Goal: Information Seeking & Learning: Find specific page/section

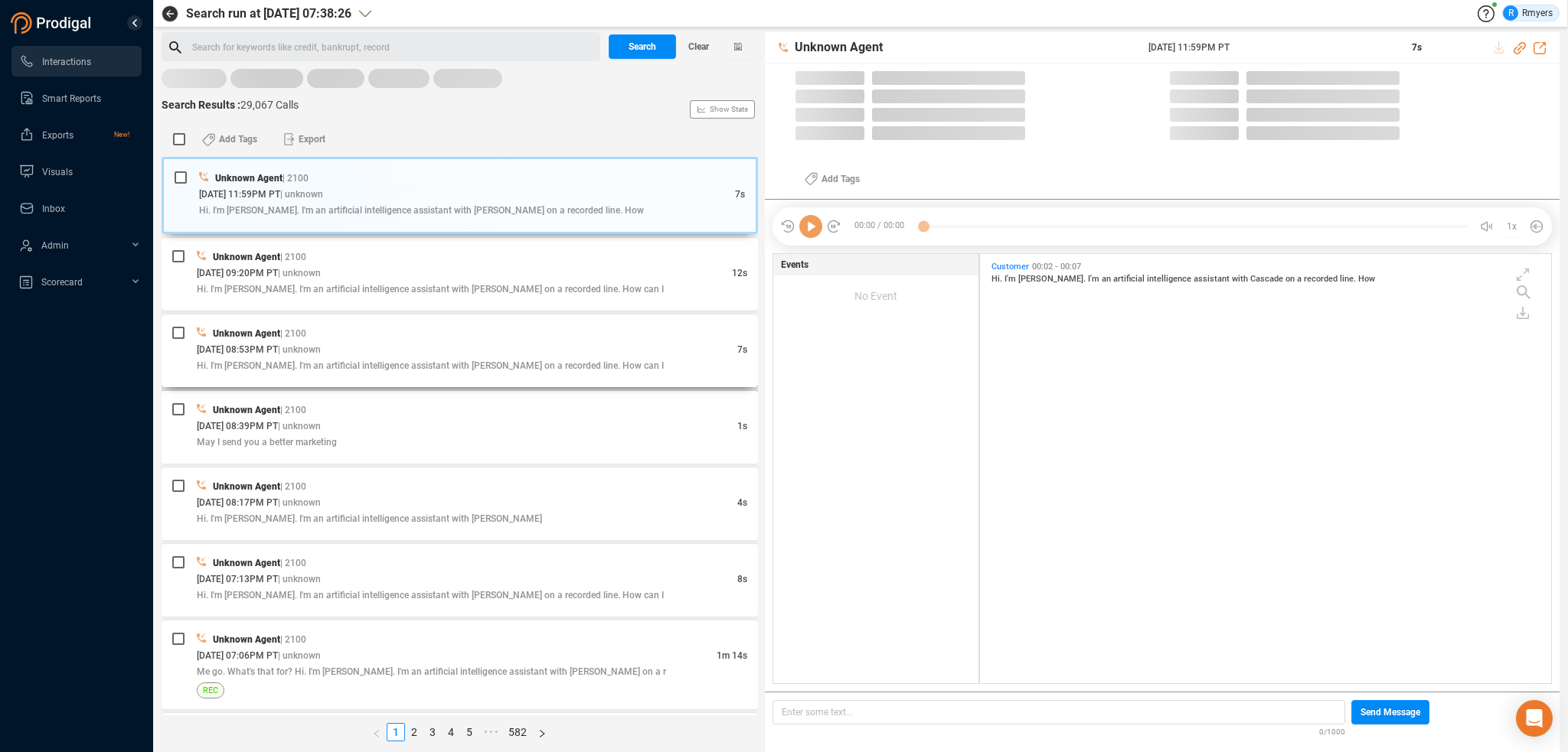
scroll to position [426, 563]
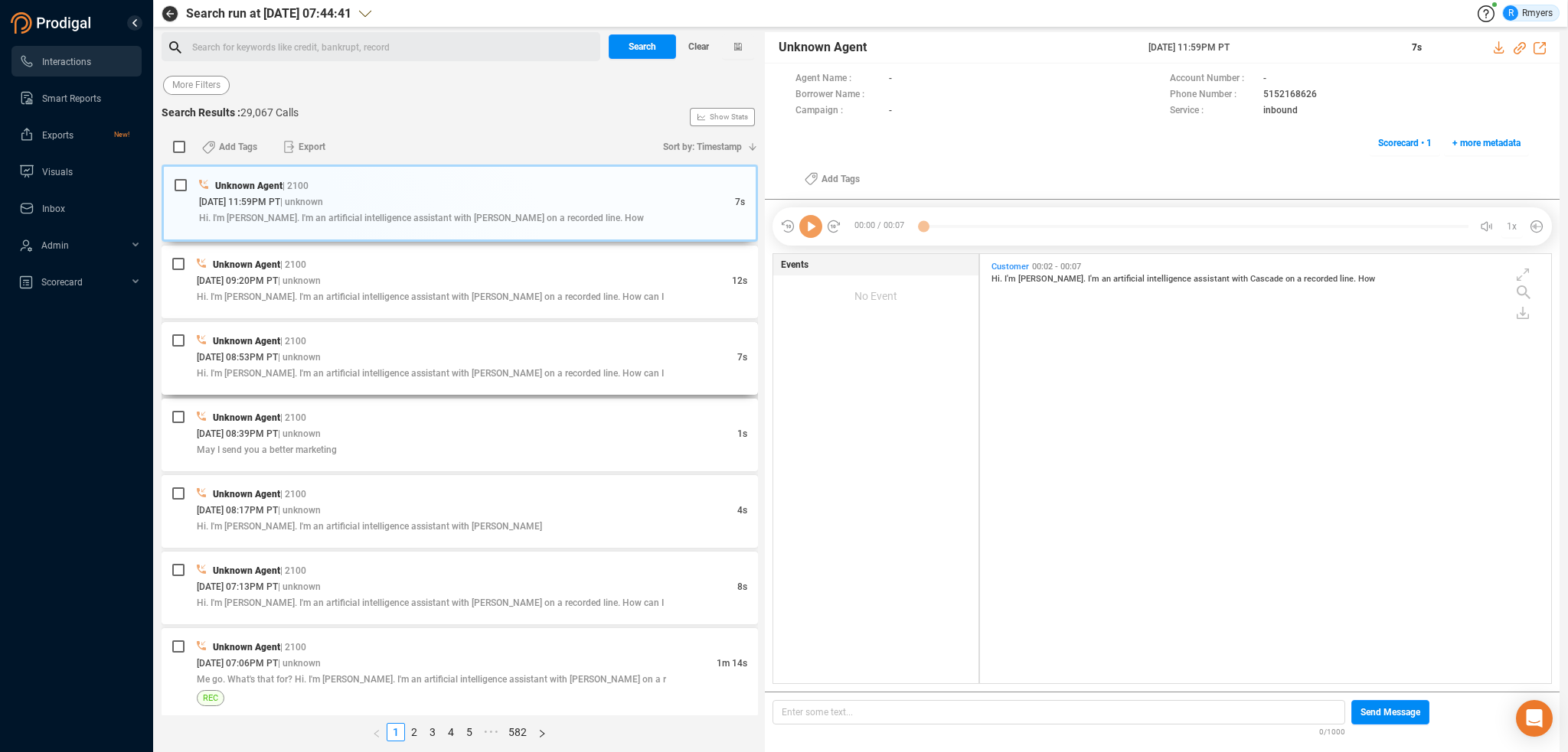
scroll to position [426, 563]
click at [191, 82] on span "Last 7 days" at bounding box center [196, 85] width 47 height 19
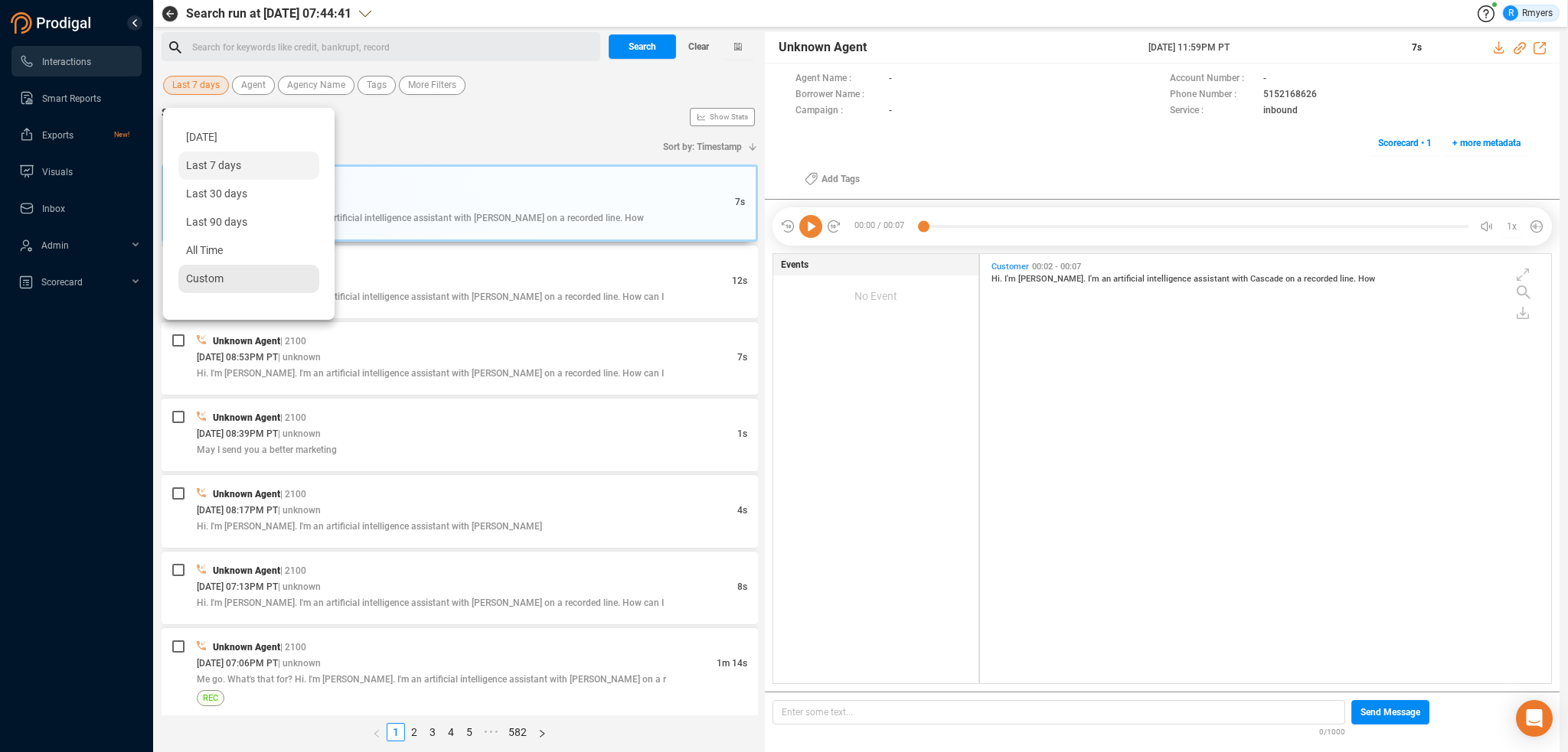
click at [223, 287] on div "Custom" at bounding box center [249, 279] width 141 height 29
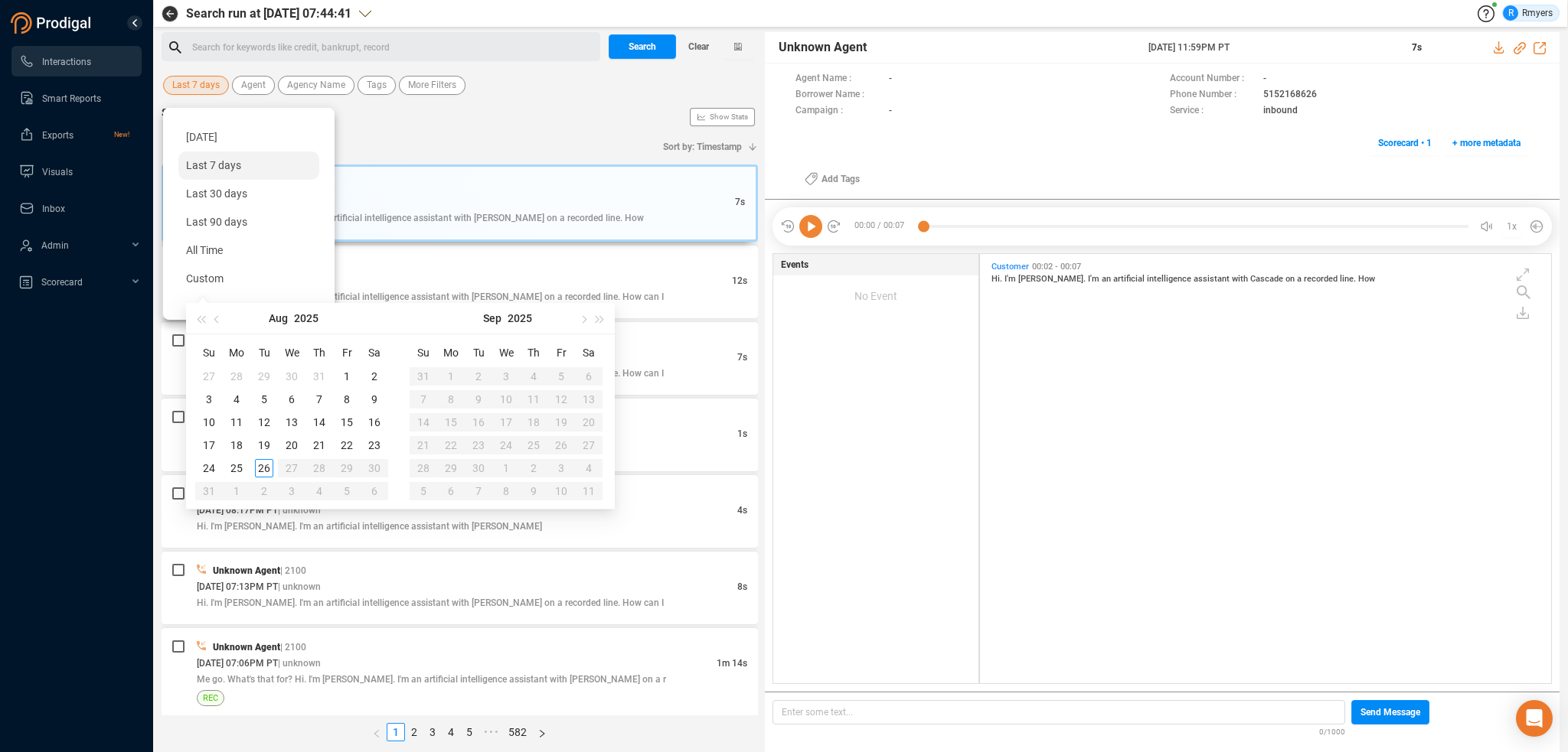
type input "[DATE]"
click at [239, 468] on div "25" at bounding box center [236, 468] width 19 height 19
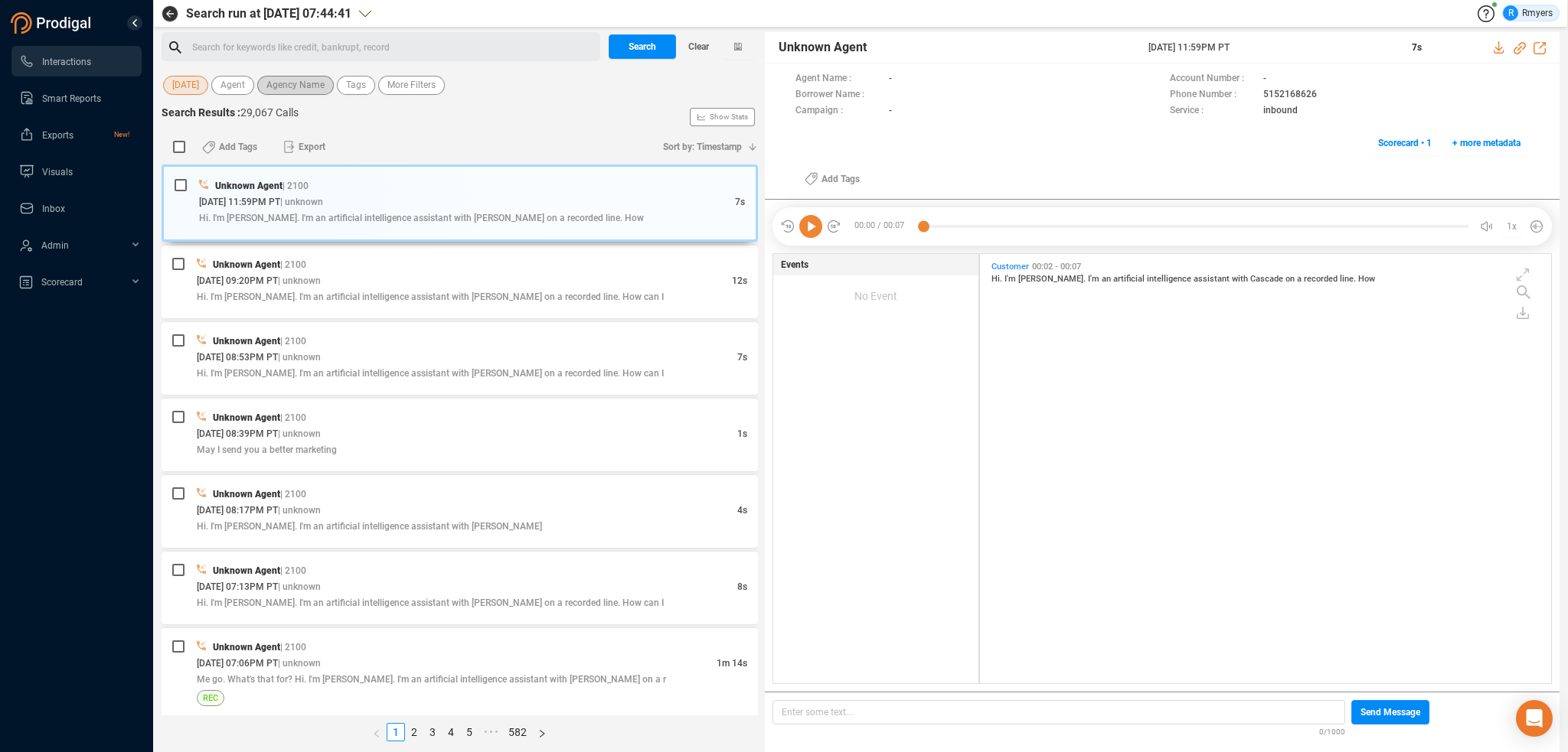
drag, startPoint x: 293, startPoint y: 81, endPoint x: 297, endPoint y: 92, distance: 11.7
click at [293, 81] on span "Agency Name" at bounding box center [295, 85] width 58 height 19
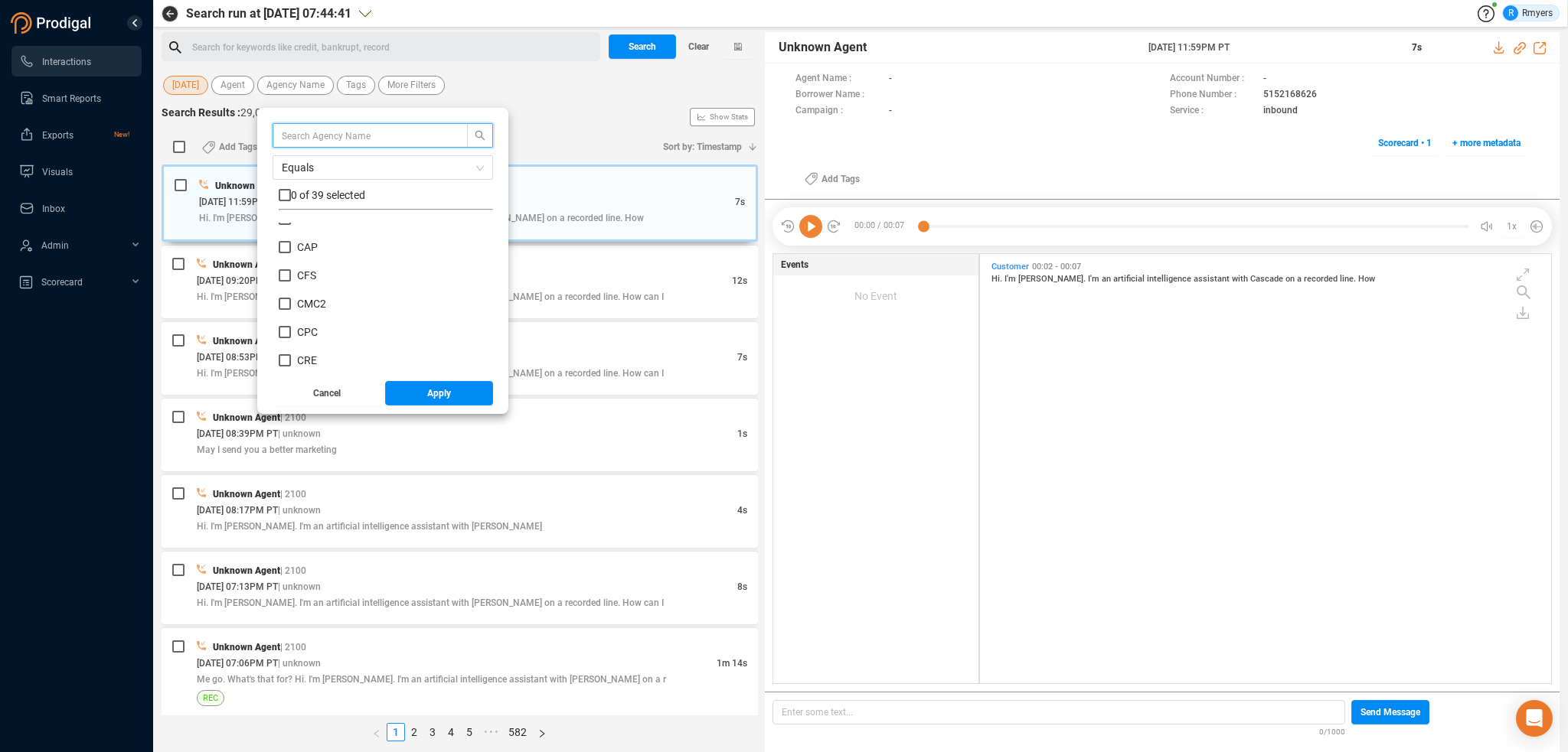
scroll to position [230, 0]
drag, startPoint x: 311, startPoint y: 310, endPoint x: 333, endPoint y: 333, distance: 31.8
click at [311, 310] on span "CRM" at bounding box center [309, 312] width 23 height 12
click at [291, 310] on input "CRM" at bounding box center [284, 312] width 12 height 12
checkbox input "true"
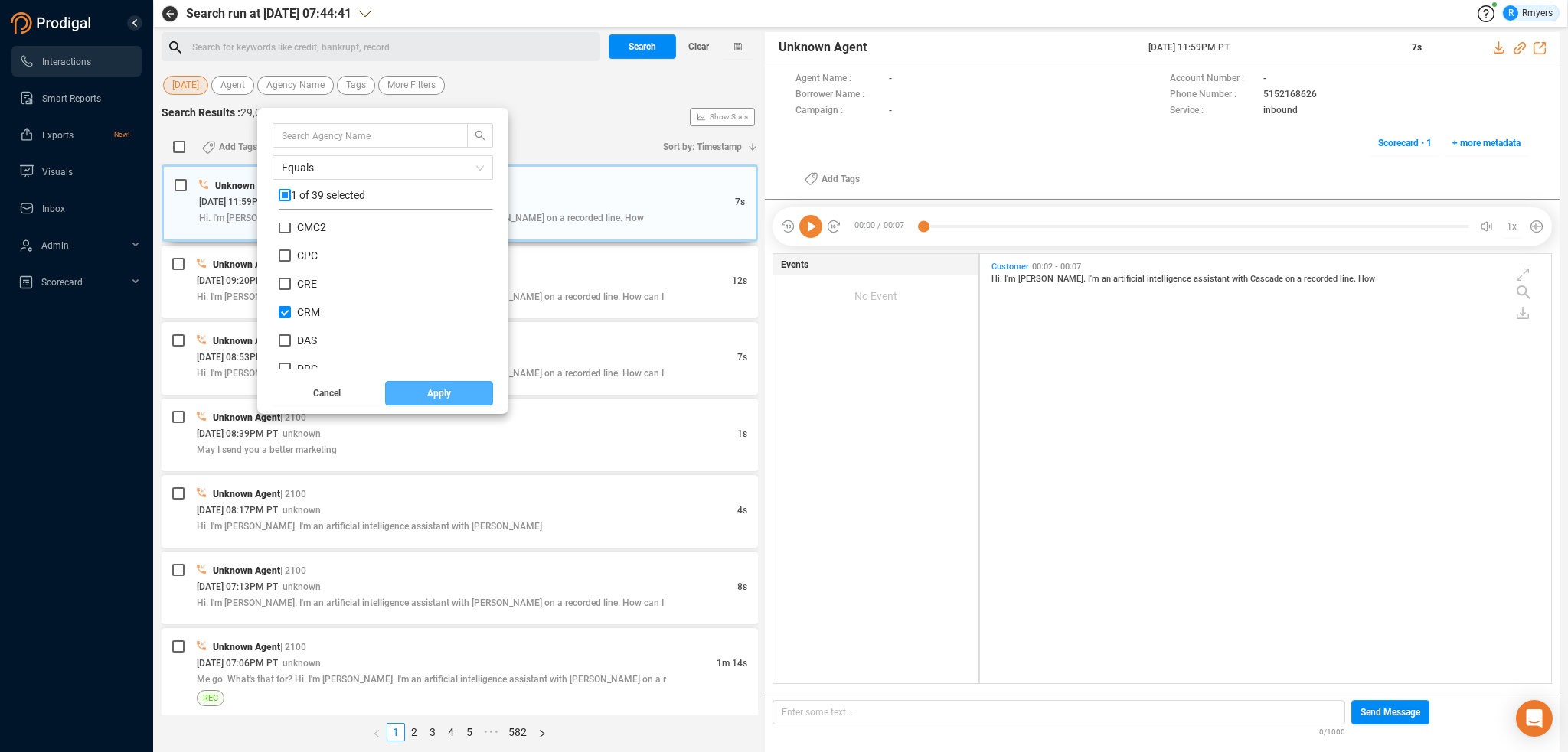
drag, startPoint x: 424, startPoint y: 398, endPoint x: 389, endPoint y: 367, distance: 46.8
click at [423, 398] on button "Apply" at bounding box center [439, 394] width 108 height 24
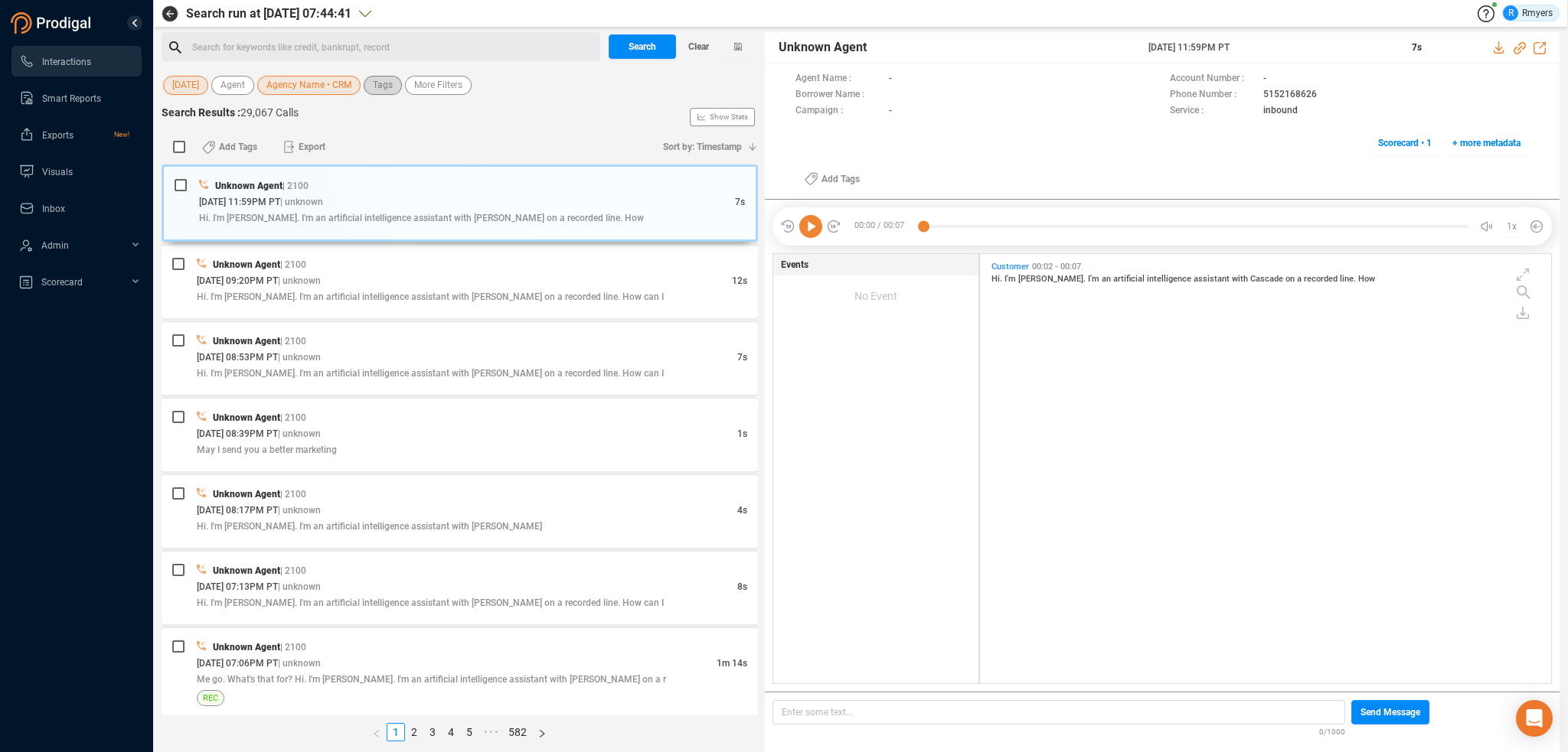
click at [373, 87] on span "Tags" at bounding box center [383, 85] width 20 height 19
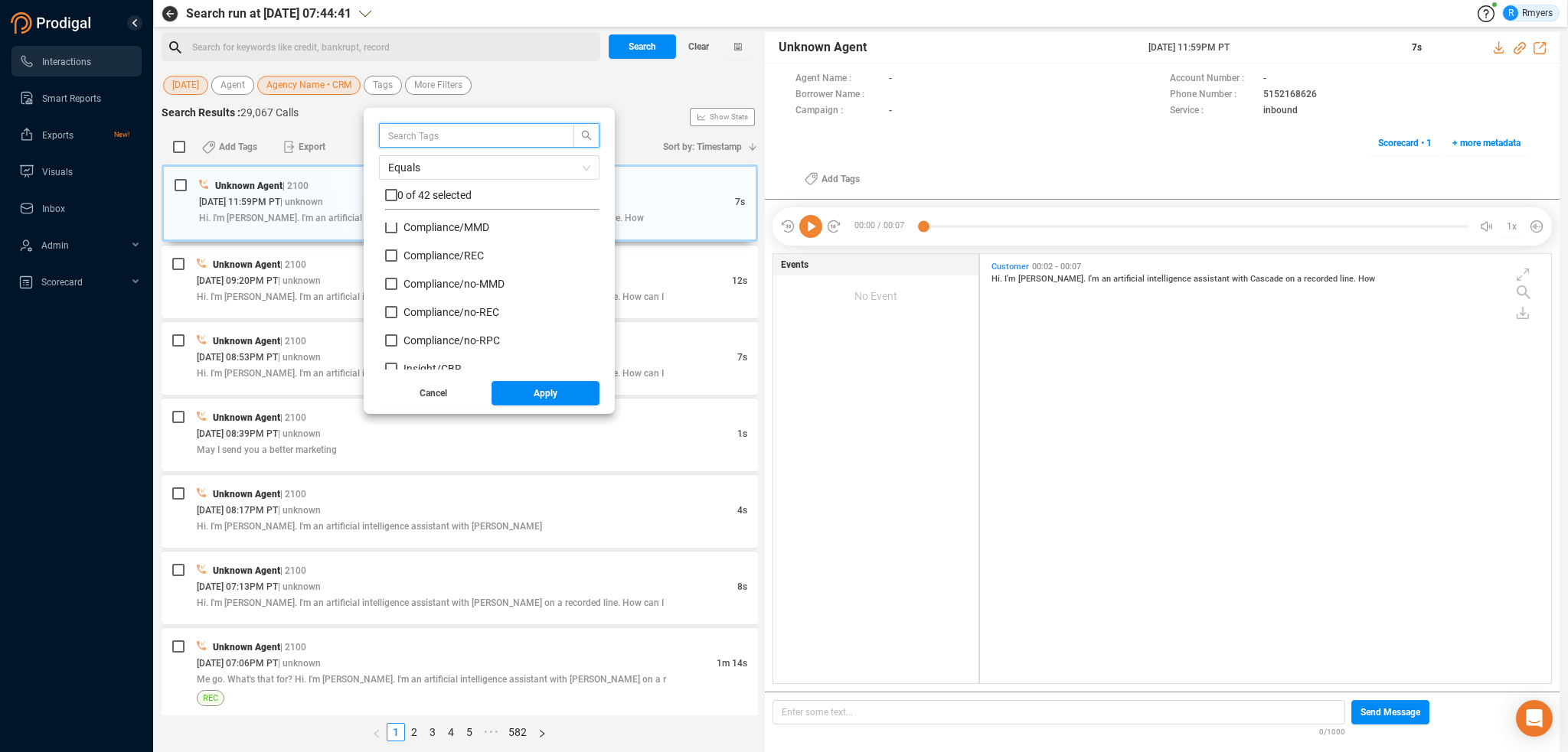
scroll to position [153, 0]
click at [434, 279] on span "Insight/ CBR" at bounding box center [432, 275] width 58 height 12
click at [398, 279] on input "Insight/ CBR" at bounding box center [391, 275] width 12 height 12
checkbox input "true"
drag, startPoint x: 438, startPoint y: 297, endPoint x: 438, endPoint y: 310, distance: 13.0
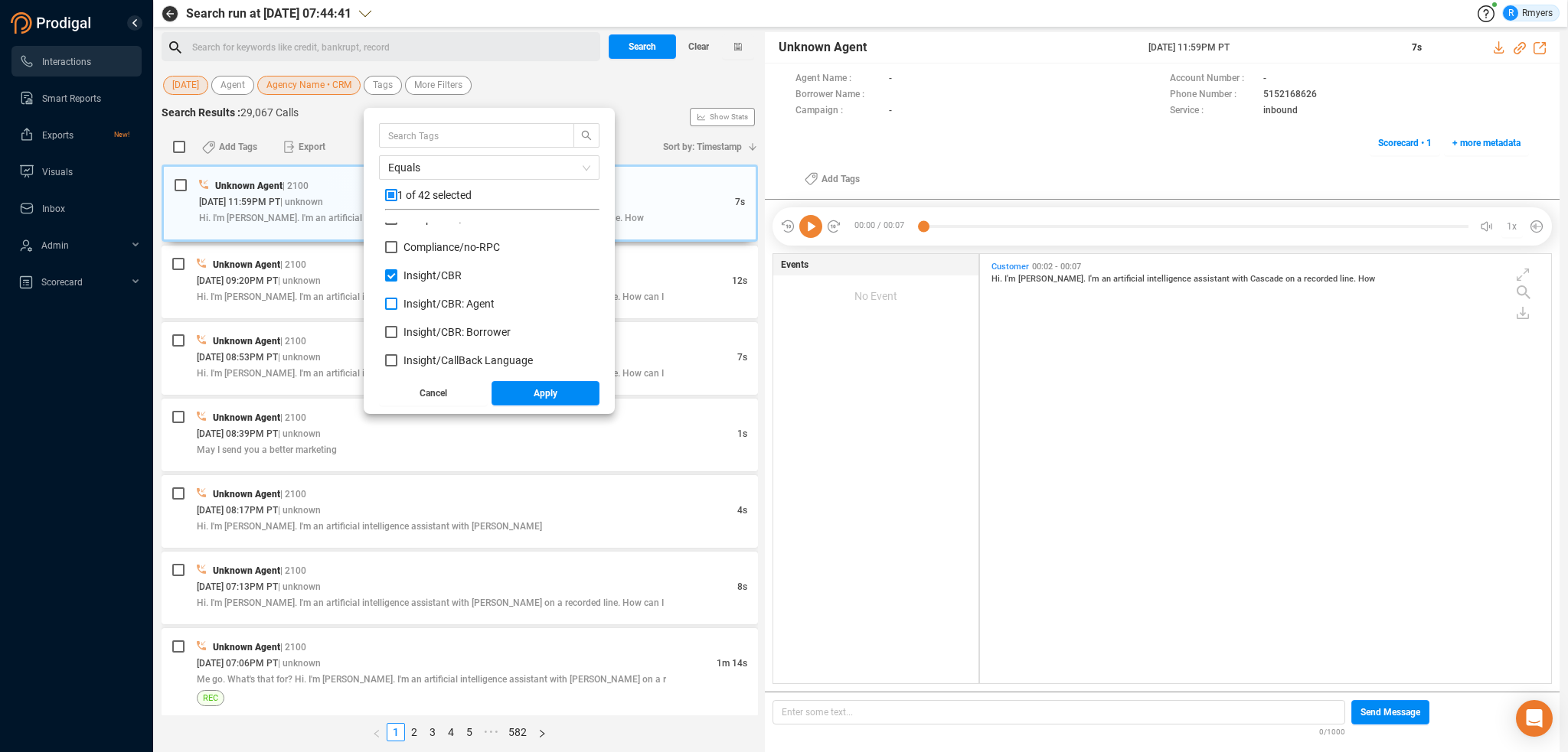
click at [438, 300] on span "Insight/ CBR: Agent" at bounding box center [449, 303] width 91 height 12
click at [398, 300] on input "Insight/ CBR: Agent" at bounding box center [391, 303] width 12 height 12
checkbox input "true"
click at [438, 333] on span "Insight/ CBR: Borrower" at bounding box center [457, 332] width 108 height 12
click at [398, 333] on input "Insight/ CBR: Borrower" at bounding box center [391, 332] width 12 height 12
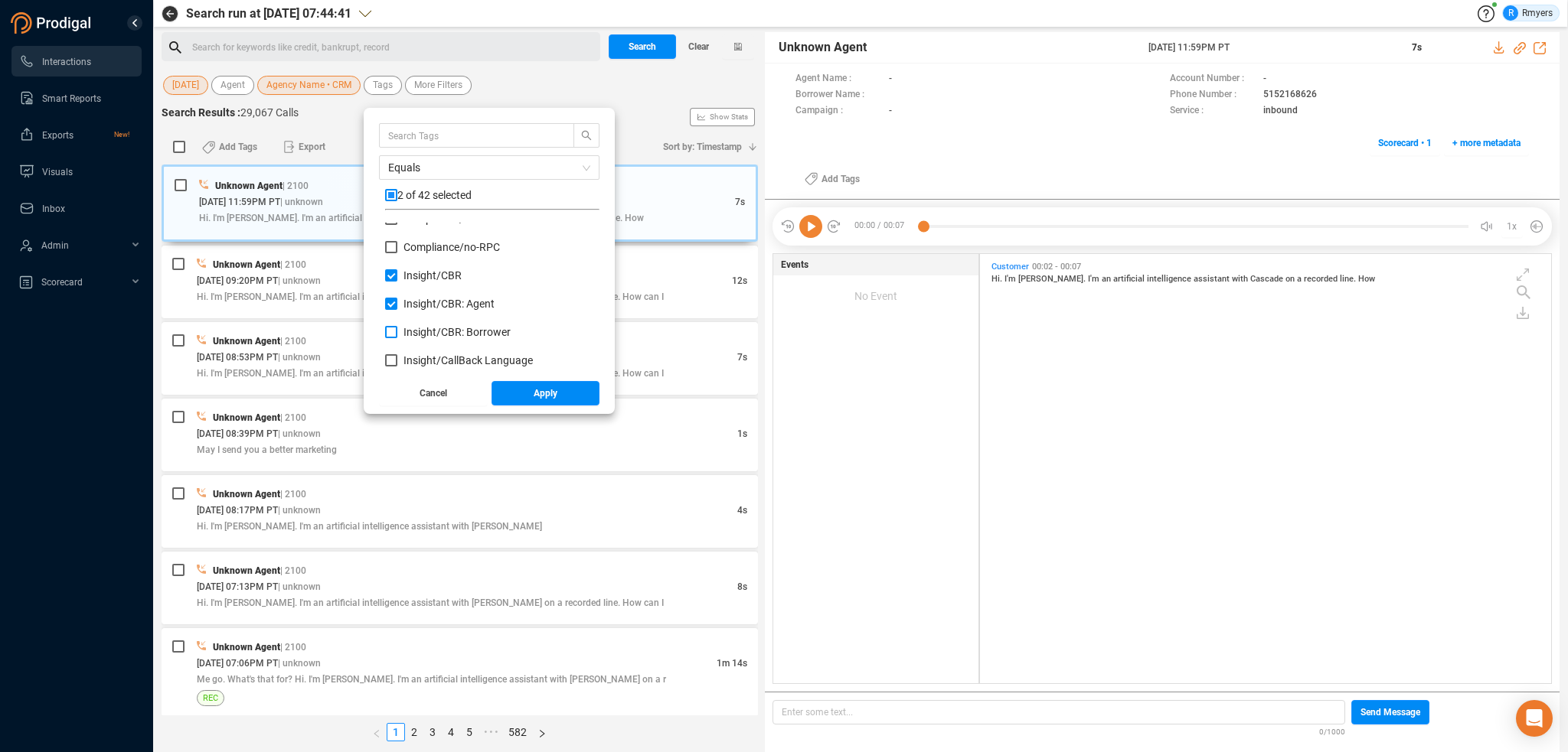
checkbox input "true"
click at [429, 276] on span "Red Flag/ Bankruptcy Language" at bounding box center [479, 277] width 152 height 12
click at [398, 276] on input "Red Flag/ Bankruptcy Language" at bounding box center [391, 277] width 12 height 12
checkbox input "true"
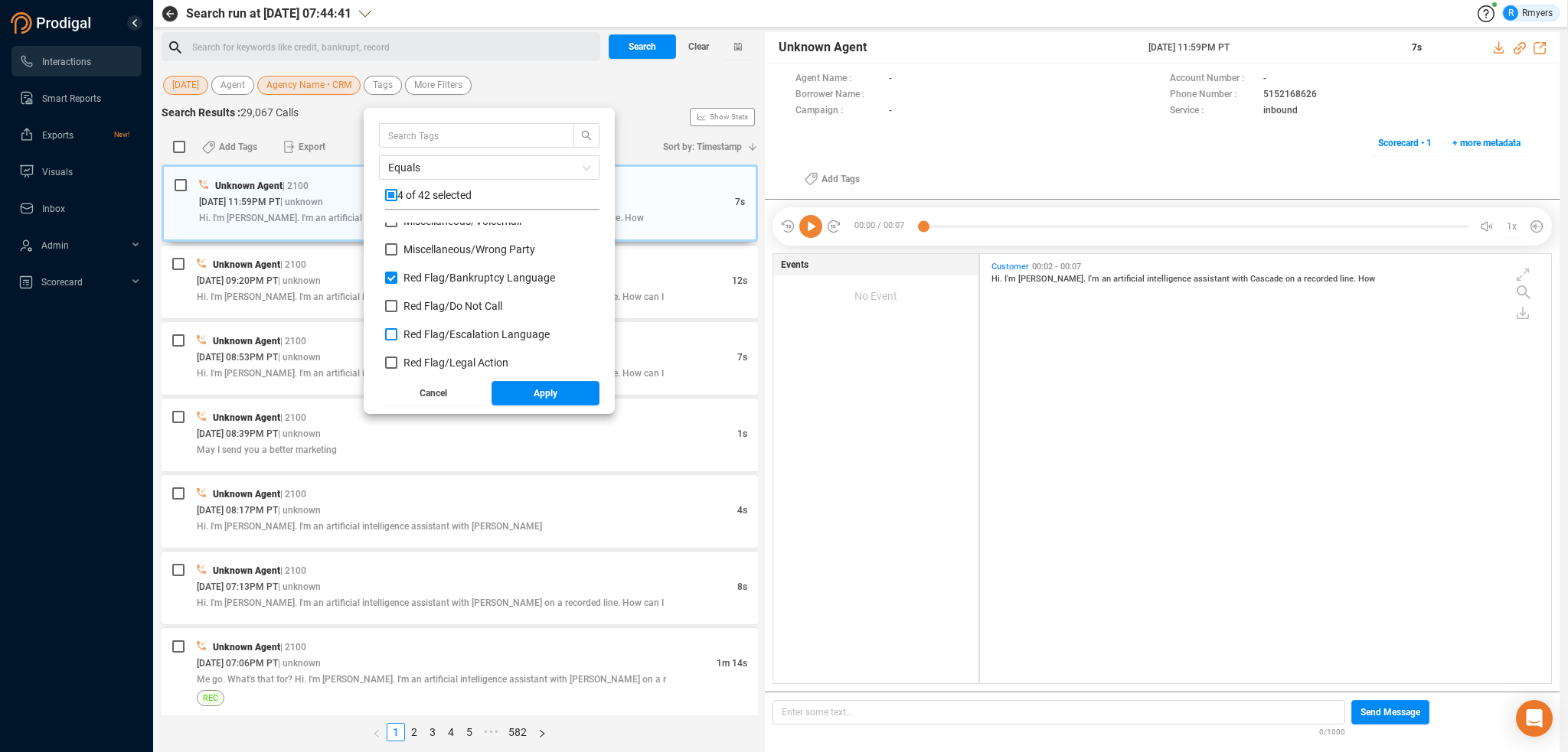
click at [436, 331] on span "Red Flag/ Escalation Language" at bounding box center [476, 334] width 146 height 12
click at [398, 331] on input "Red Flag/ Escalation Language" at bounding box center [391, 334] width 12 height 12
checkbox input "true"
click at [438, 361] on span "Red Flag/ Legal Action" at bounding box center [456, 363] width 105 height 12
click at [398, 361] on input "Red Flag/ Legal Action" at bounding box center [391, 363] width 12 height 12
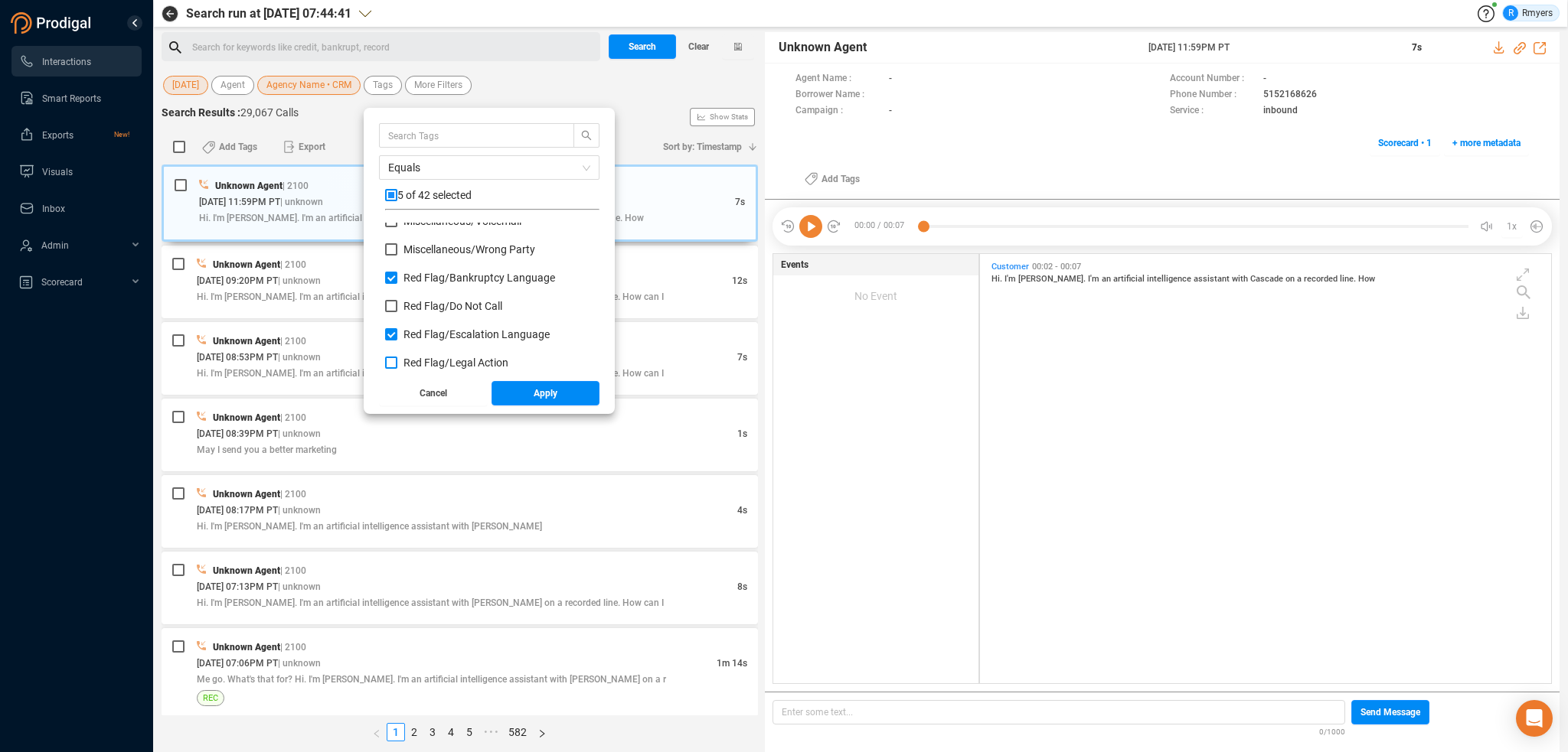
checkbox input "true"
click at [432, 314] on span "Red Flag/ Legal Action: Agent" at bounding box center [472, 314] width 138 height 12
click at [398, 314] on input "Red Flag/ Legal Action: Agent" at bounding box center [391, 314] width 12 height 12
checkbox input "true"
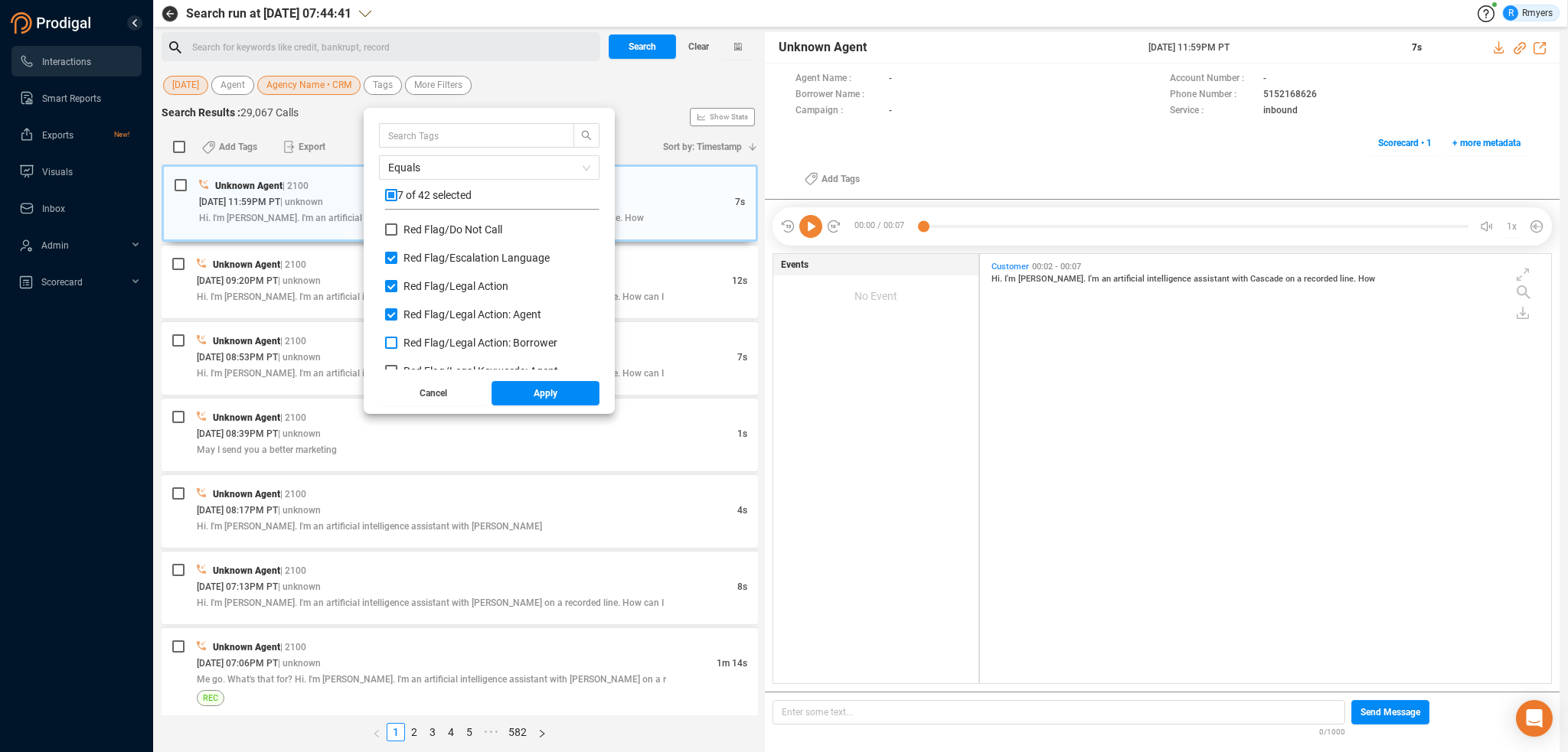
click at [436, 341] on span "Red Flag/ Legal Action: Borrower" at bounding box center [480, 342] width 154 height 12
click at [398, 341] on input "Red Flag/ Legal Action: Borrower" at bounding box center [391, 342] width 12 height 12
checkbox input "true"
click at [425, 296] on span "Red Flag/ Legal Keywords: Agent" at bounding box center [481, 294] width 155 height 12
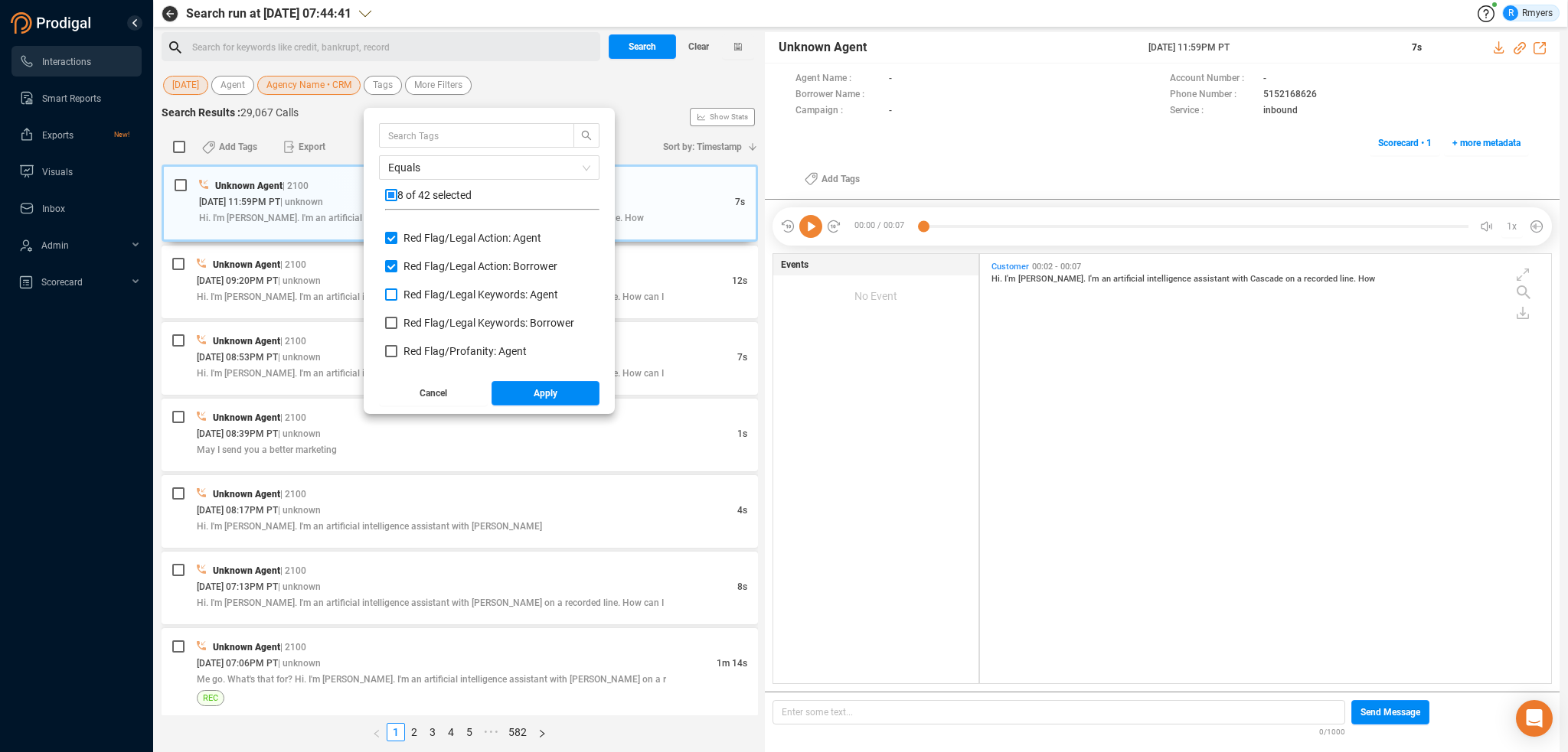
click at [398, 296] on input "Red Flag/ Legal Keywords: Agent" at bounding box center [391, 294] width 12 height 12
checkbox input "true"
drag, startPoint x: 427, startPoint y: 319, endPoint x: 429, endPoint y: 327, distance: 8.2
click at [429, 323] on span "Red Flag/ Legal Keywords: Borrower" at bounding box center [488, 323] width 170 height 12
click at [429, 348] on span "Red Flag/ Profanity: Agent" at bounding box center [465, 351] width 123 height 12
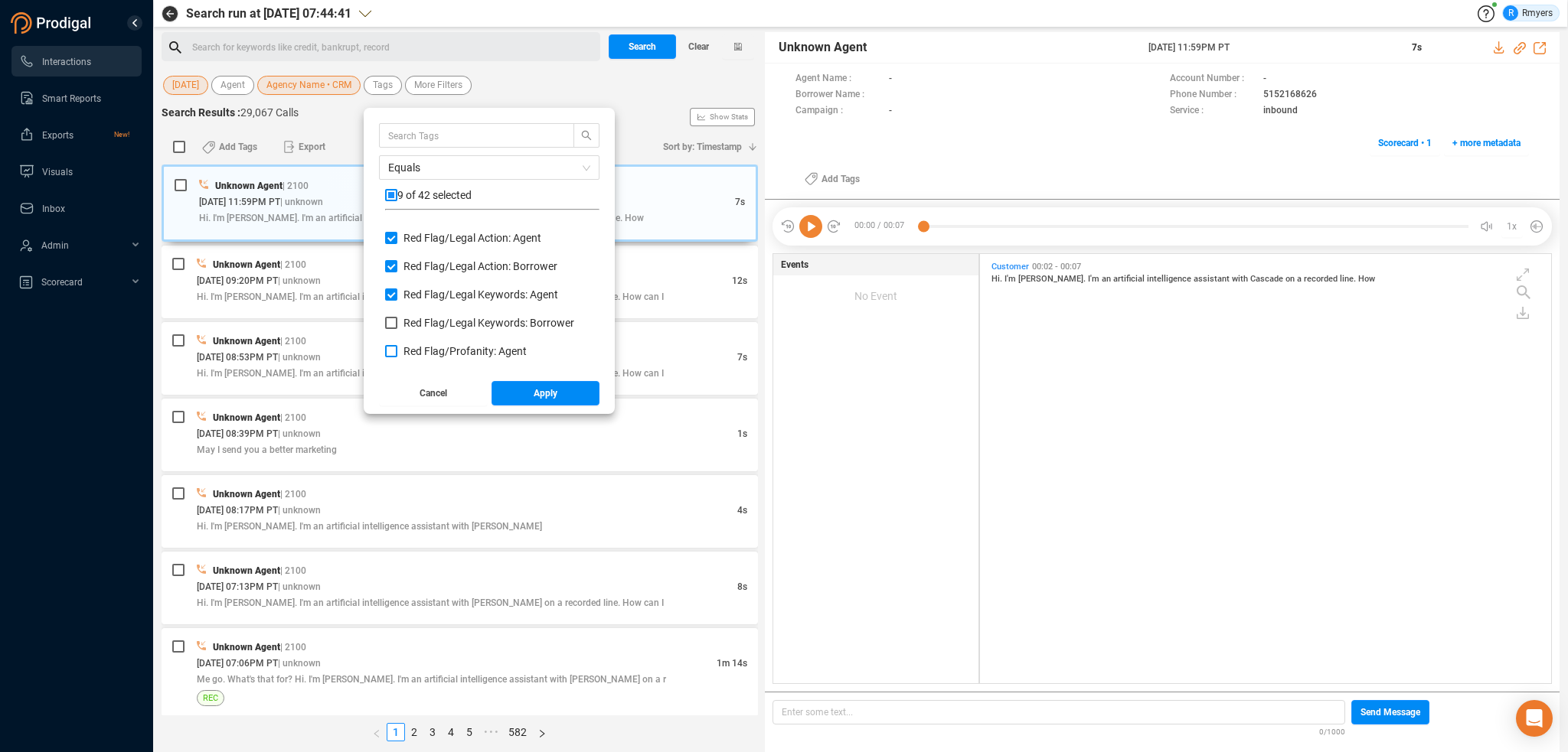
click at [398, 348] on input "Red Flag/ Profanity: Agent" at bounding box center [391, 351] width 12 height 12
checkbox input "true"
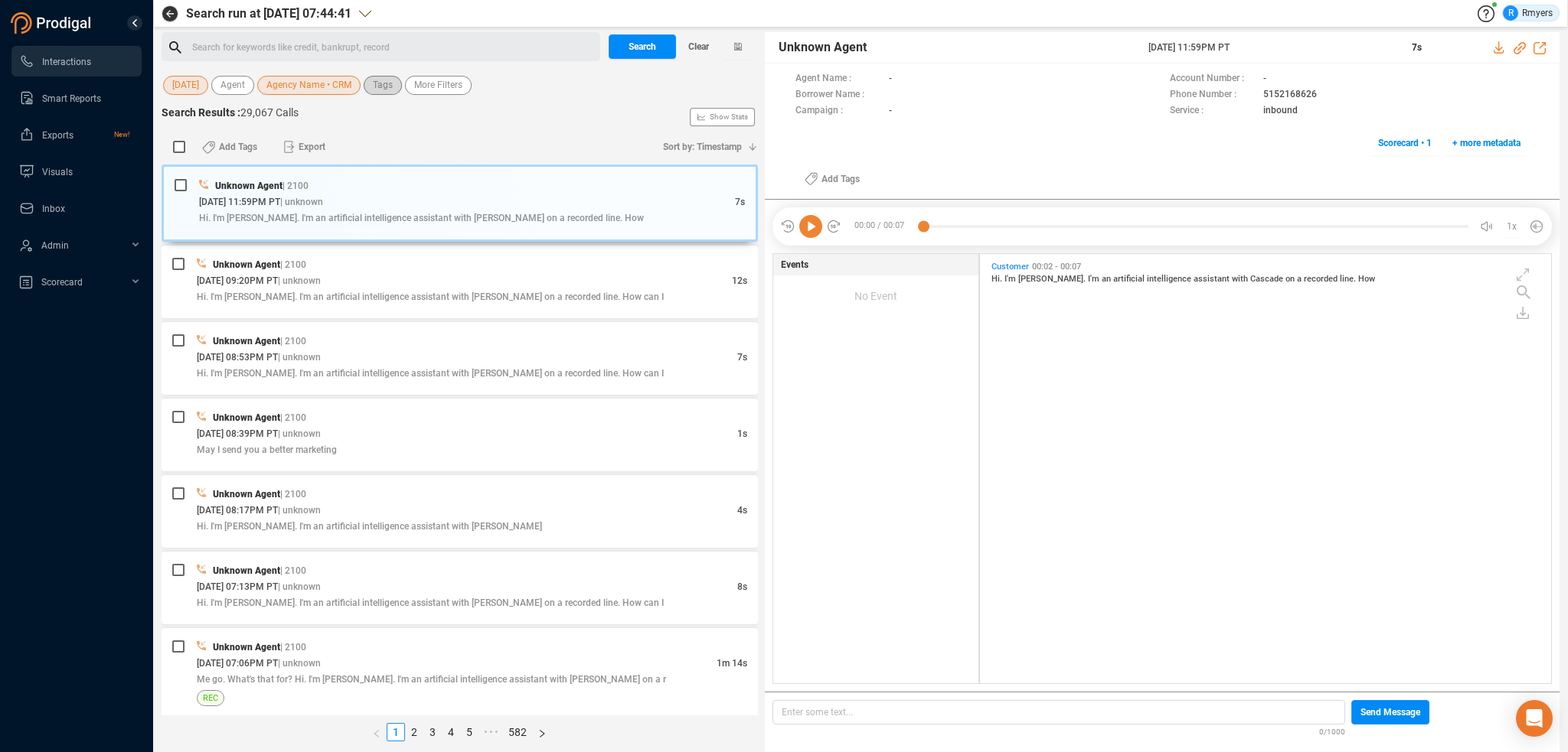
click at [394, 86] on button "Tags" at bounding box center [382, 85] width 38 height 19
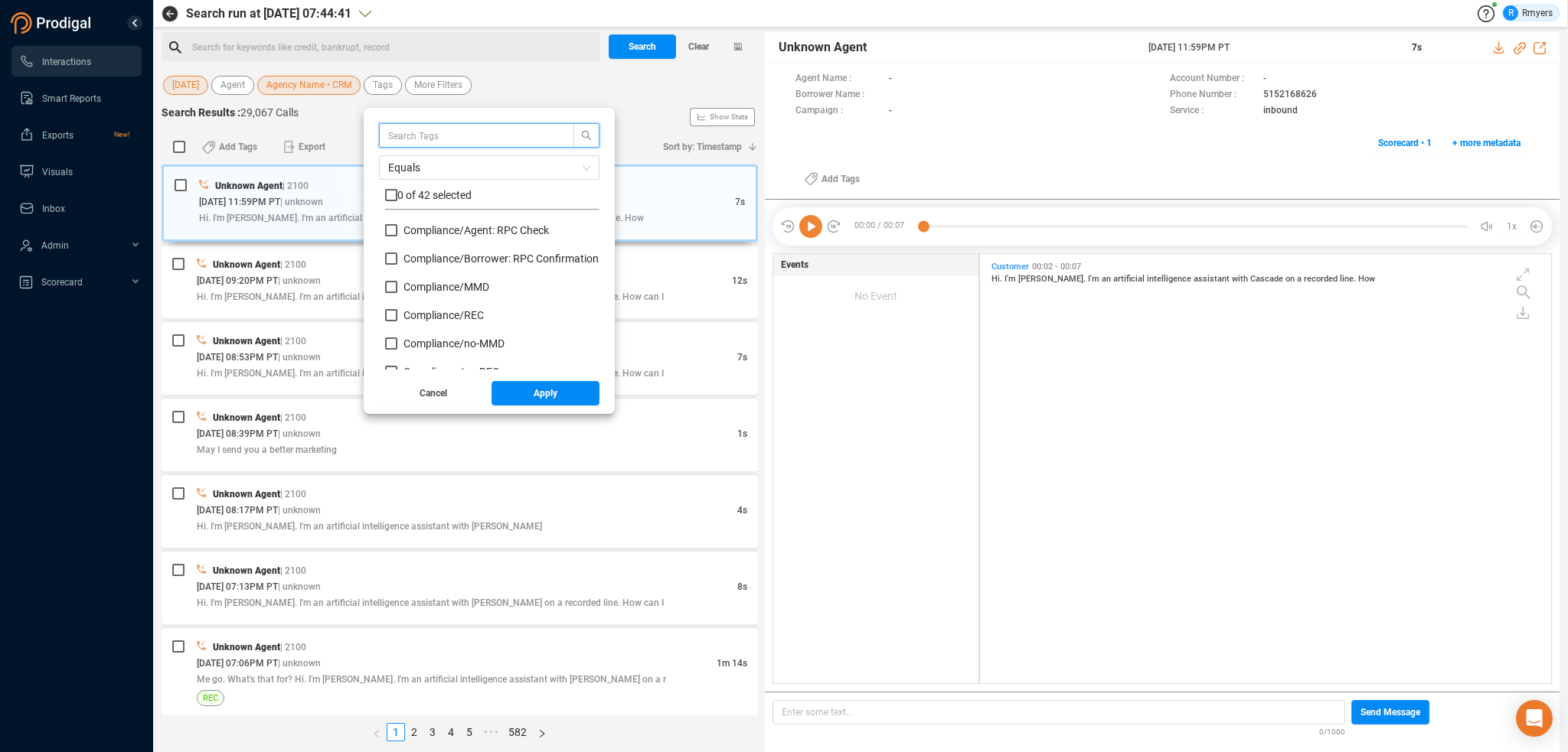
scroll to position [153, 0]
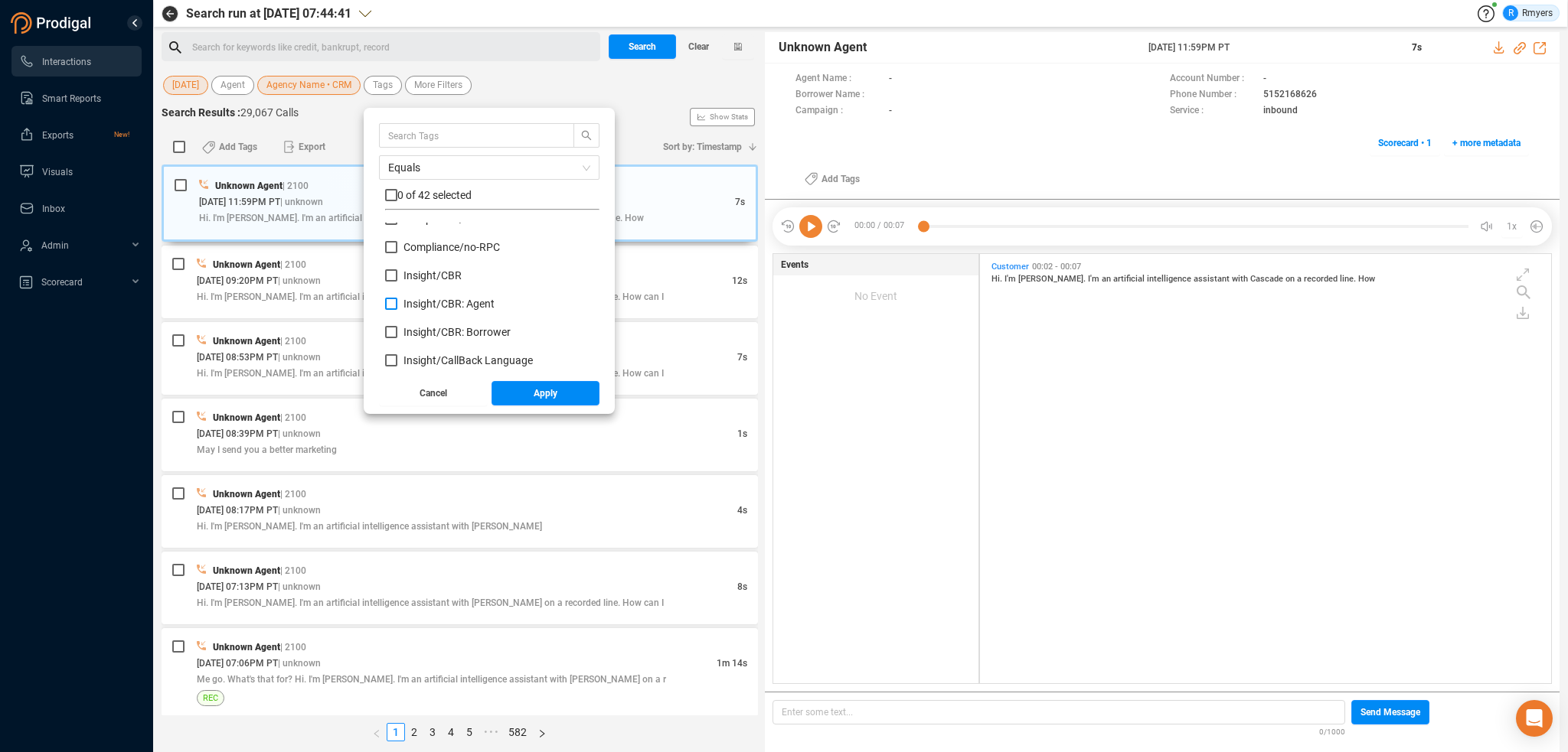
drag, startPoint x: 425, startPoint y: 271, endPoint x: 432, endPoint y: 299, distance: 28.9
click at [425, 273] on span "Insight/ CBR" at bounding box center [432, 275] width 58 height 12
click at [398, 273] on input "Insight/ CBR" at bounding box center [391, 275] width 12 height 12
checkbox input "true"
click at [432, 306] on span "Insight/ CBR: Agent" at bounding box center [449, 303] width 91 height 12
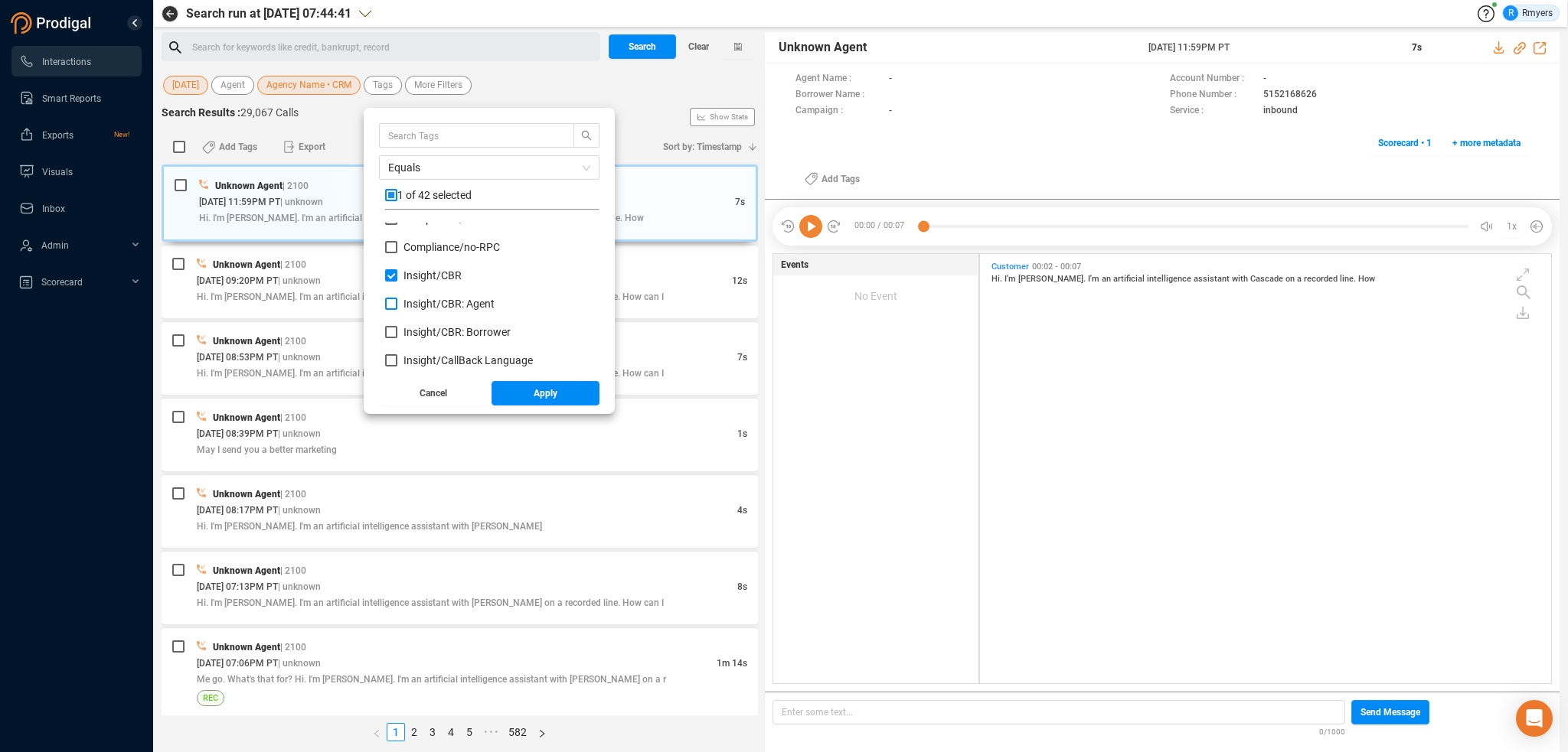
click at [398, 306] on input "Insight/ CBR: Agent" at bounding box center [391, 303] width 12 height 12
checkbox input "true"
click at [435, 335] on span "Insight/ CBR: Borrower" at bounding box center [457, 332] width 108 height 12
click at [398, 335] on input "Insight/ CBR: Borrower" at bounding box center [391, 332] width 12 height 12
checkbox input "true"
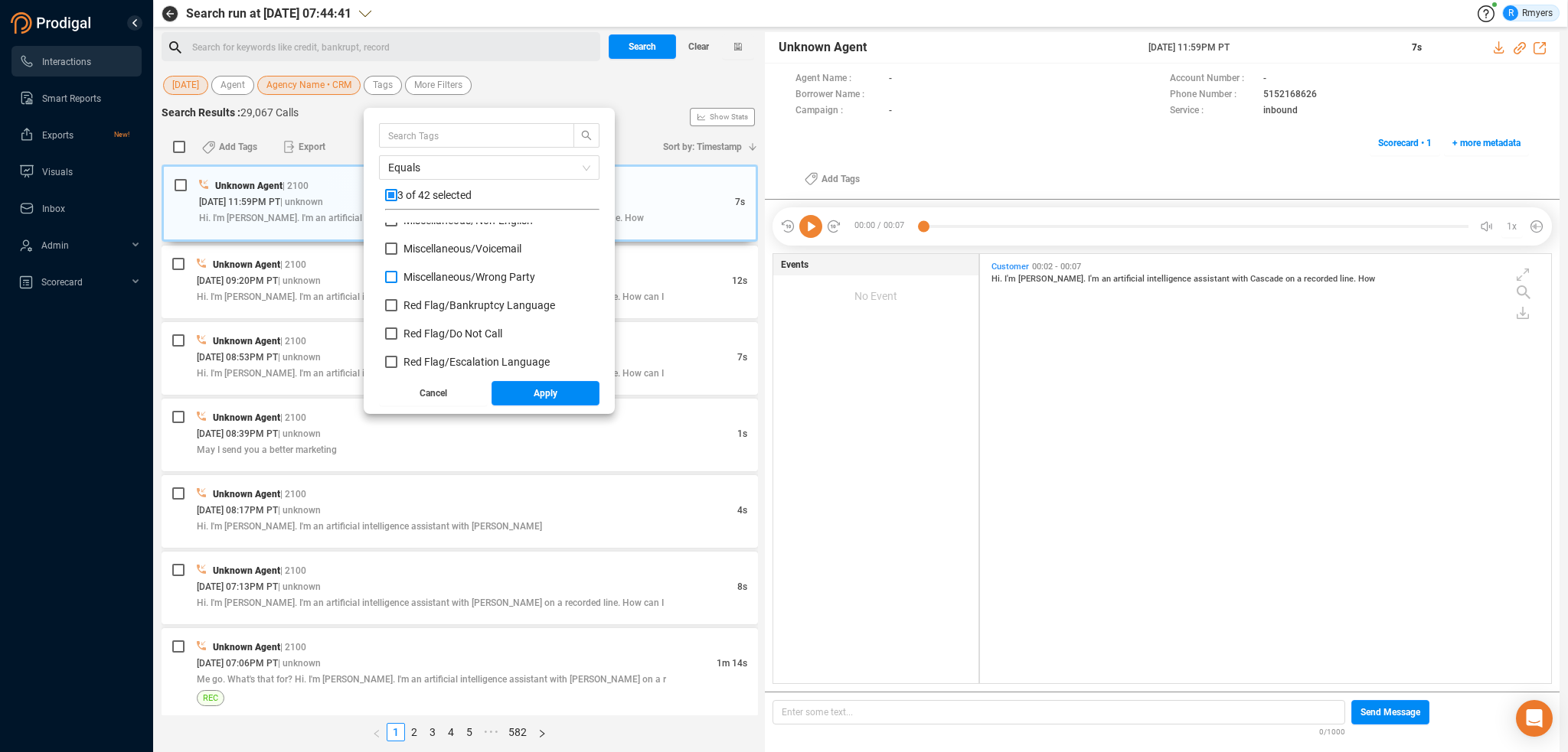
scroll to position [688, 0]
click at [421, 279] on span "Red Flag/ Bankruptcy Language" at bounding box center [479, 277] width 152 height 12
click at [398, 279] on input "Red Flag/ Bankruptcy Language" at bounding box center [391, 277] width 12 height 12
checkbox input "true"
click at [428, 336] on span "Red Flag/ Escalation Language" at bounding box center [476, 334] width 146 height 12
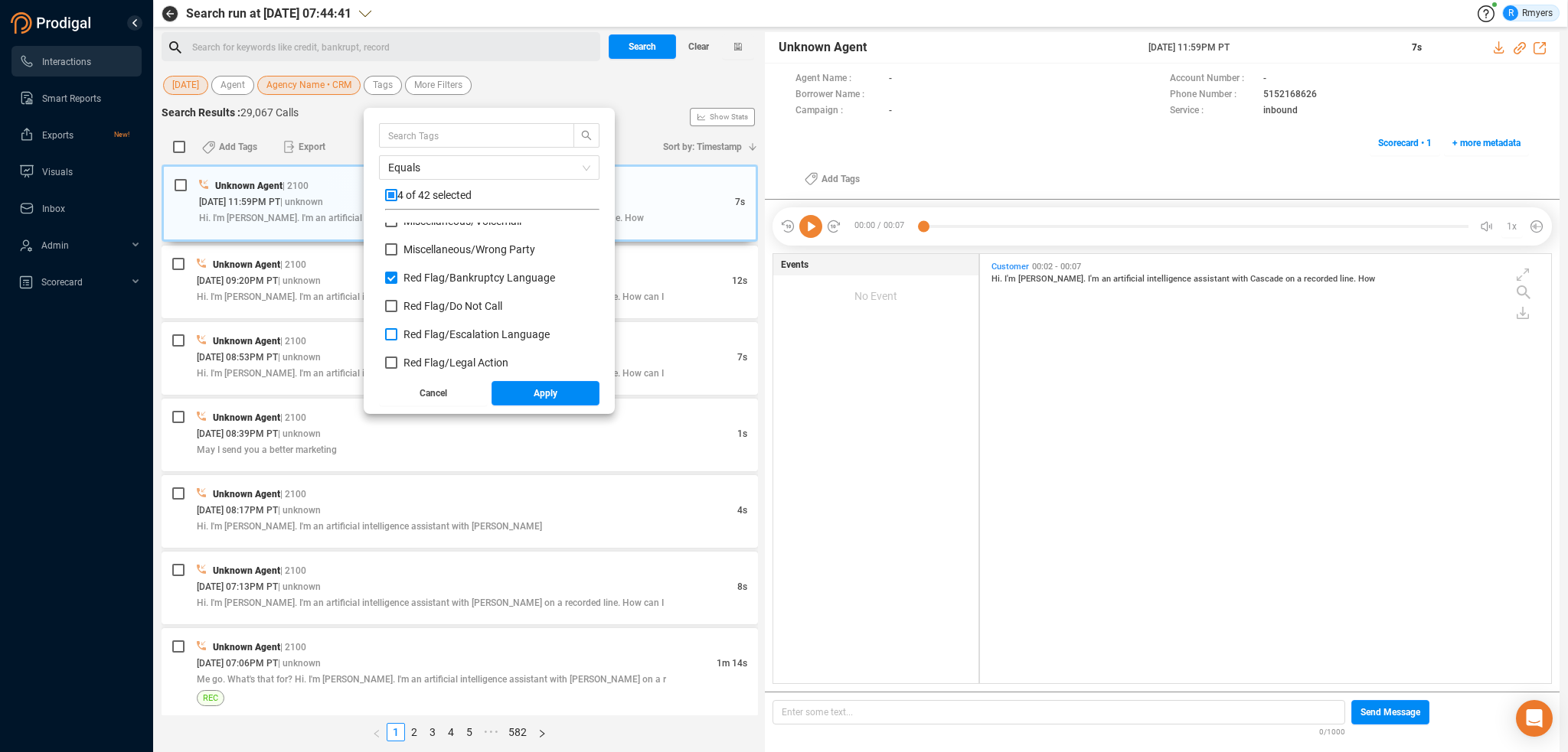
click at [398, 336] on input "Red Flag/ Escalation Language" at bounding box center [391, 334] width 12 height 12
checkbox input "true"
click at [435, 363] on span "Red Flag/ Legal Action" at bounding box center [456, 363] width 105 height 12
click at [398, 363] on input "Red Flag/ Legal Action" at bounding box center [391, 363] width 12 height 12
checkbox input "true"
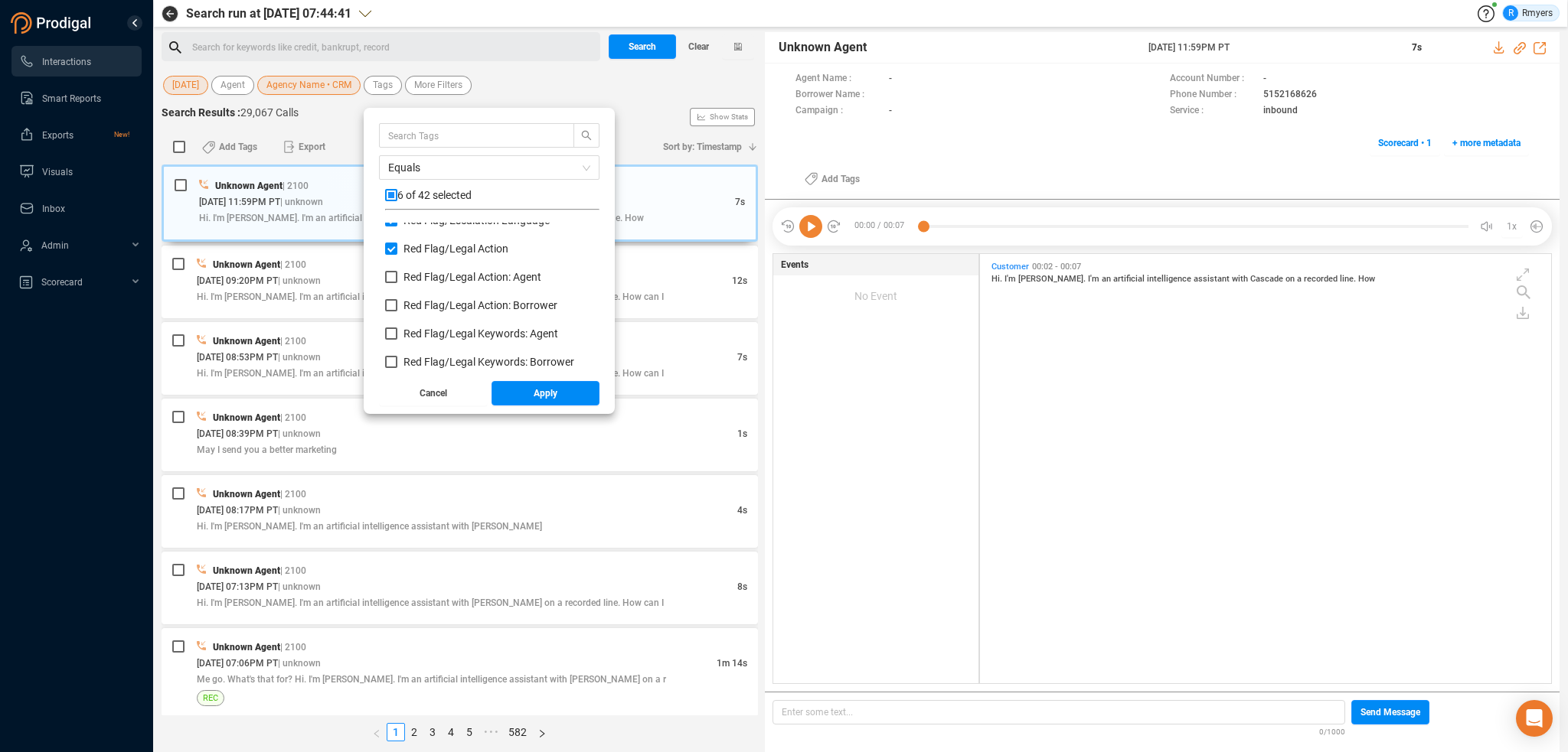
scroll to position [765, 0]
click at [429, 310] on span "Red Flag/ Legal Action: Agent" at bounding box center [472, 314] width 138 height 12
click at [398, 310] on input "Red Flag/ Legal Action: Agent" at bounding box center [391, 314] width 12 height 12
checkbox input "true"
click at [436, 339] on span "Red Flag/ Legal Action: Borrower" at bounding box center [480, 342] width 154 height 12
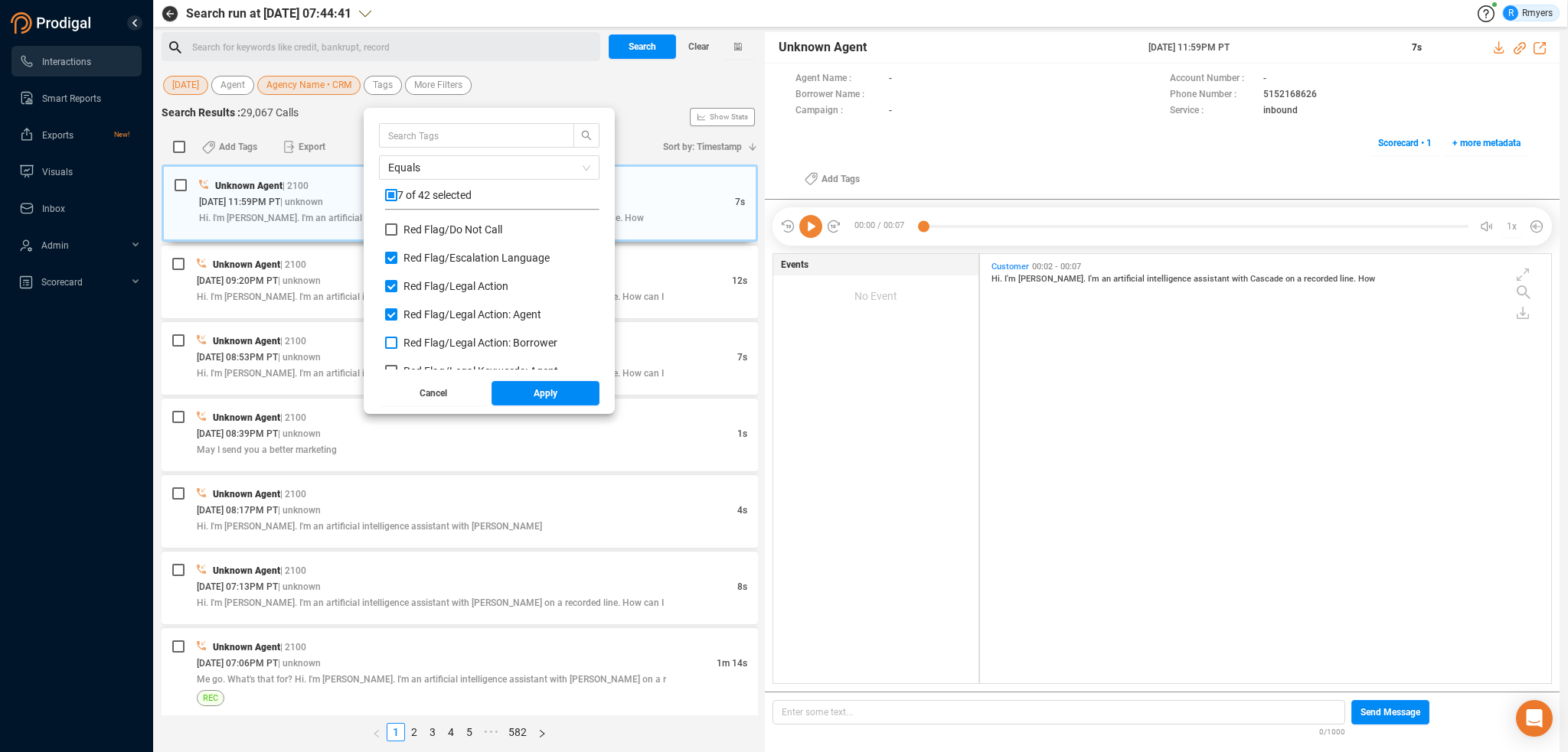
click at [398, 339] on input "Red Flag/ Legal Action: Borrower" at bounding box center [391, 342] width 12 height 12
checkbox input "true"
click at [429, 294] on span "Red Flag/ Legal Keywords: Agent" at bounding box center [481, 294] width 155 height 12
click at [398, 294] on input "Red Flag/ Legal Keywords: Agent" at bounding box center [391, 294] width 12 height 12
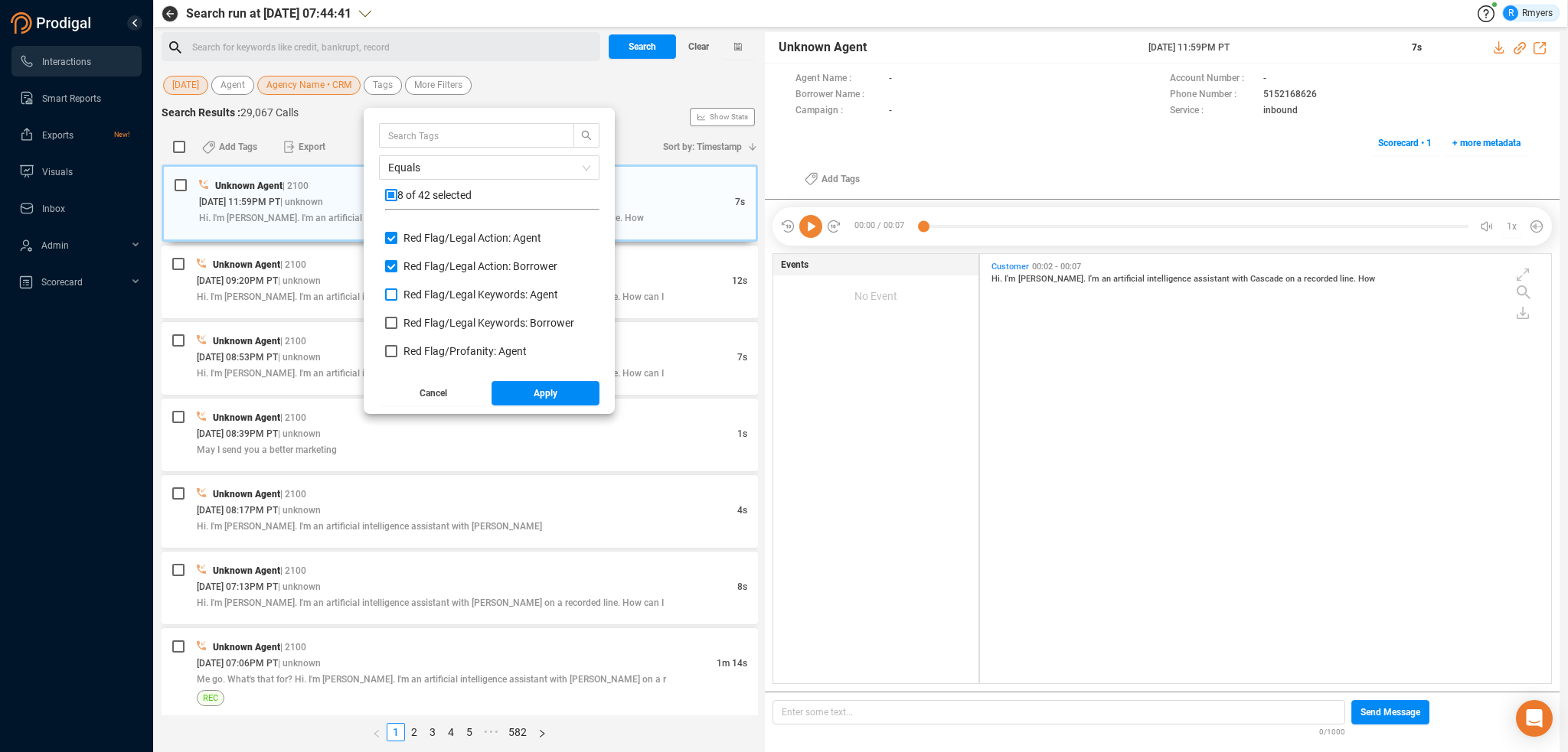
checkbox input "true"
click at [436, 323] on span "Red Flag/ Legal Keywords: Borrower" at bounding box center [488, 323] width 170 height 12
click at [398, 323] on input "Red Flag/ Legal Keywords: Borrower" at bounding box center [391, 323] width 12 height 12
checkbox input "true"
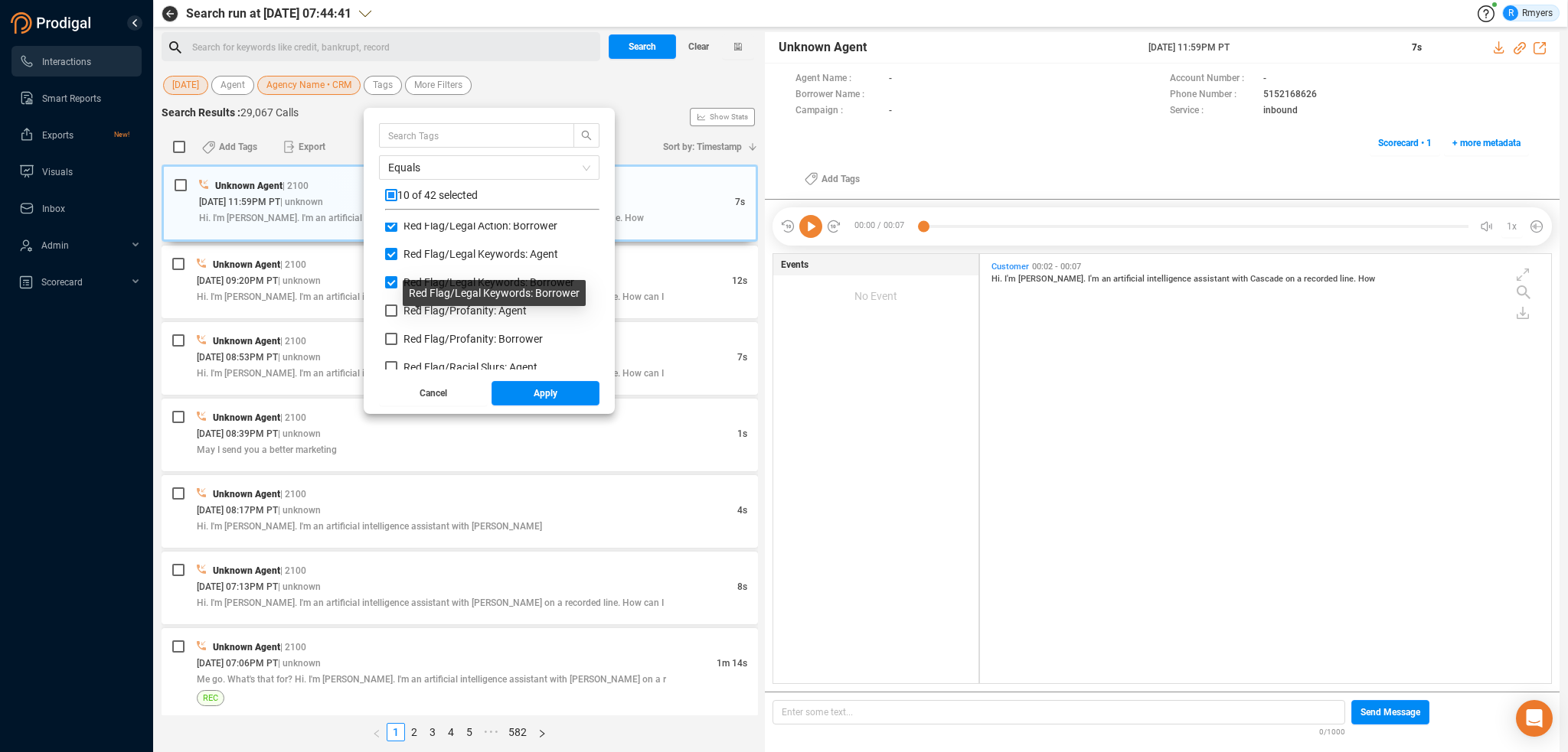
scroll to position [918, 0]
click at [432, 277] on span "Red Flag/ Profanity: Agent" at bounding box center [465, 275] width 123 height 12
click at [398, 277] on input "Red Flag/ Profanity: Agent" at bounding box center [391, 275] width 12 height 12
checkbox input "true"
click at [432, 297] on span "Red Flag/ Profanity: Borrower" at bounding box center [473, 303] width 139 height 12
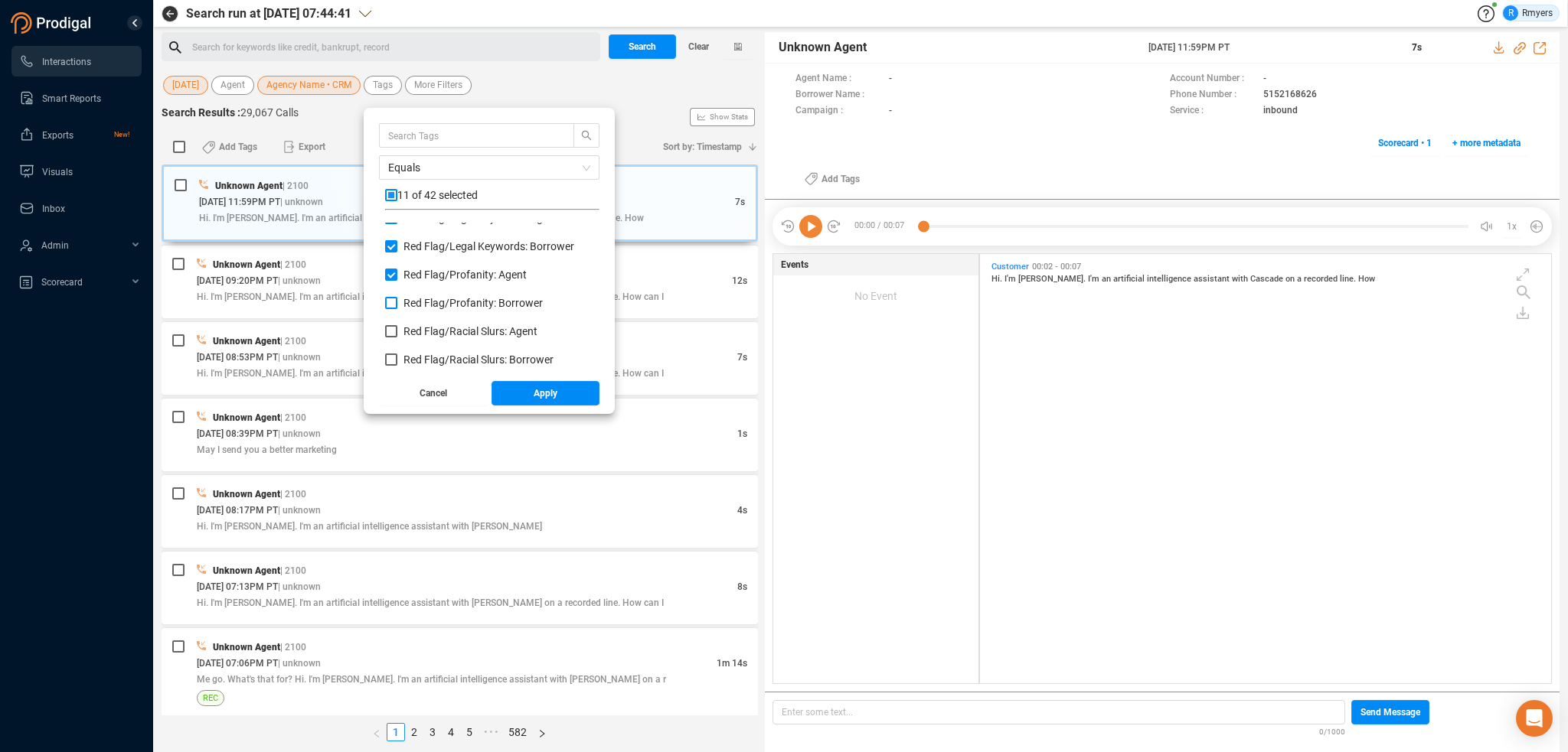
click at [398, 297] on input "Red Flag/ Profanity: Borrower" at bounding box center [391, 303] width 12 height 12
checkbox input "true"
click at [432, 328] on span "Red Flag/ Racial Slurs: Agent" at bounding box center [470, 331] width 134 height 12
click at [398, 328] on input "Red Flag/ Racial Slurs: Agent" at bounding box center [391, 331] width 12 height 12
checkbox input "true"
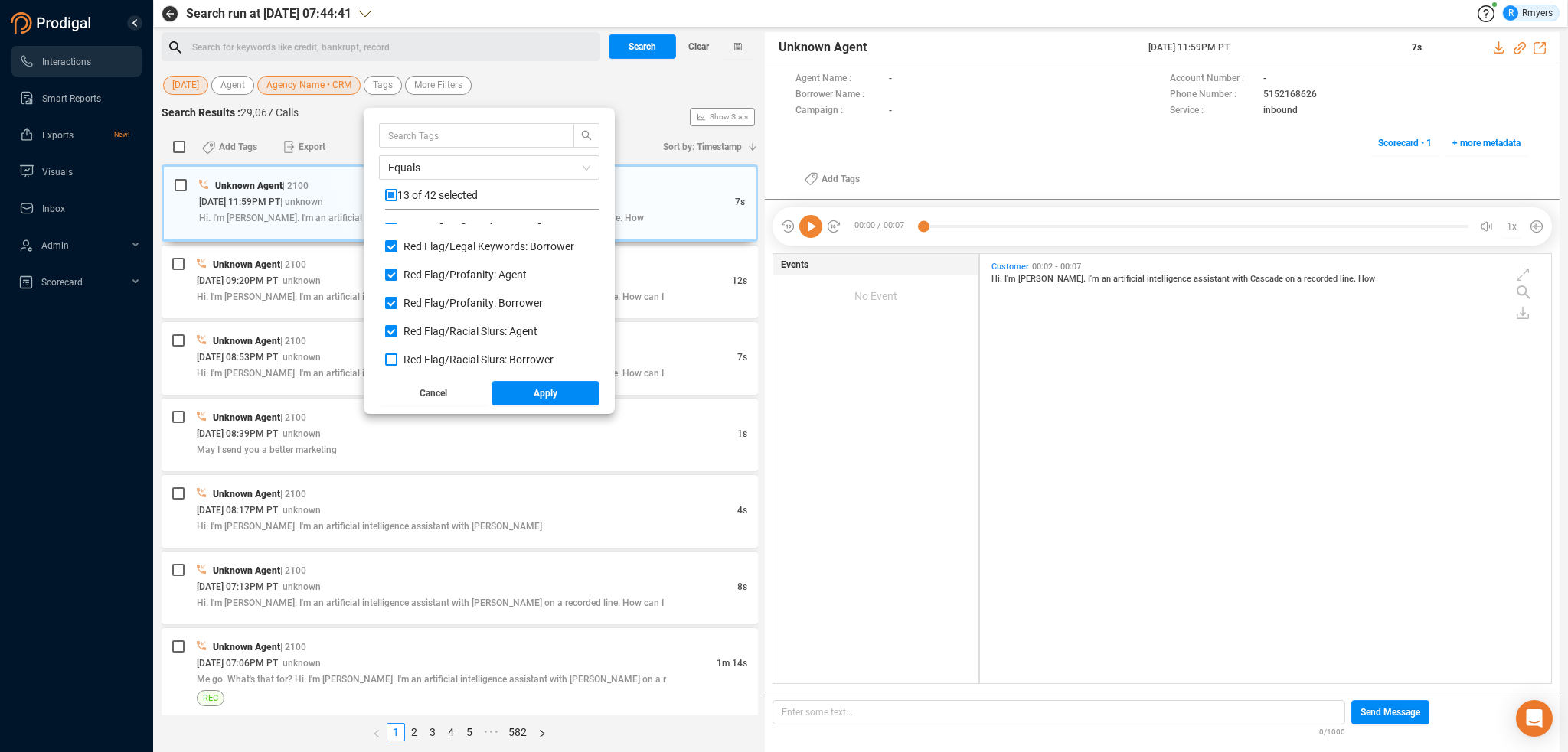
click at [433, 358] on span "Red Flag/ Racial Slurs: Borrower" at bounding box center [478, 359] width 150 height 12
click at [398, 358] on input "Red Flag/ Racial Slurs: Borrower" at bounding box center [391, 359] width 12 height 12
checkbox input "true"
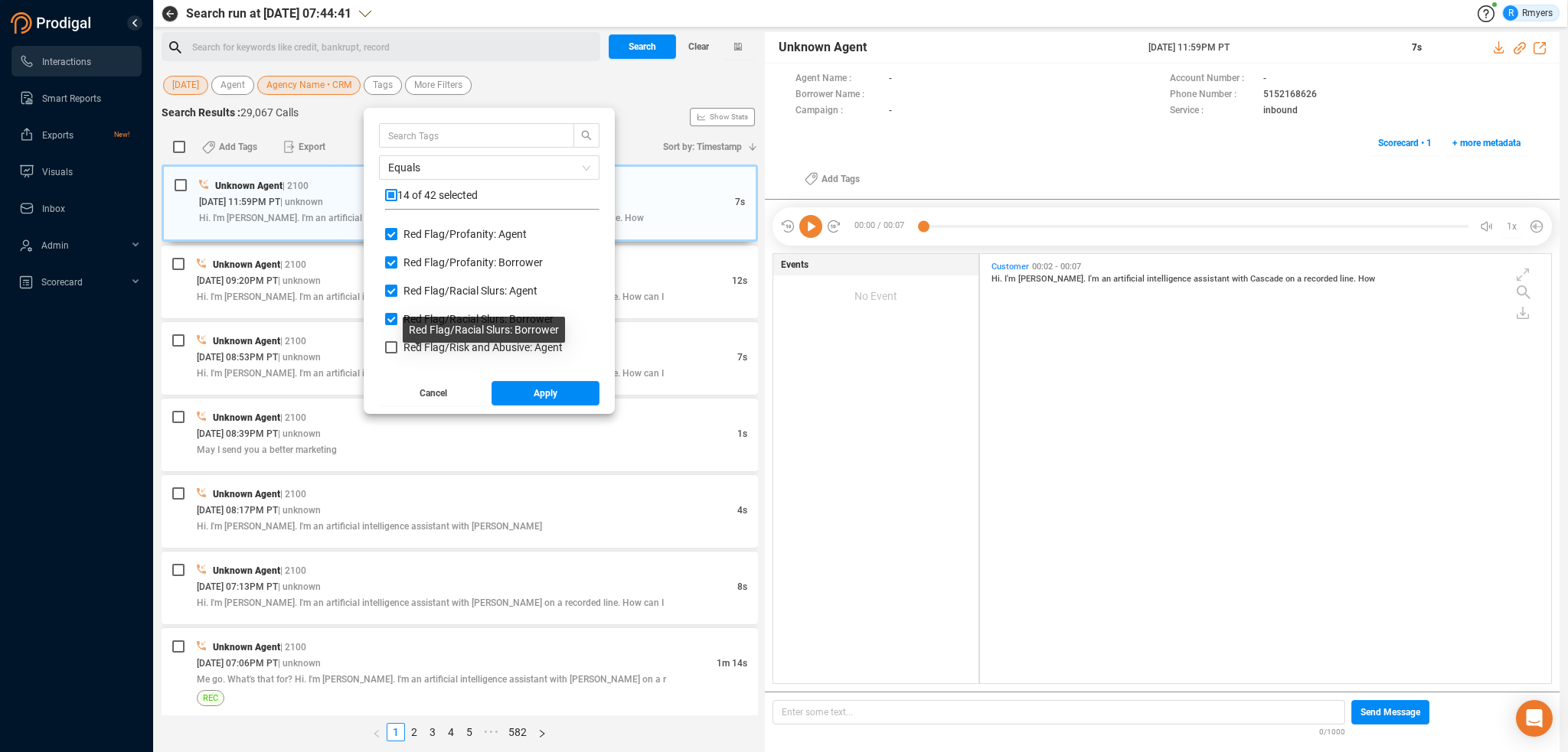
scroll to position [995, 0]
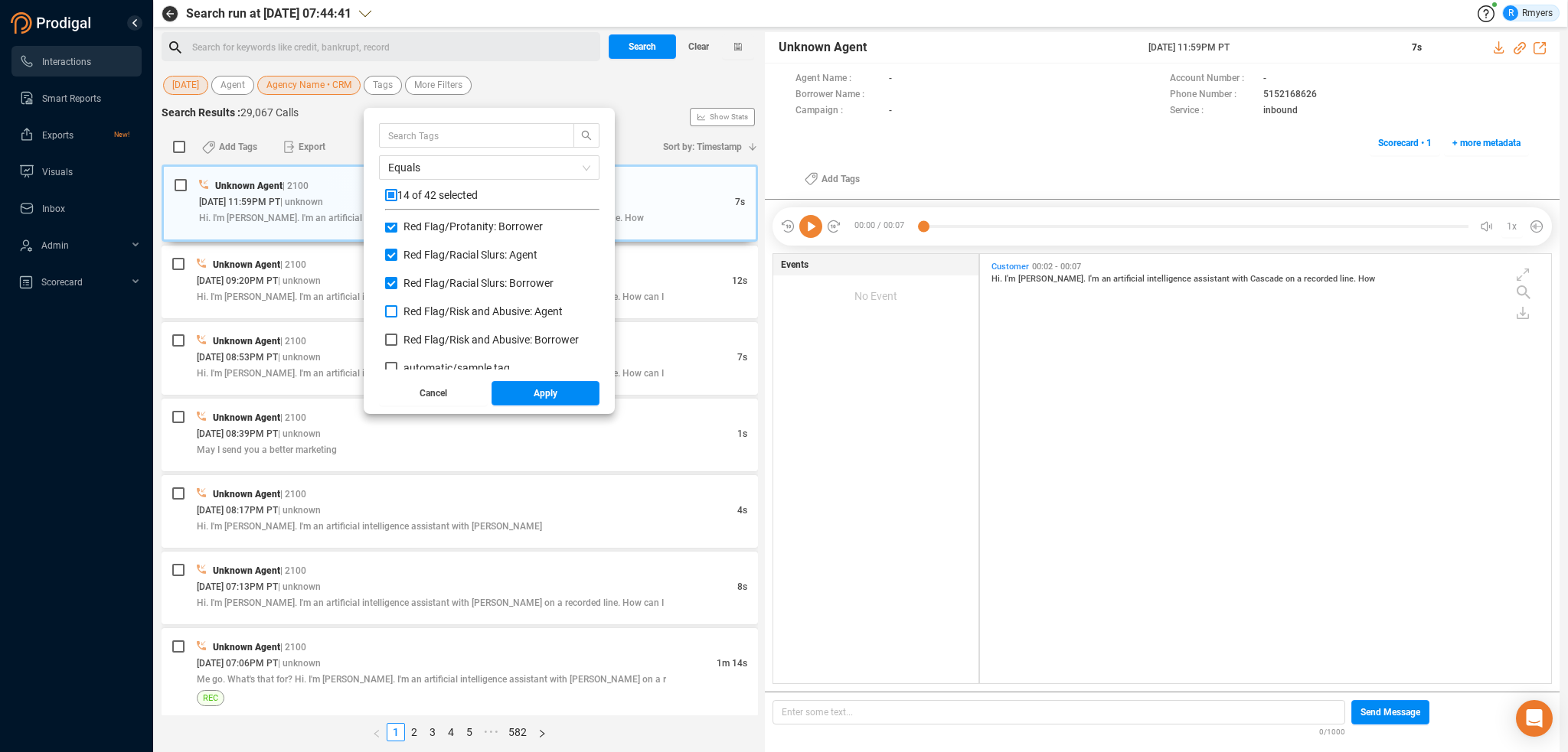
click at [428, 313] on span "Red Flag/ Risk and Abusive: Agent" at bounding box center [482, 311] width 159 height 12
click at [398, 313] on input "Red Flag/ Risk and Abusive: Agent" at bounding box center [391, 311] width 12 height 12
checkbox input "true"
click at [432, 338] on span "Red Flag/ Risk and Abusive: Borrower" at bounding box center [491, 340] width 175 height 12
click at [398, 338] on input "Red Flag/ Risk and Abusive: Borrower" at bounding box center [391, 340] width 12 height 12
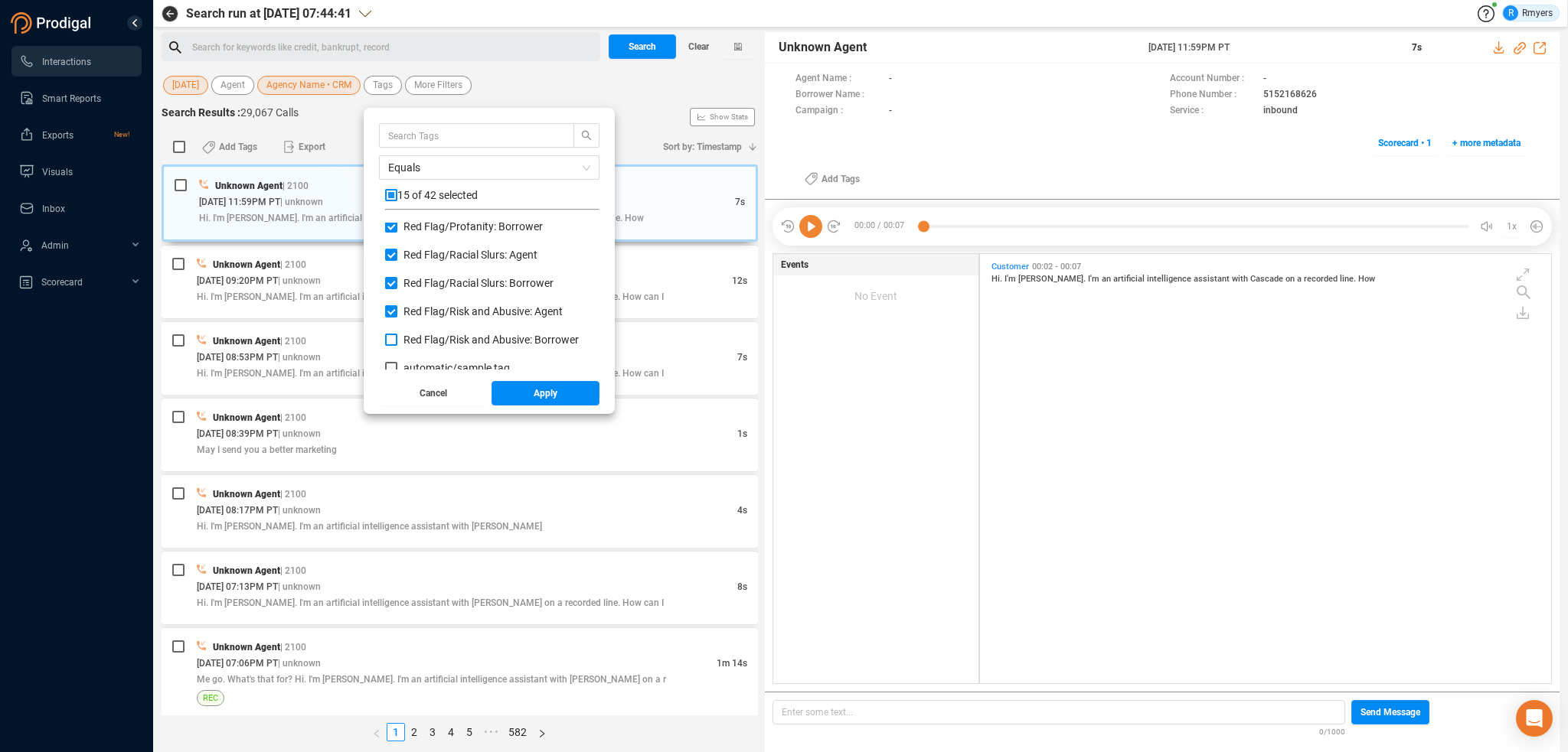
checkbox input "true"
click at [535, 393] on span "Apply" at bounding box center [545, 394] width 24 height 24
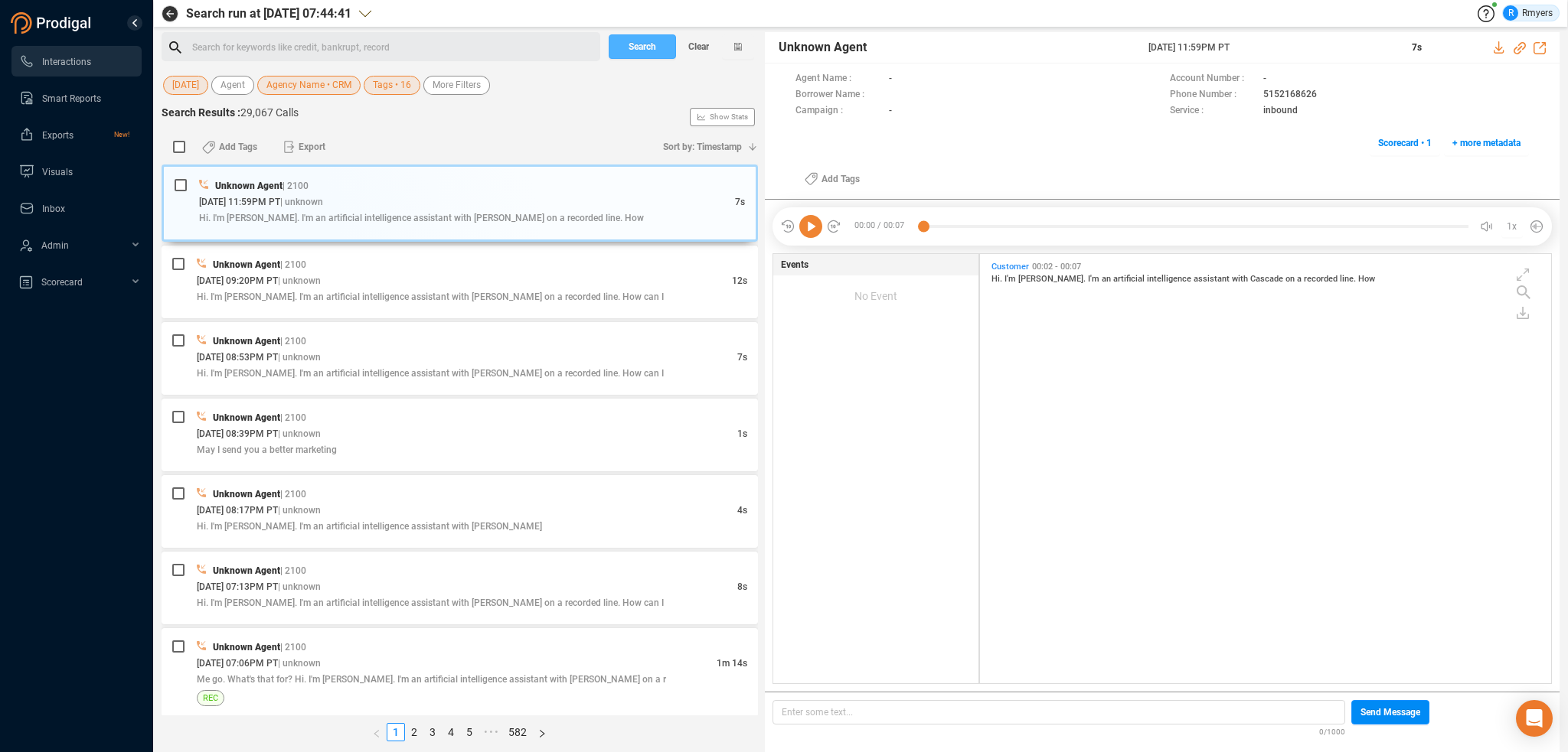
click at [643, 46] on span "Search" at bounding box center [642, 46] width 28 height 24
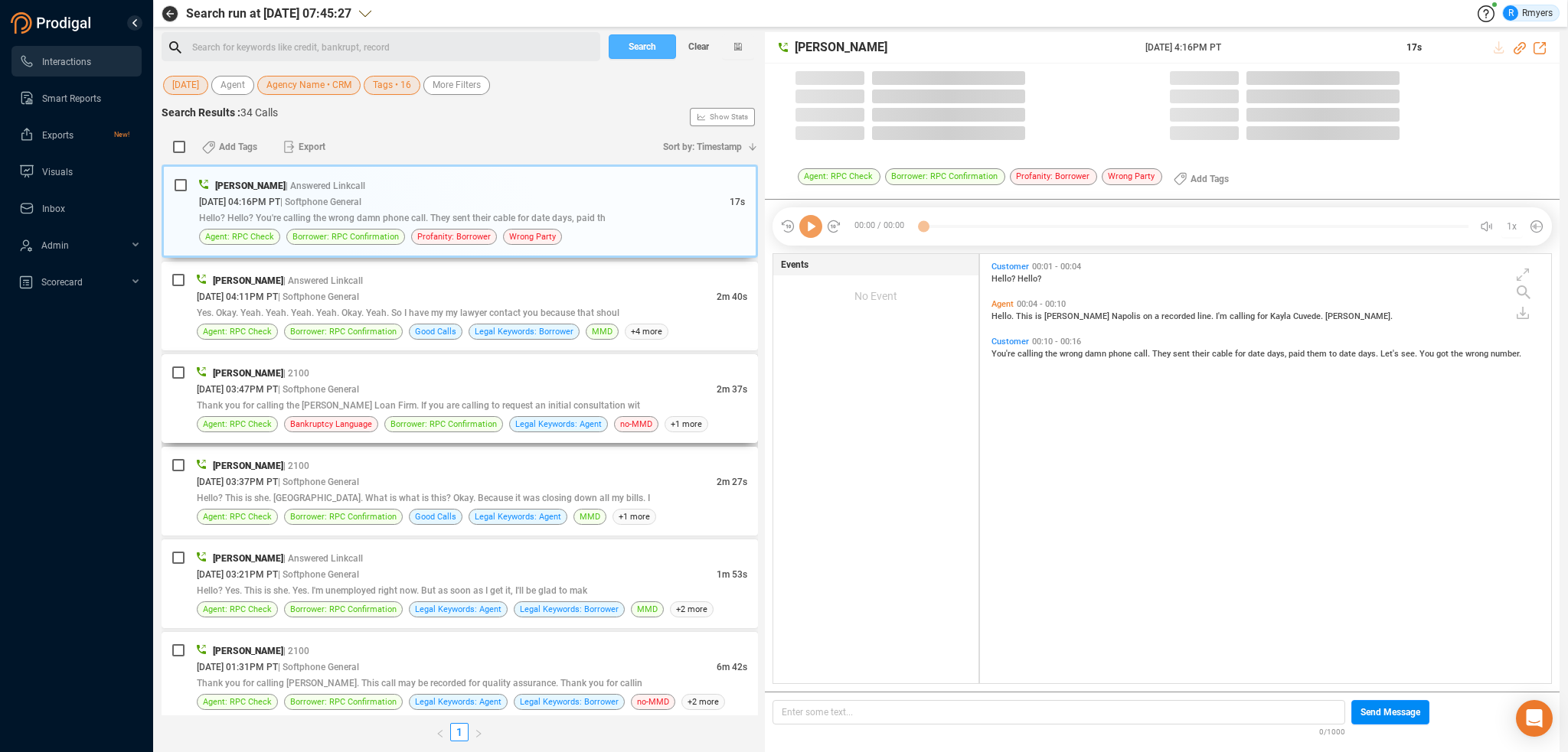
scroll to position [426, 563]
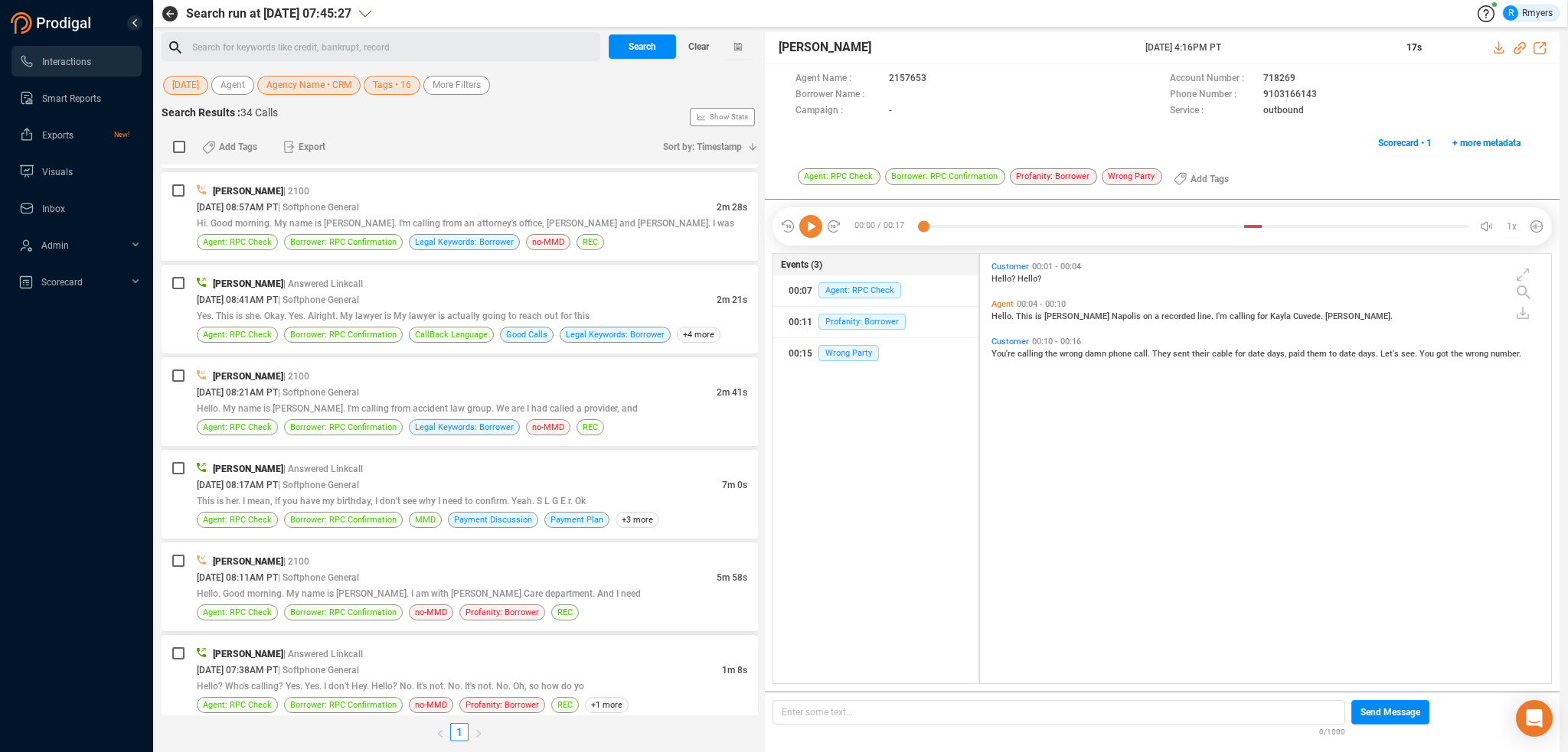
click at [473, 662] on div "[DATE] 07:38AM PT | Softphone General" at bounding box center [459, 671] width 525 height 16
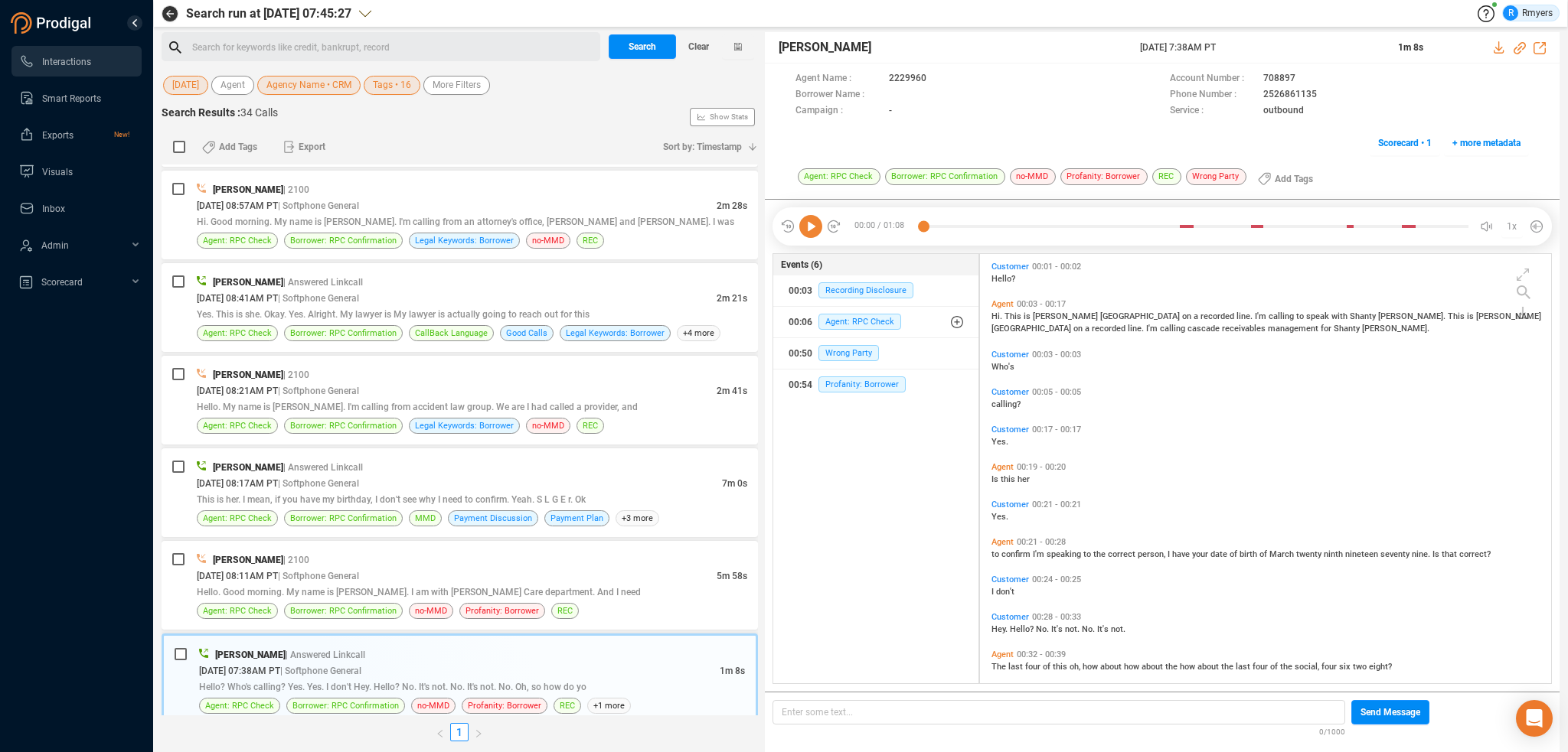
click at [813, 227] on icon at bounding box center [811, 226] width 23 height 23
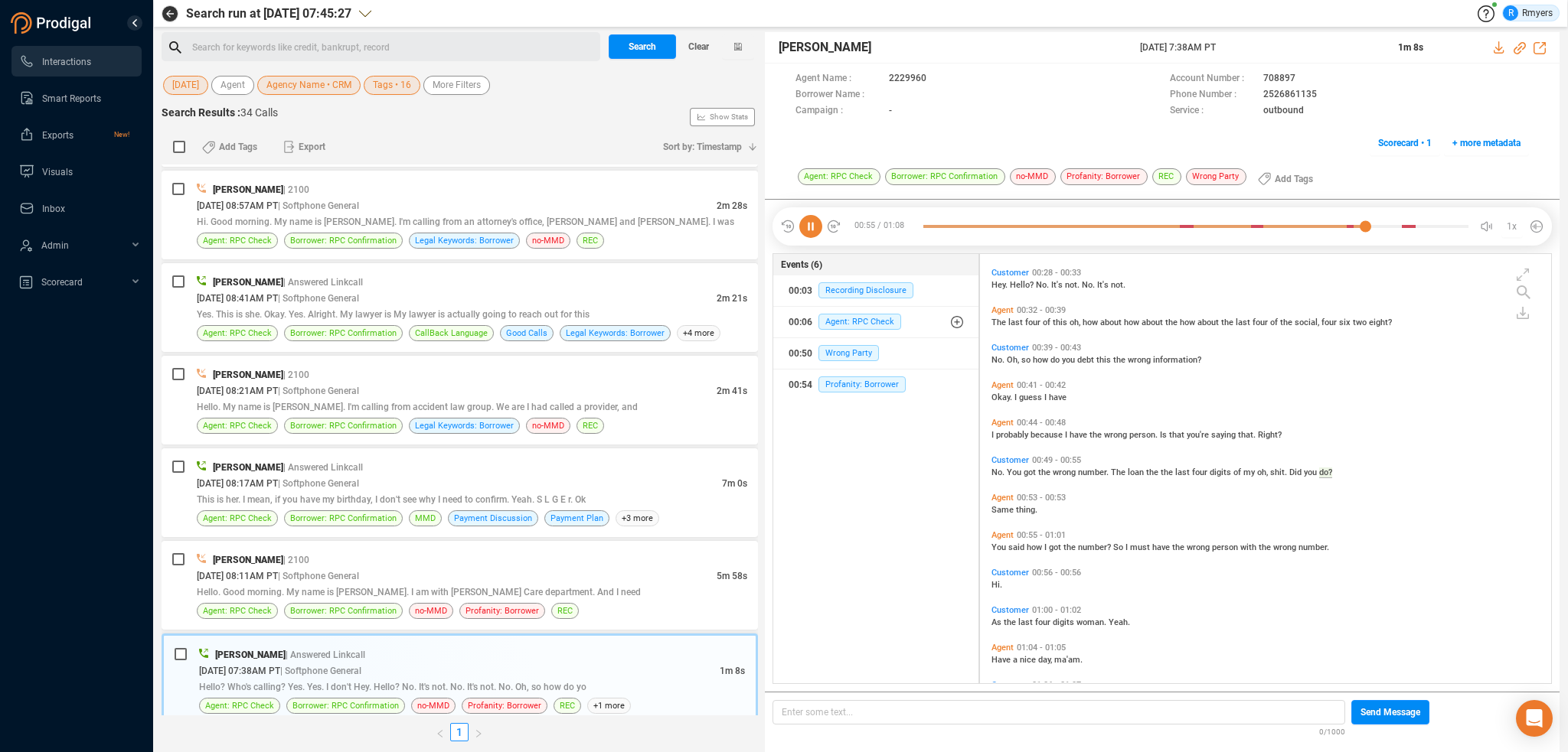
scroll to position [386, 0]
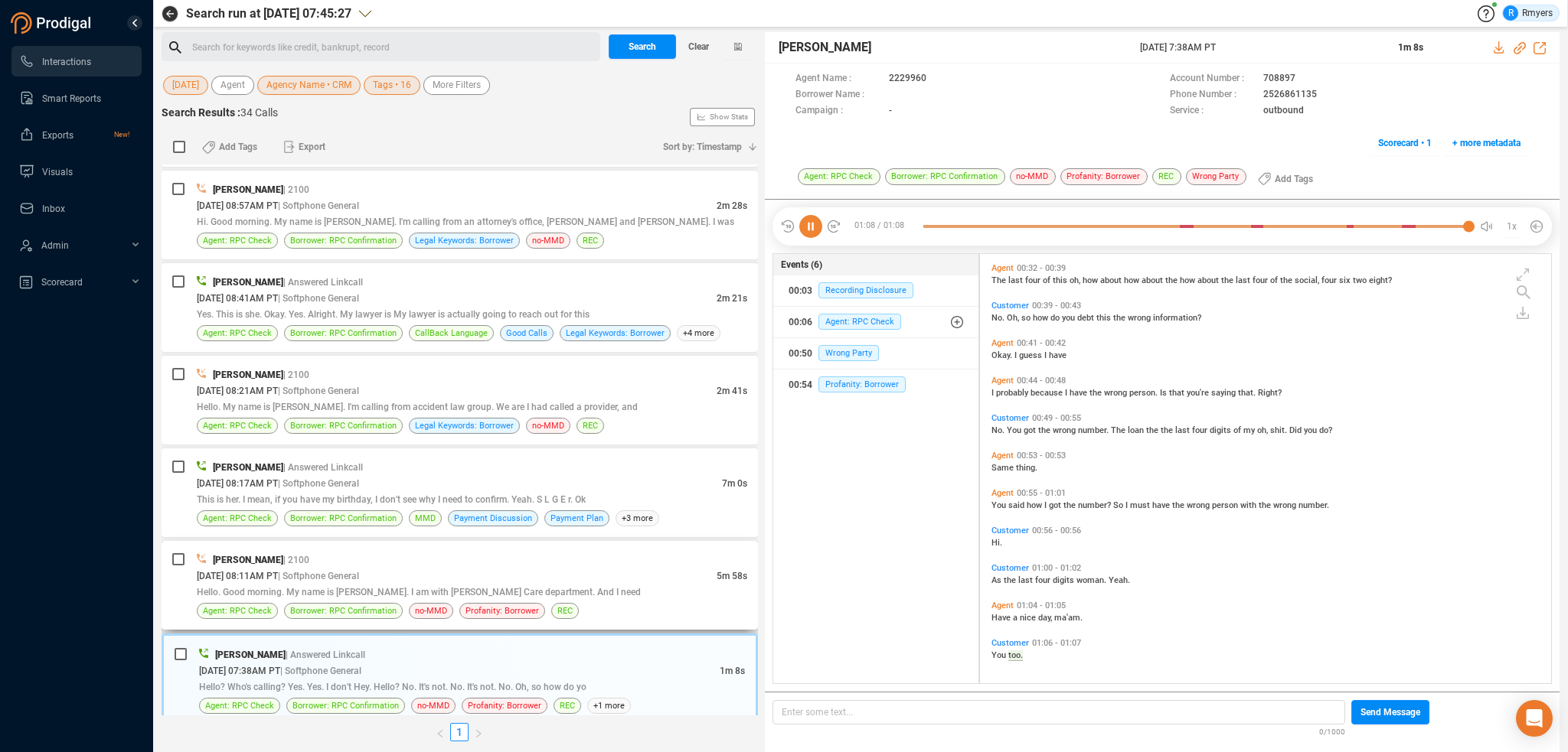
drag, startPoint x: 275, startPoint y: 575, endPoint x: 268, endPoint y: 570, distance: 8.6
click at [273, 584] on div "Hello. Good morning. My name is [PERSON_NAME]. I am with [PERSON_NAME] Care dep…" at bounding box center [471, 592] width 550 height 16
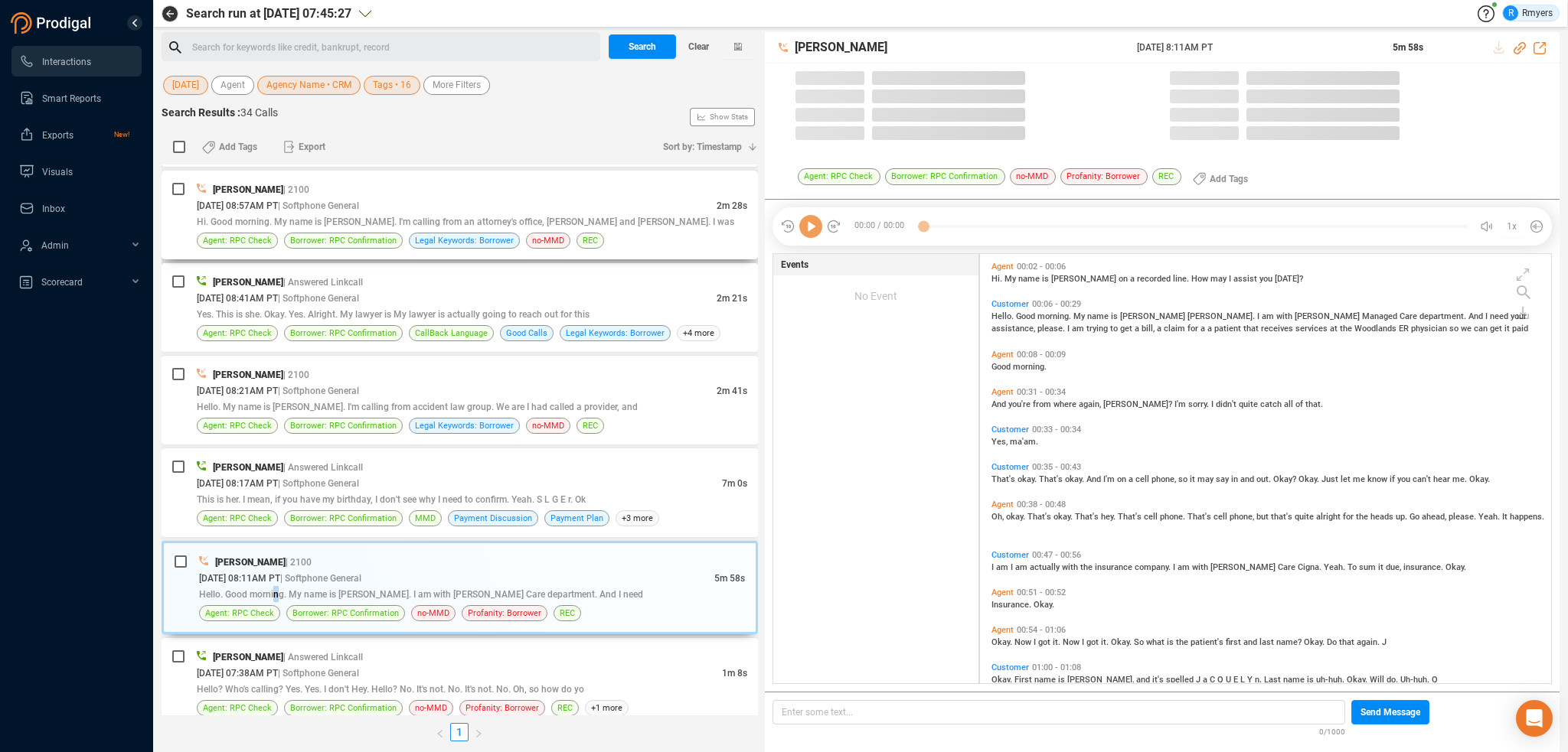
scroll to position [426, 563]
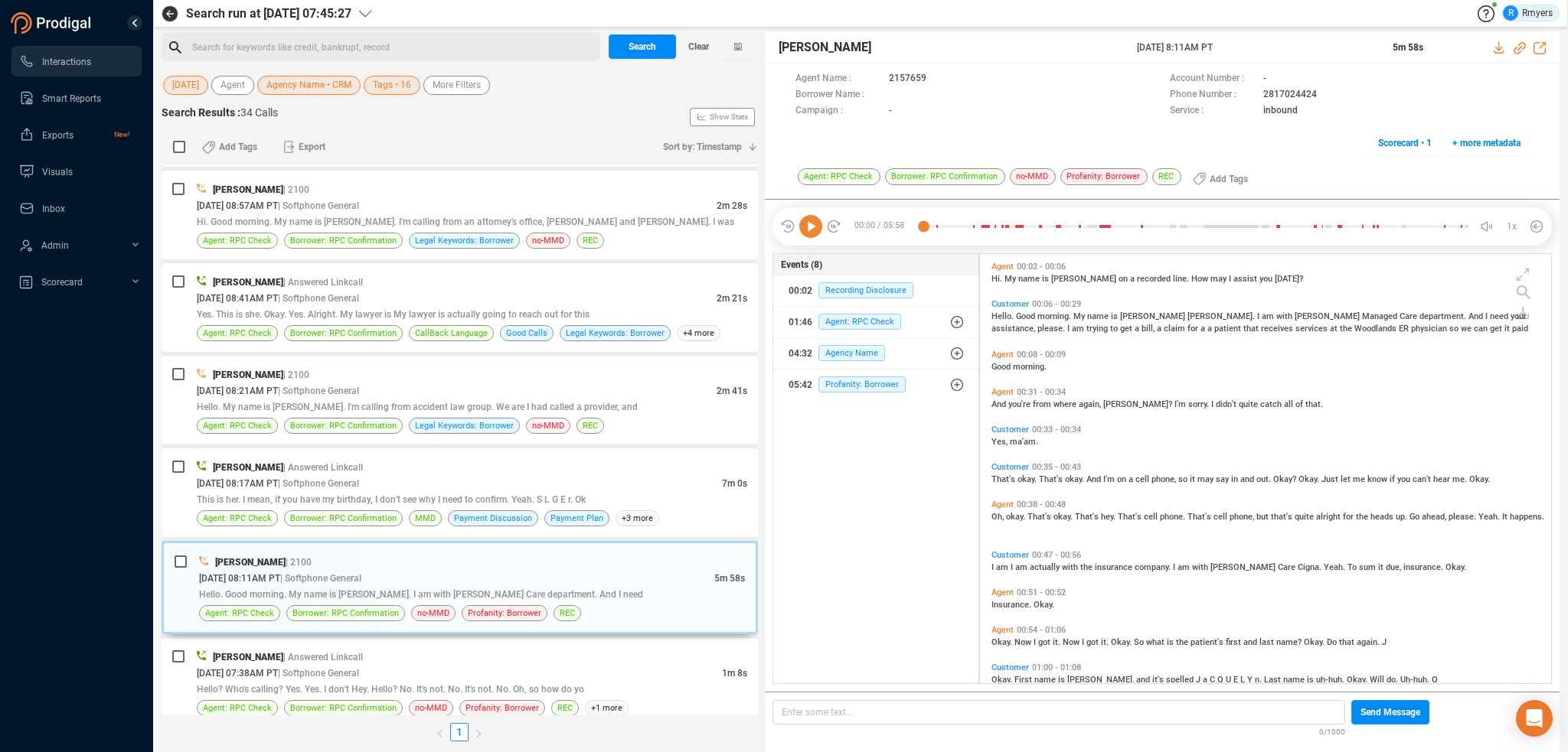
click at [804, 227] on icon at bounding box center [811, 226] width 23 height 23
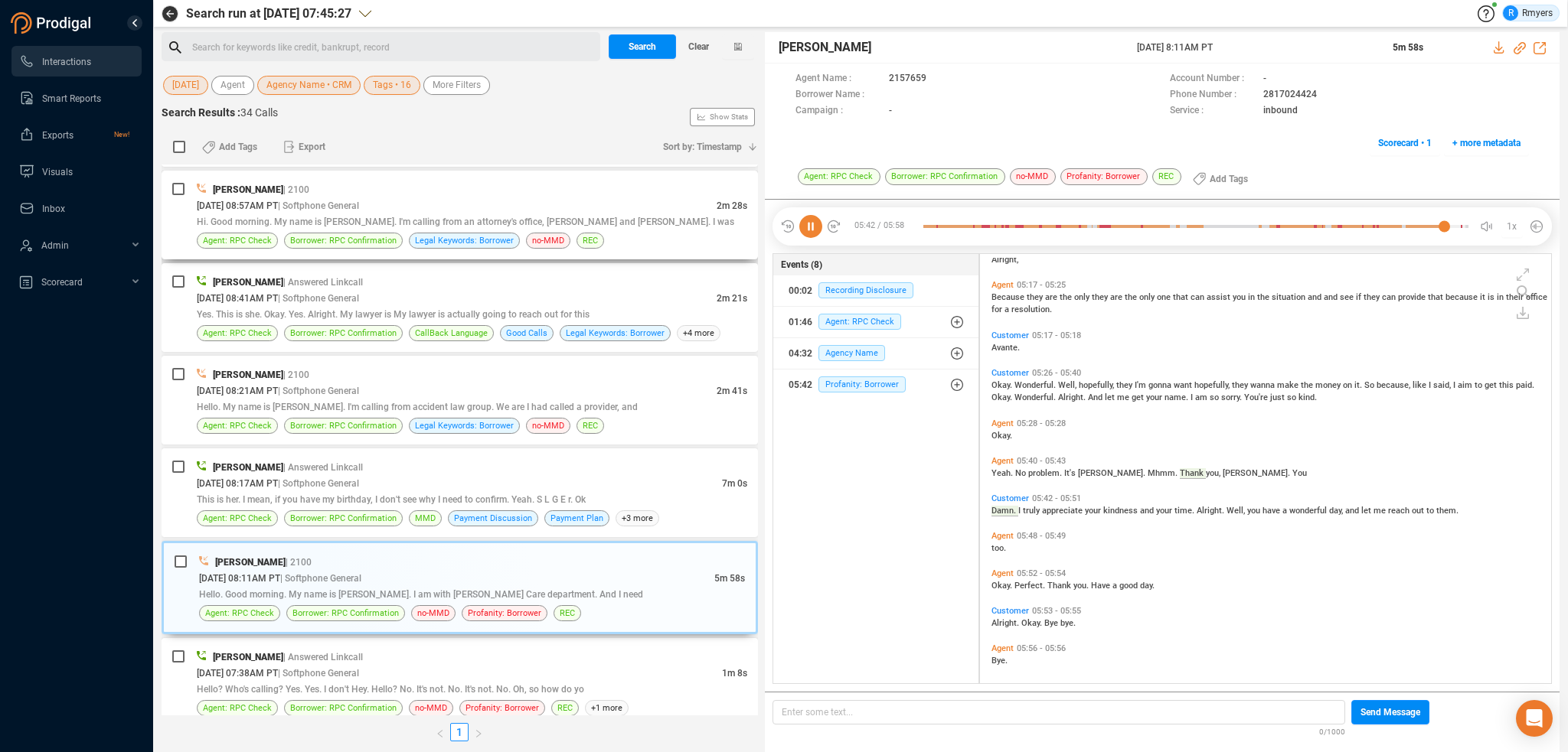
scroll to position [1920, 0]
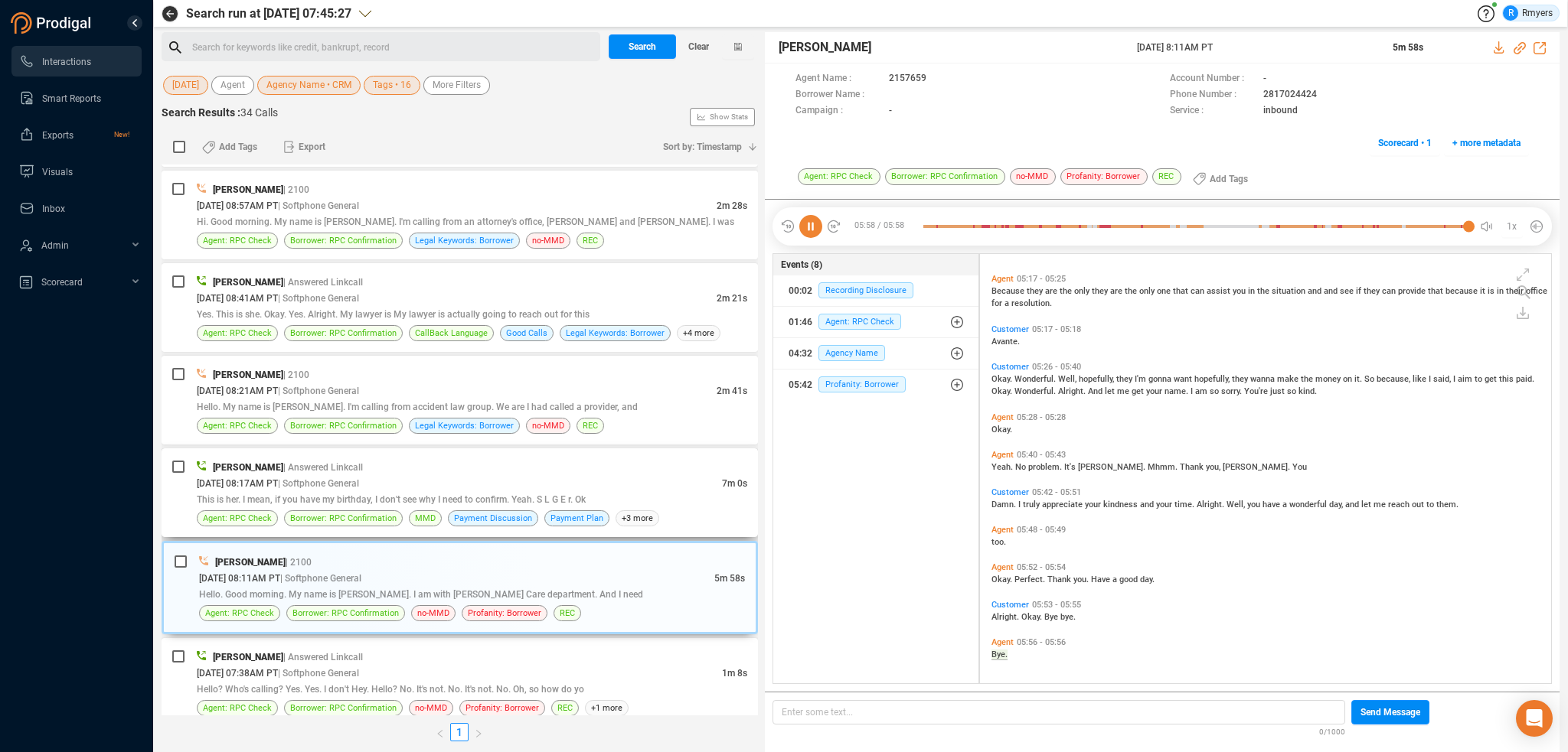
drag, startPoint x: 326, startPoint y: 465, endPoint x: 306, endPoint y: 474, distance: 21.9
click at [323, 475] on div "[DATE] 08:17AM PT | Softphone General" at bounding box center [459, 483] width 525 height 16
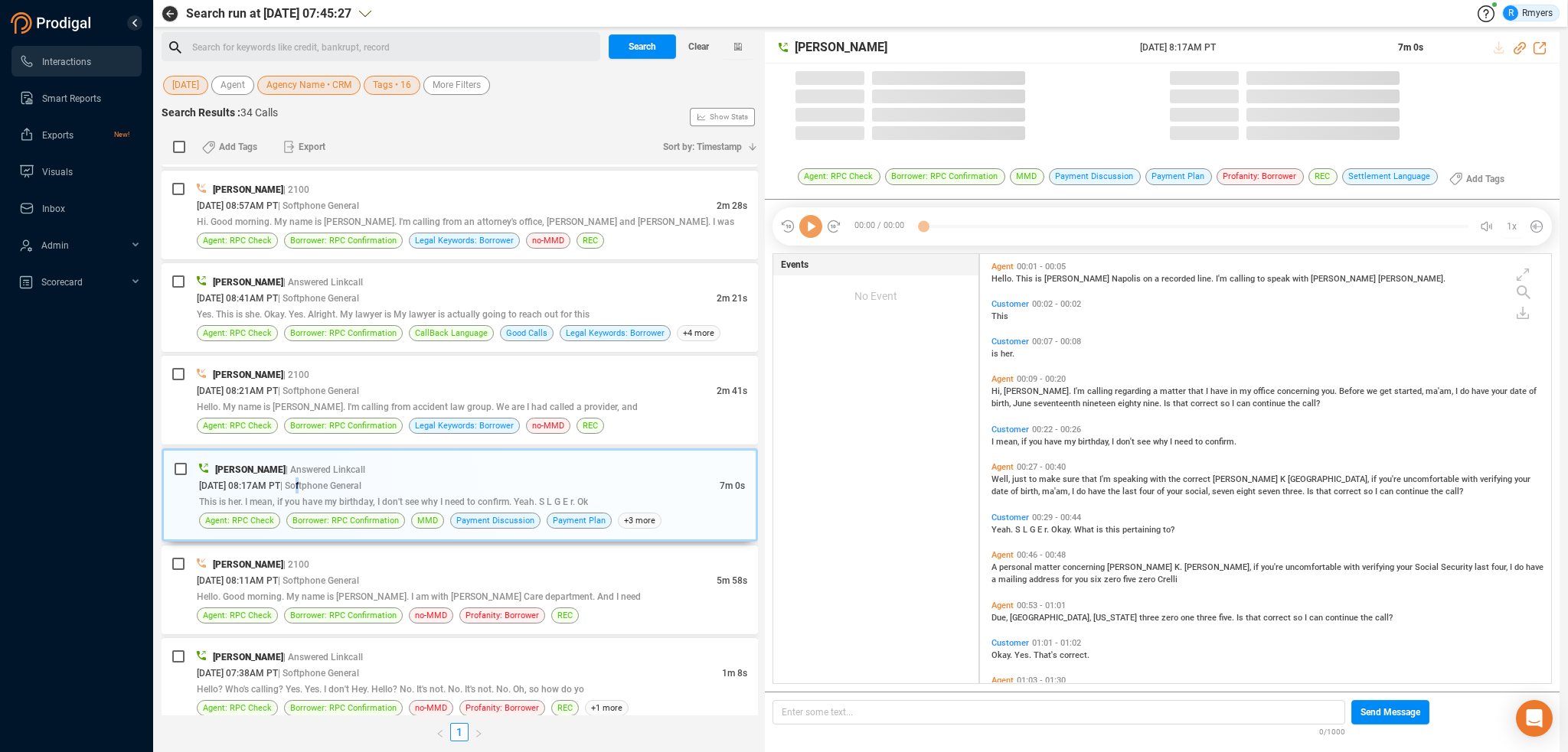
scroll to position [426, 563]
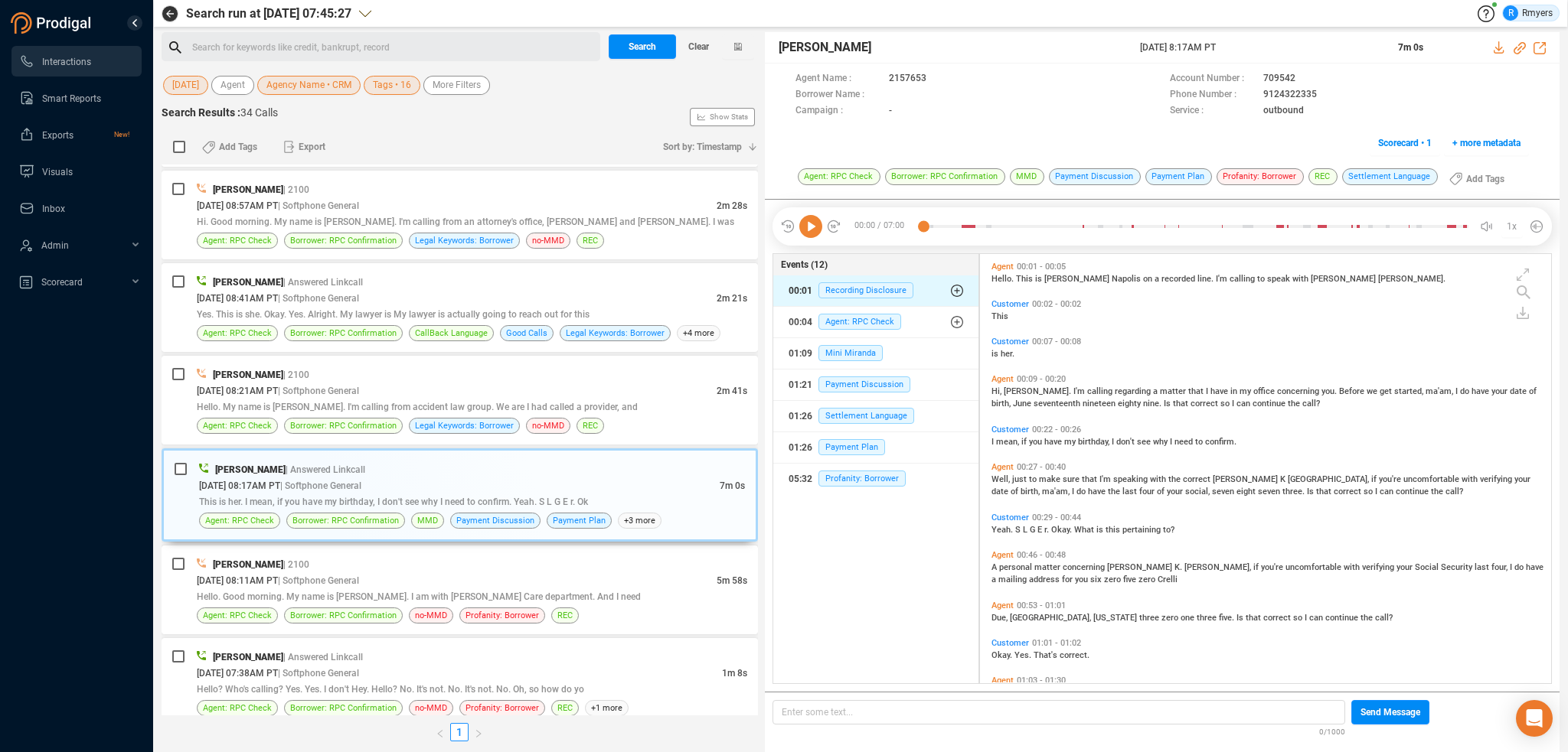
drag, startPoint x: 813, startPoint y: 224, endPoint x: 817, endPoint y: 300, distance: 76.1
click at [813, 226] on icon at bounding box center [811, 226] width 23 height 23
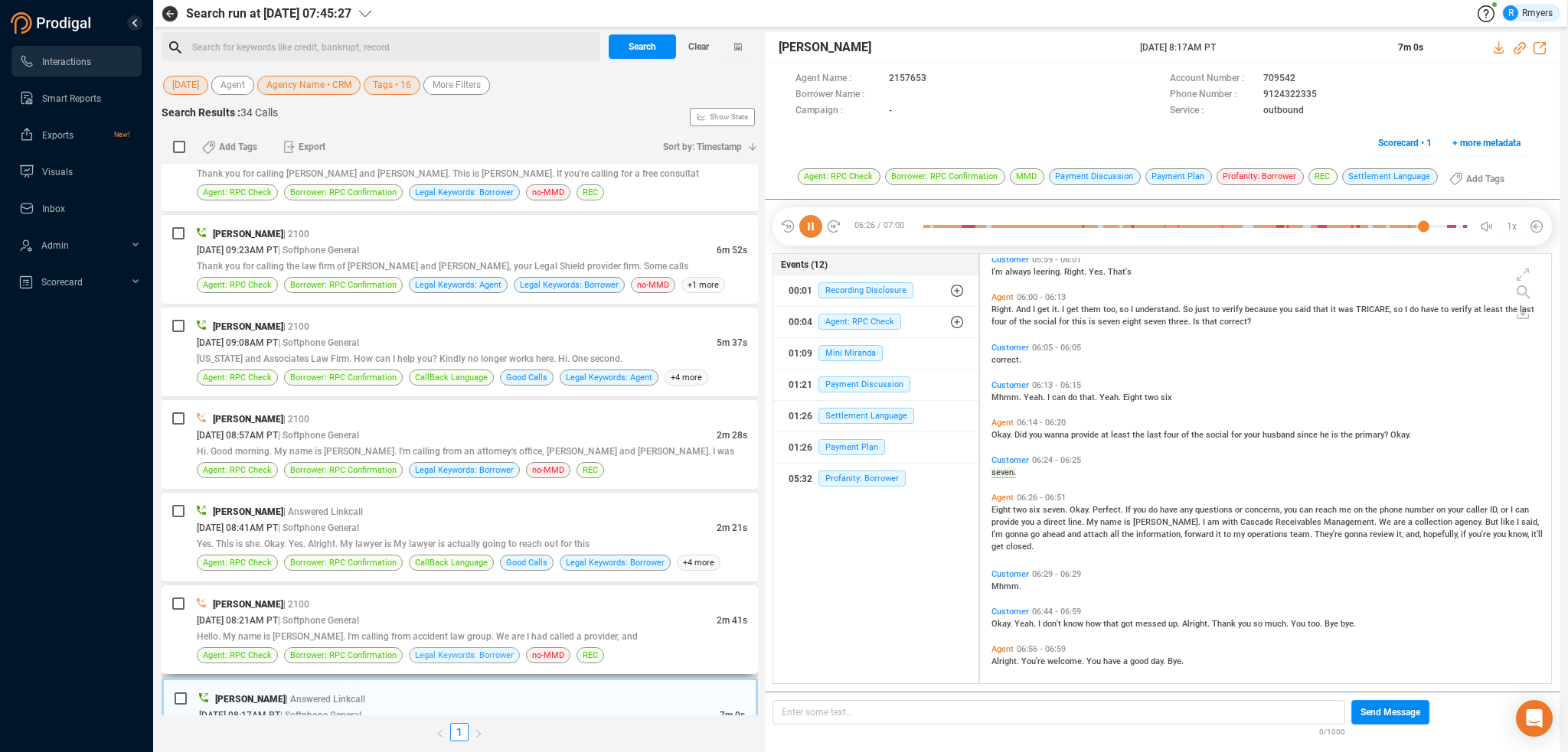
scroll to position [2597, 0]
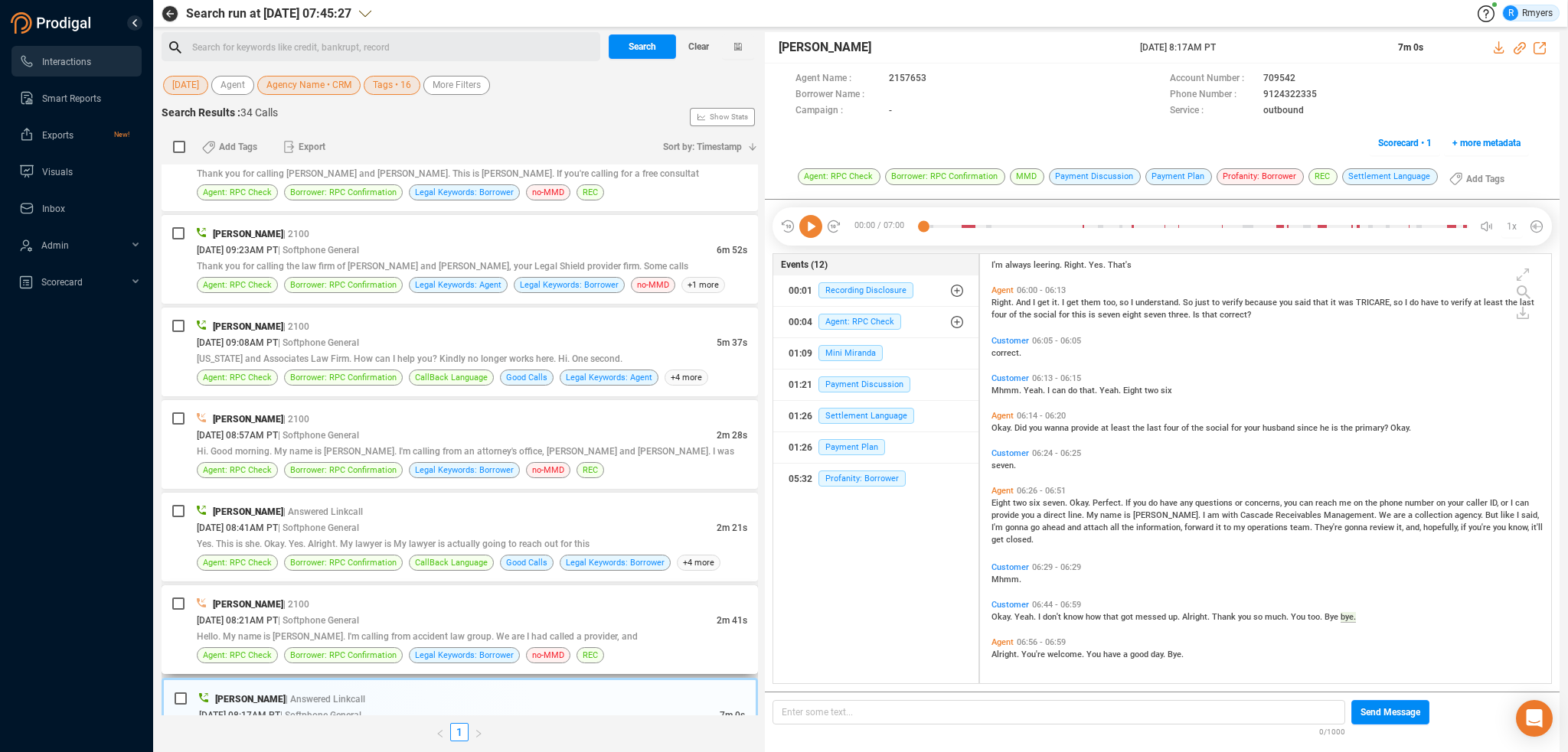
click at [371, 631] on span "Hello. My name is [PERSON_NAME]. I'm calling from accident law group. We are I …" at bounding box center [416, 636] width 441 height 11
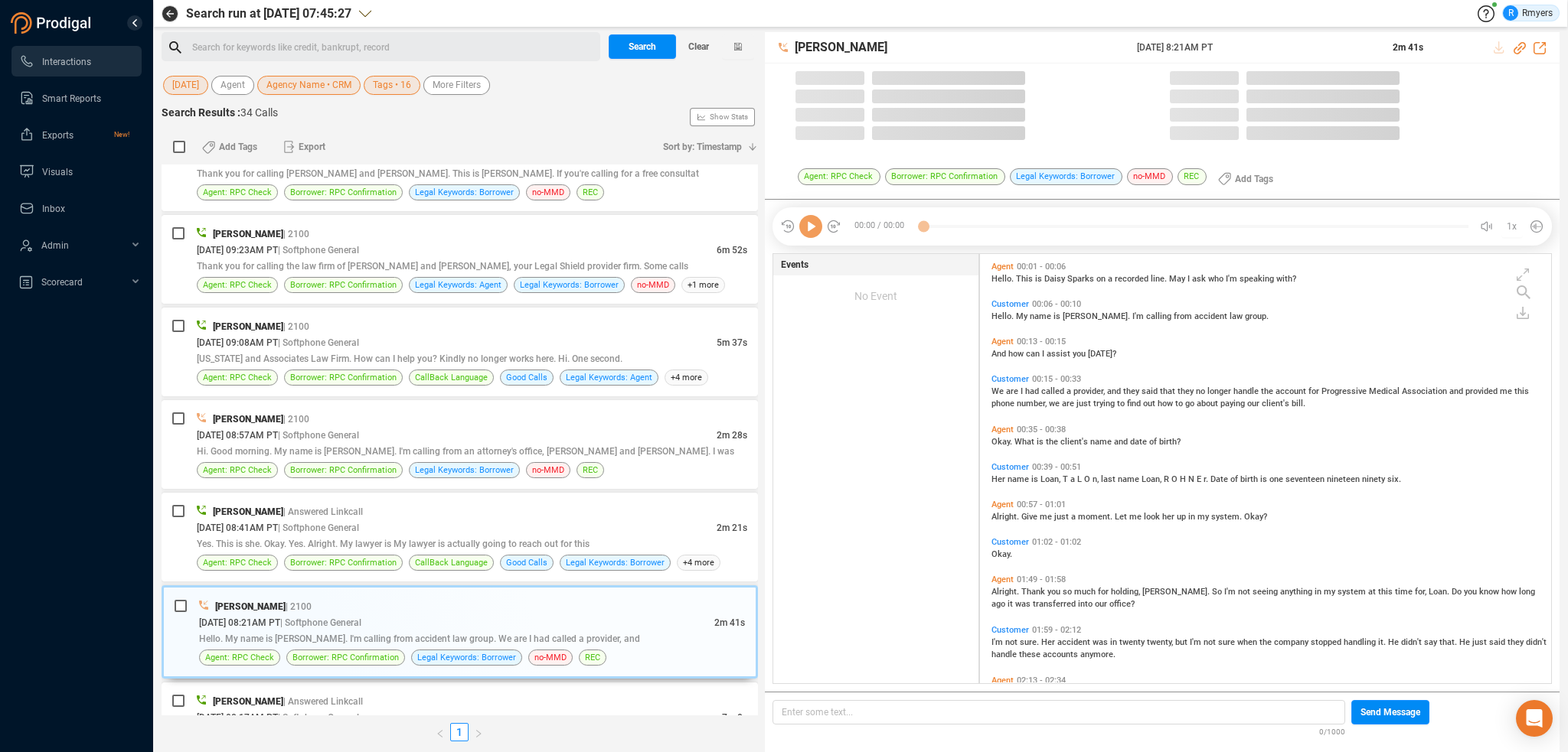
scroll to position [426, 563]
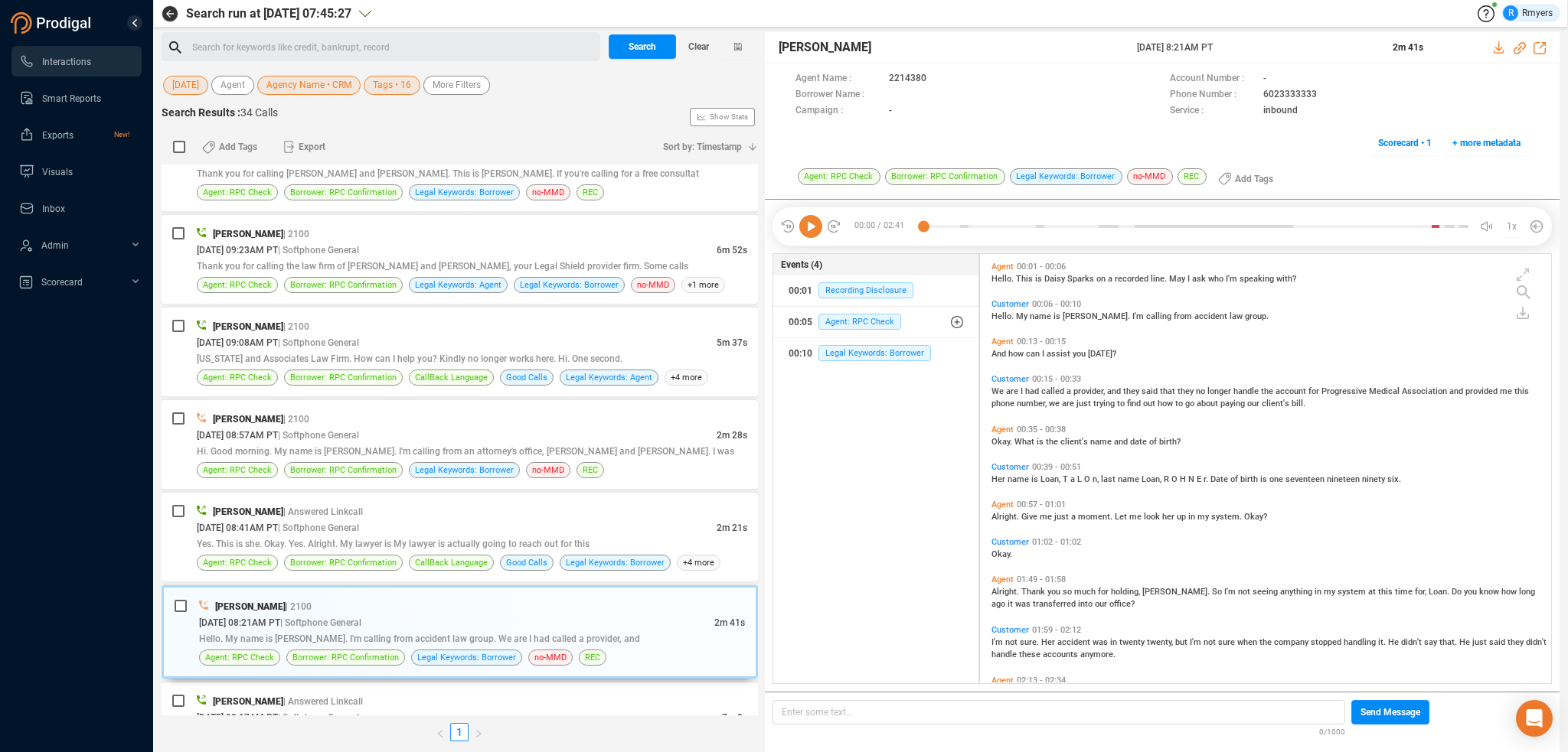
click at [813, 235] on icon at bounding box center [811, 226] width 23 height 23
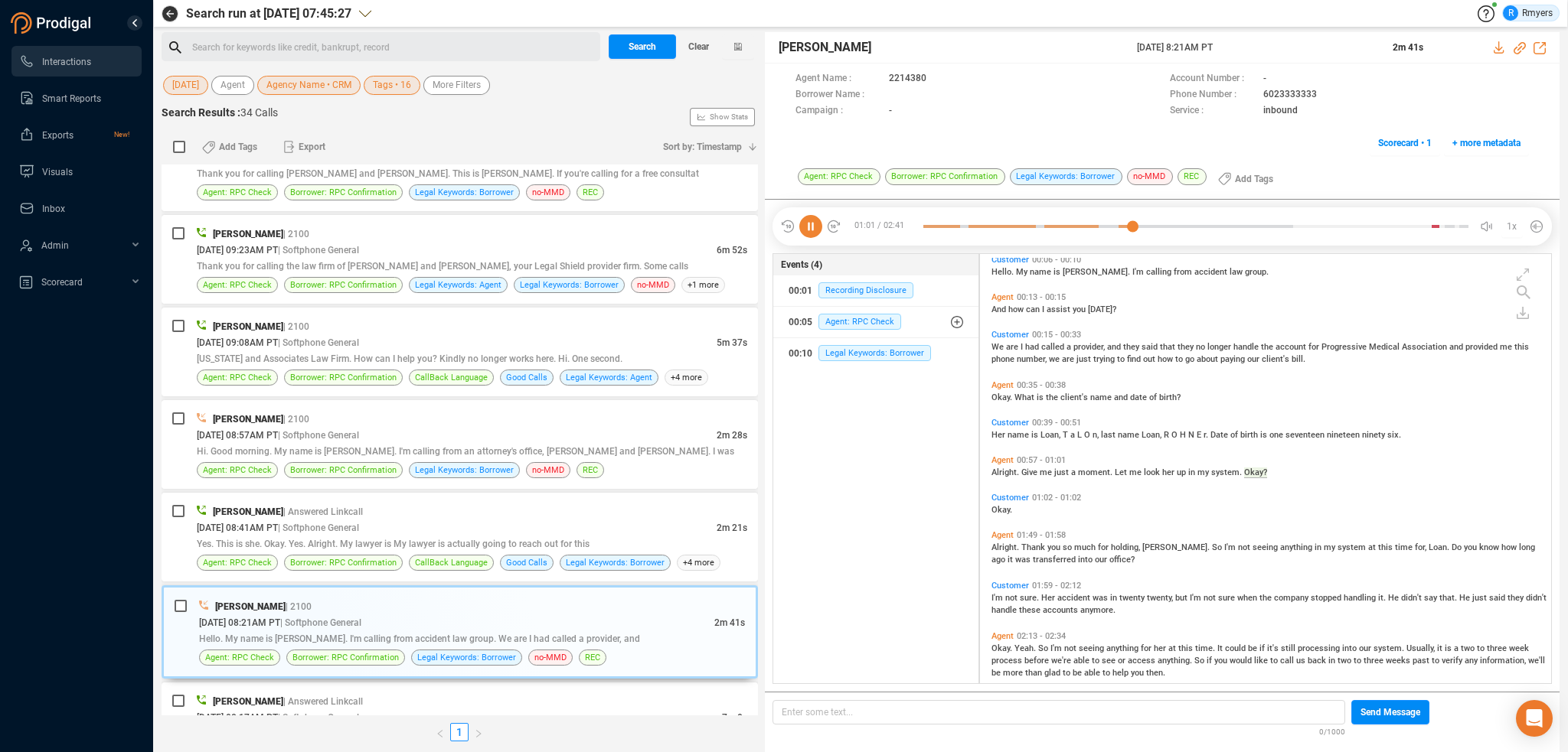
scroll to position [82, 0]
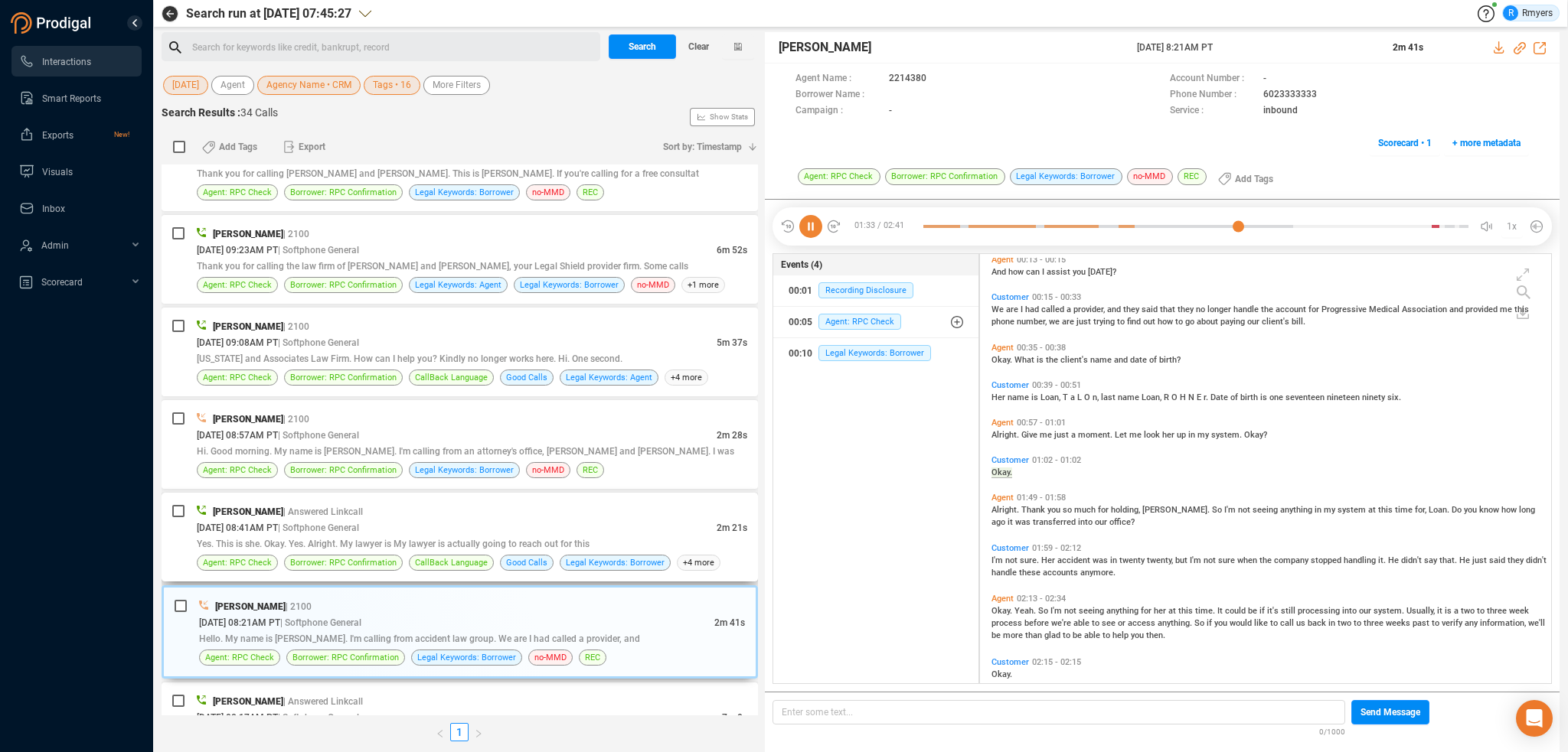
drag, startPoint x: 474, startPoint y: 507, endPoint x: 434, endPoint y: 519, distance: 41.8
click at [474, 507] on div "[PERSON_NAME] | Answered Linkcall" at bounding box center [471, 512] width 550 height 16
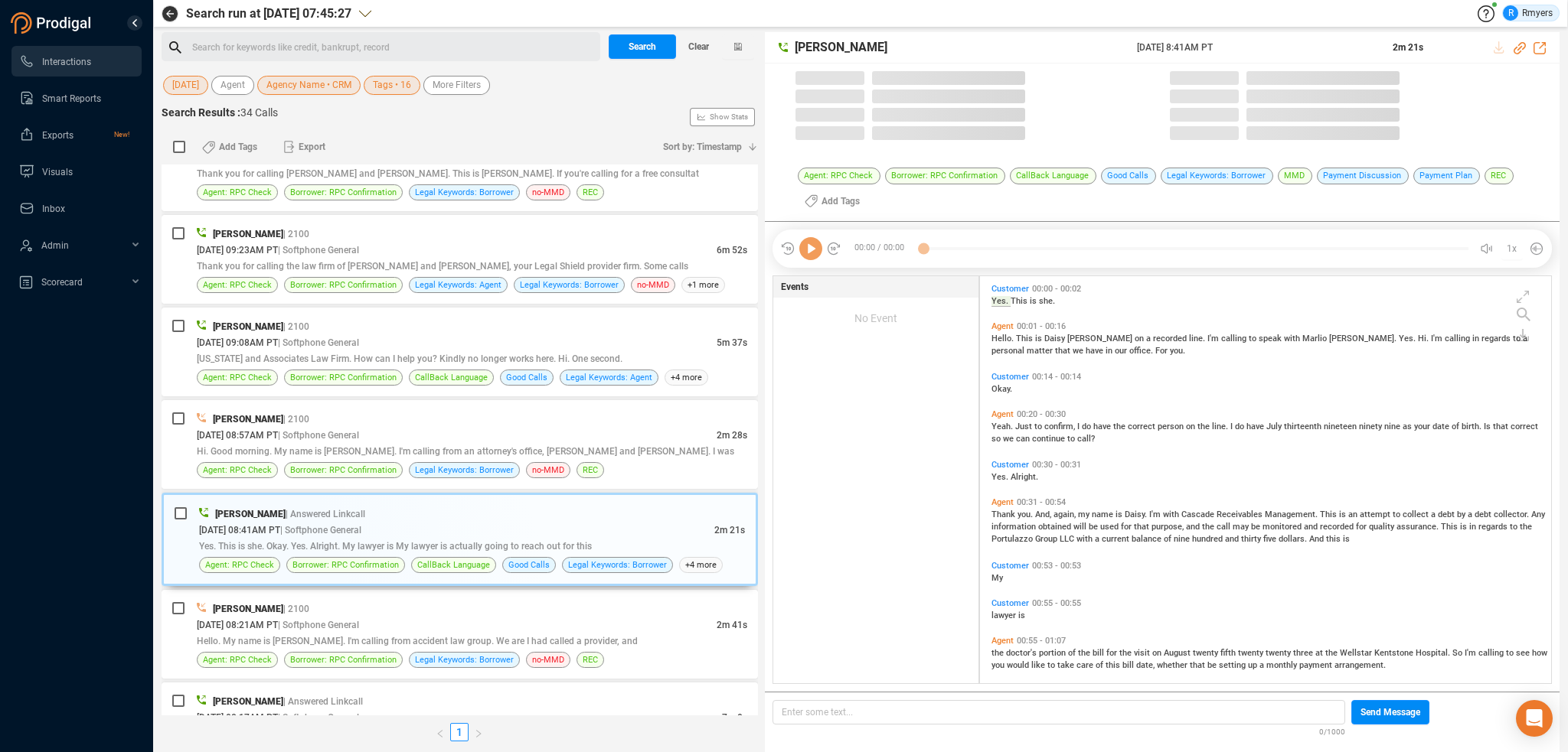
scroll to position [405, 563]
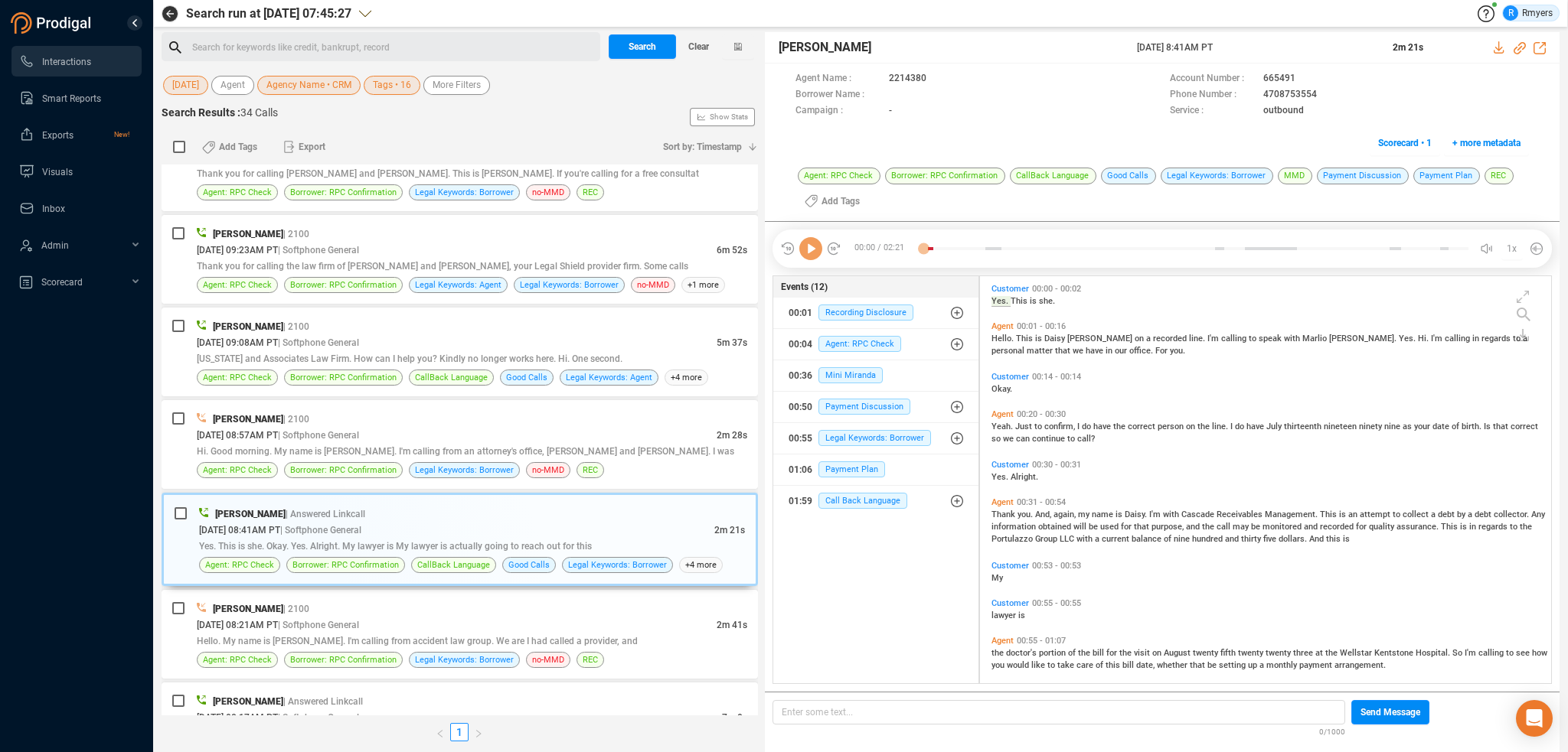
click at [809, 253] on icon at bounding box center [811, 248] width 23 height 23
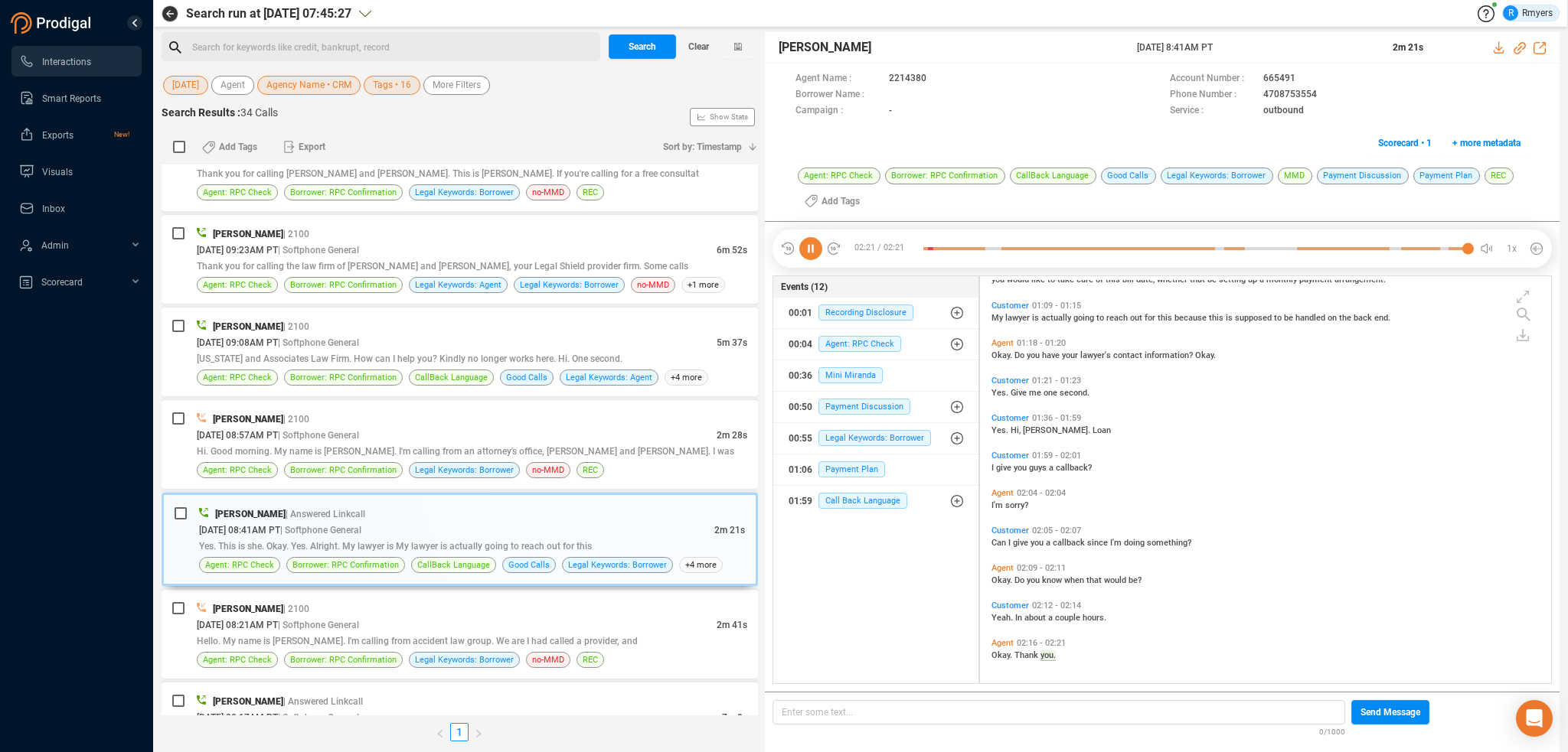
scroll to position [0, 0]
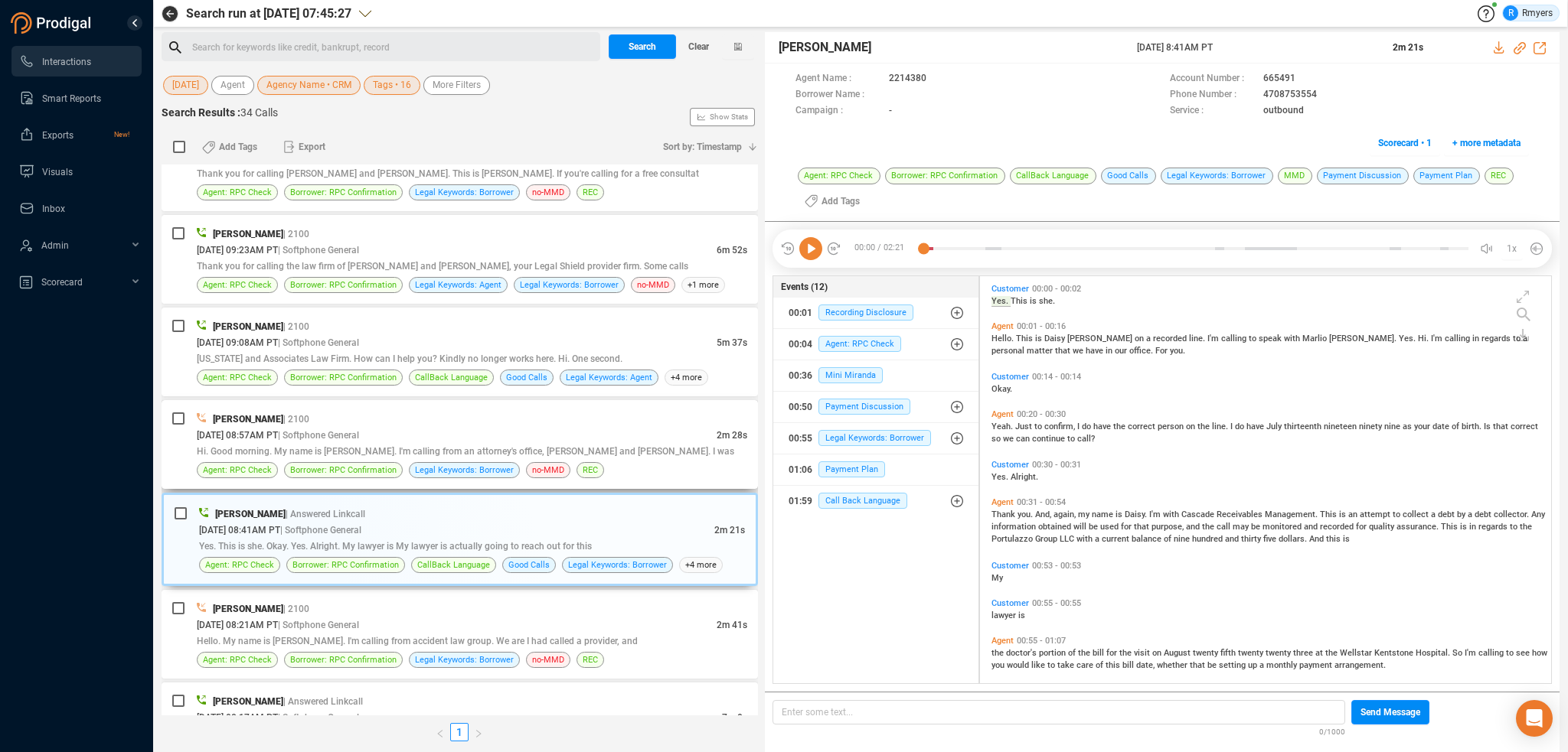
click at [400, 443] on div "Hi. Good morning. My name is [PERSON_NAME]. I'm calling from an attorney's offi…" at bounding box center [471, 451] width 550 height 16
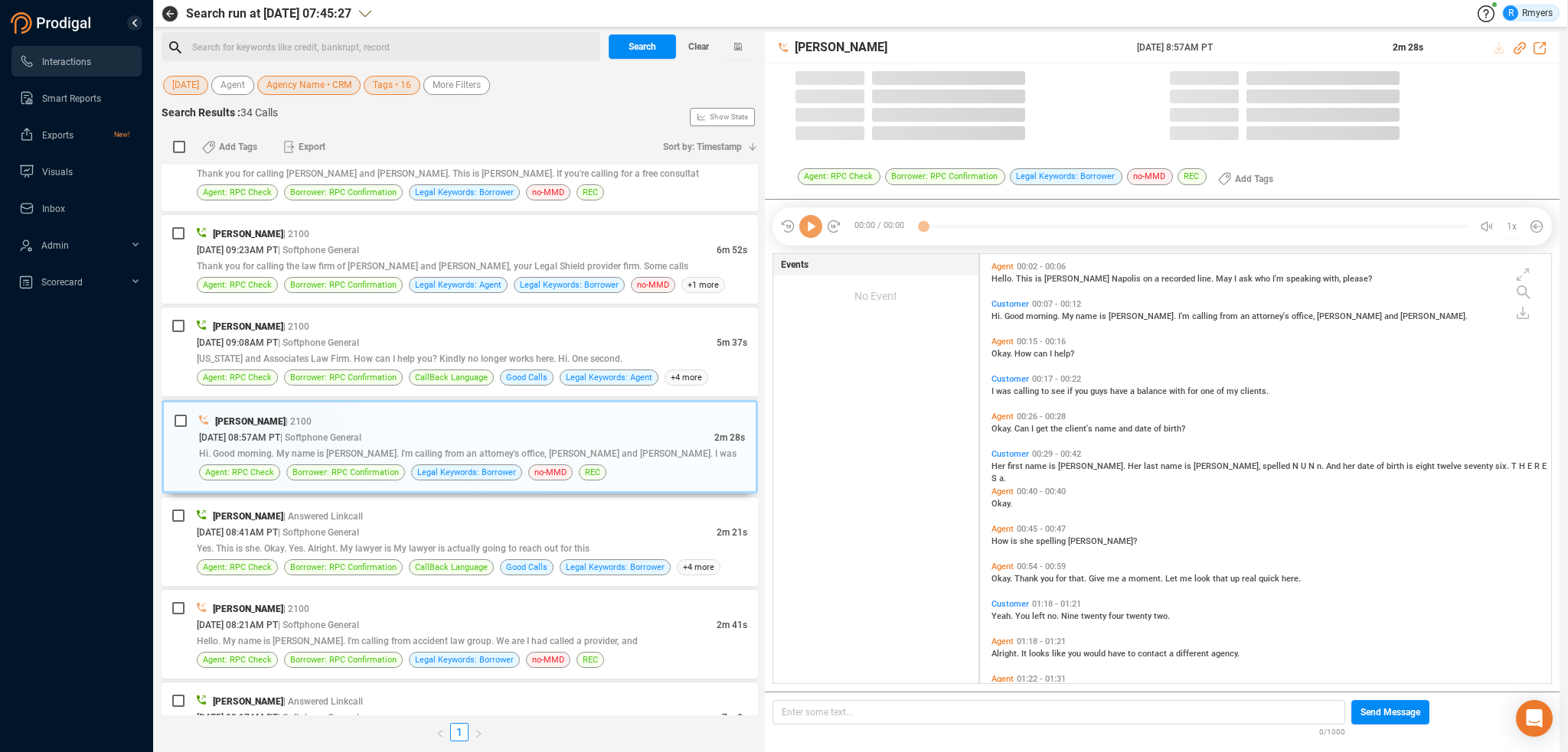
scroll to position [426, 563]
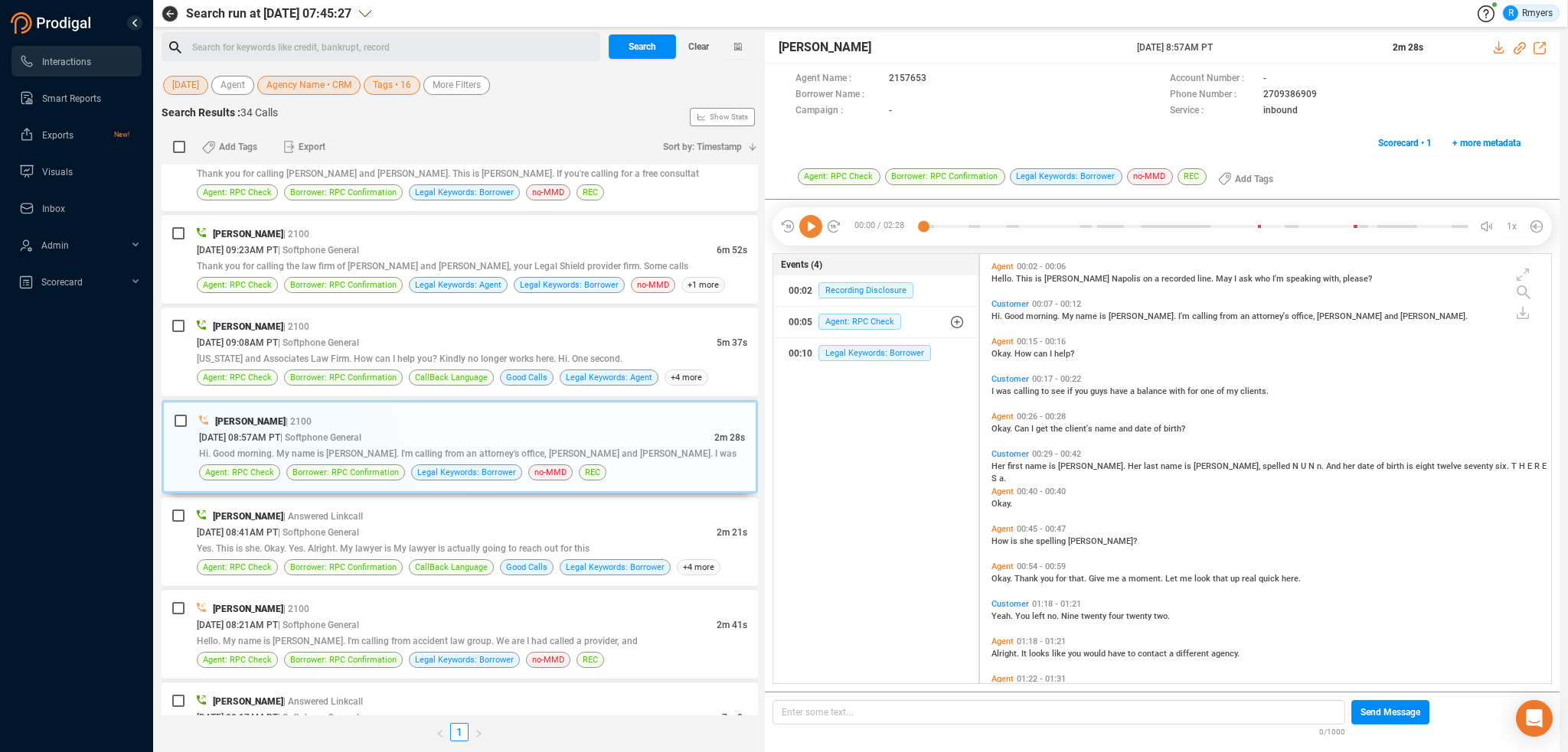
click at [803, 231] on icon at bounding box center [811, 226] width 23 height 23
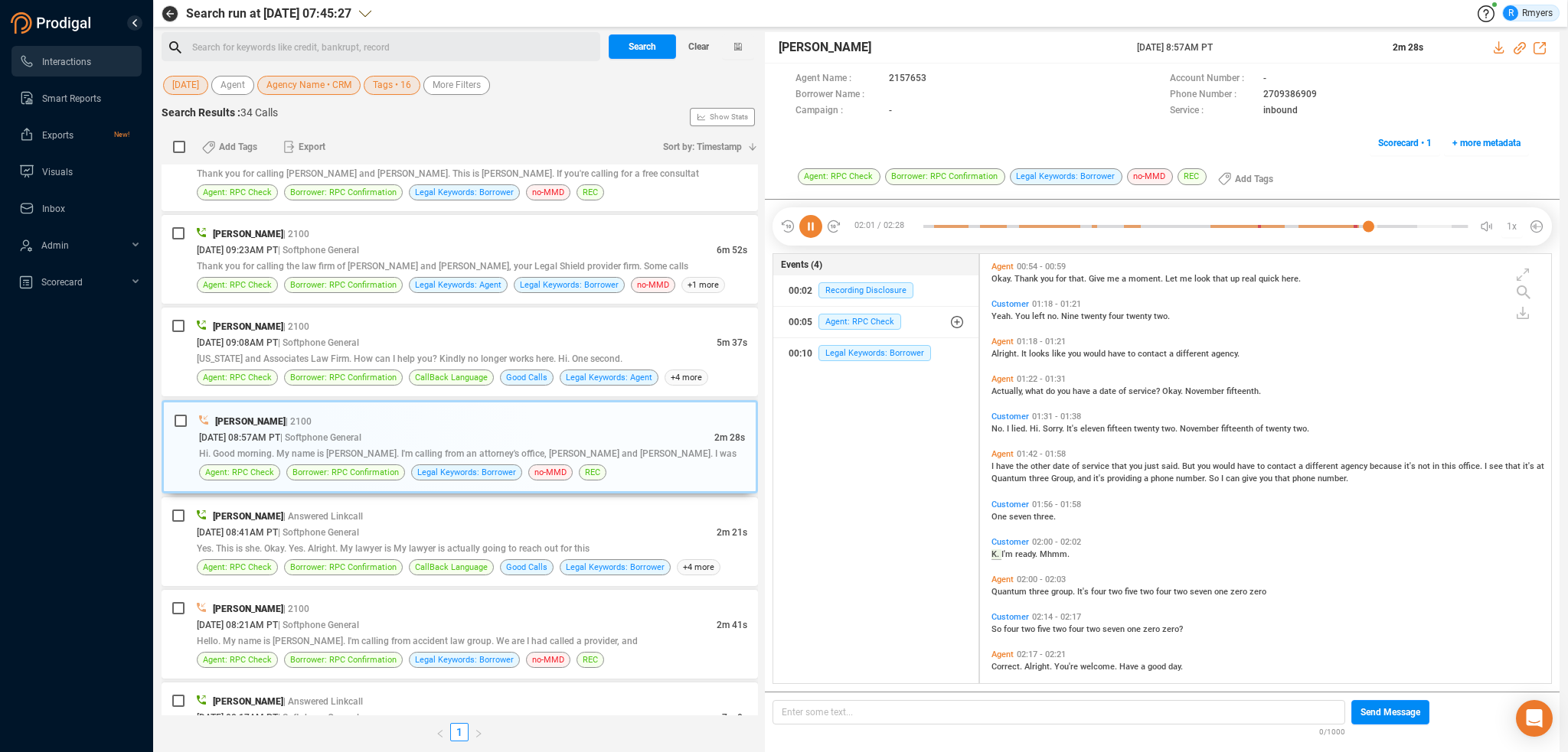
scroll to position [386, 0]
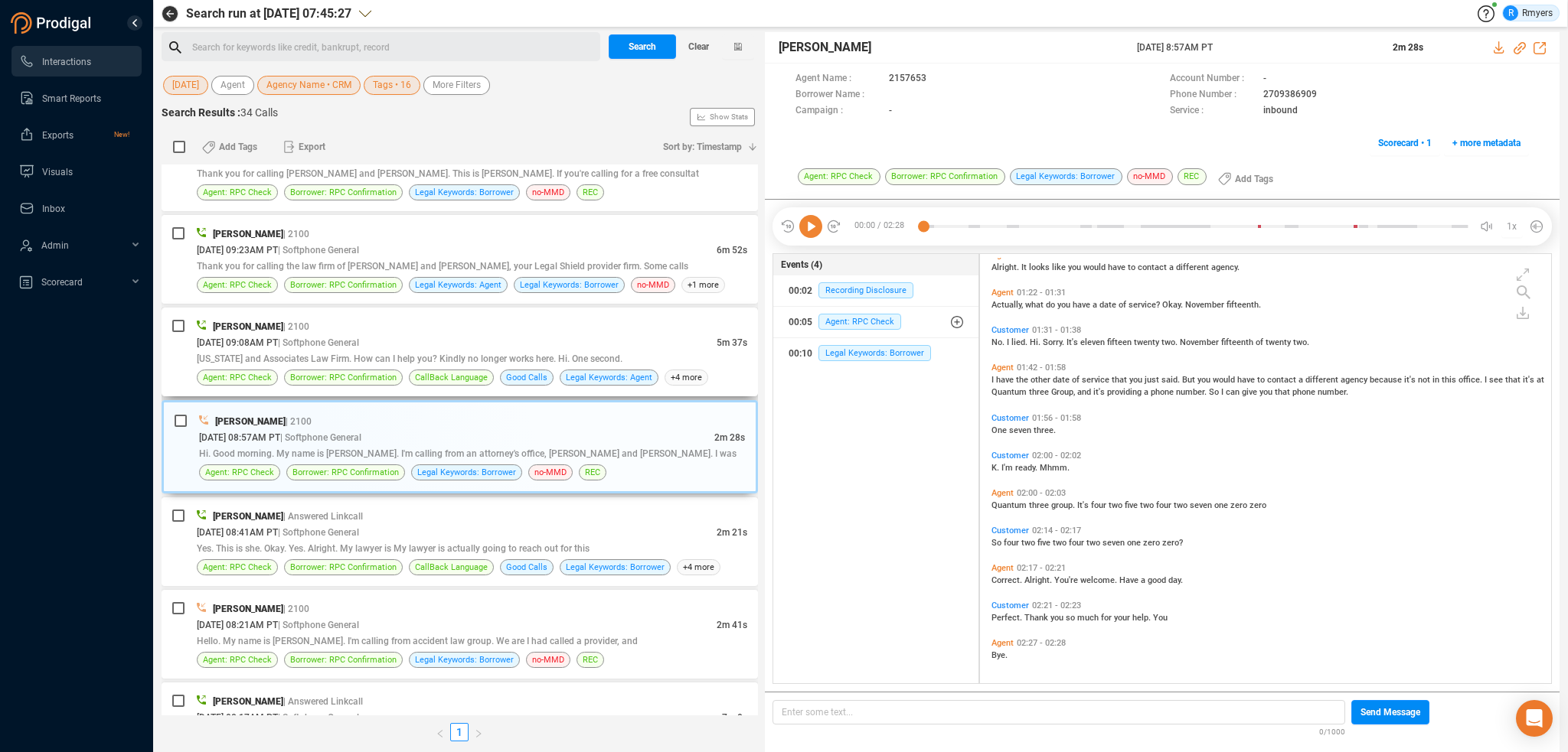
click at [490, 358] on div "[PERSON_NAME] | 2100 [DATE] 09:08AM PT | Softphone General 5m 37s [US_STATE] an…" at bounding box center [471, 352] width 550 height 68
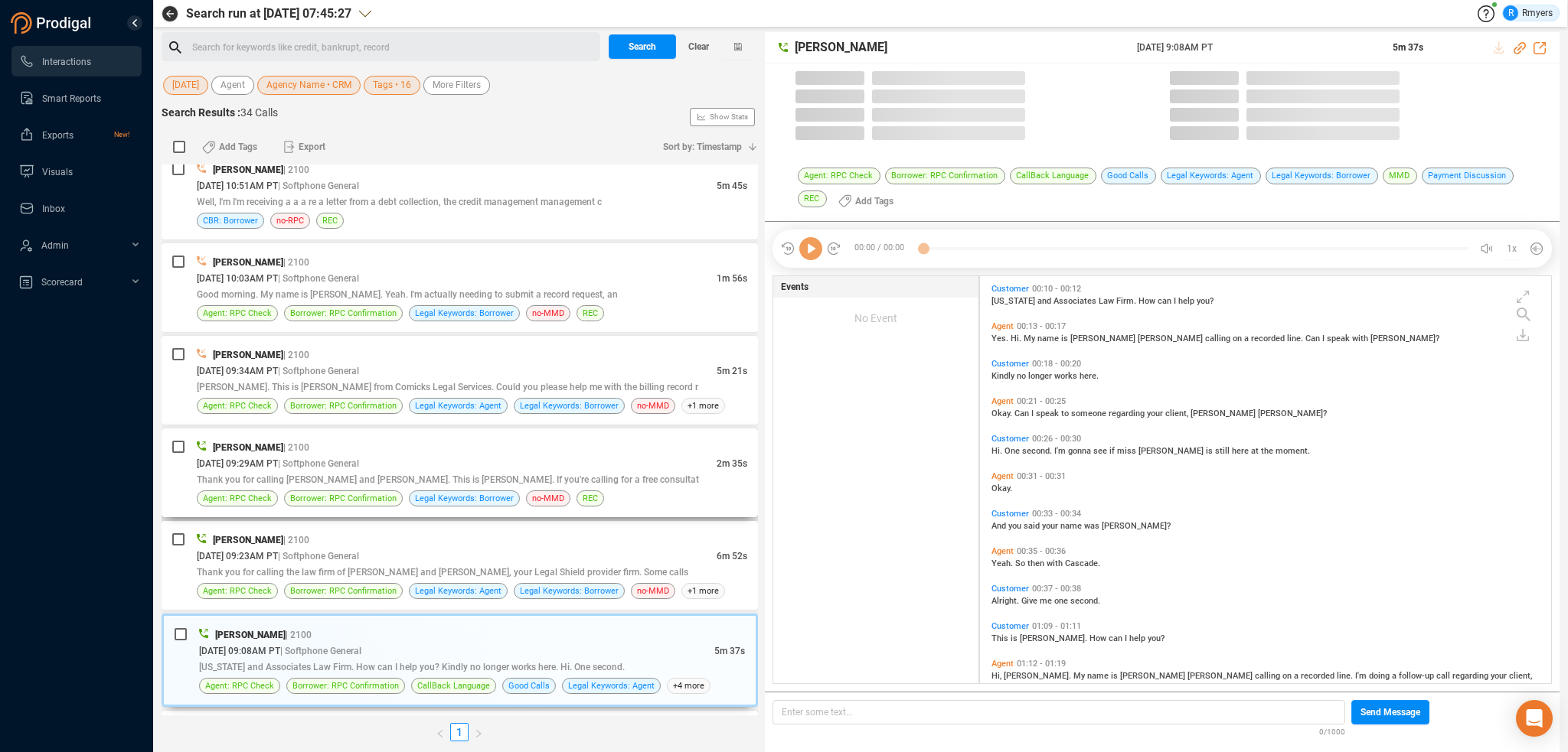
scroll to position [405, 563]
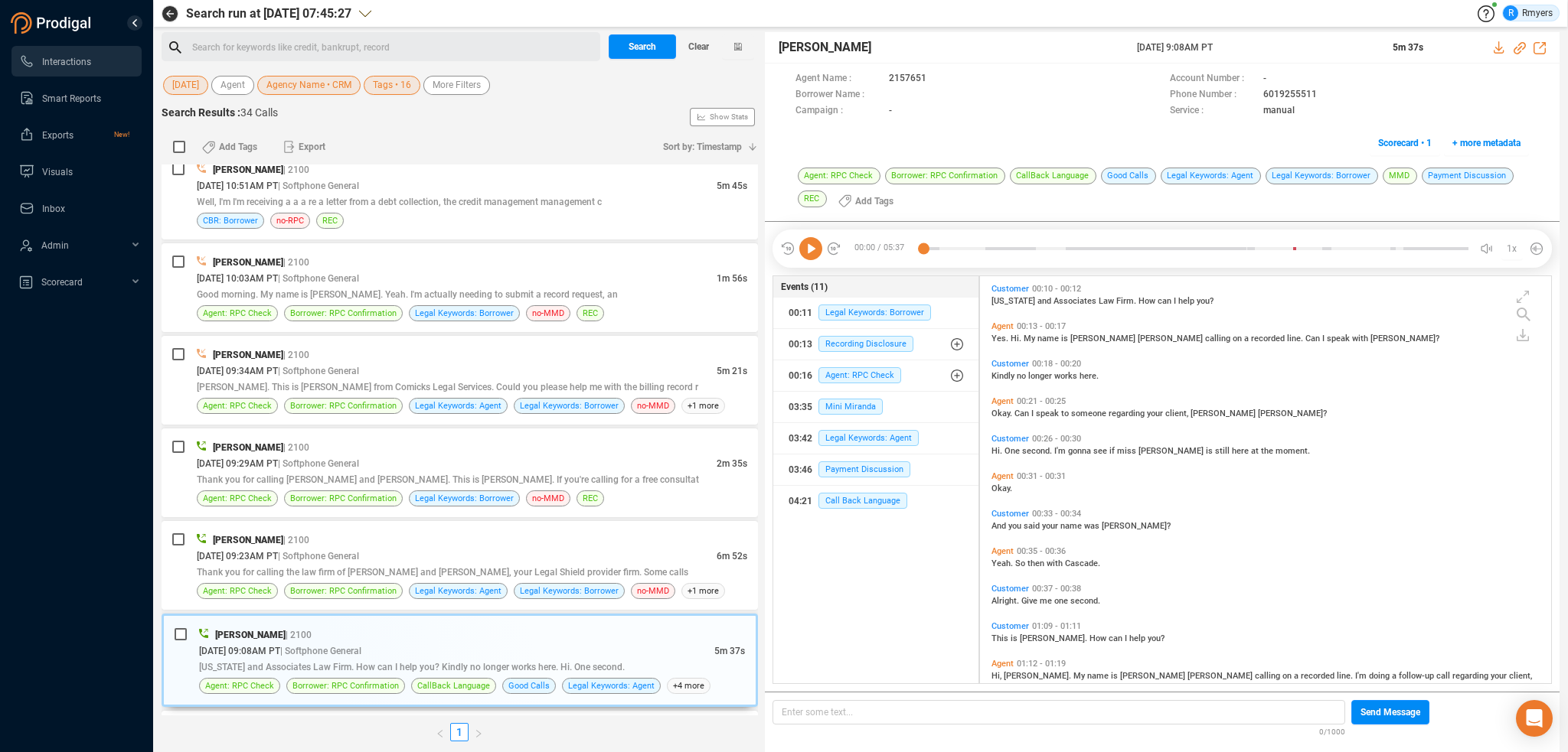
click at [811, 257] on icon at bounding box center [811, 248] width 23 height 23
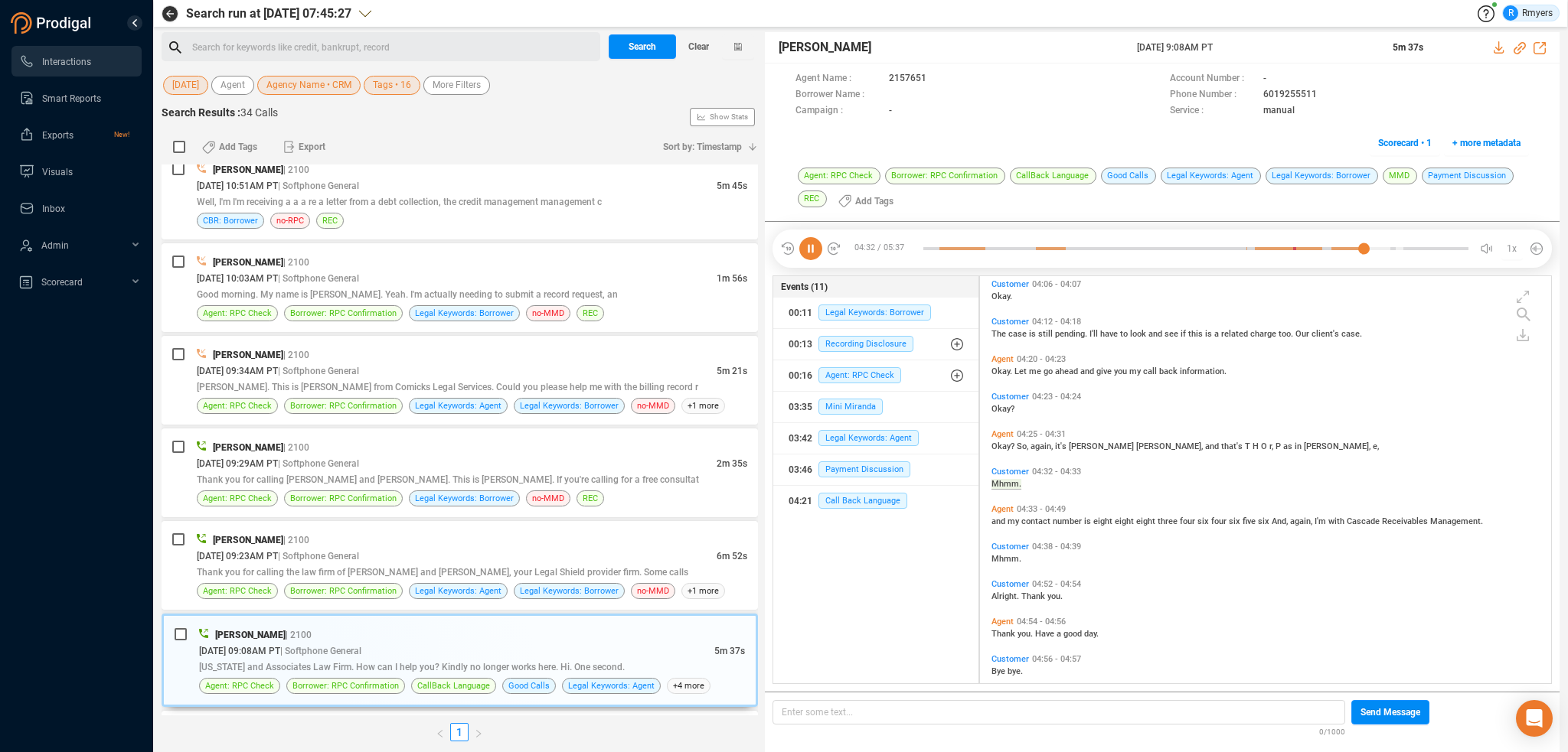
scroll to position [710, 0]
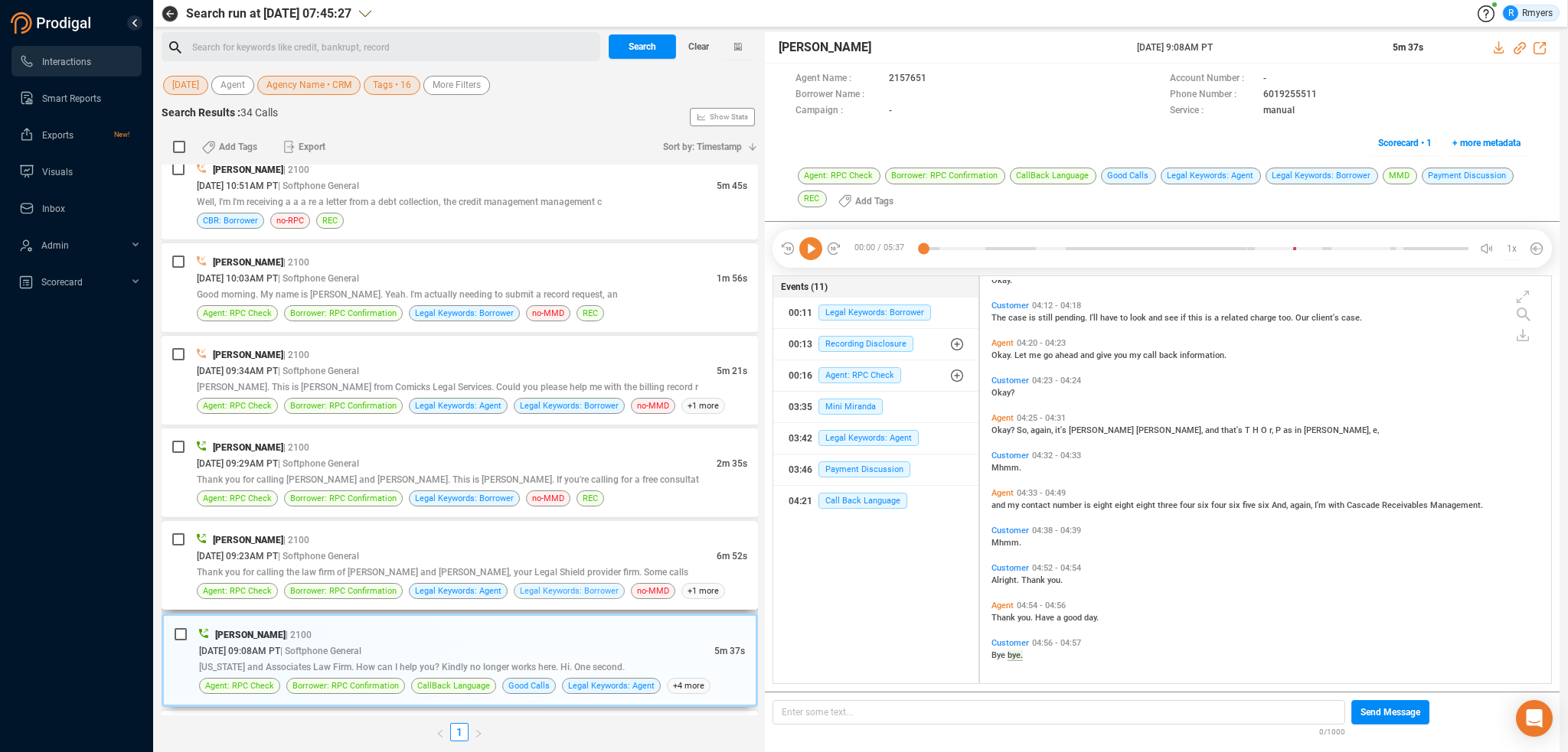
click at [594, 583] on span "Legal Keywords: Borrower" at bounding box center [569, 591] width 111 height 16
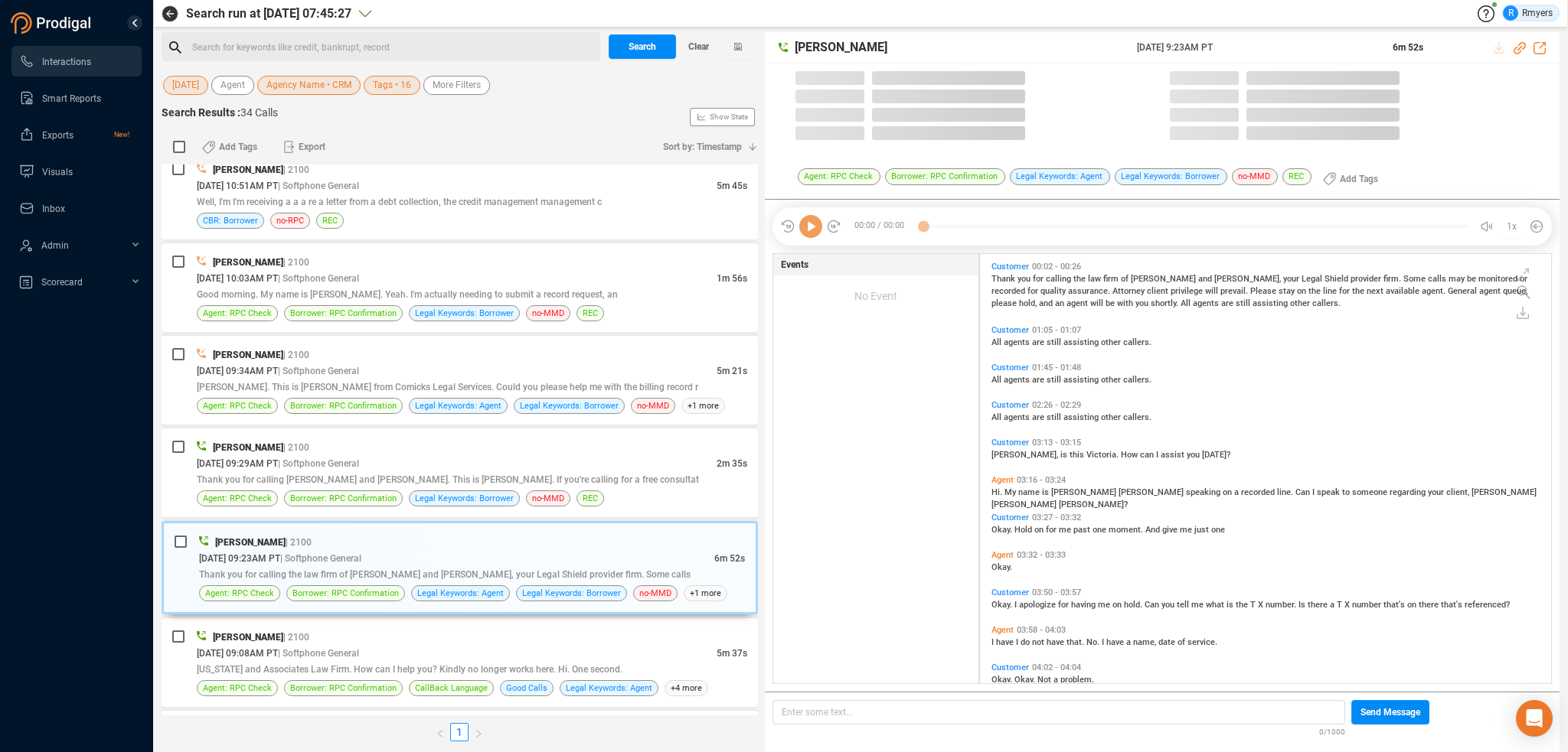
scroll to position [426, 563]
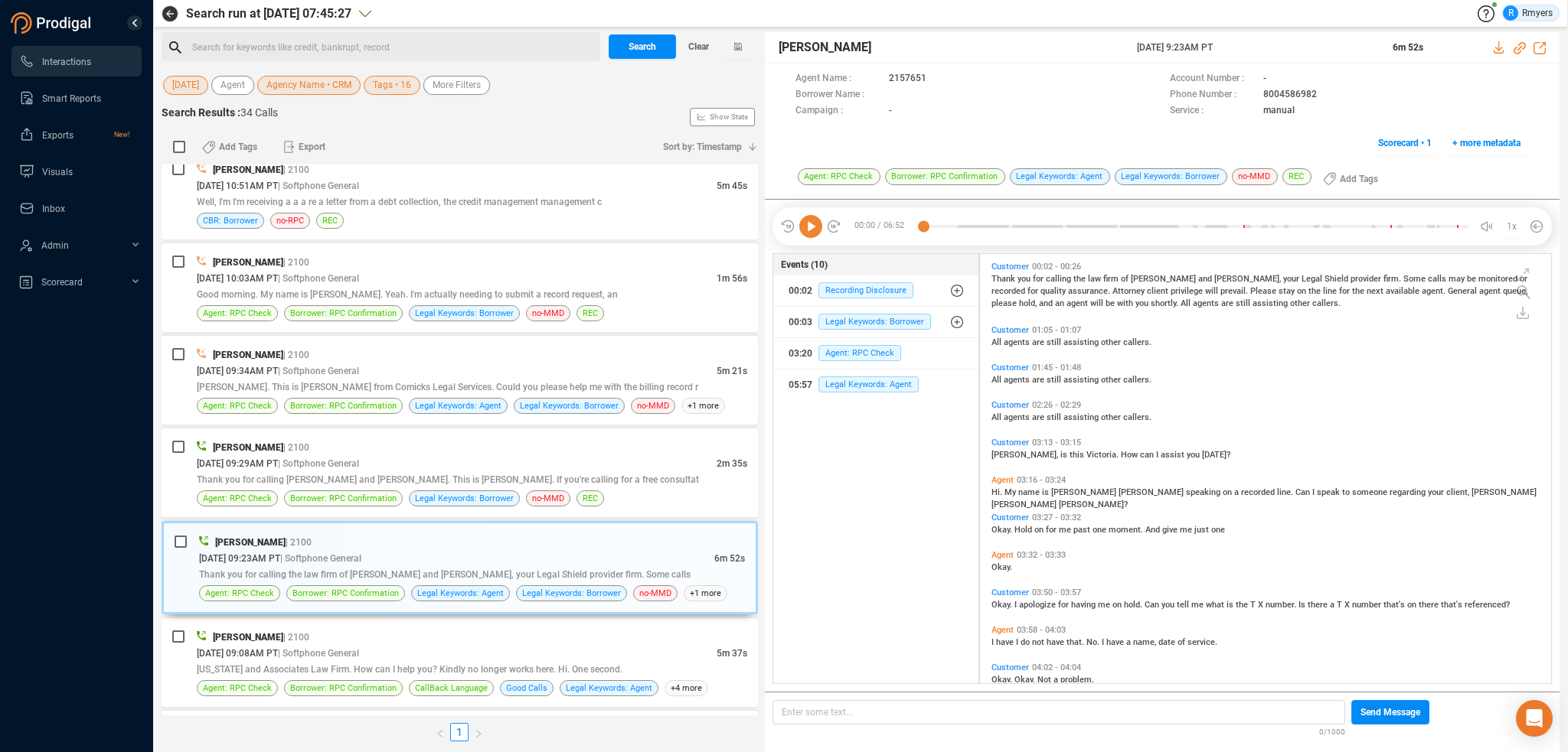
click at [815, 227] on icon at bounding box center [811, 226] width 23 height 23
click at [1174, 226] on div at bounding box center [1196, 226] width 545 height 23
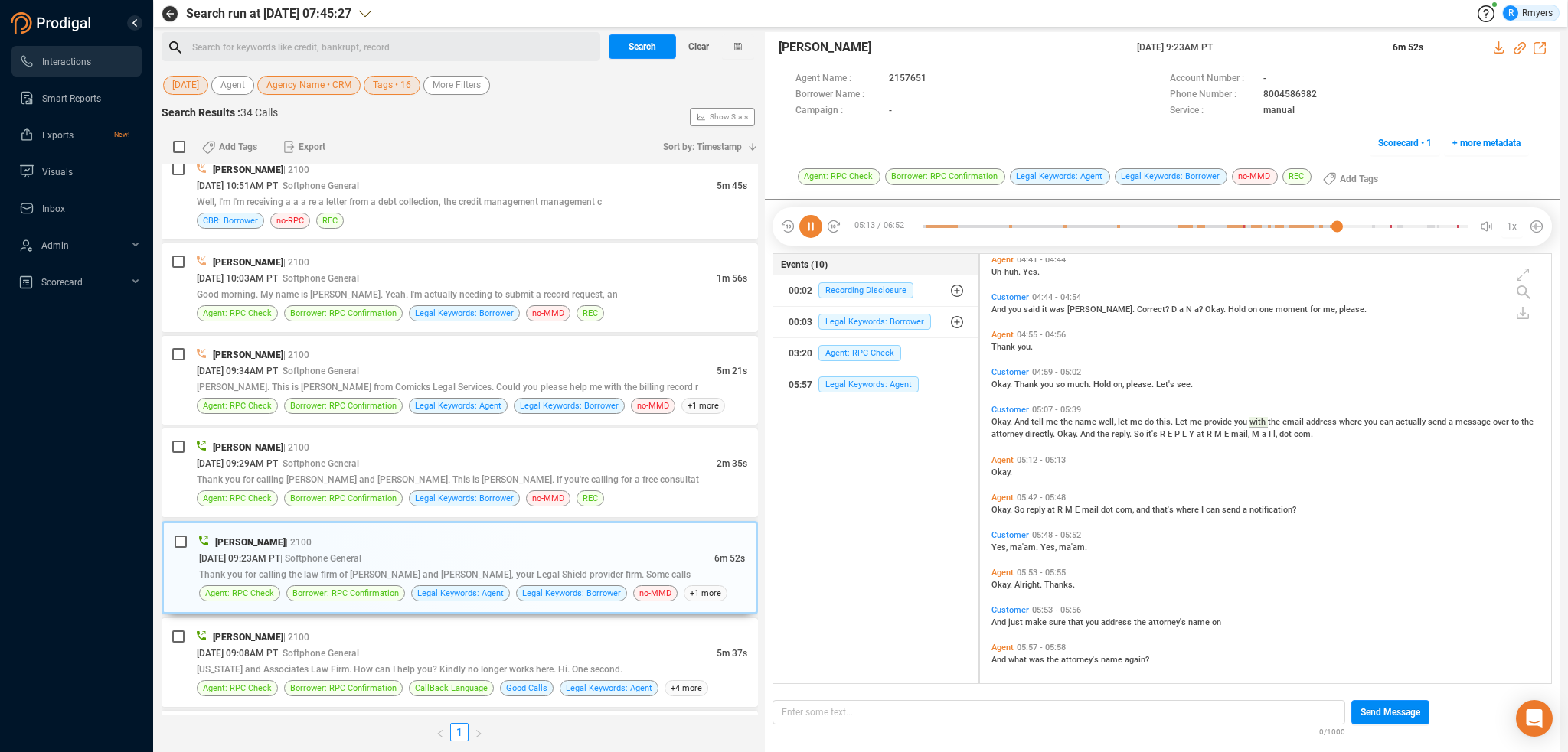
scroll to position [626, 0]
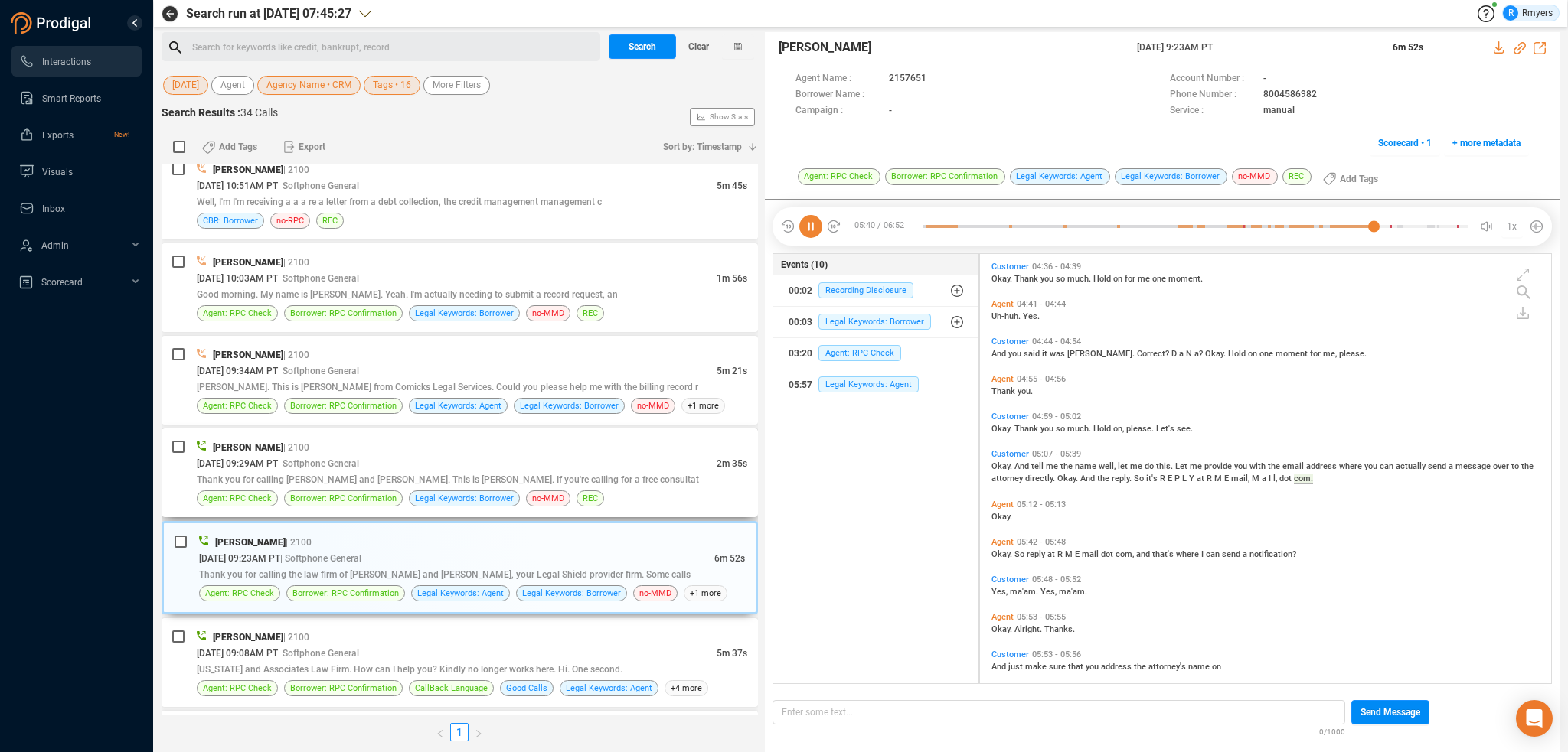
click at [312, 449] on div "[PERSON_NAME] | 2100 [DATE] 09:29AM PT | Softphone General 2m 35s Thank you for…" at bounding box center [471, 473] width 550 height 68
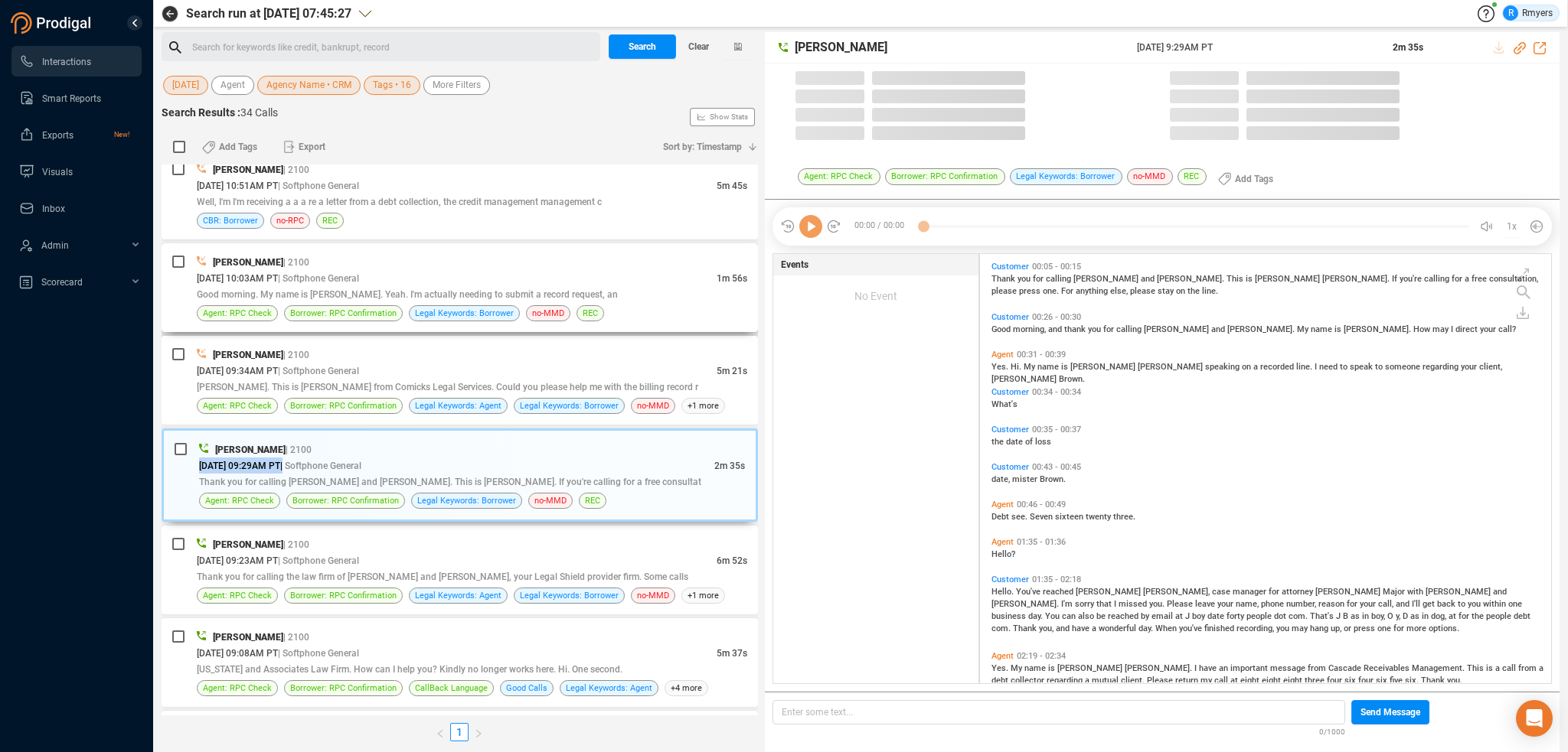
scroll to position [426, 563]
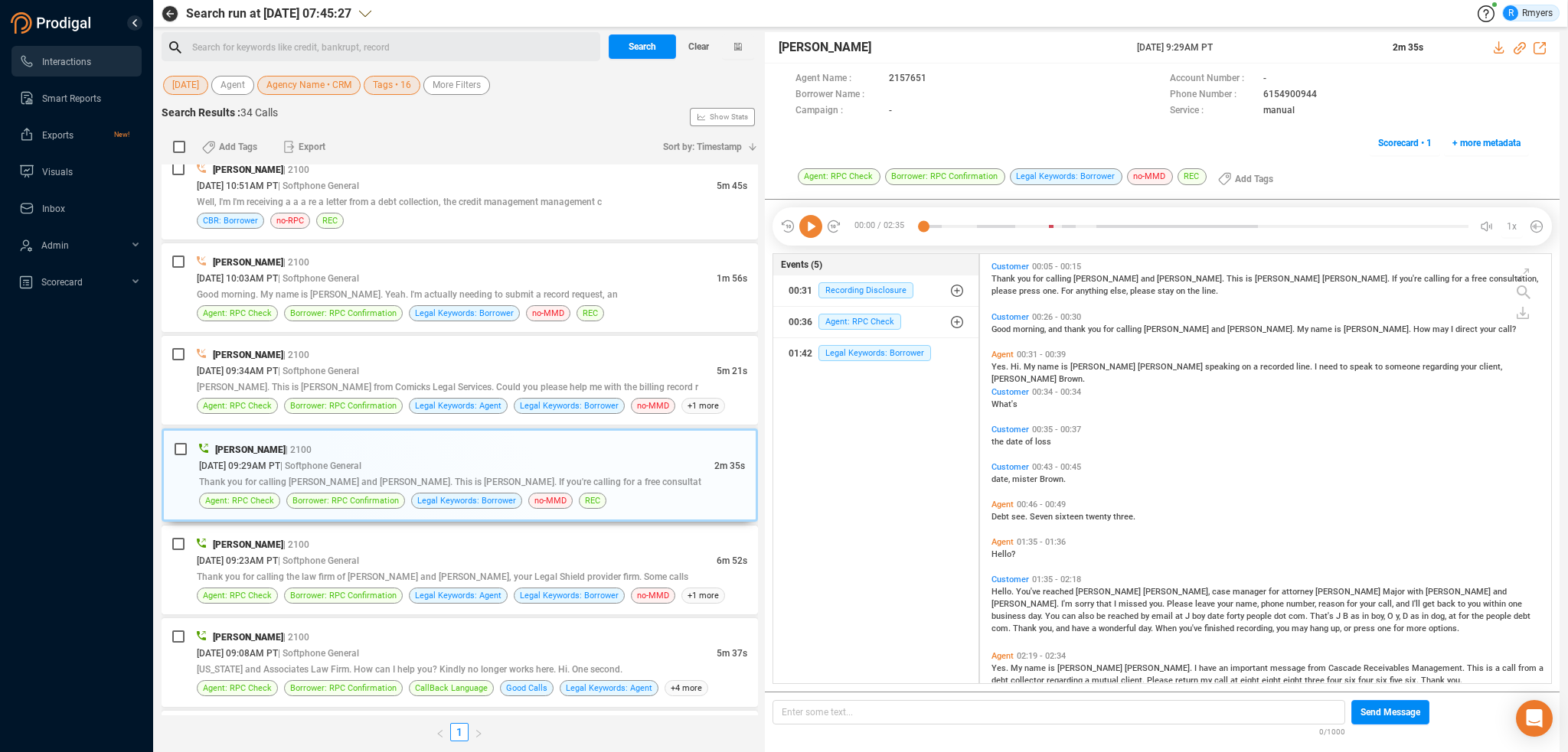
click at [805, 229] on icon at bounding box center [811, 226] width 23 height 23
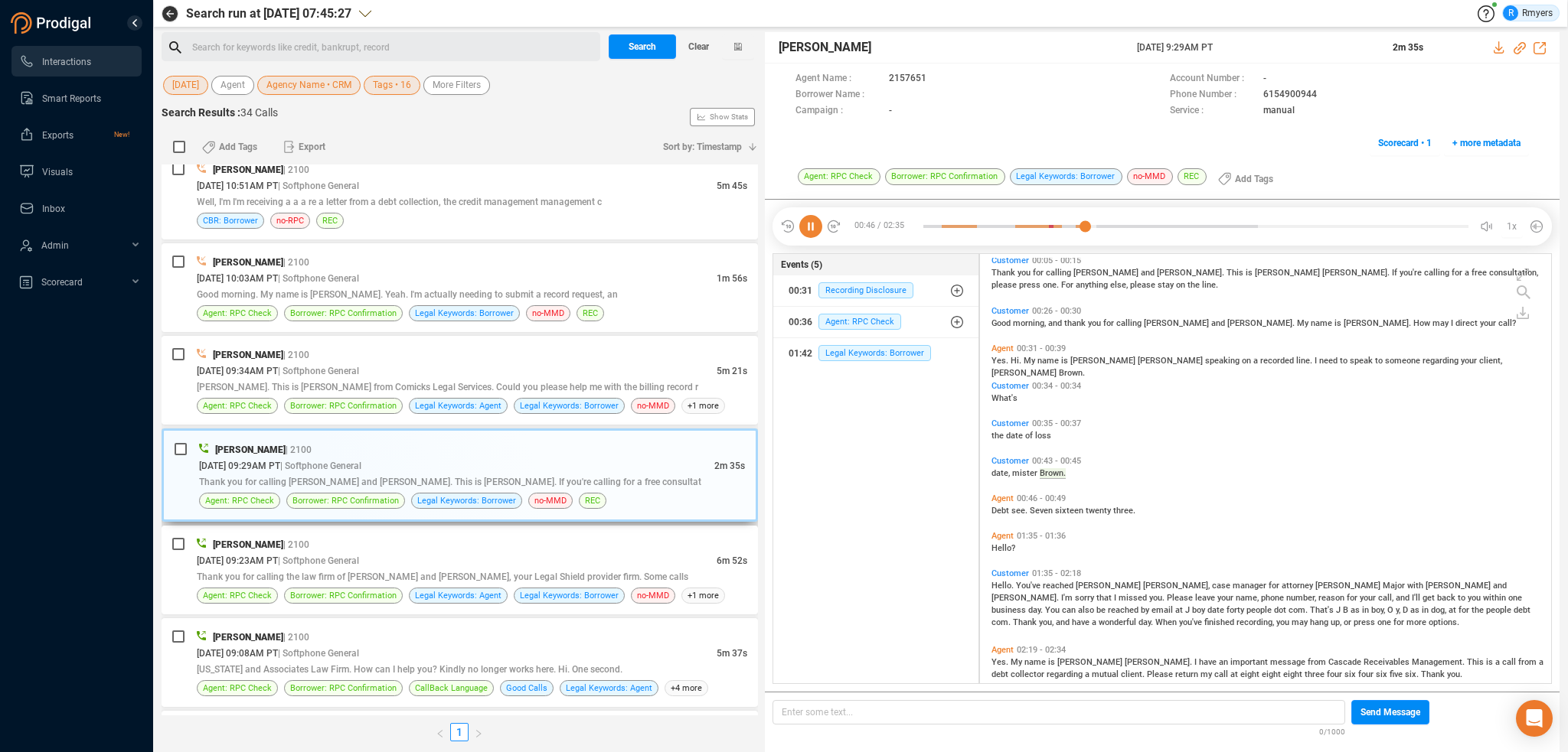
scroll to position [27, 0]
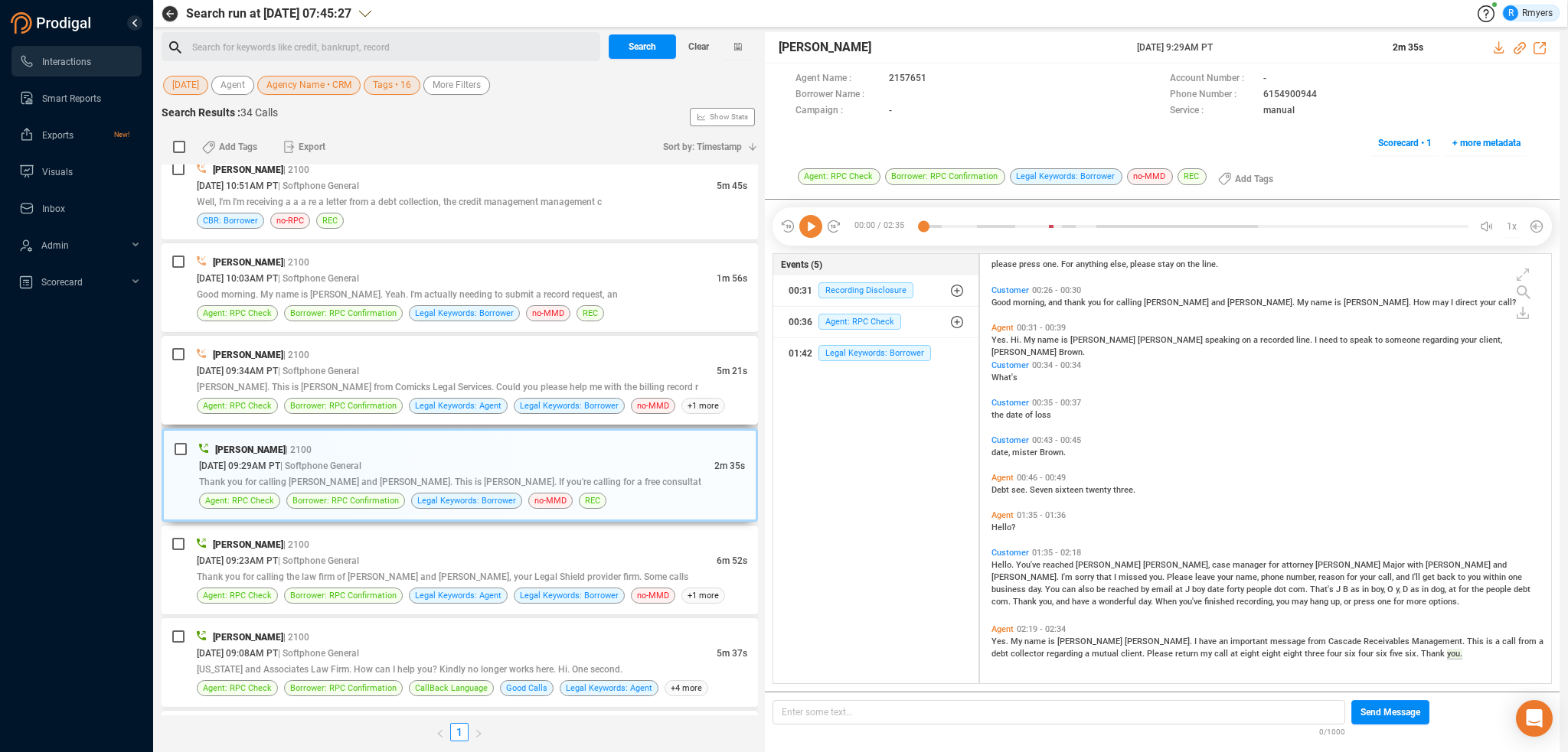
click at [484, 367] on div "[DATE] 09:34AM PT | Softphone General" at bounding box center [456, 371] width 520 height 16
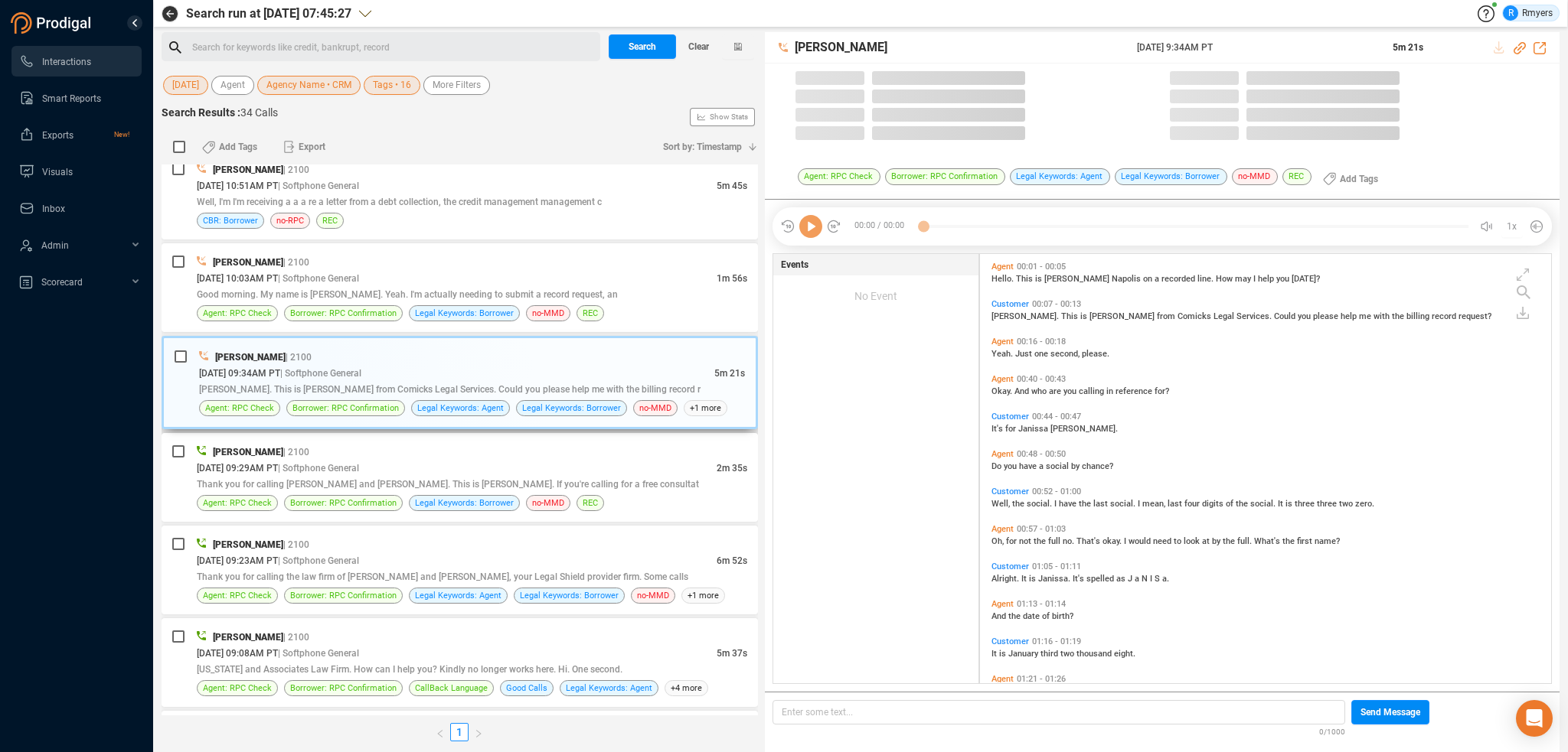
scroll to position [426, 563]
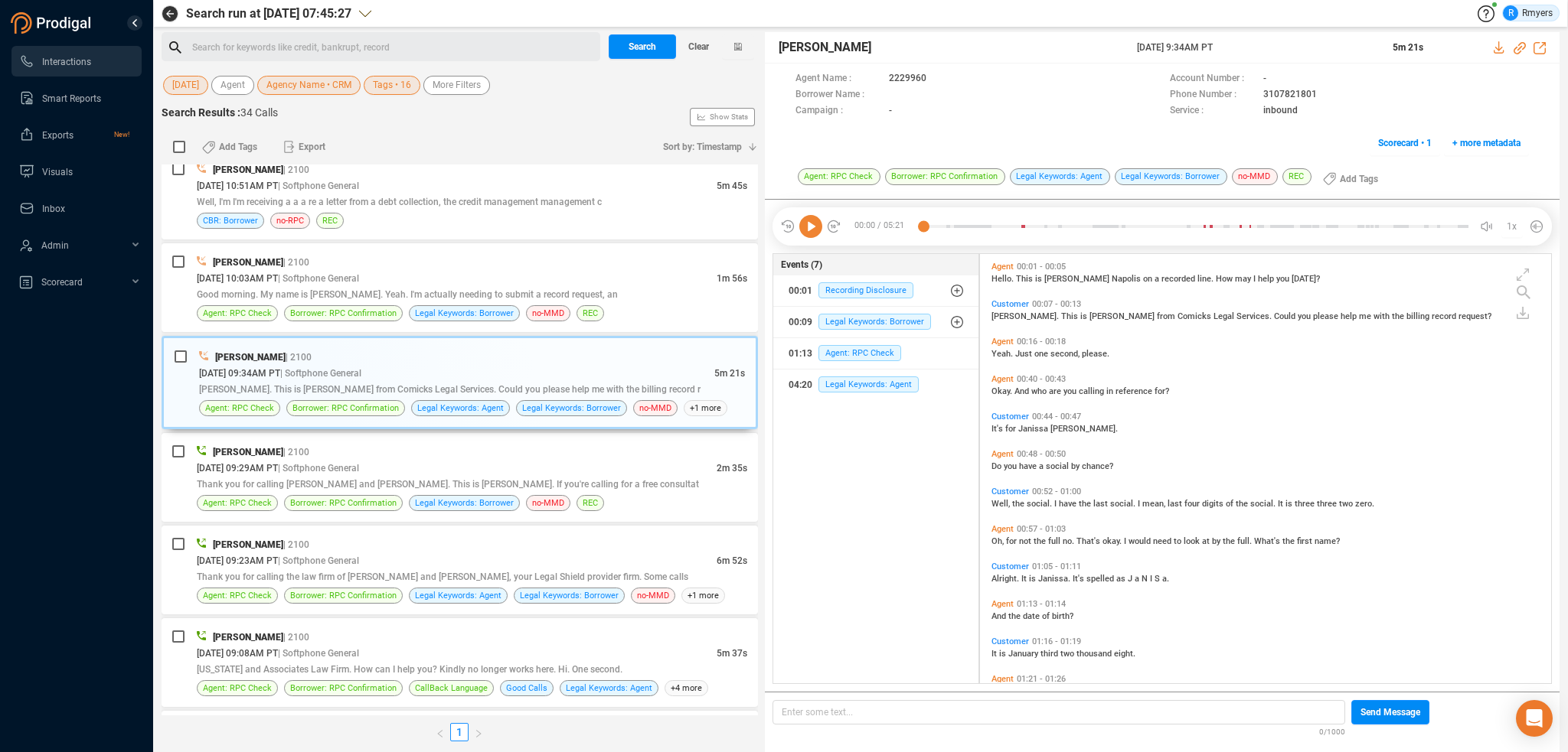
click at [816, 230] on icon at bounding box center [811, 226] width 23 height 23
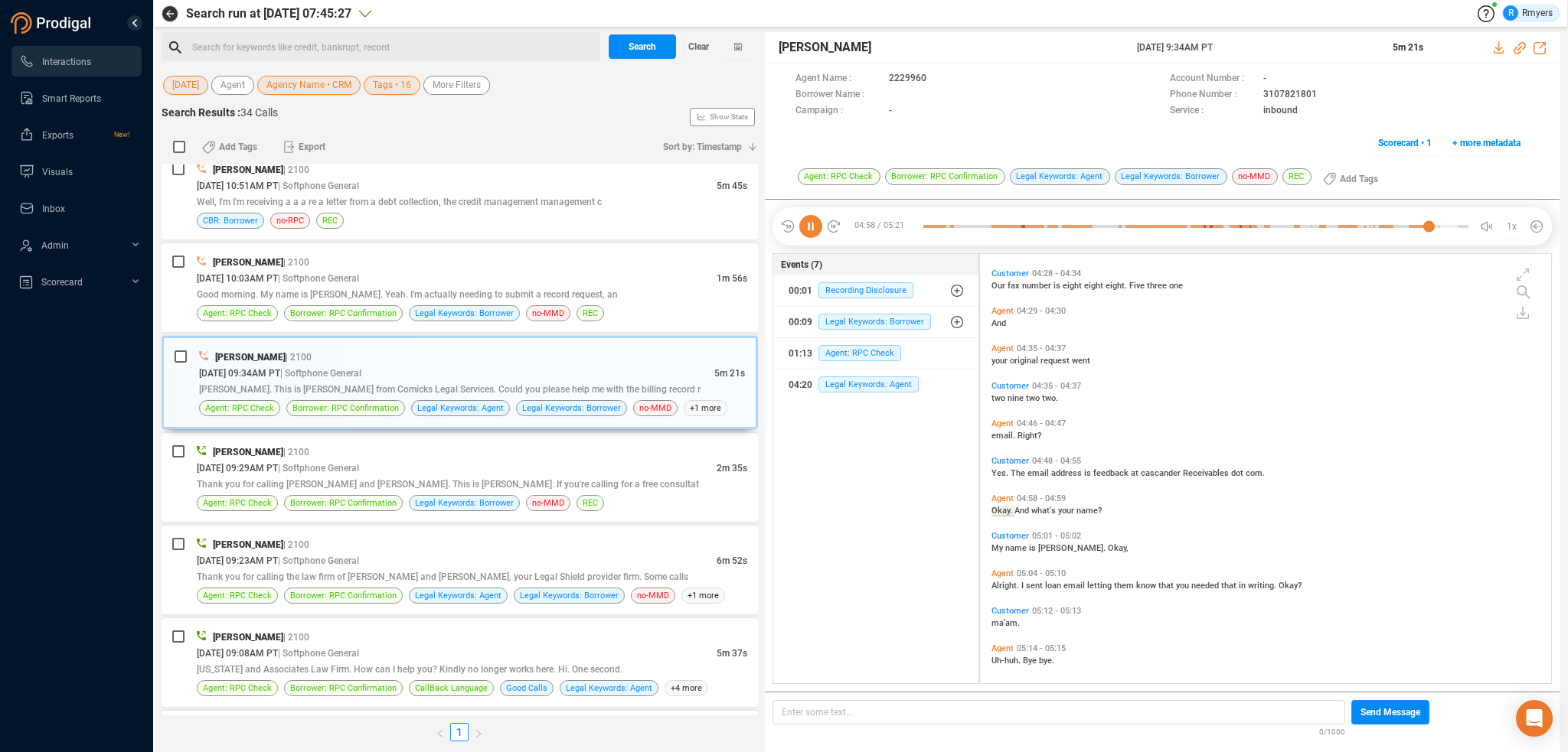
scroll to position [1662, 0]
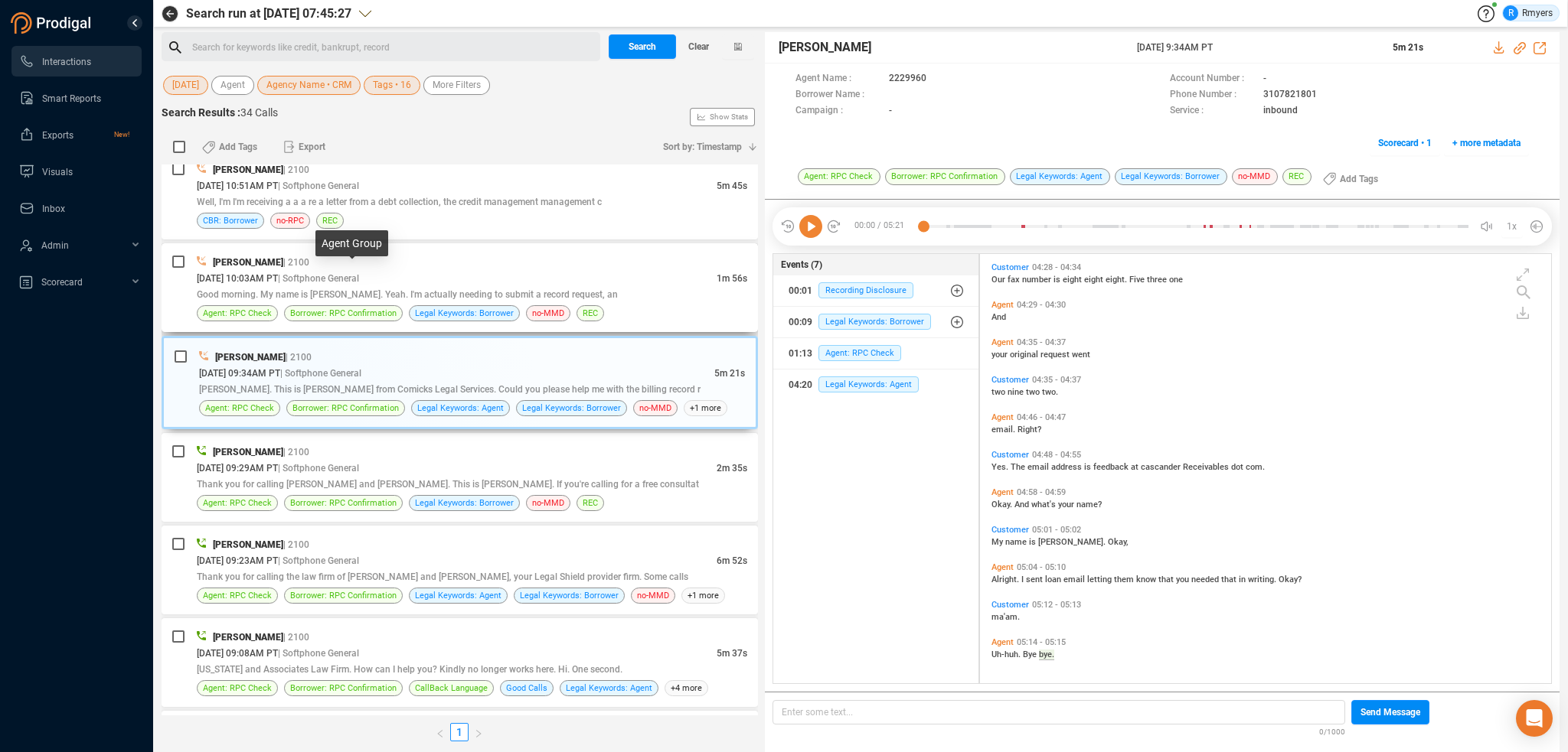
click at [359, 273] on span "| Softphone General" at bounding box center [319, 278] width 81 height 11
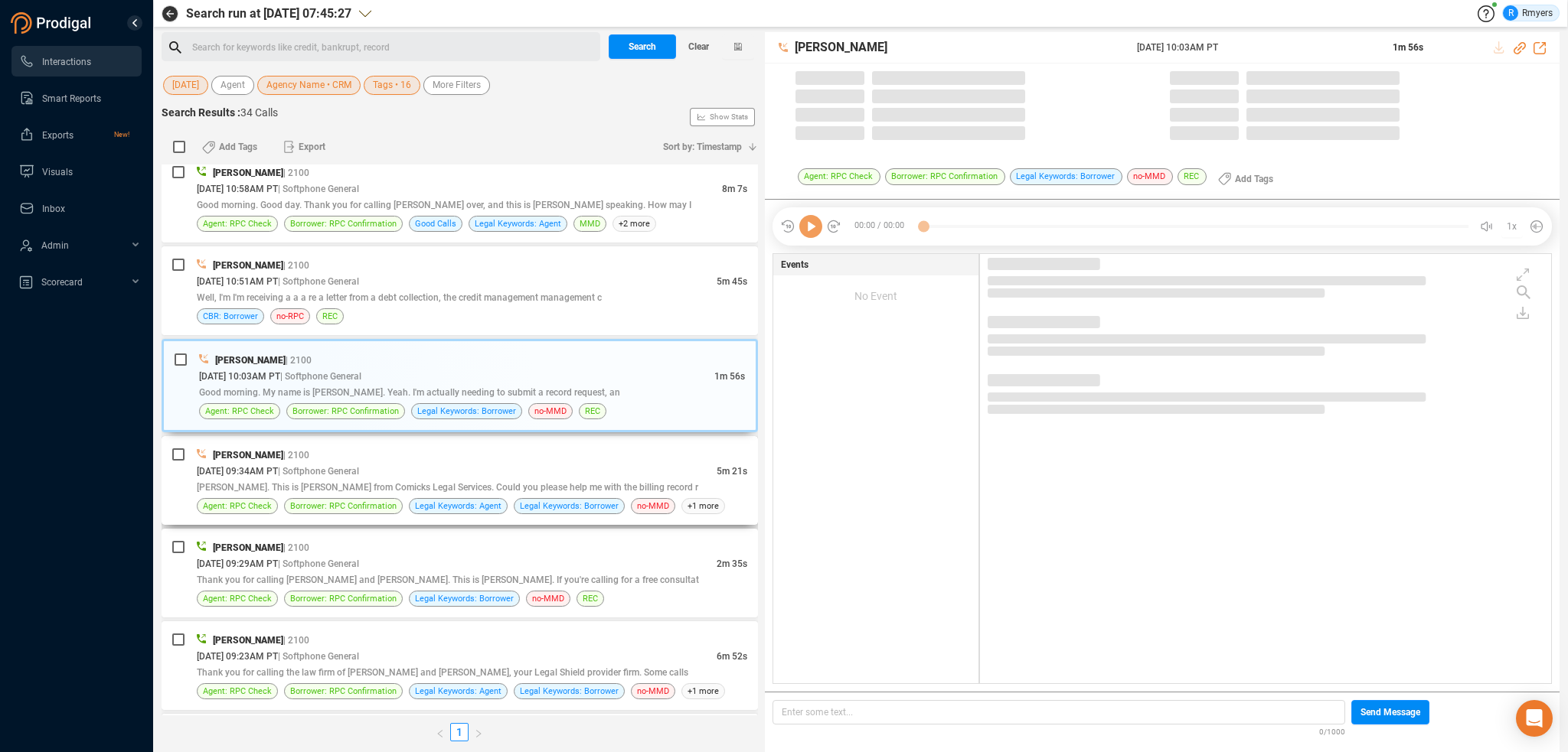
scroll to position [1745, 0]
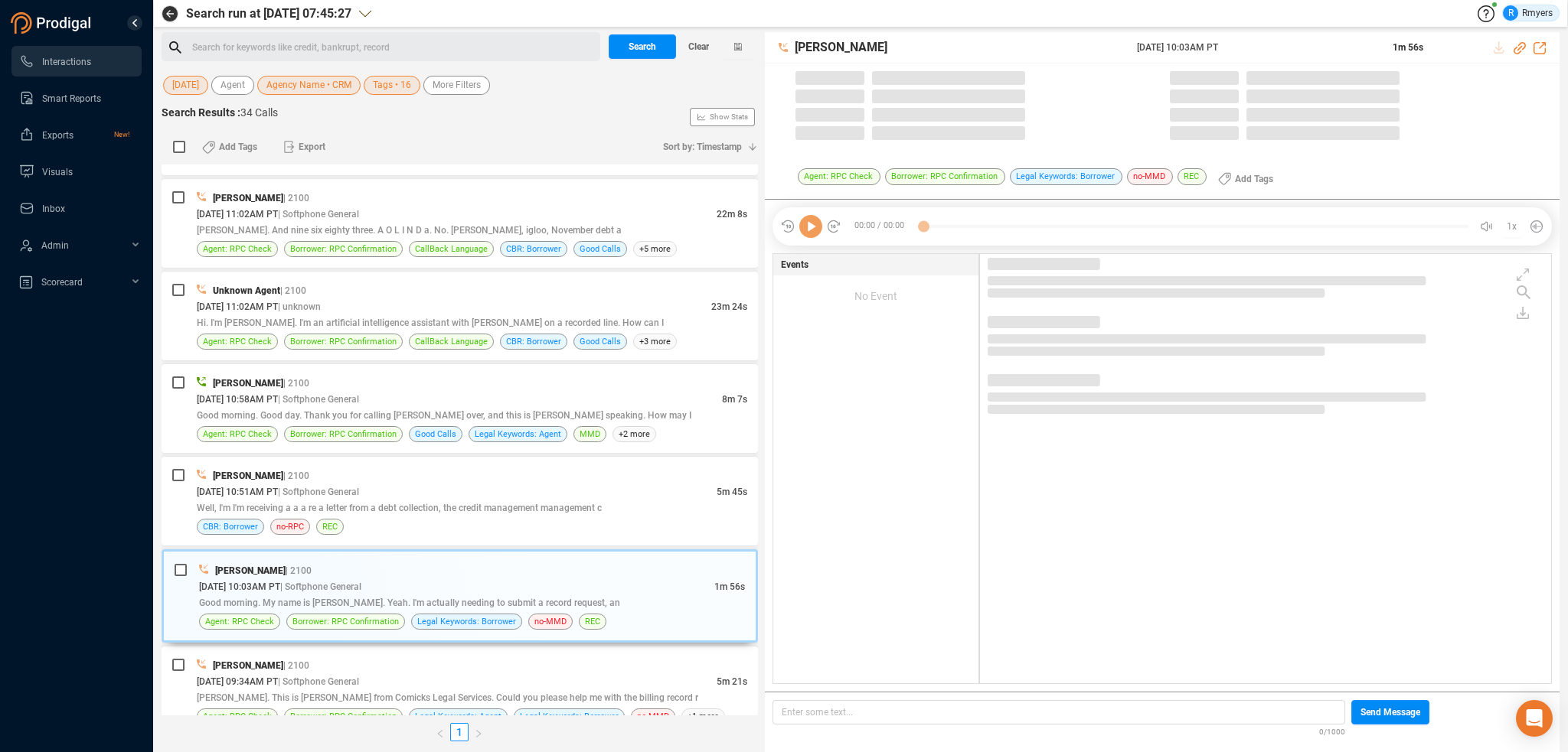
click at [810, 230] on icon at bounding box center [811, 226] width 23 height 23
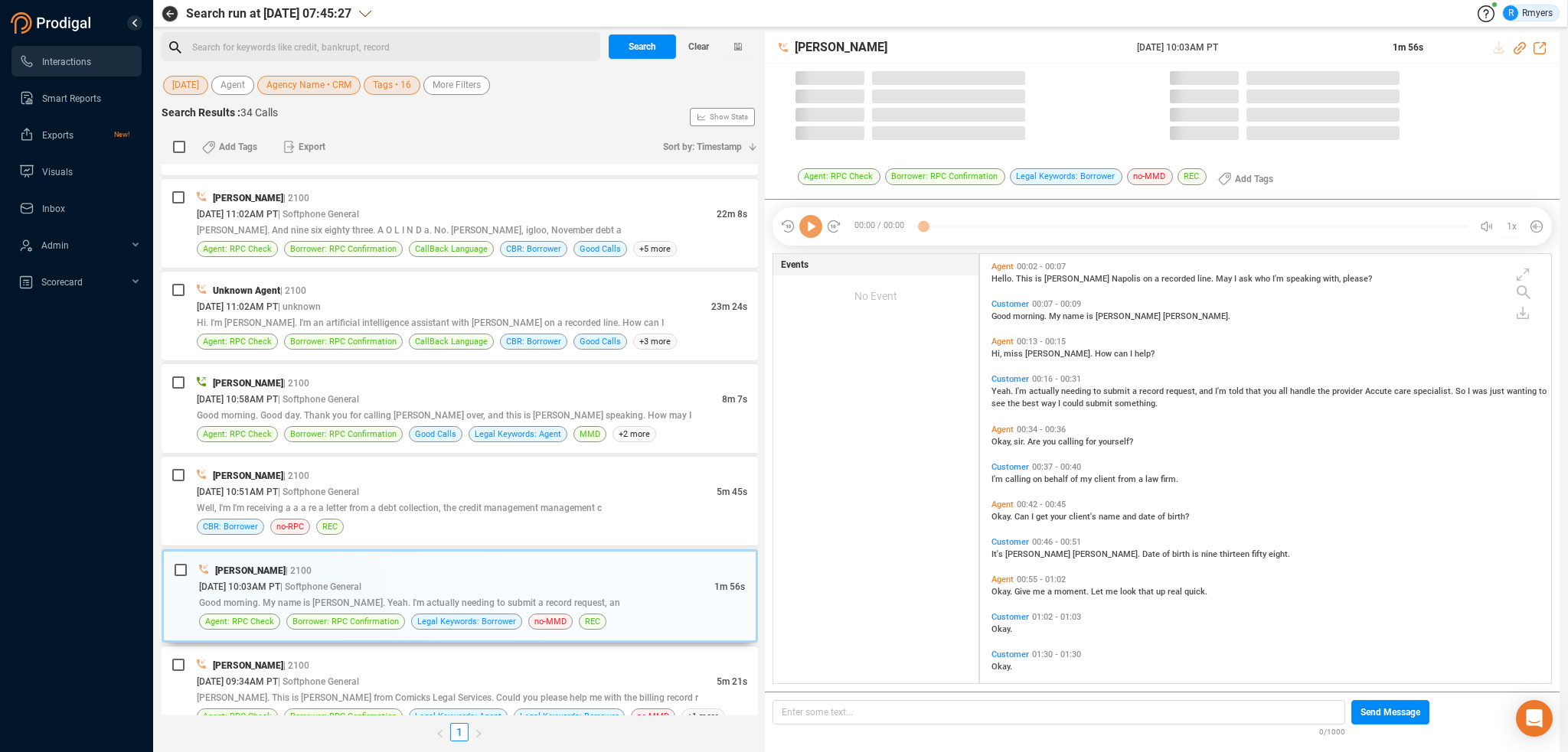
scroll to position [426, 563]
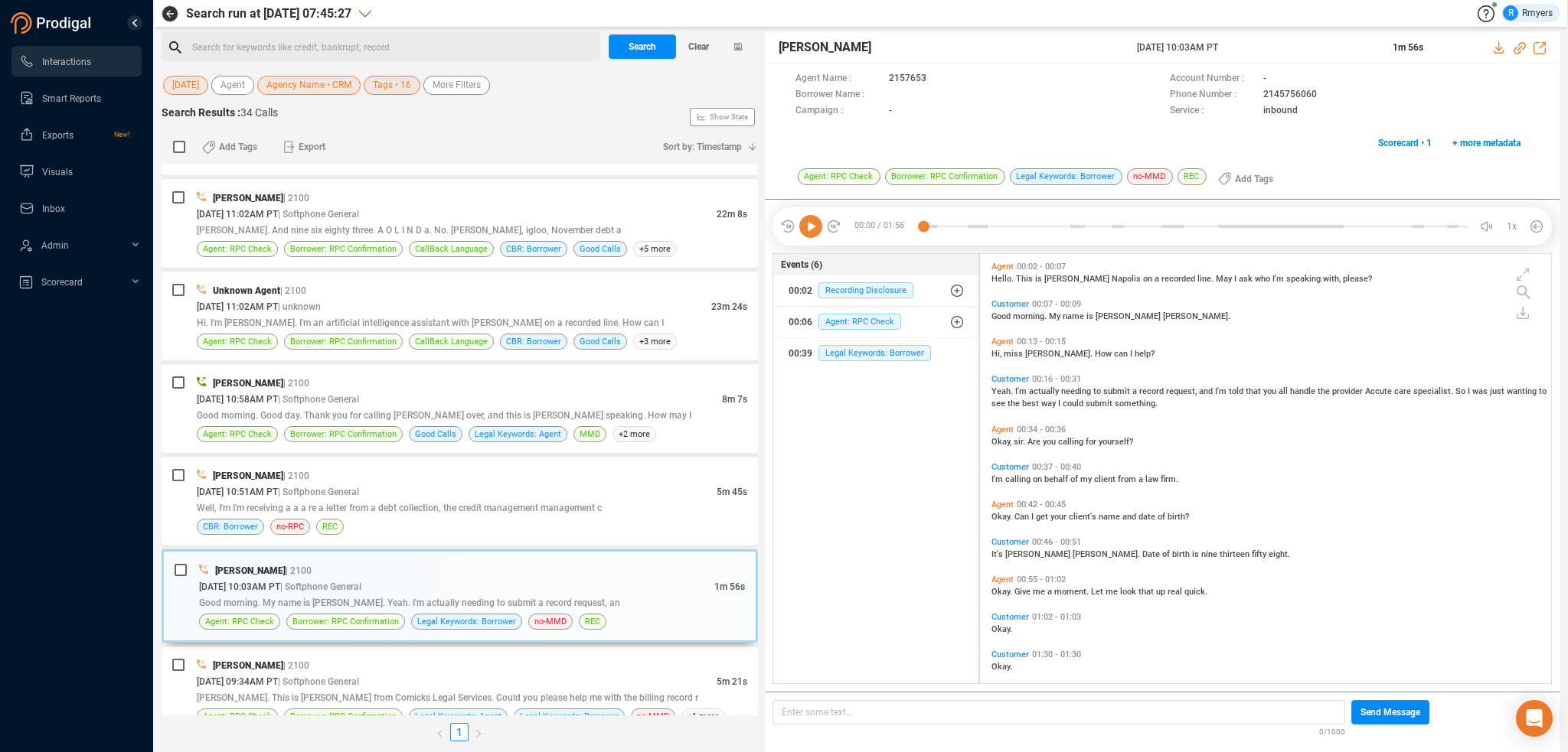
click at [810, 231] on icon at bounding box center [811, 226] width 23 height 23
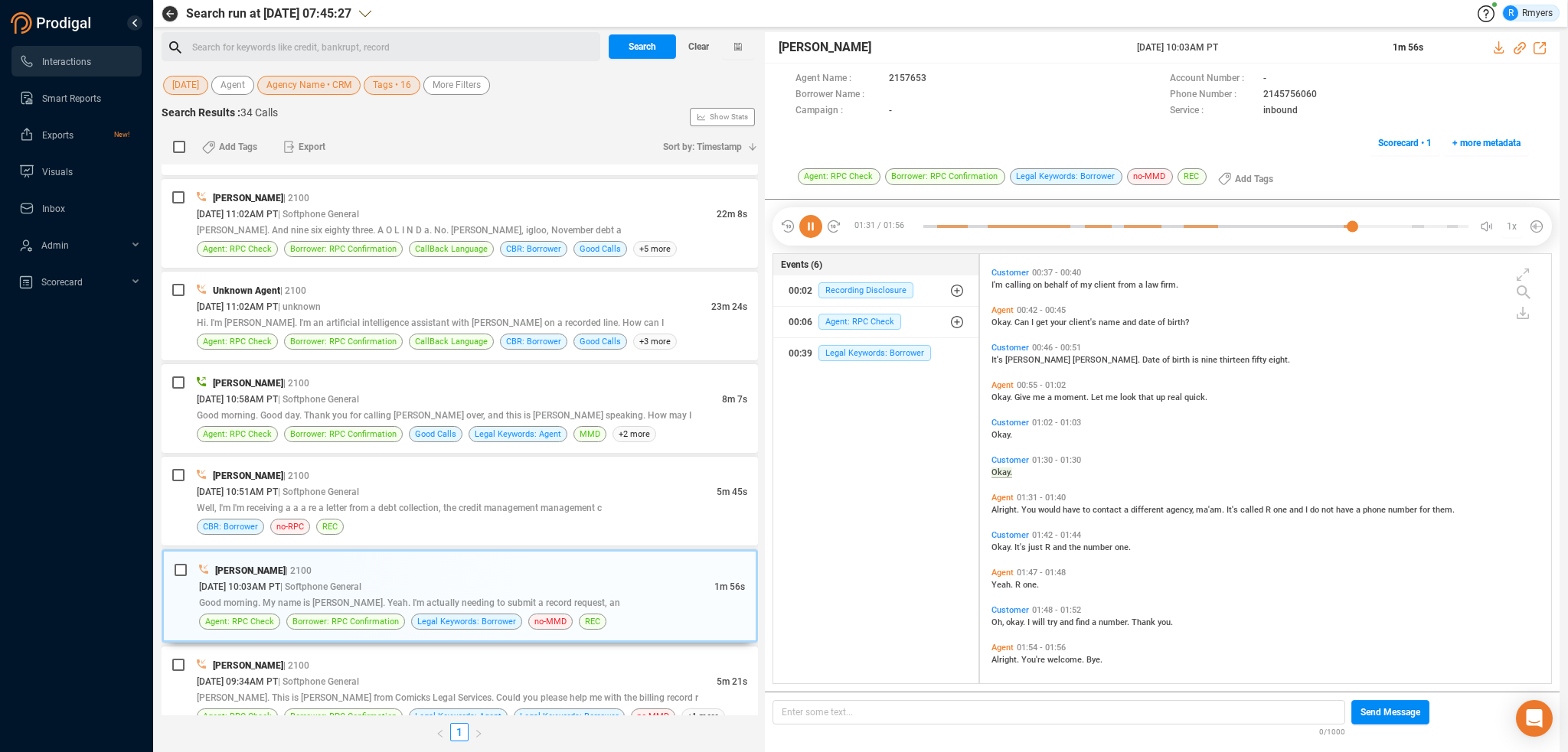
scroll to position [199, 0]
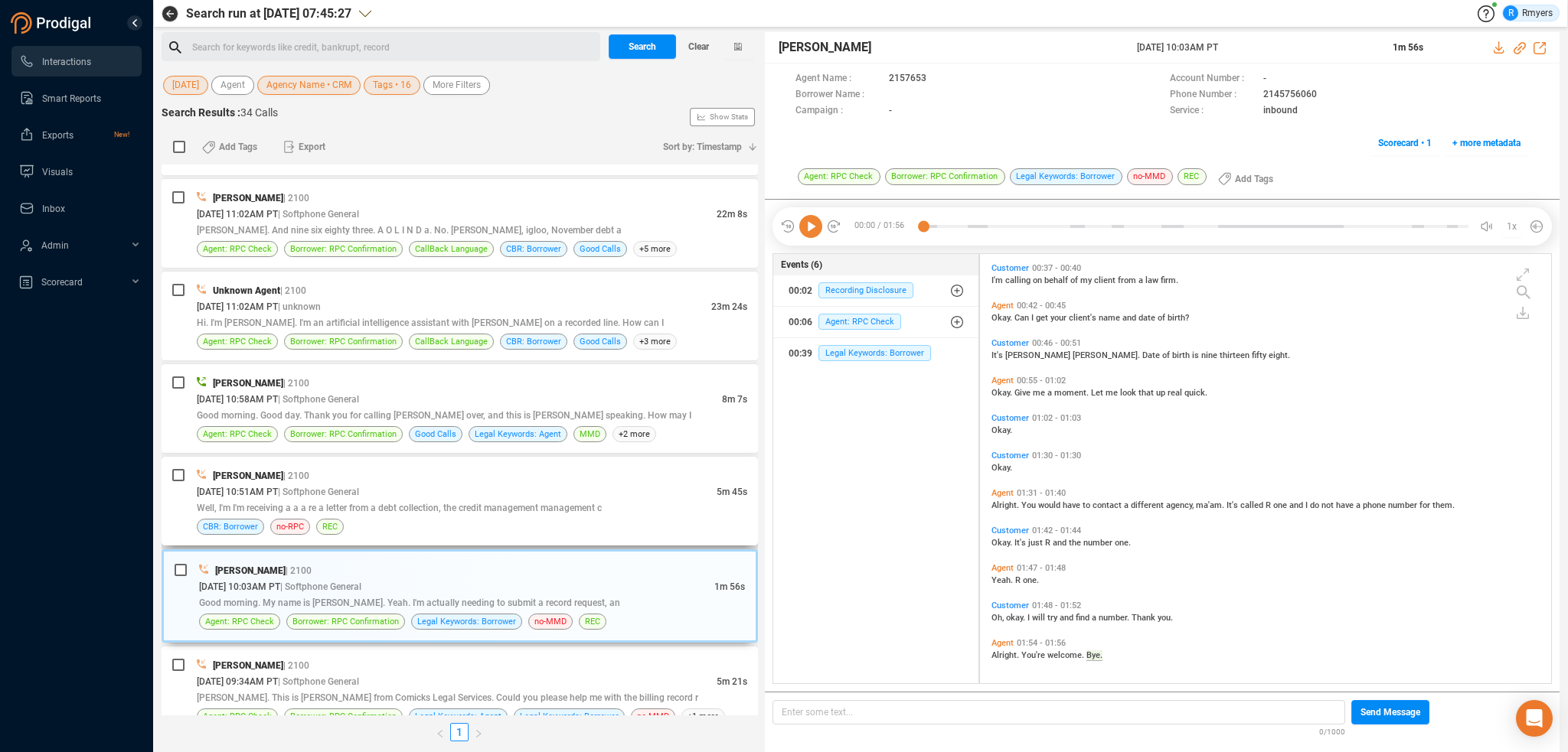
click at [418, 486] on div "[DATE] 10:51AM PT | Softphone General" at bounding box center [456, 492] width 520 height 16
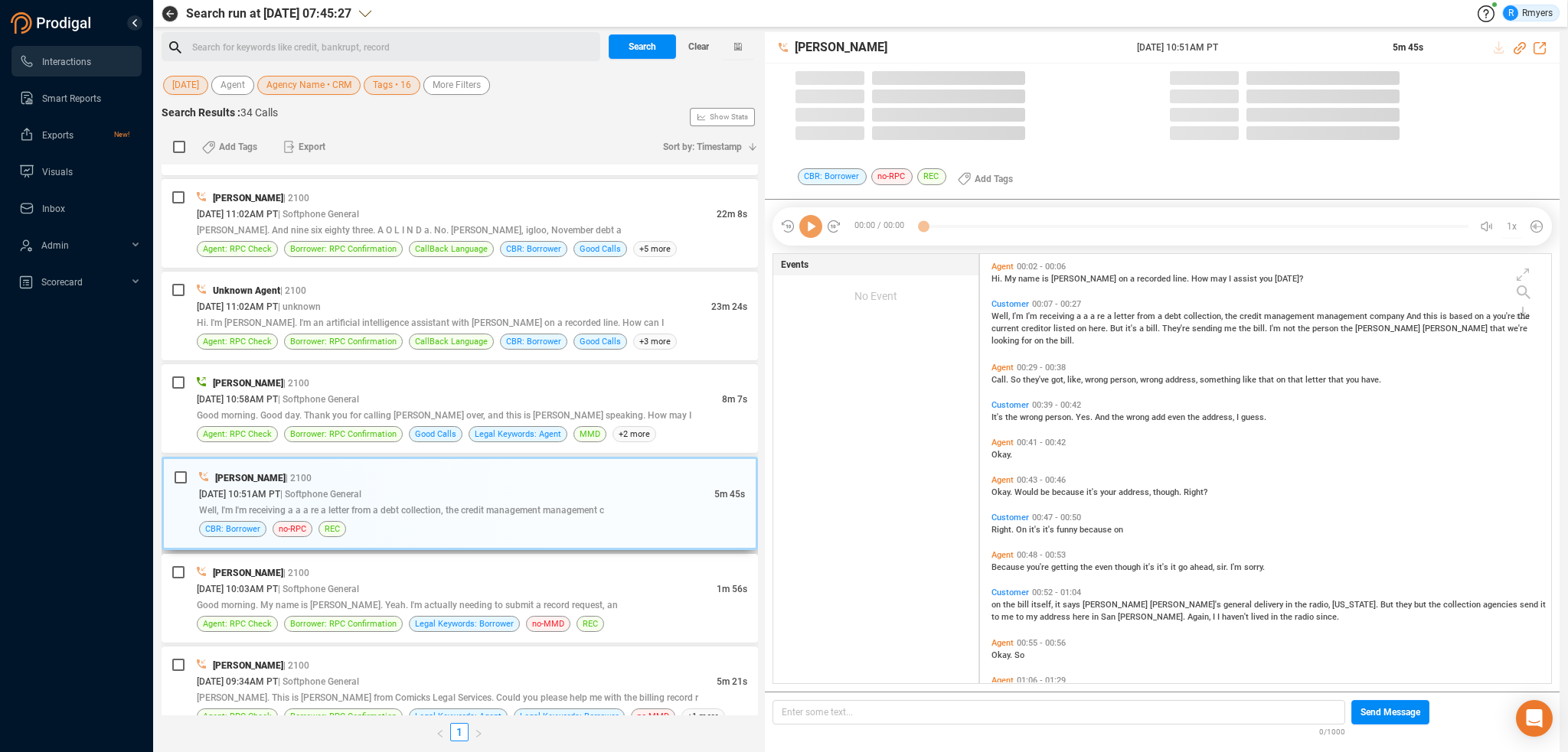
scroll to position [426, 563]
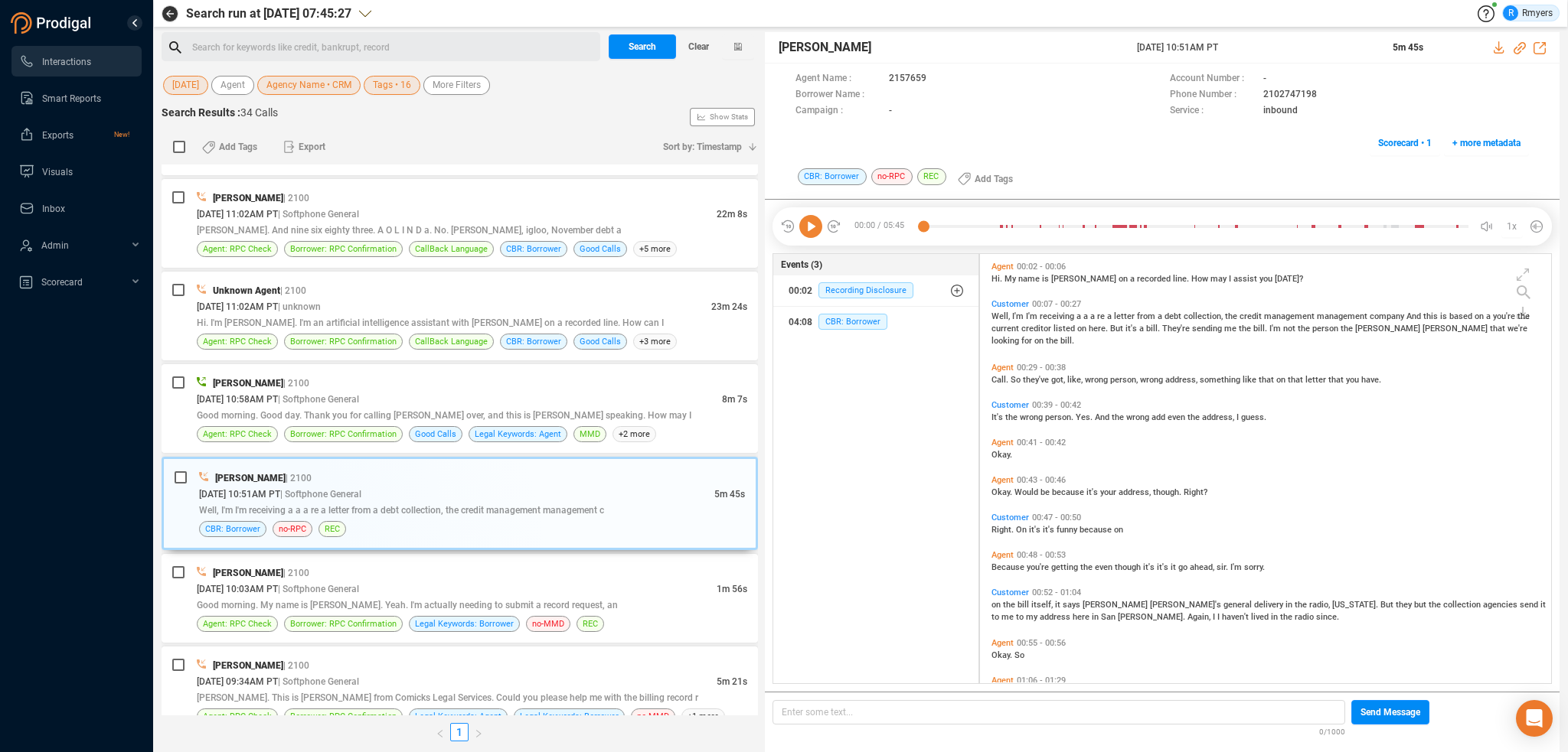
click at [806, 226] on icon at bounding box center [811, 226] width 23 height 23
click at [1011, 376] on span "So" at bounding box center [1016, 380] width 12 height 10
click at [1002, 419] on span "It's" at bounding box center [998, 417] width 14 height 10
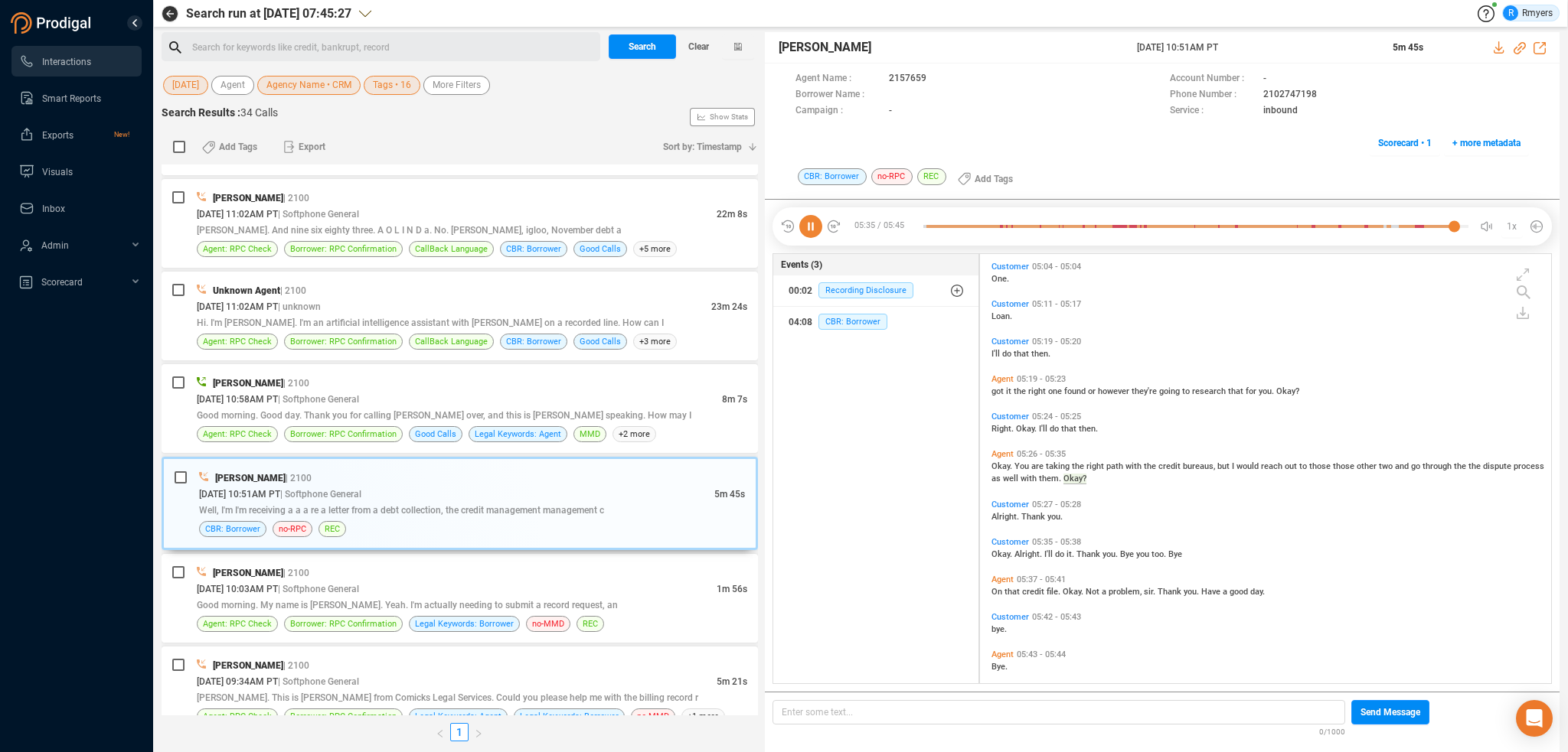
scroll to position [1899, 0]
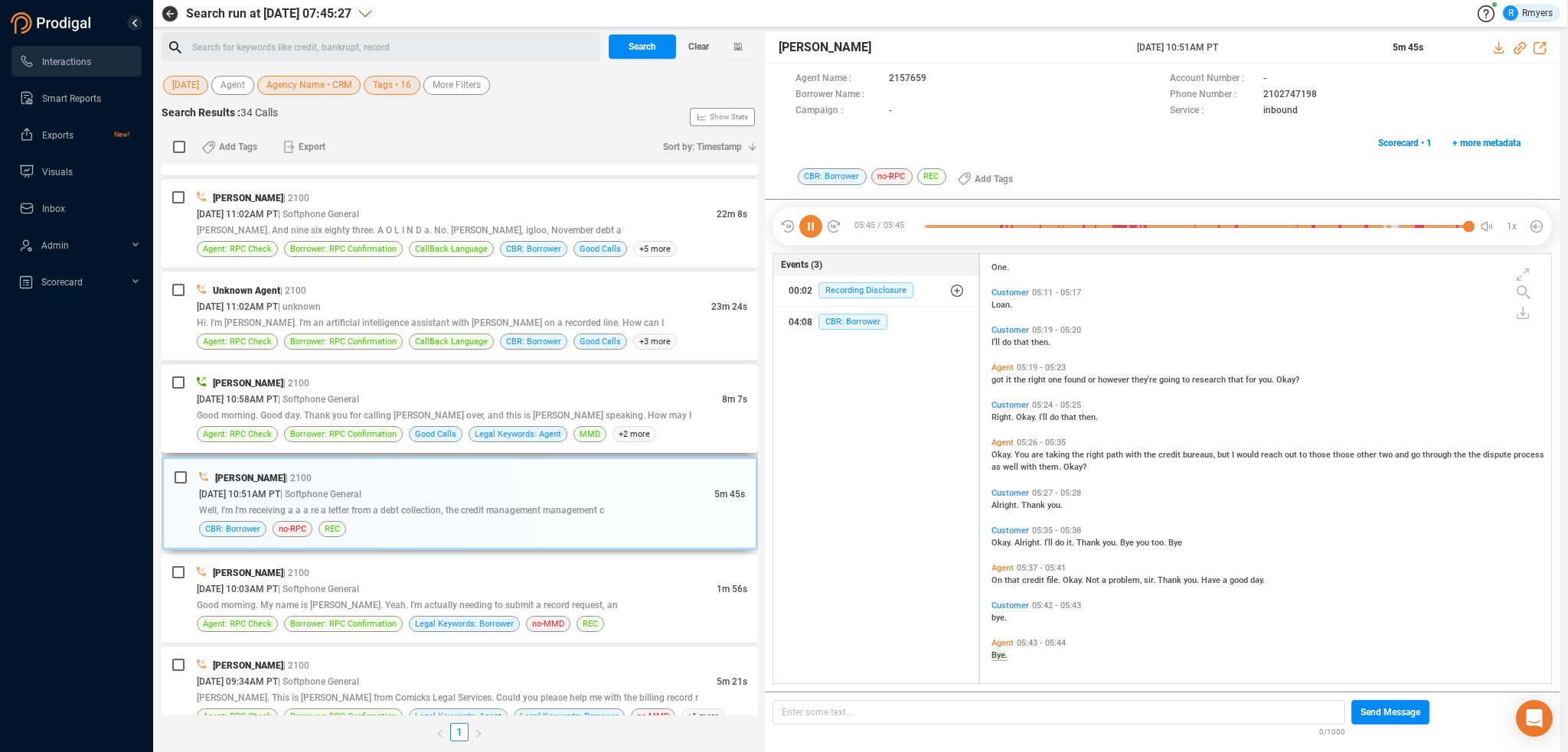
click at [513, 396] on div "[DATE] 10:58AM PT | Softphone General" at bounding box center [459, 399] width 525 height 16
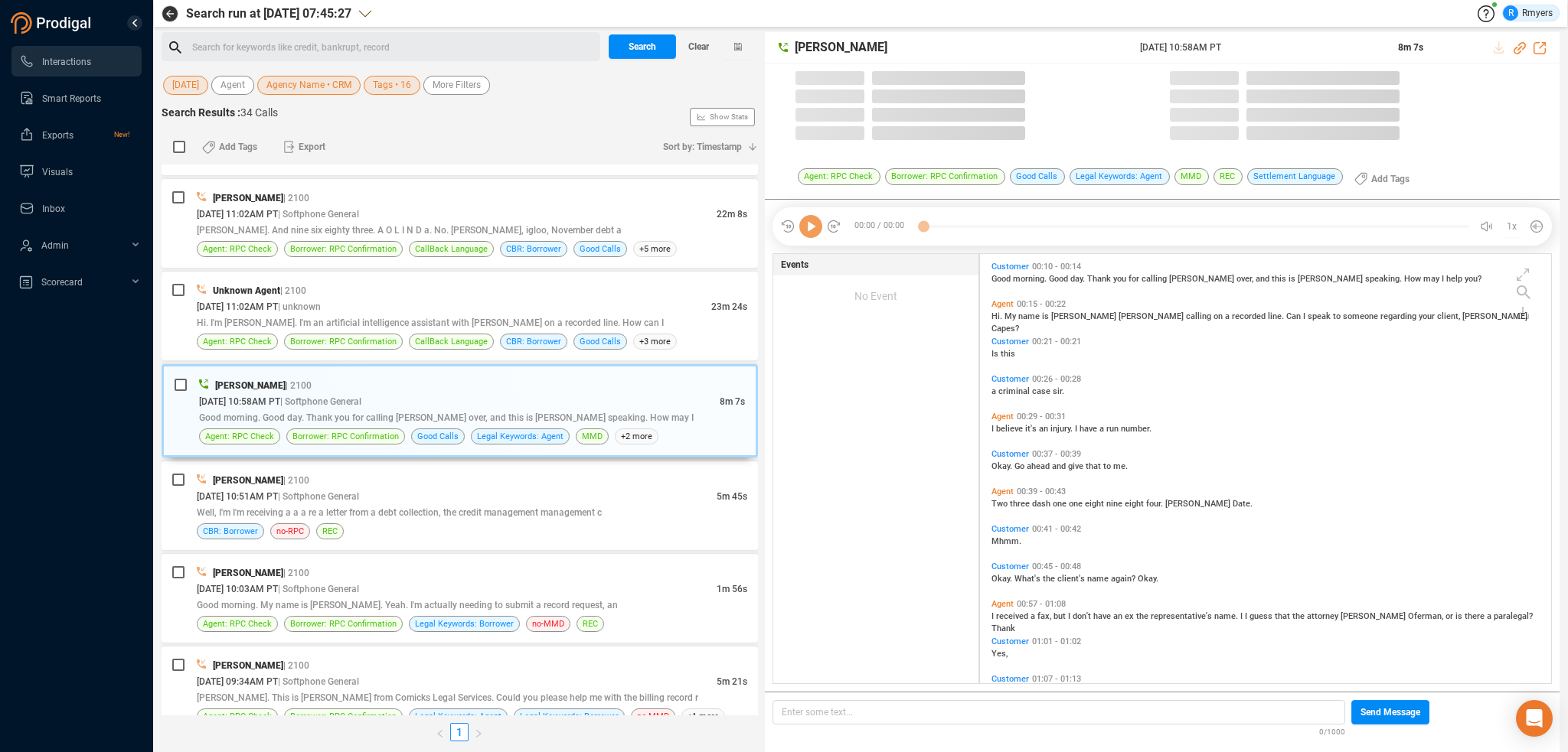
scroll to position [426, 563]
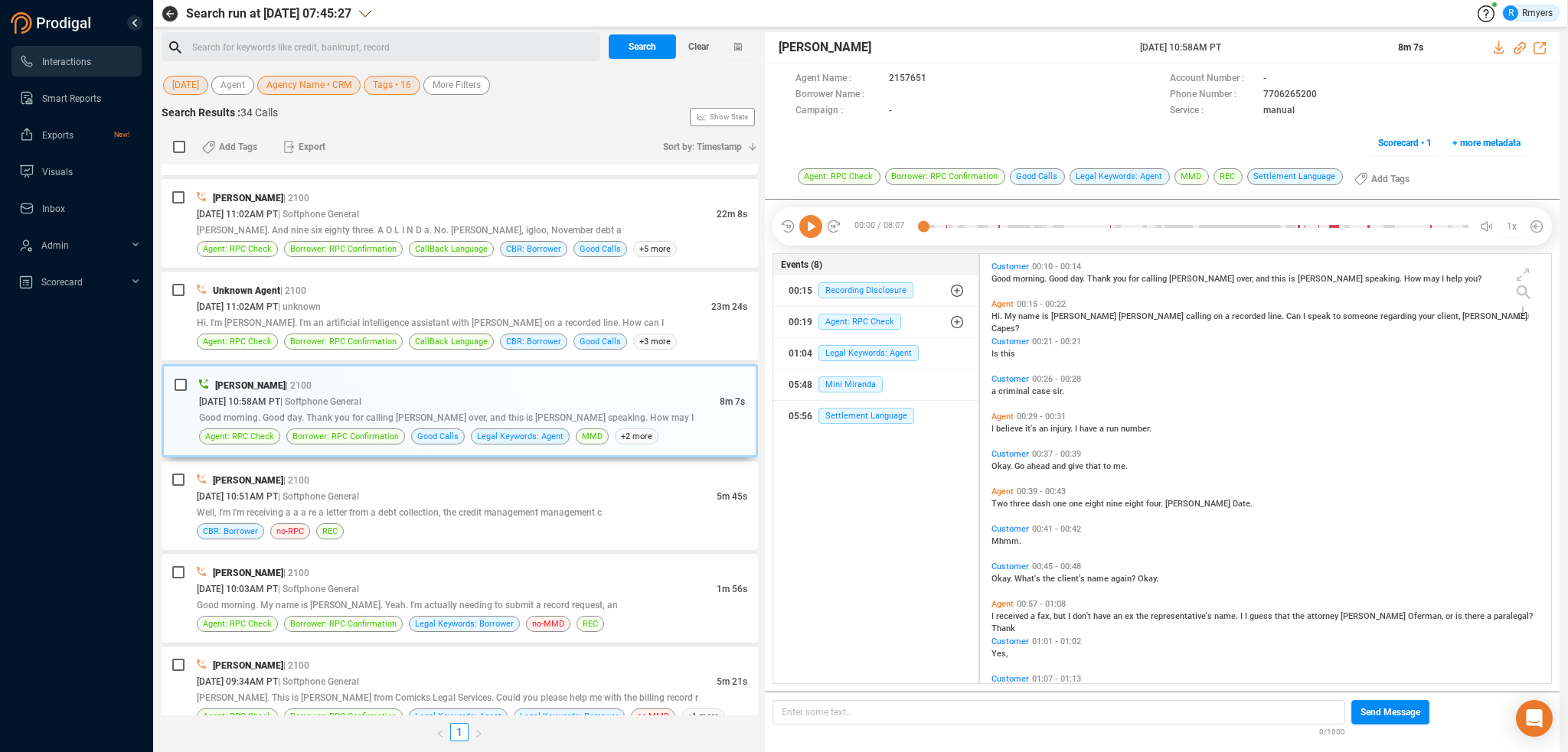
click at [816, 229] on icon at bounding box center [811, 226] width 23 height 23
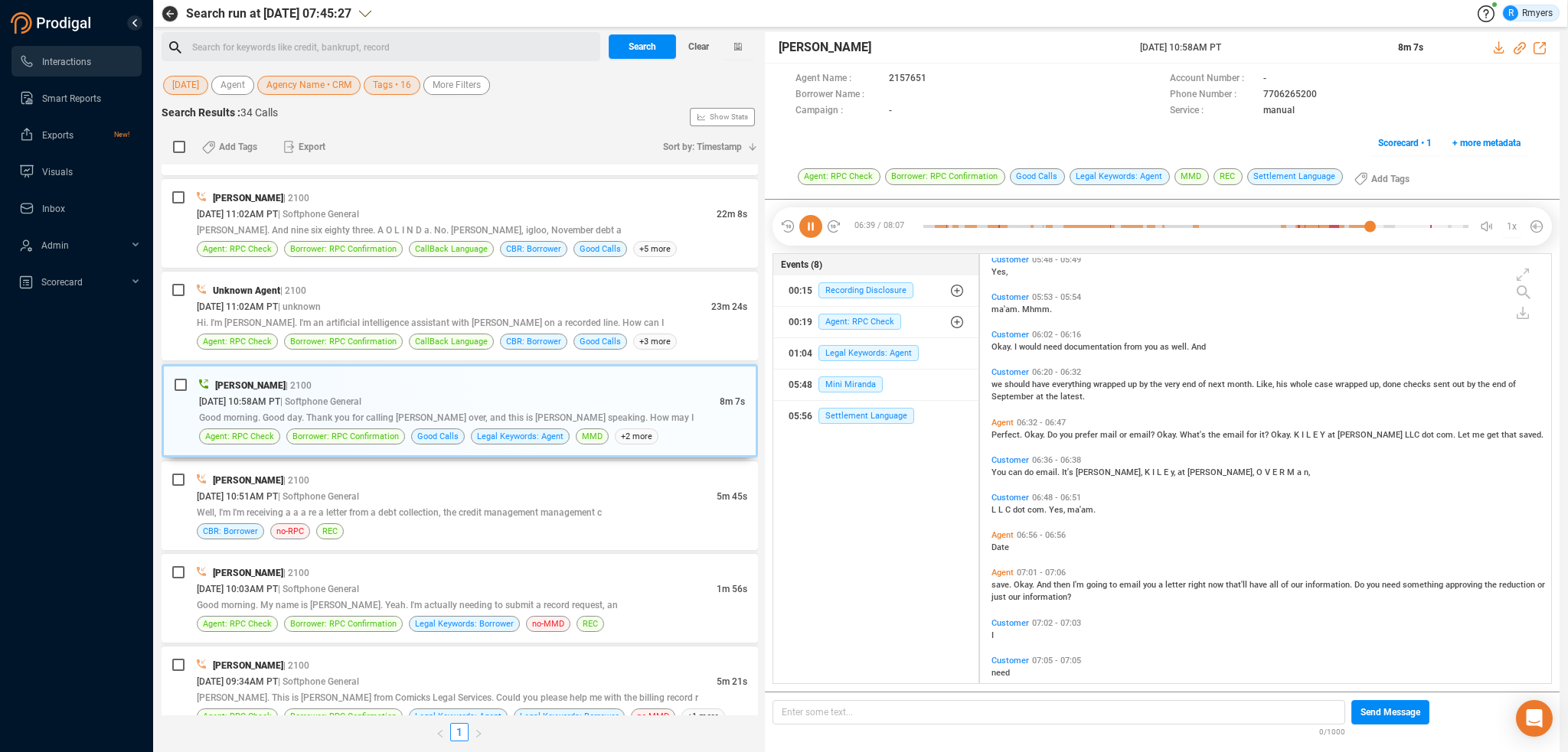
scroll to position [1572, 0]
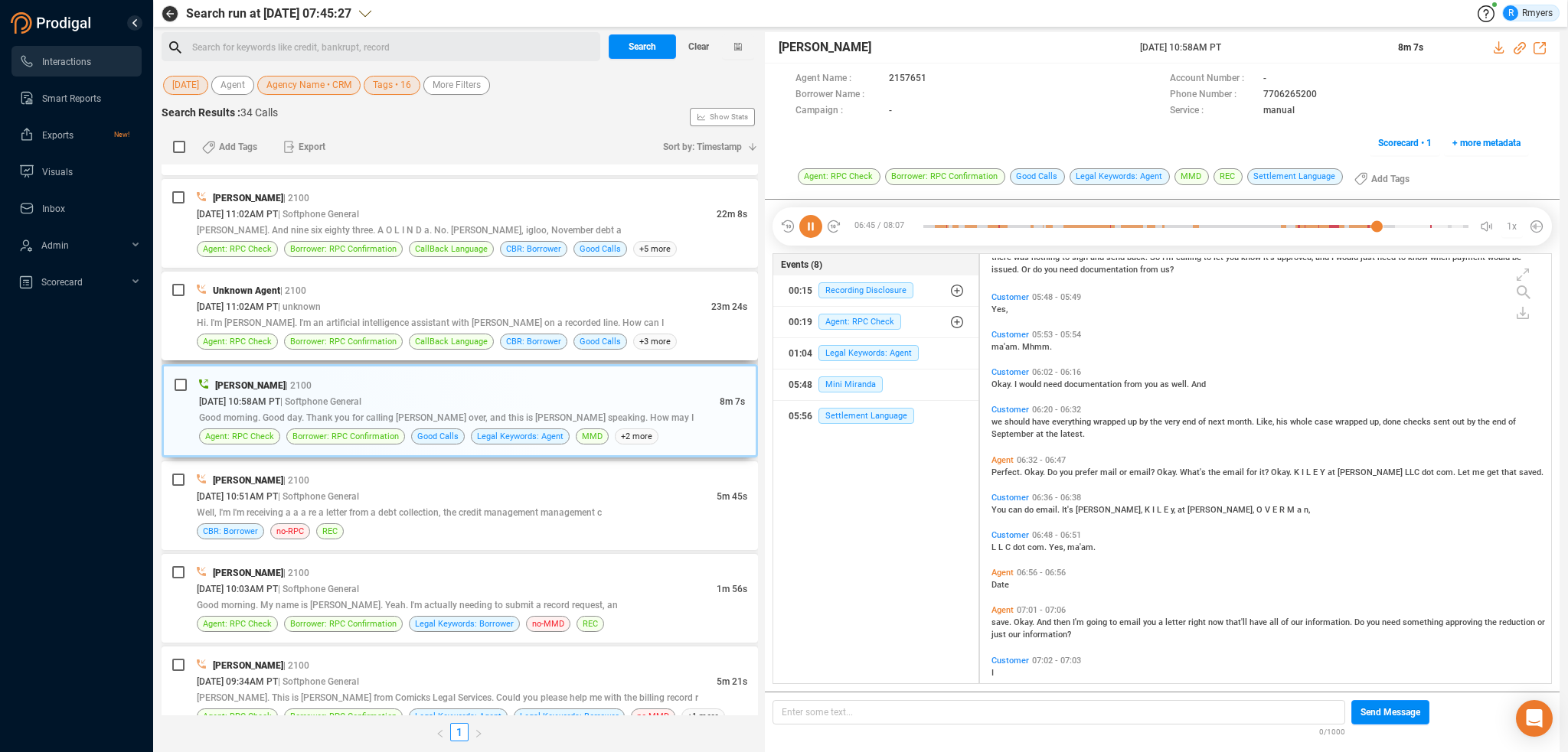
click at [394, 323] on div "Hi. I'm [PERSON_NAME]. I'm an artificial intelligence assistant with [PERSON_NA…" at bounding box center [471, 323] width 550 height 16
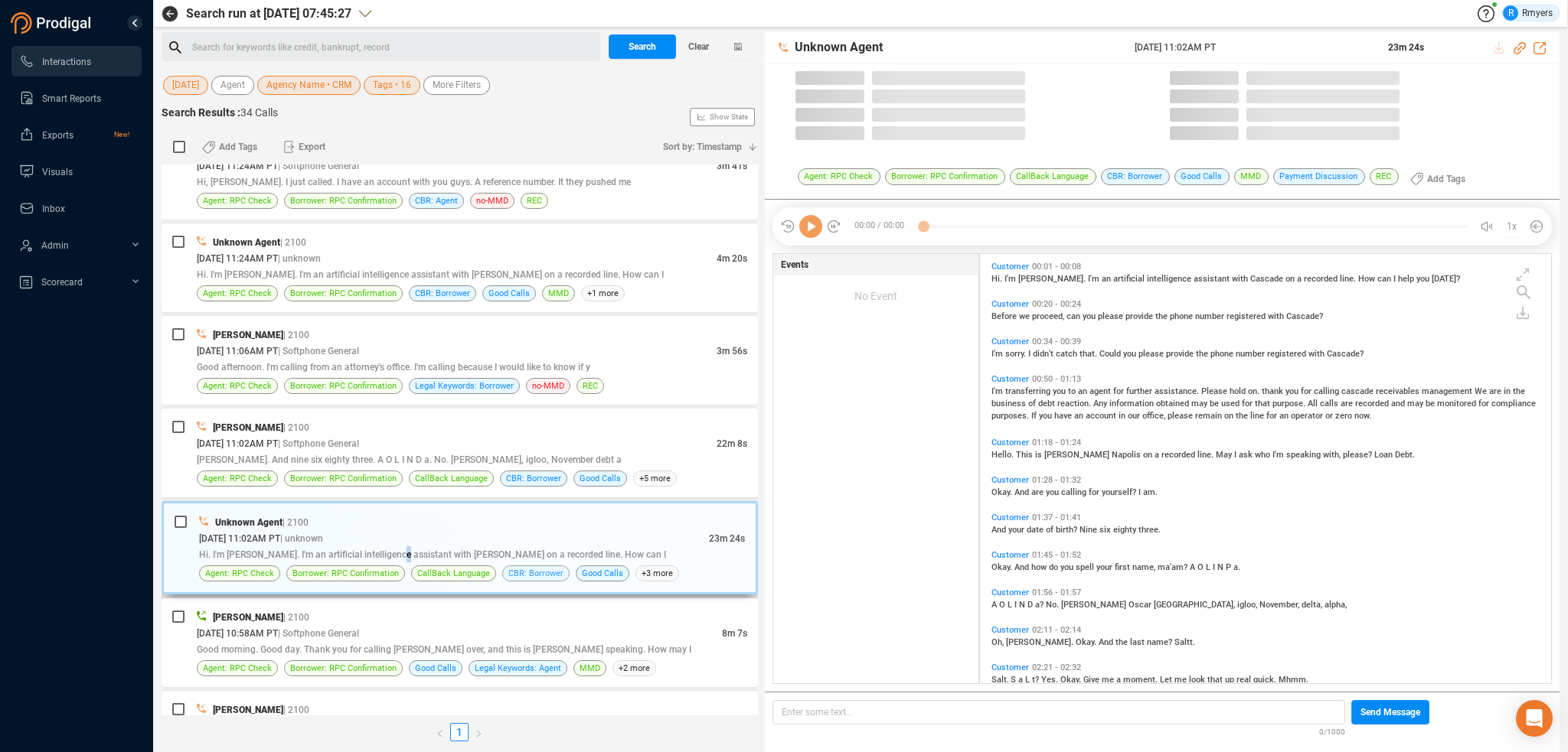
scroll to position [426, 563]
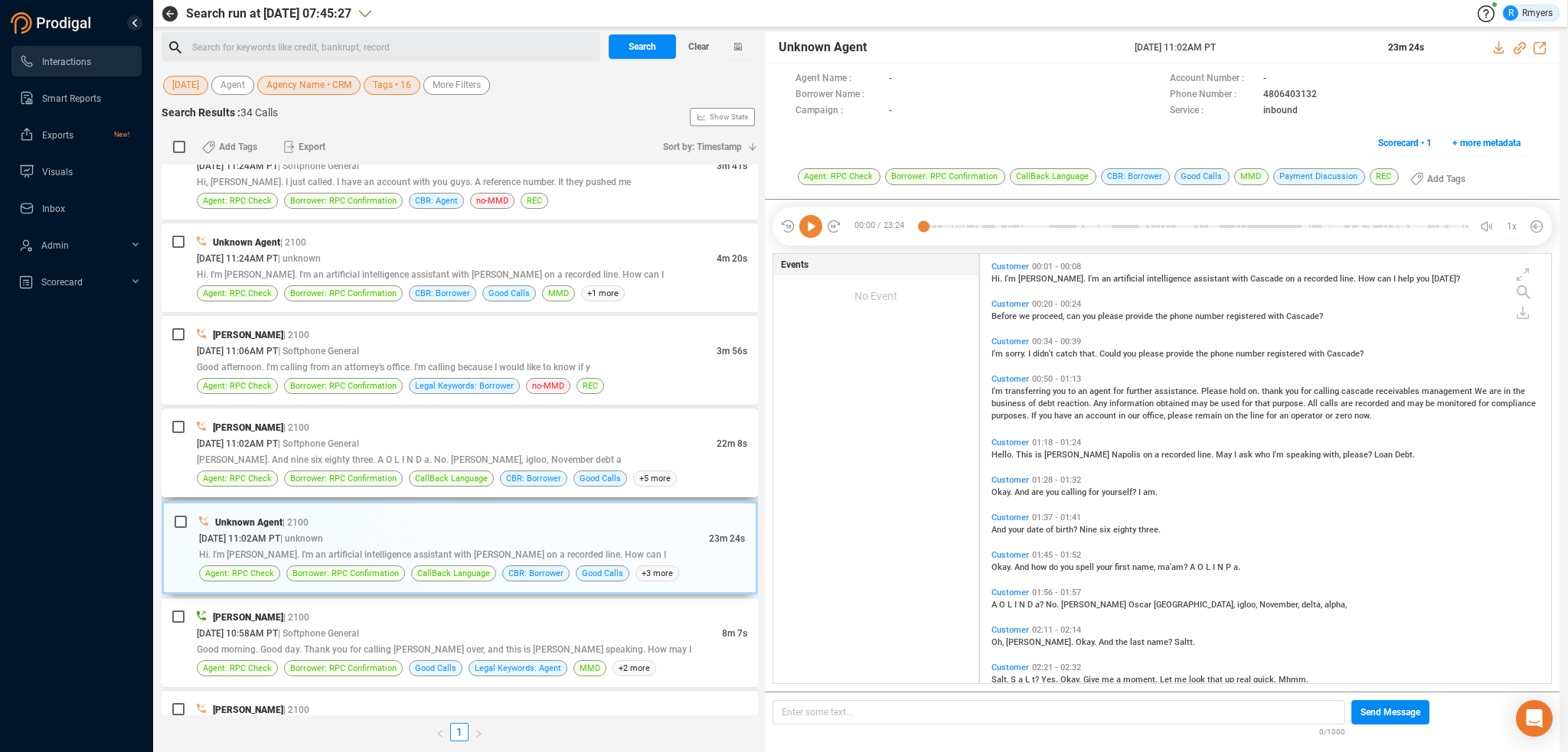
click at [502, 443] on div "[DATE] 11:02AM PT | Softphone General" at bounding box center [456, 444] width 520 height 16
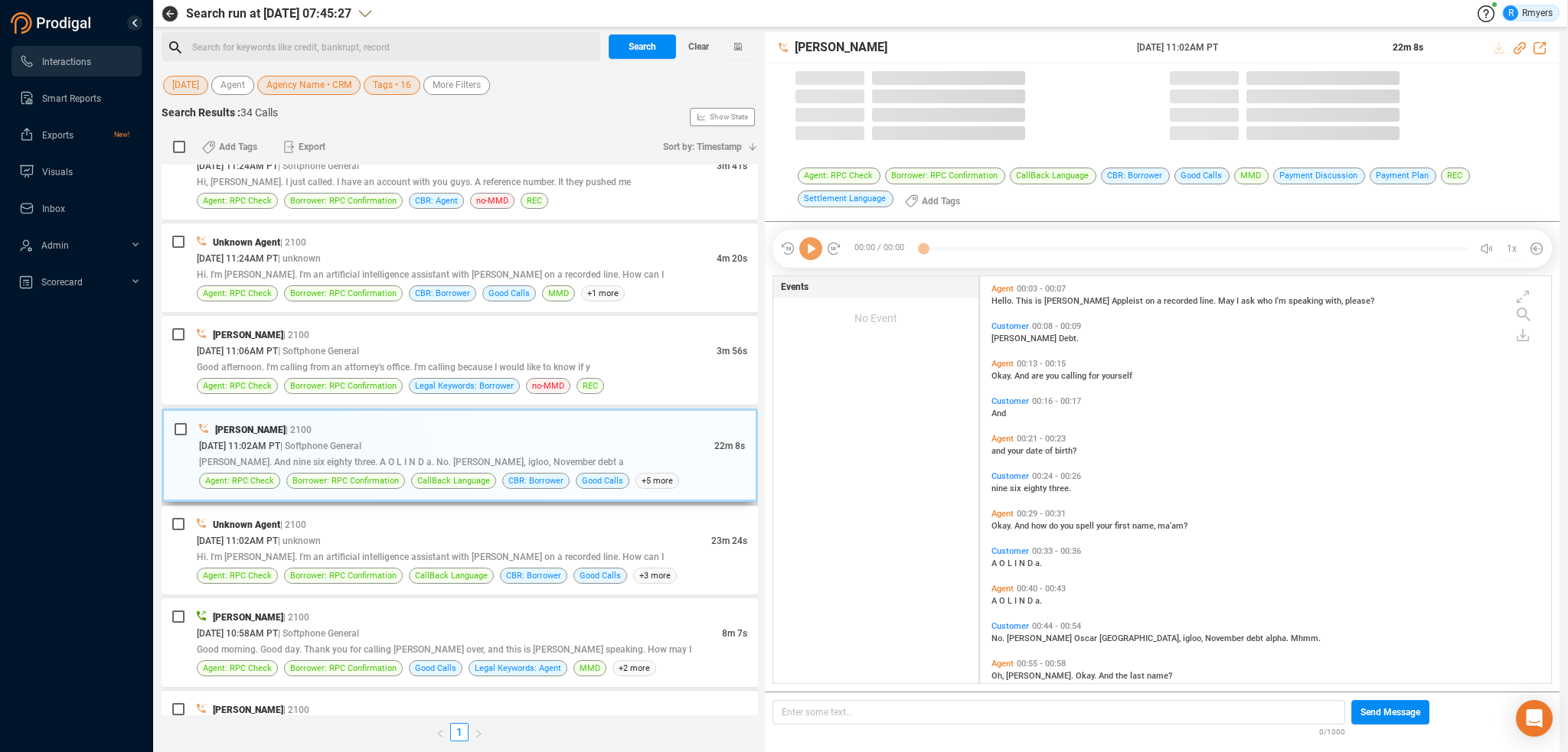
scroll to position [405, 563]
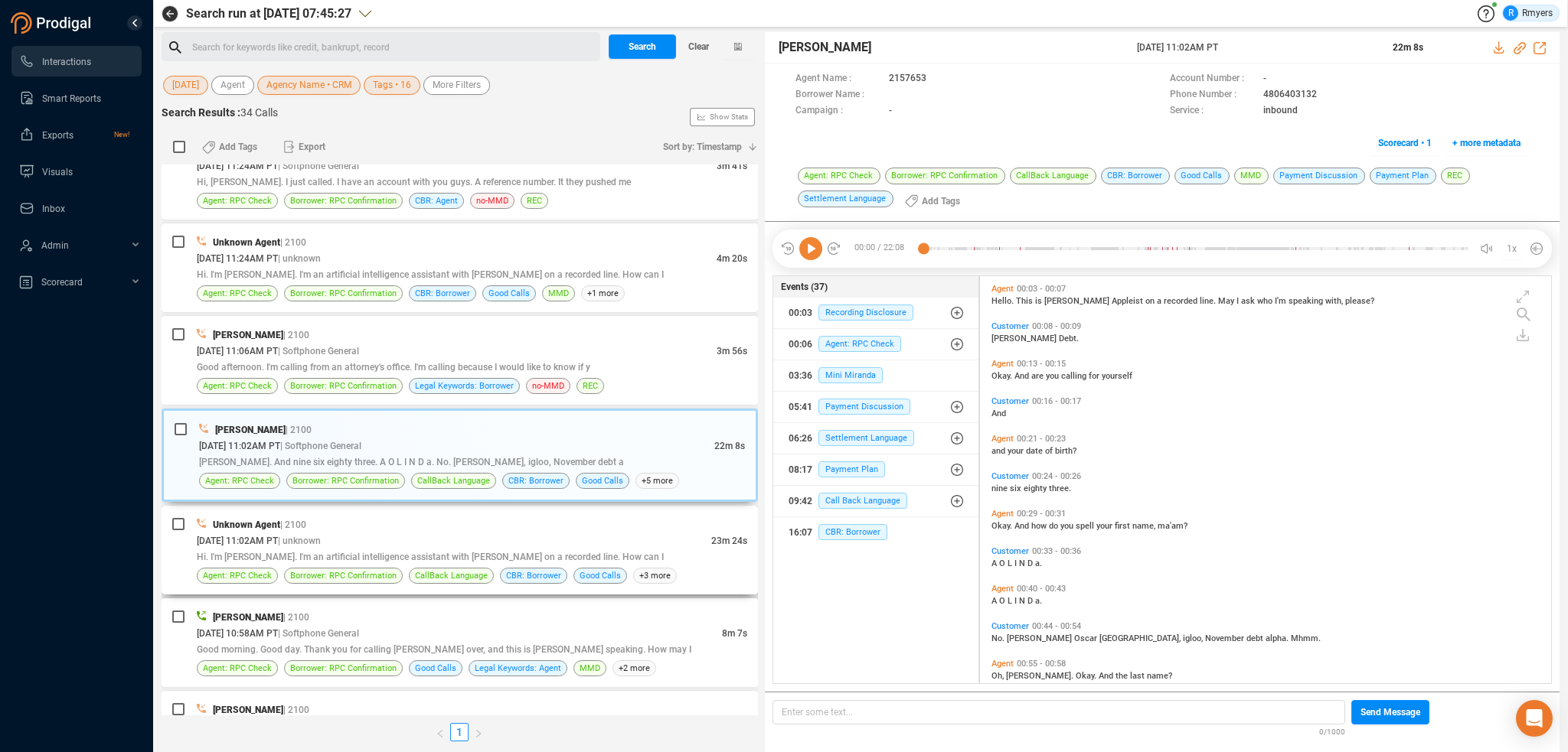
click at [501, 552] on span "Hi. I'm [PERSON_NAME]. I'm an artificial intelligence assistant with [PERSON_NA…" at bounding box center [429, 556] width 467 height 11
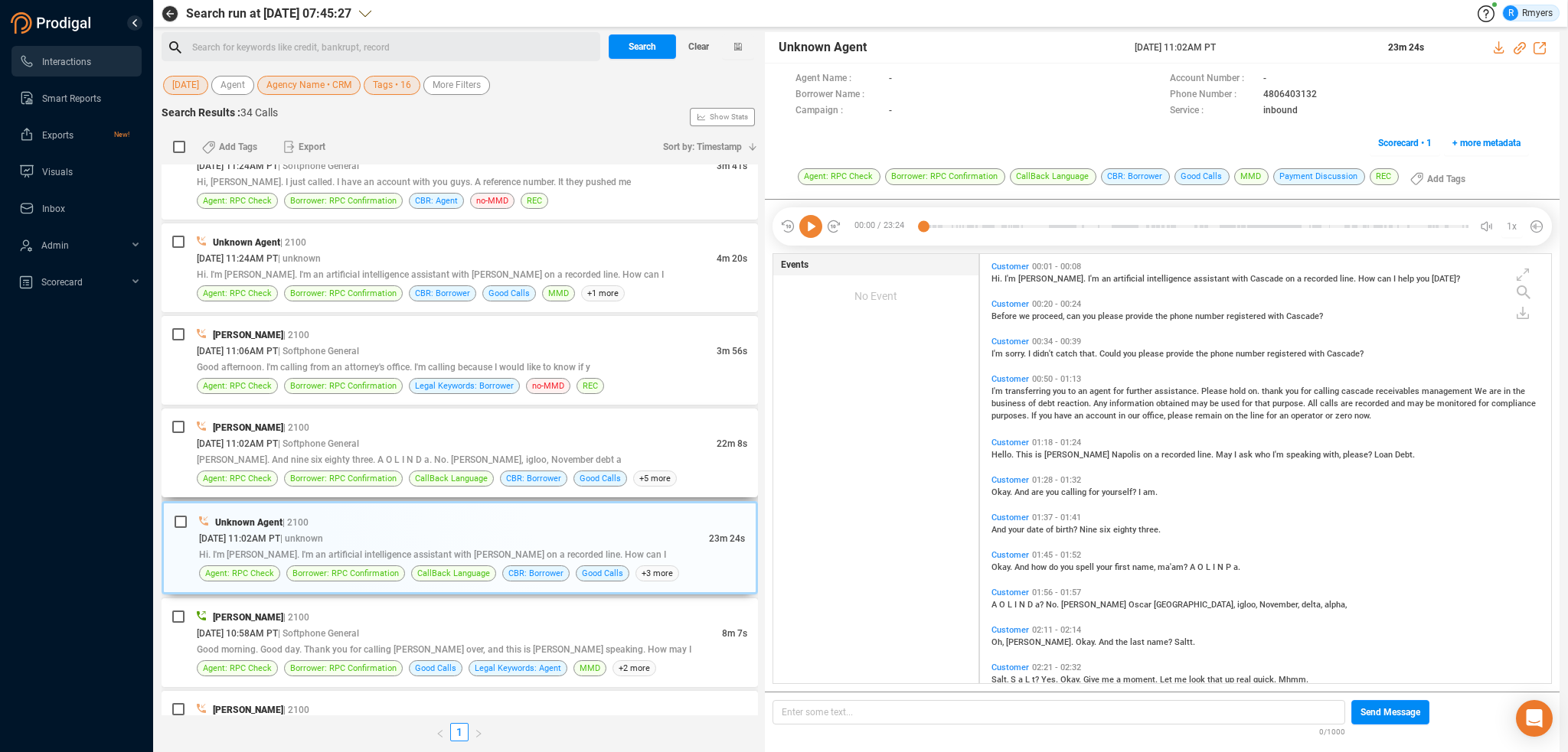
scroll to position [426, 563]
click at [500, 486] on div "[PERSON_NAME] | 2100 [DATE] 11:02AM PT | Softphone General 22m 8s [PERSON_NAME]…" at bounding box center [460, 453] width 597 height 89
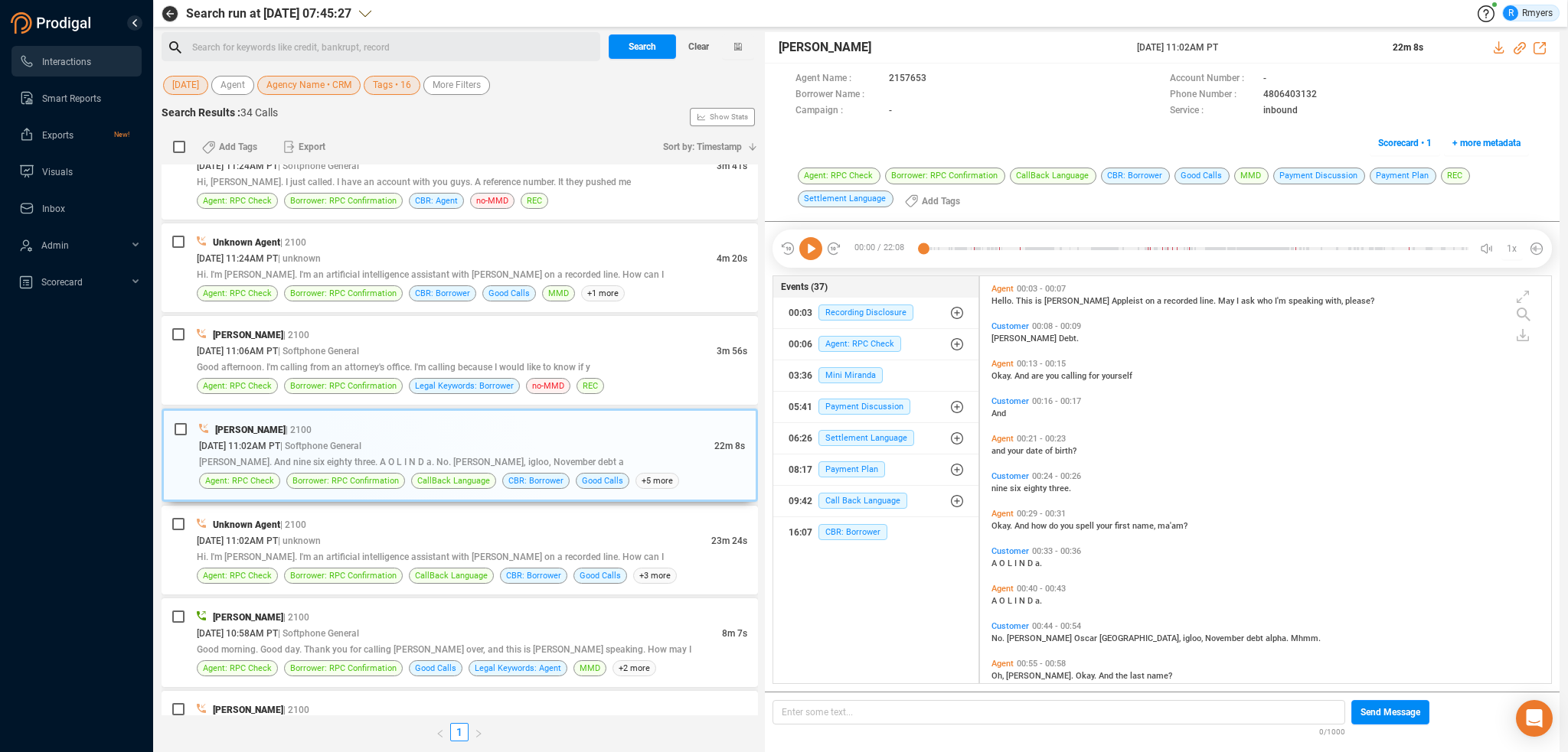
scroll to position [405, 563]
click at [815, 254] on icon at bounding box center [811, 248] width 23 height 23
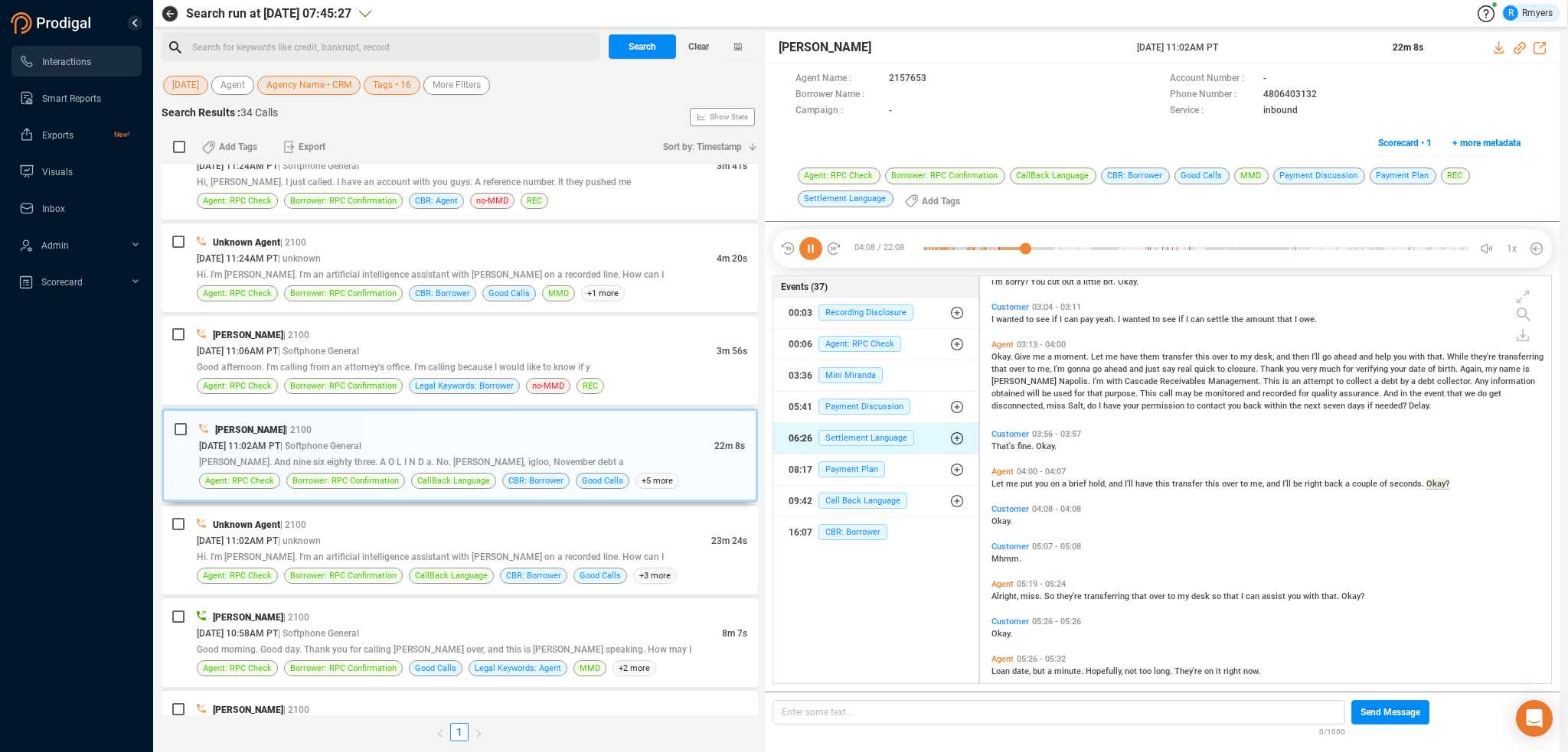
scroll to position [1106, 0]
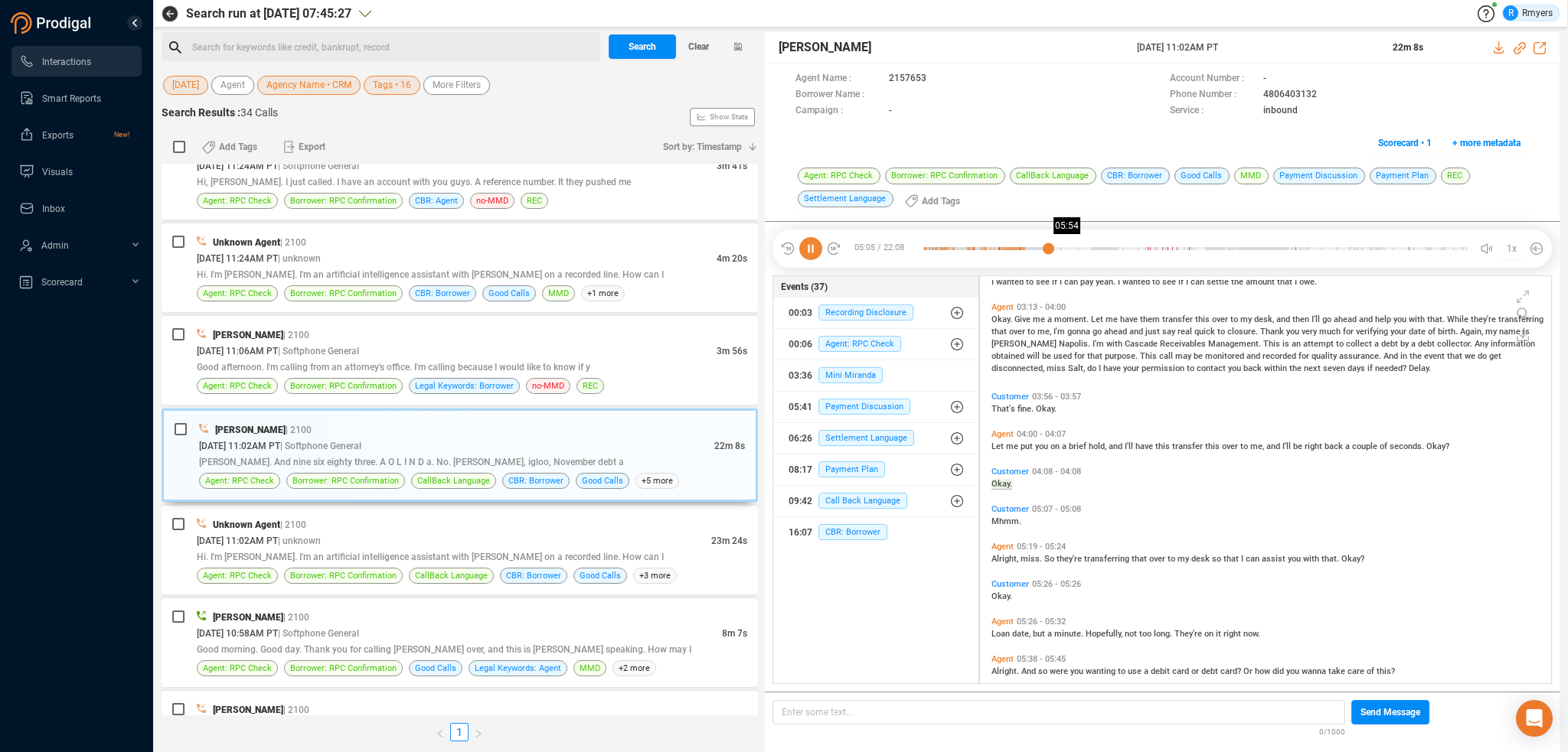
click at [1068, 248] on div at bounding box center [1196, 248] width 545 height 23
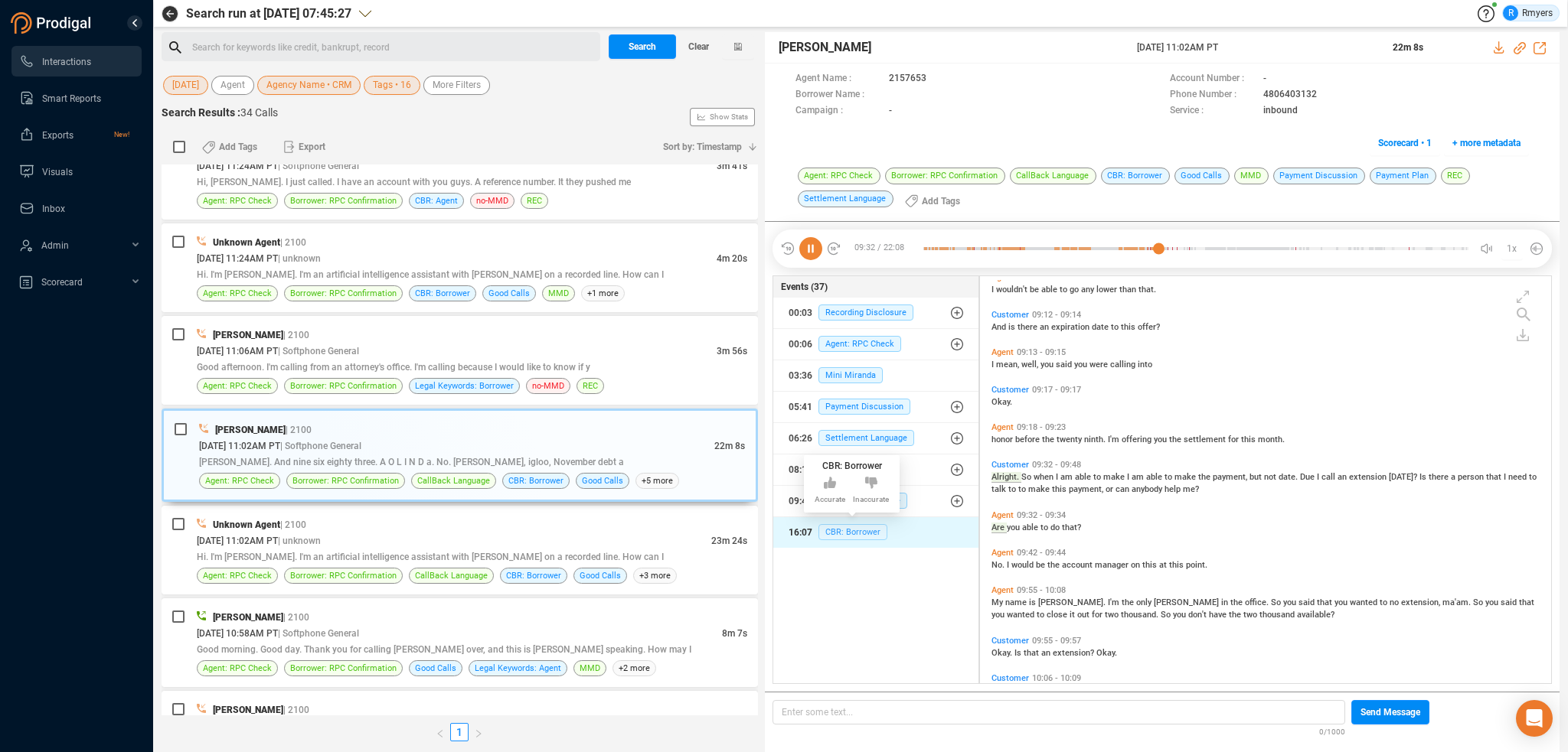
scroll to position [2109, 0]
click at [839, 533] on span "CBR: Borrower" at bounding box center [852, 533] width 69 height 16
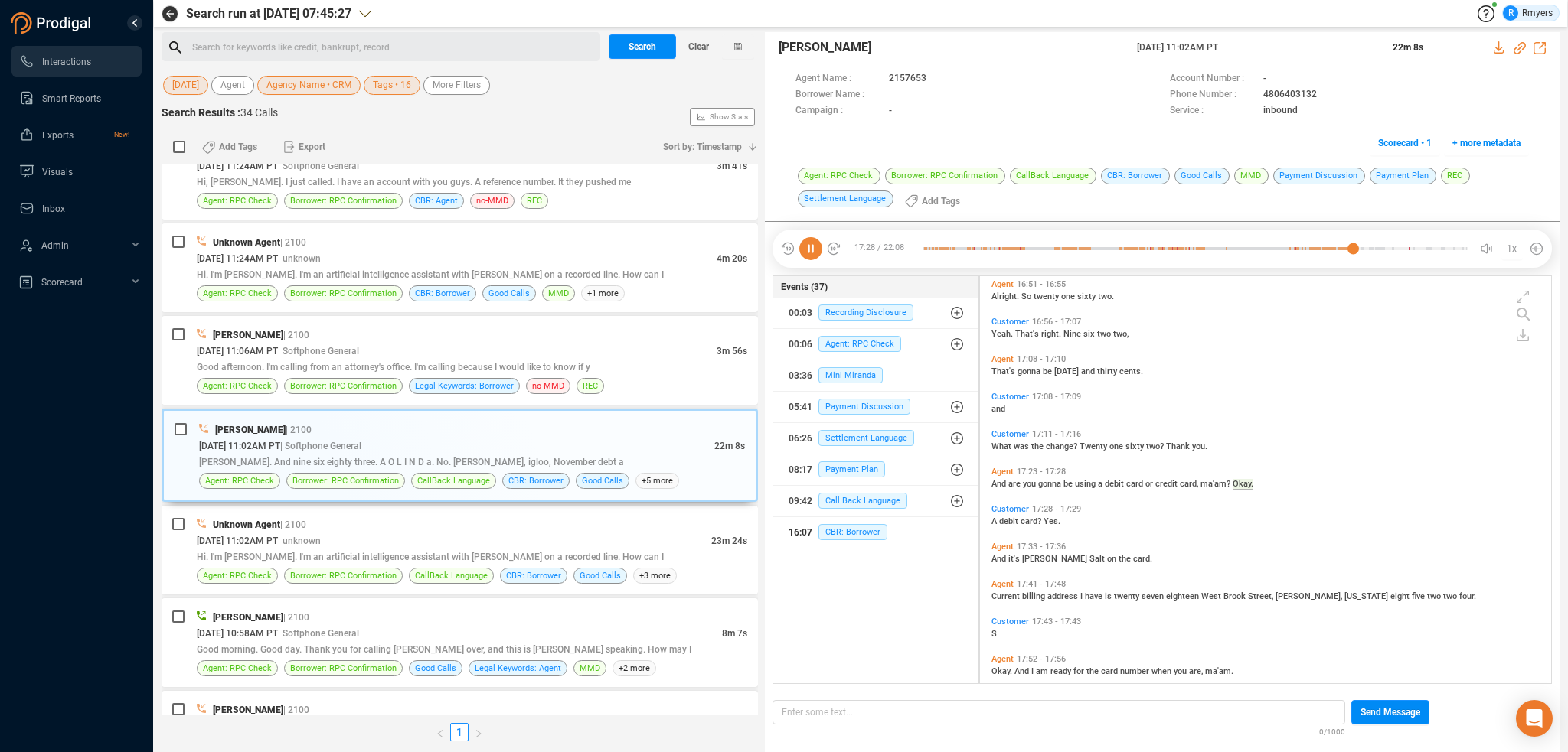
scroll to position [3813, 0]
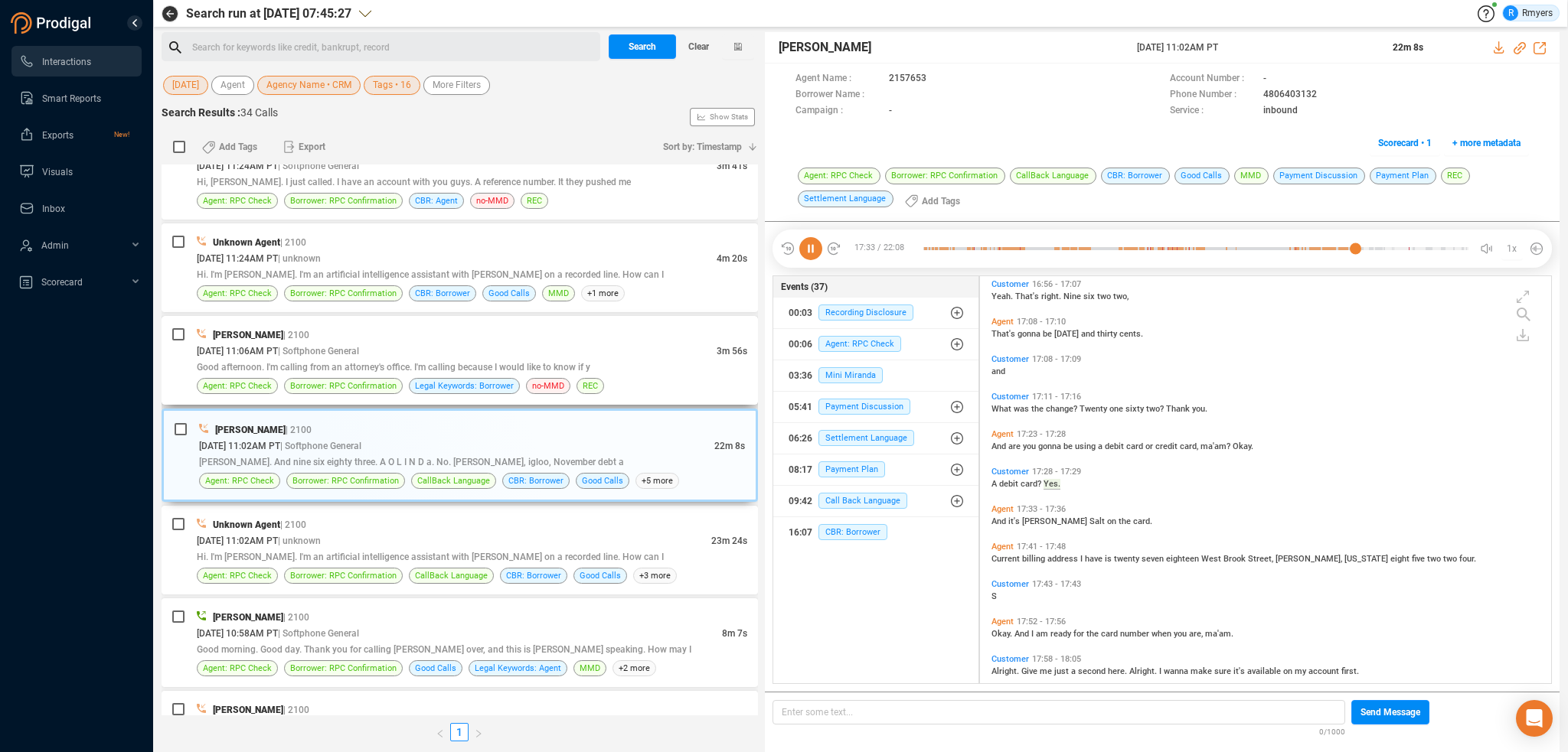
click at [414, 346] on div "[DATE] 11:06AM PT | Softphone General" at bounding box center [456, 351] width 520 height 16
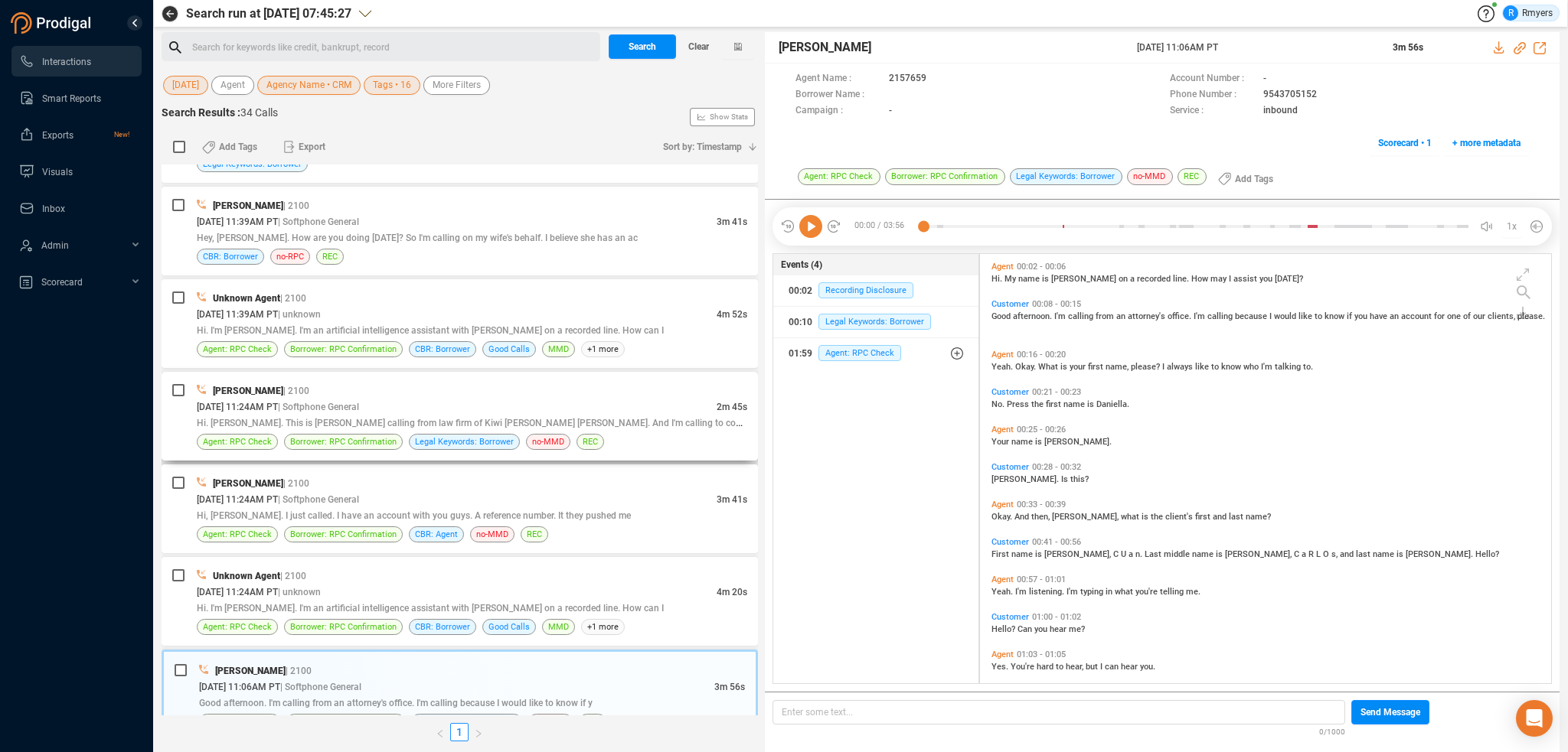
scroll to position [1209, 0]
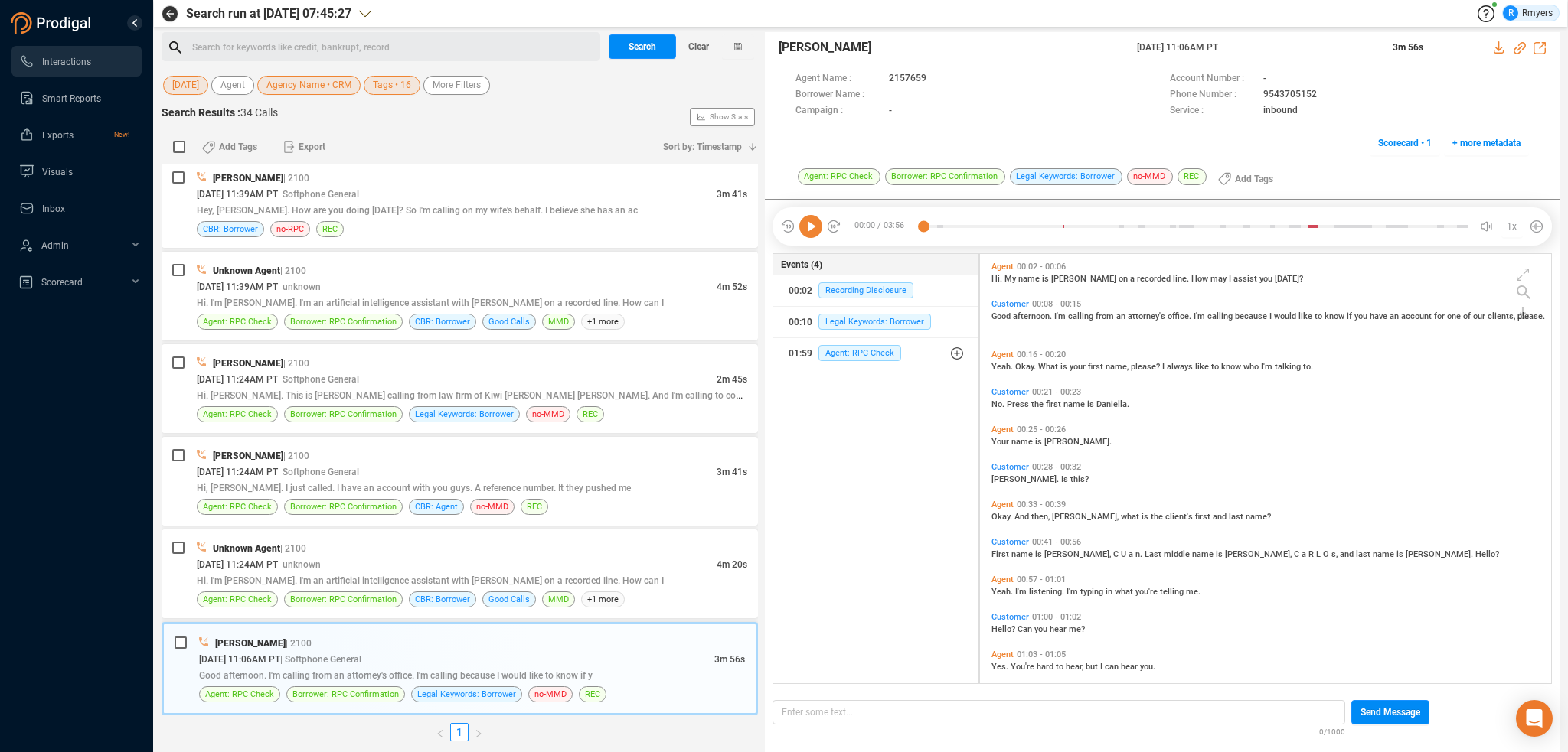
click at [812, 226] on icon at bounding box center [811, 226] width 23 height 23
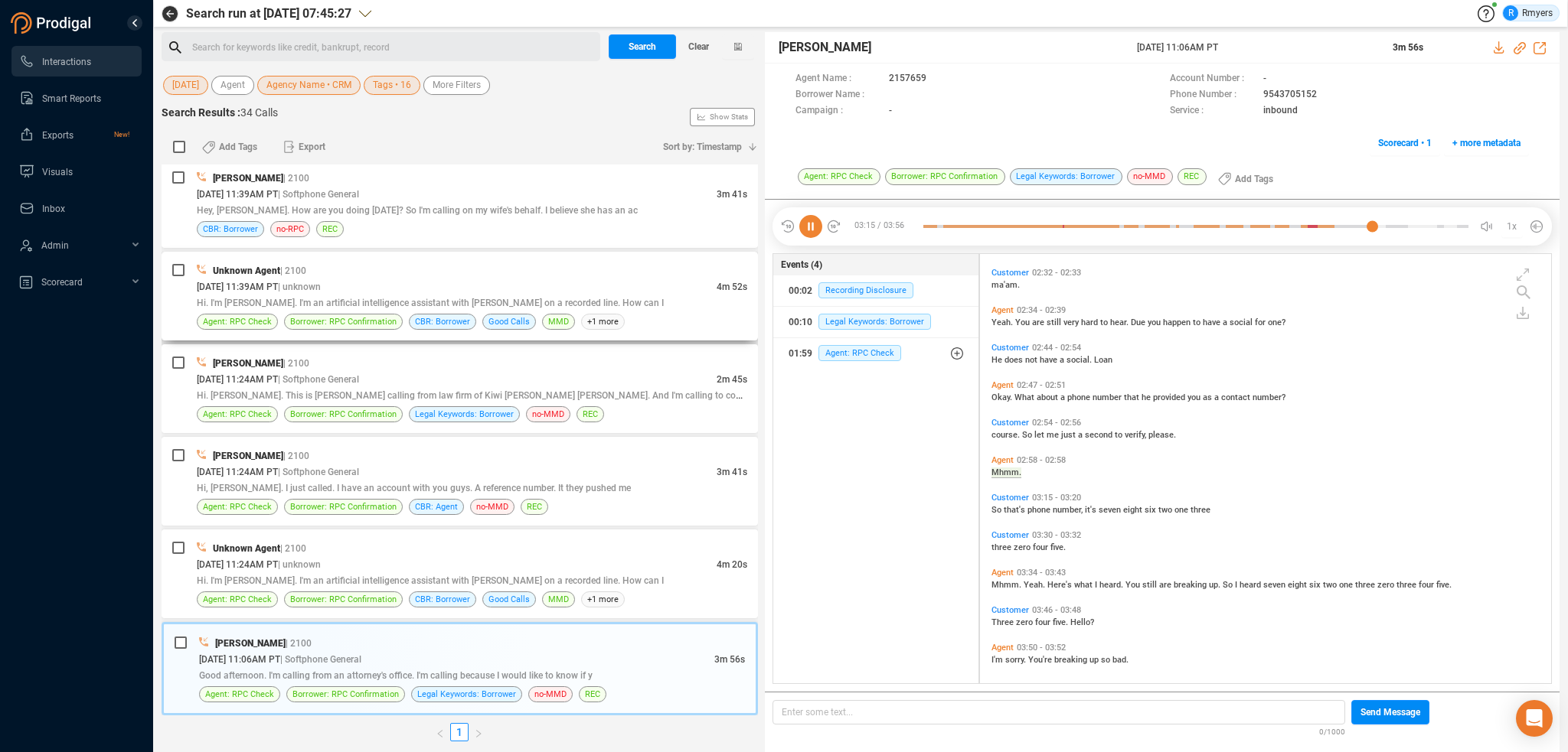
scroll to position [925, 0]
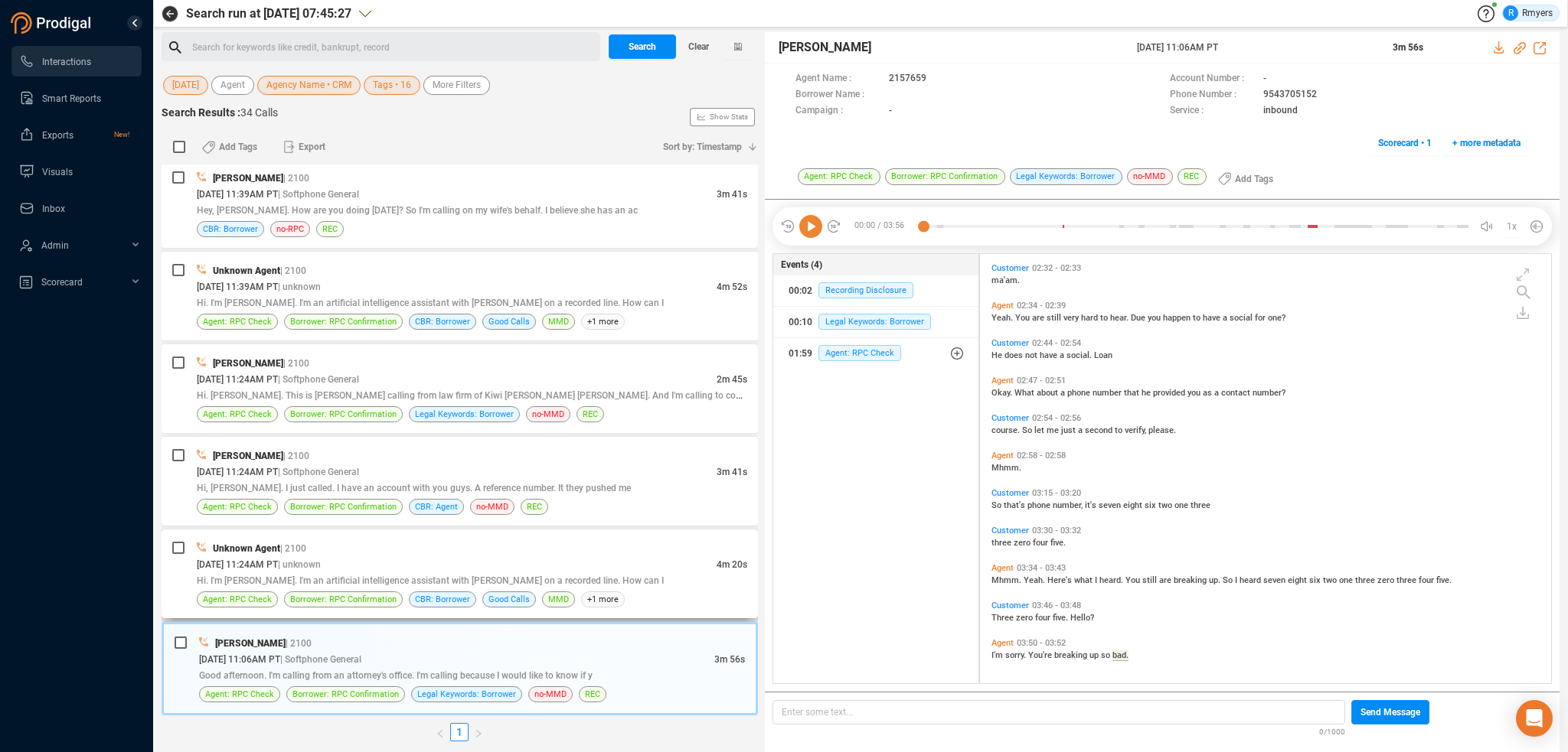
click at [469, 573] on div "Hi. I'm [PERSON_NAME]. I'm an artificial intelligence assistant with [PERSON_NA…" at bounding box center [471, 581] width 550 height 16
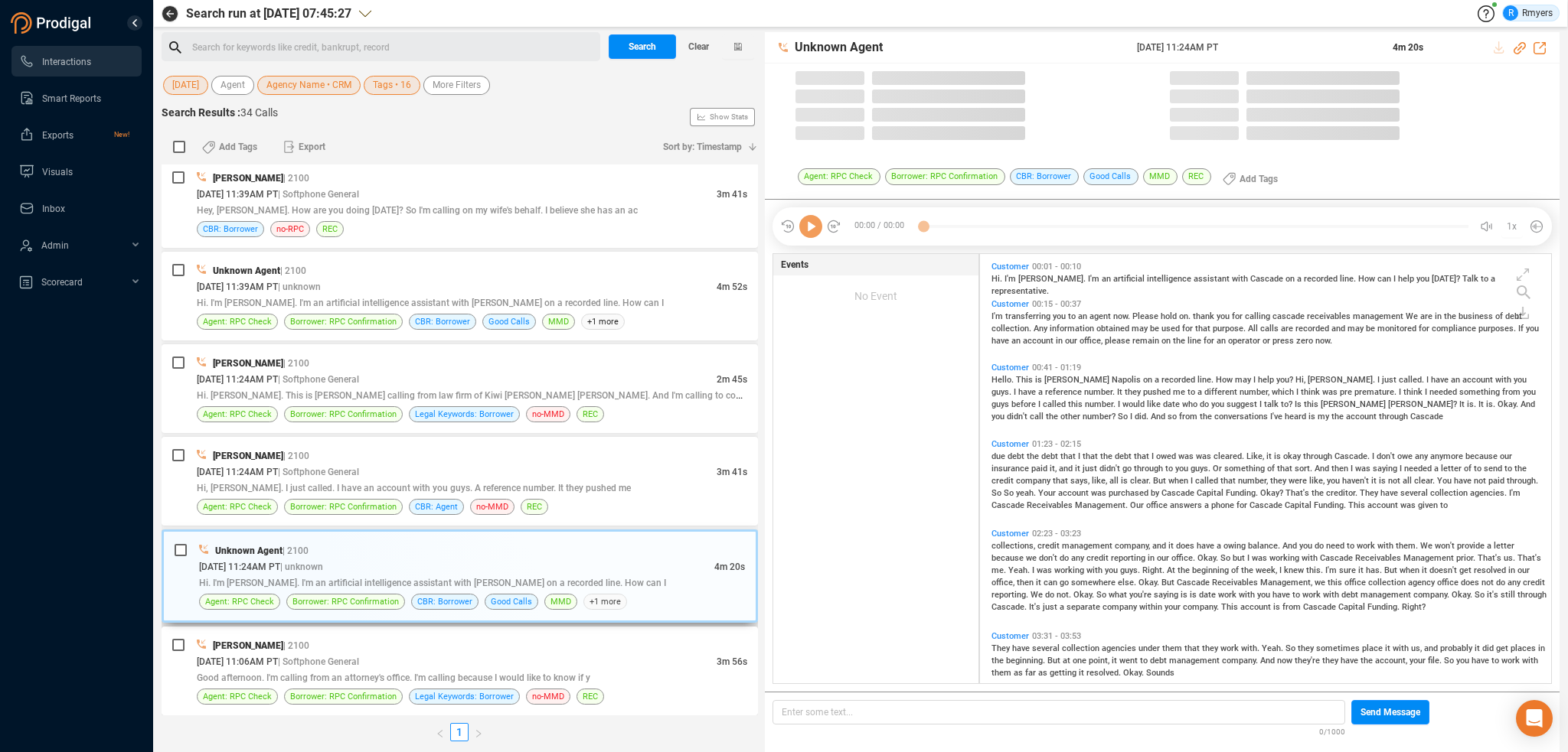
scroll to position [426, 563]
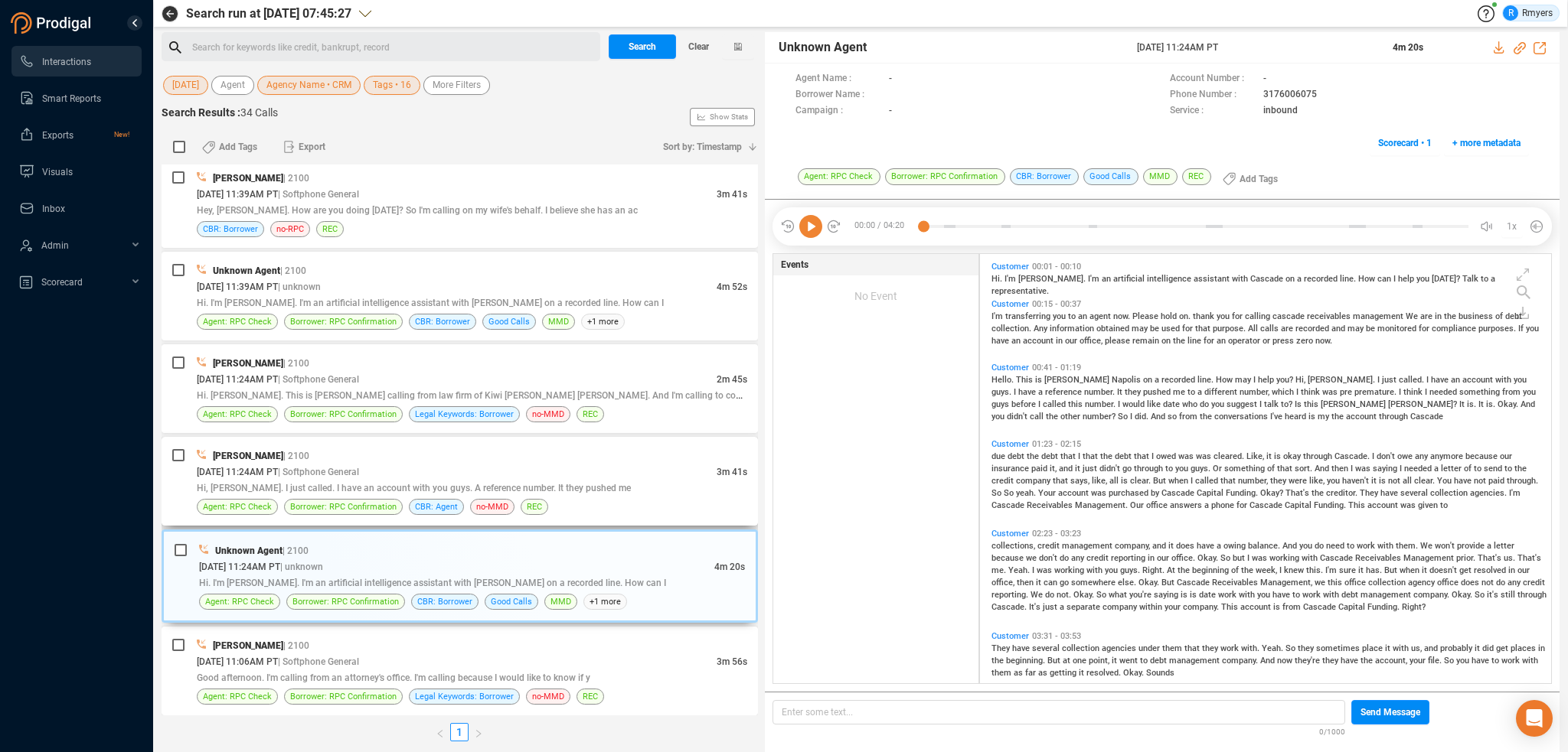
click at [610, 480] on div "Hi, [PERSON_NAME]. I just called. I have an account with you guys. A reference …" at bounding box center [471, 488] width 550 height 16
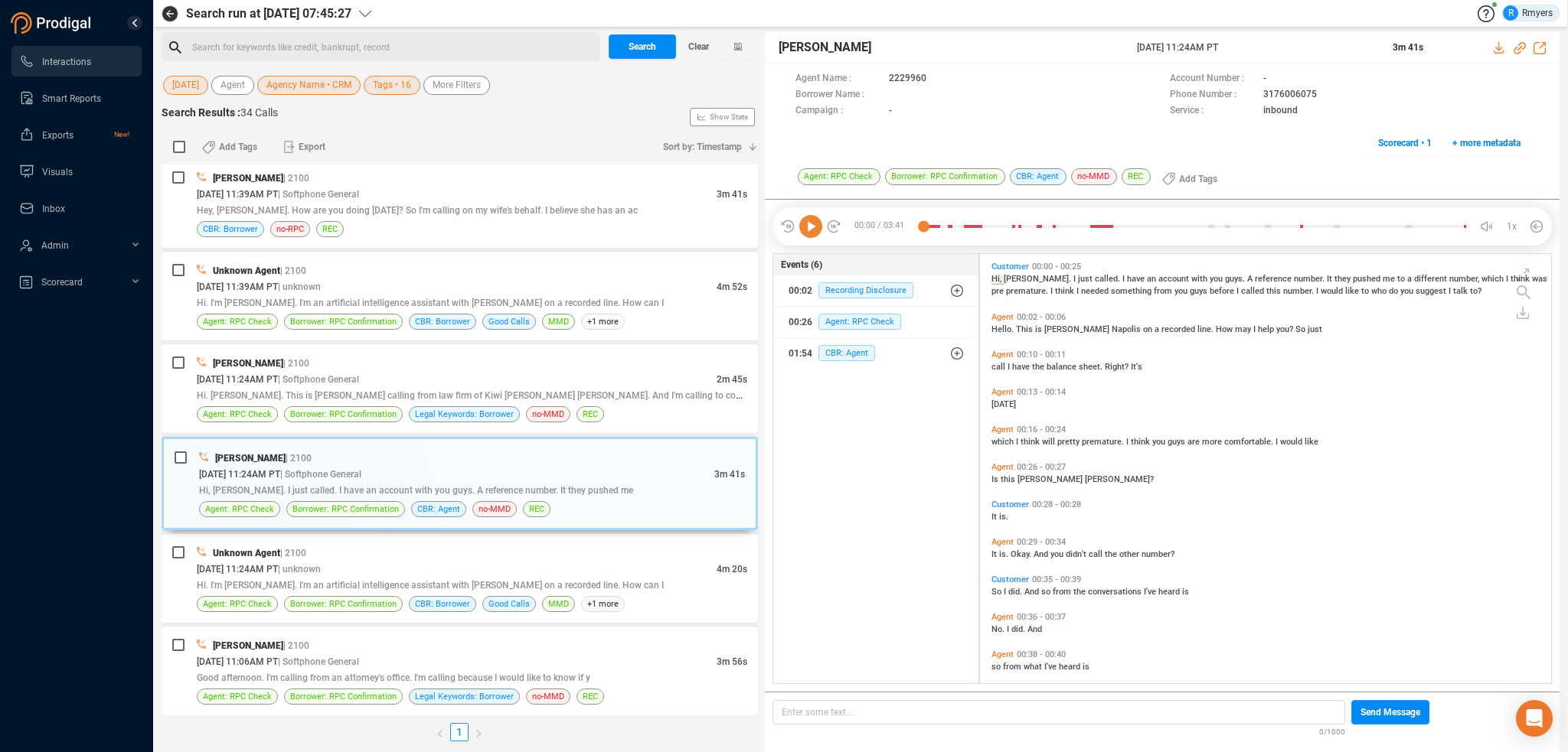
drag, startPoint x: 815, startPoint y: 226, endPoint x: 815, endPoint y: 240, distance: 14.0
click at [815, 227] on icon at bounding box center [811, 226] width 23 height 23
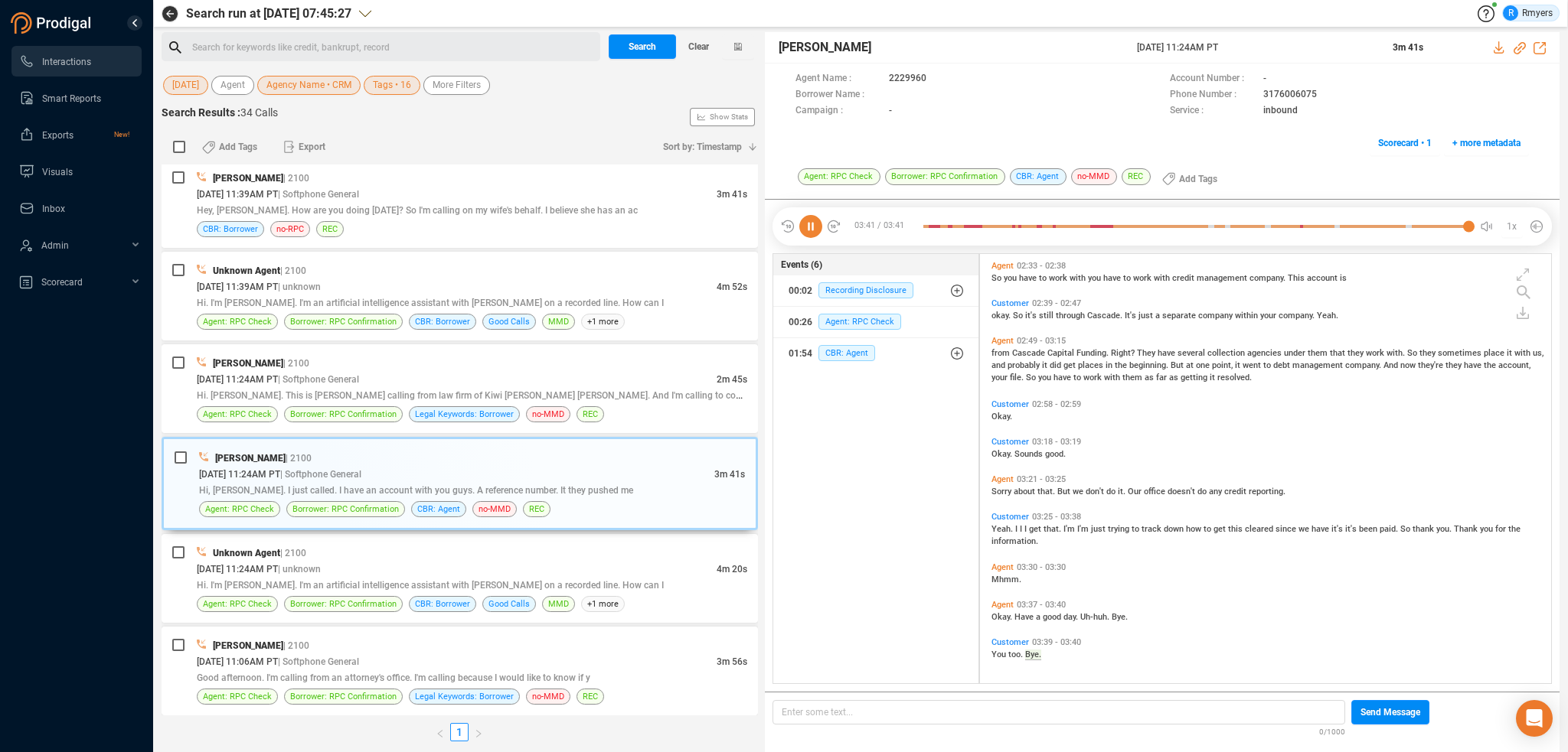
scroll to position [0, 0]
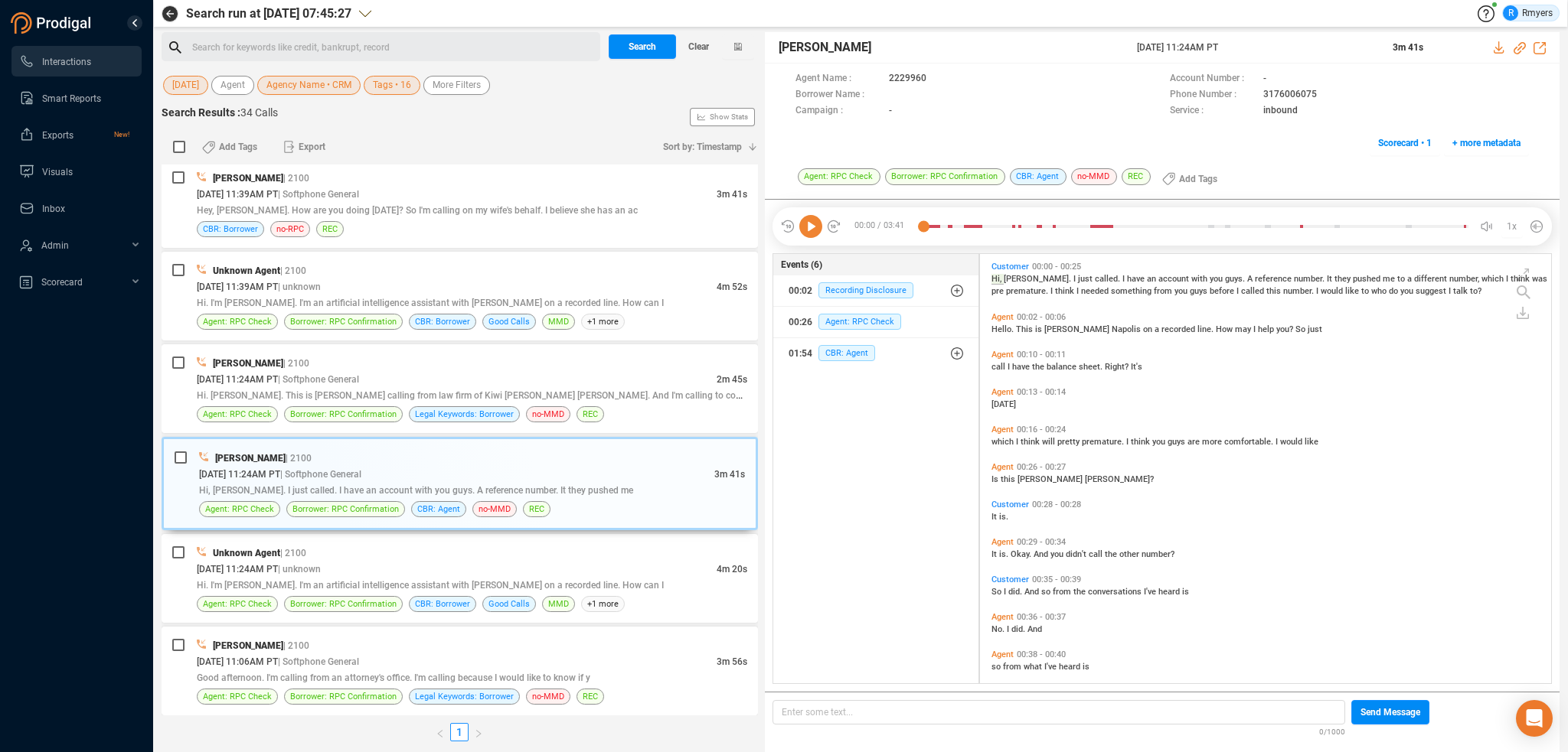
click at [809, 222] on icon at bounding box center [811, 226] width 23 height 23
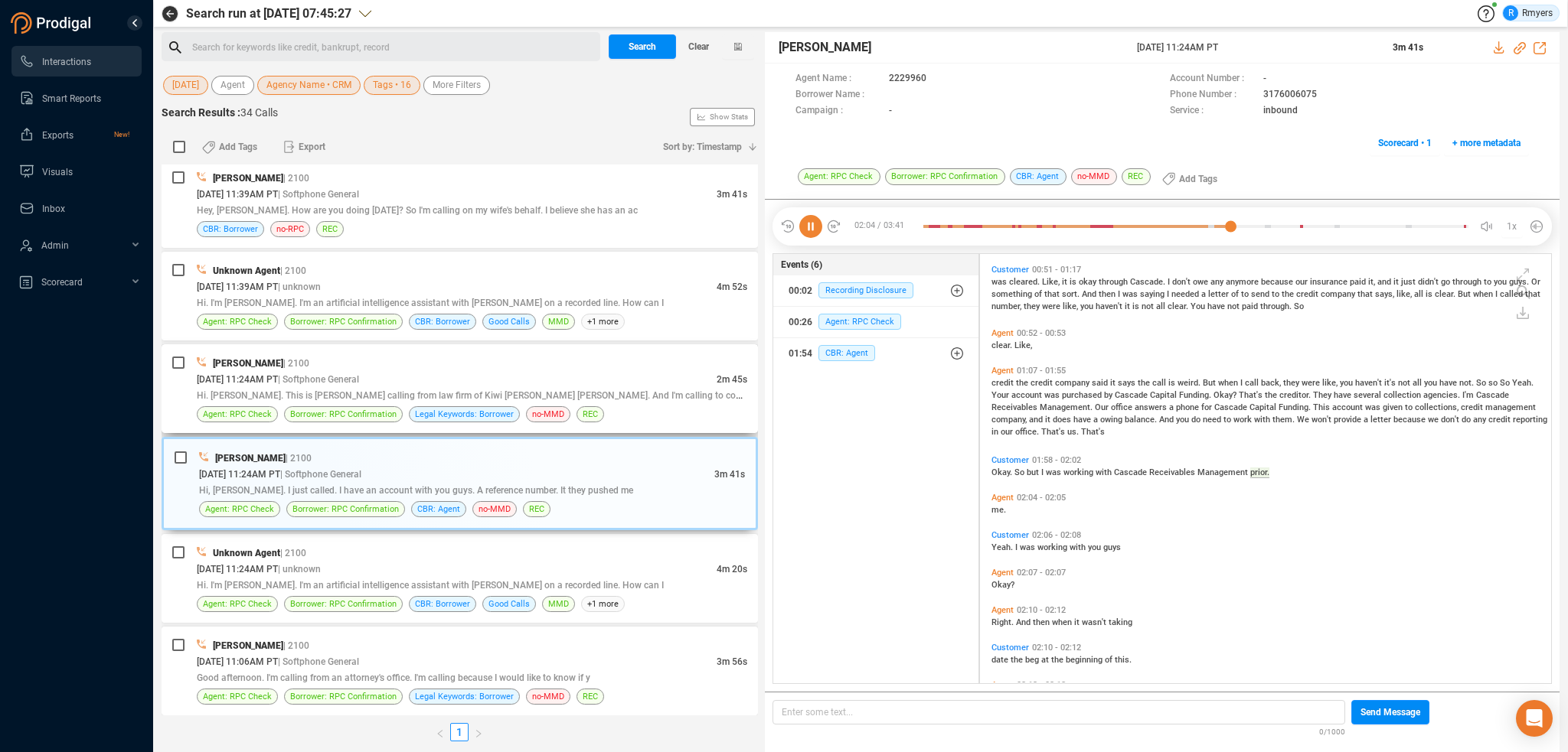
scroll to position [609, 0]
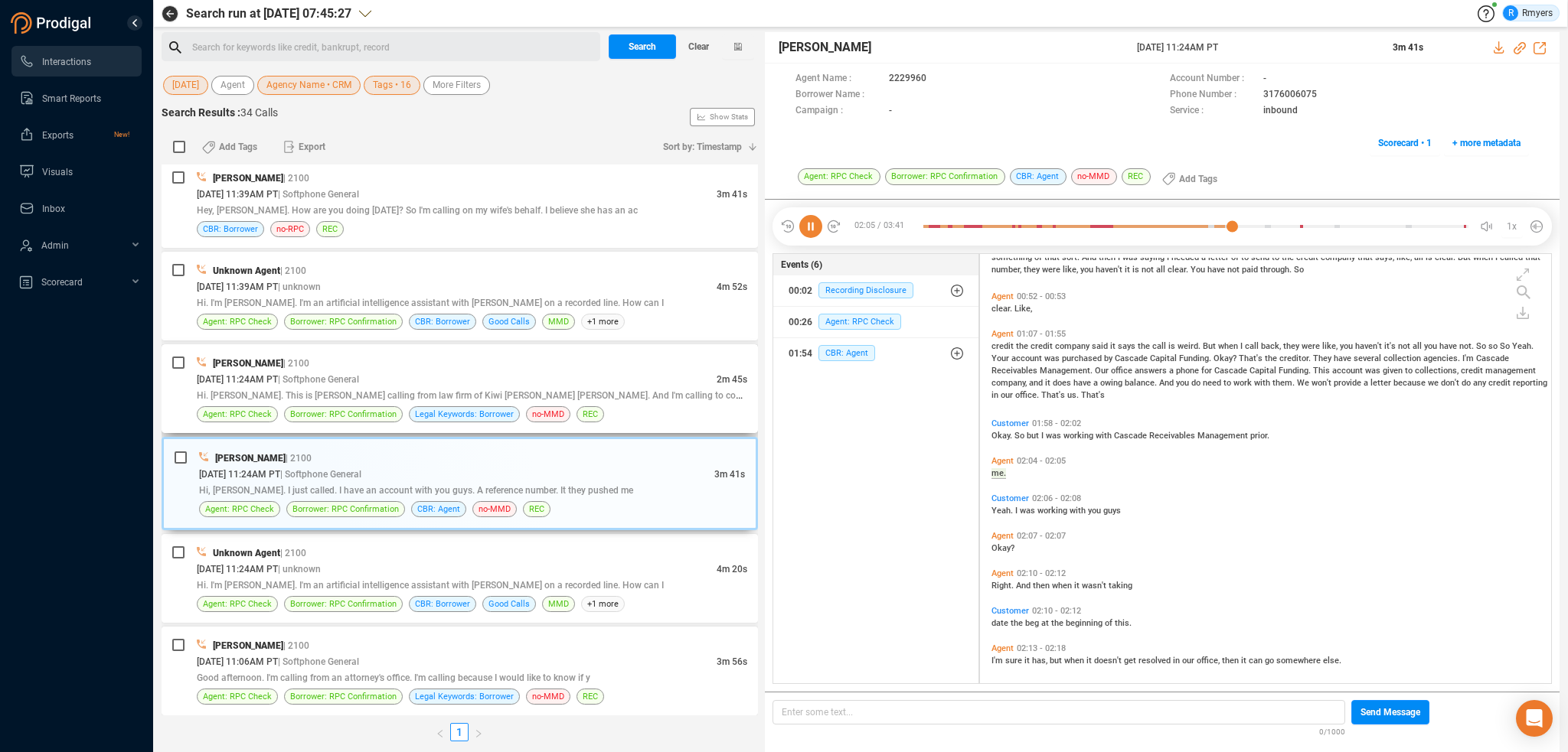
click at [414, 372] on div "[DATE] 11:24AM PT | Softphone General" at bounding box center [456, 380] width 520 height 16
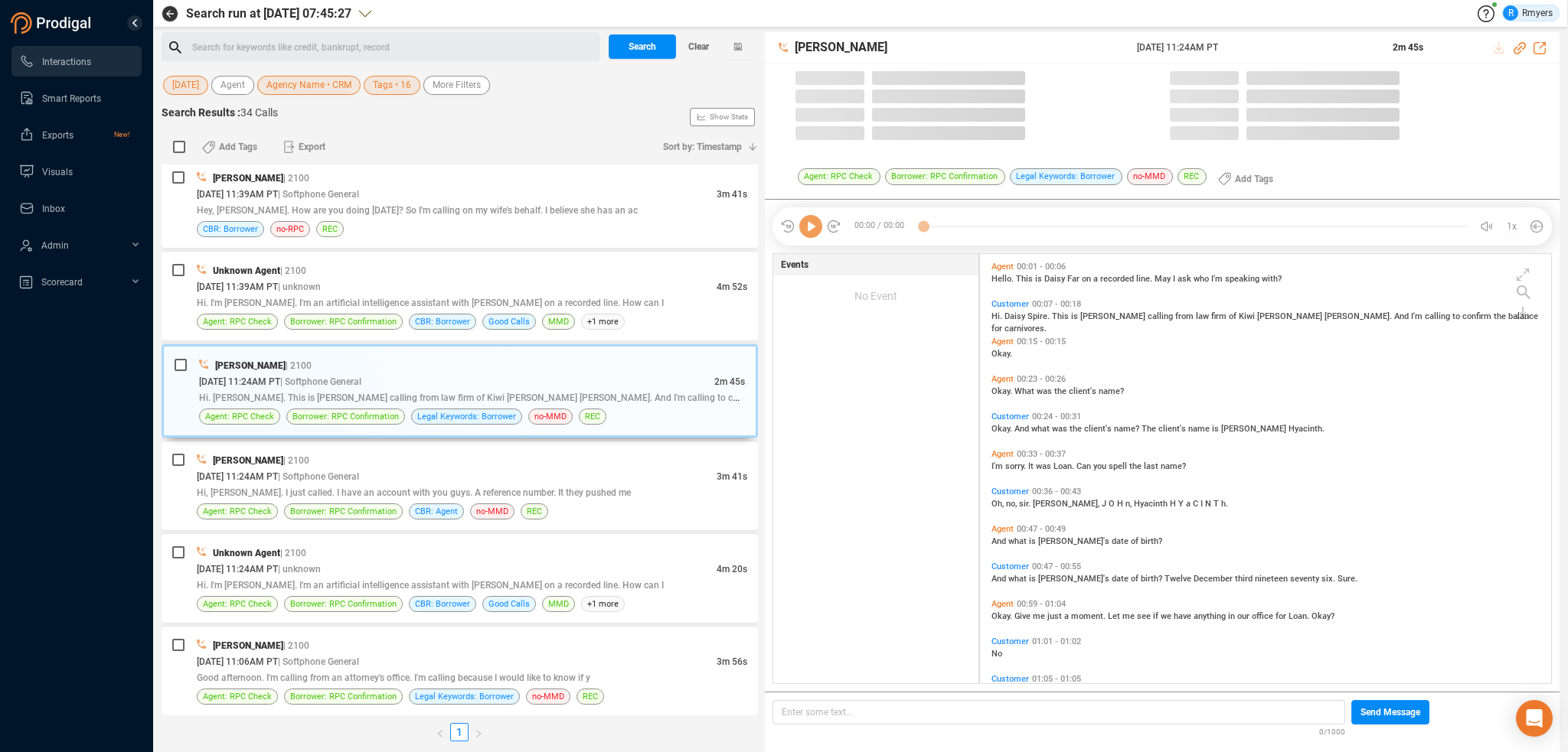
scroll to position [426, 563]
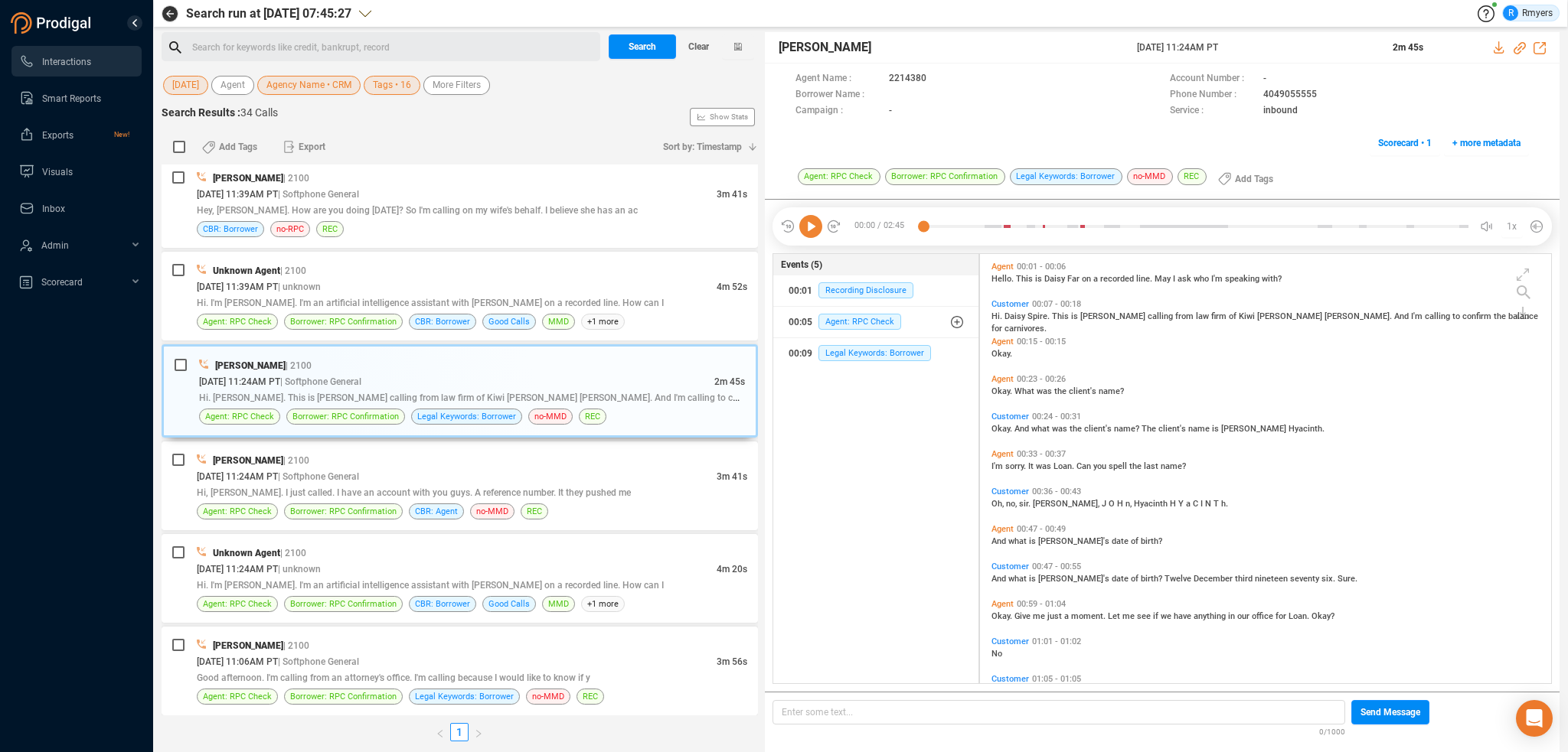
click at [807, 232] on icon at bounding box center [811, 226] width 23 height 23
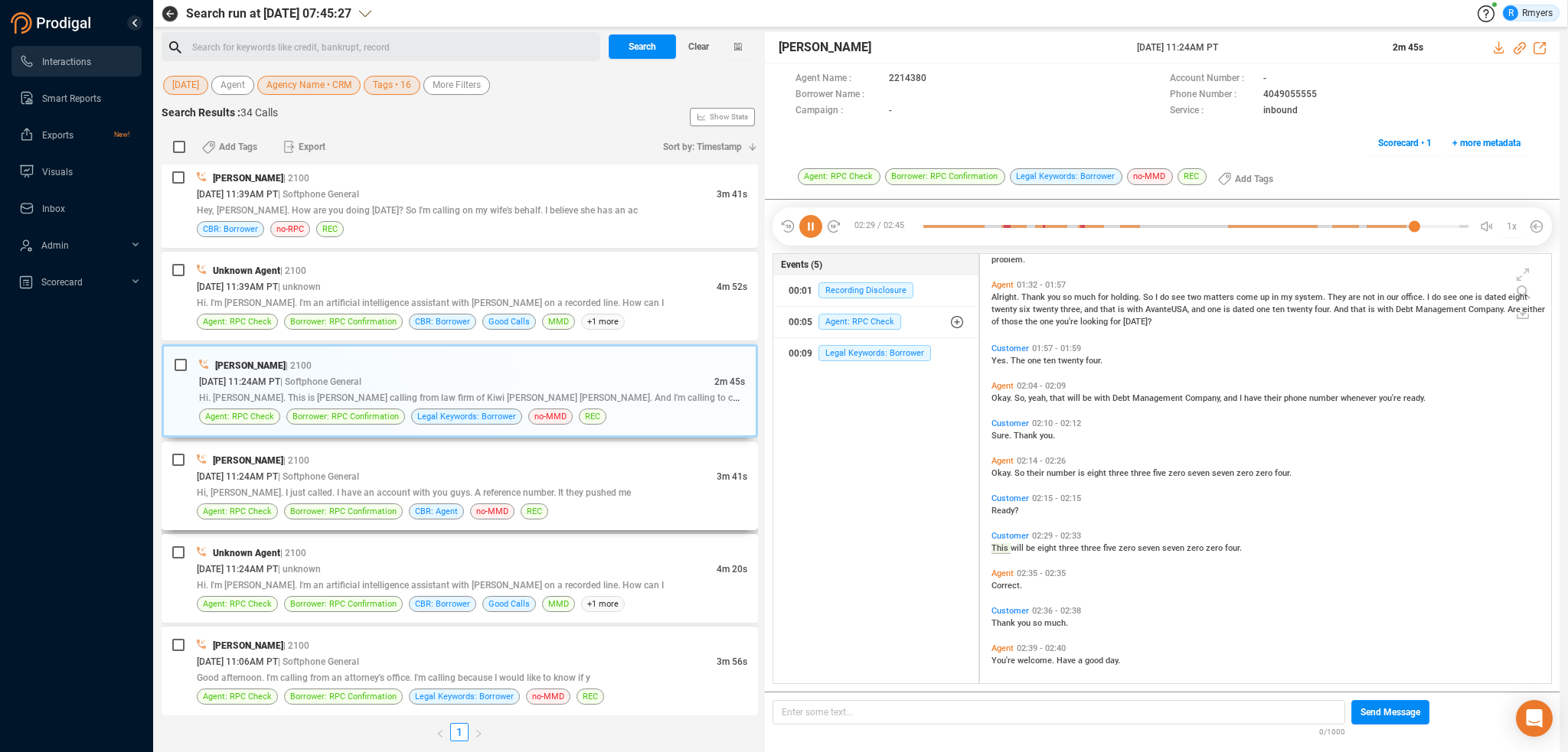
scroll to position [474, 0]
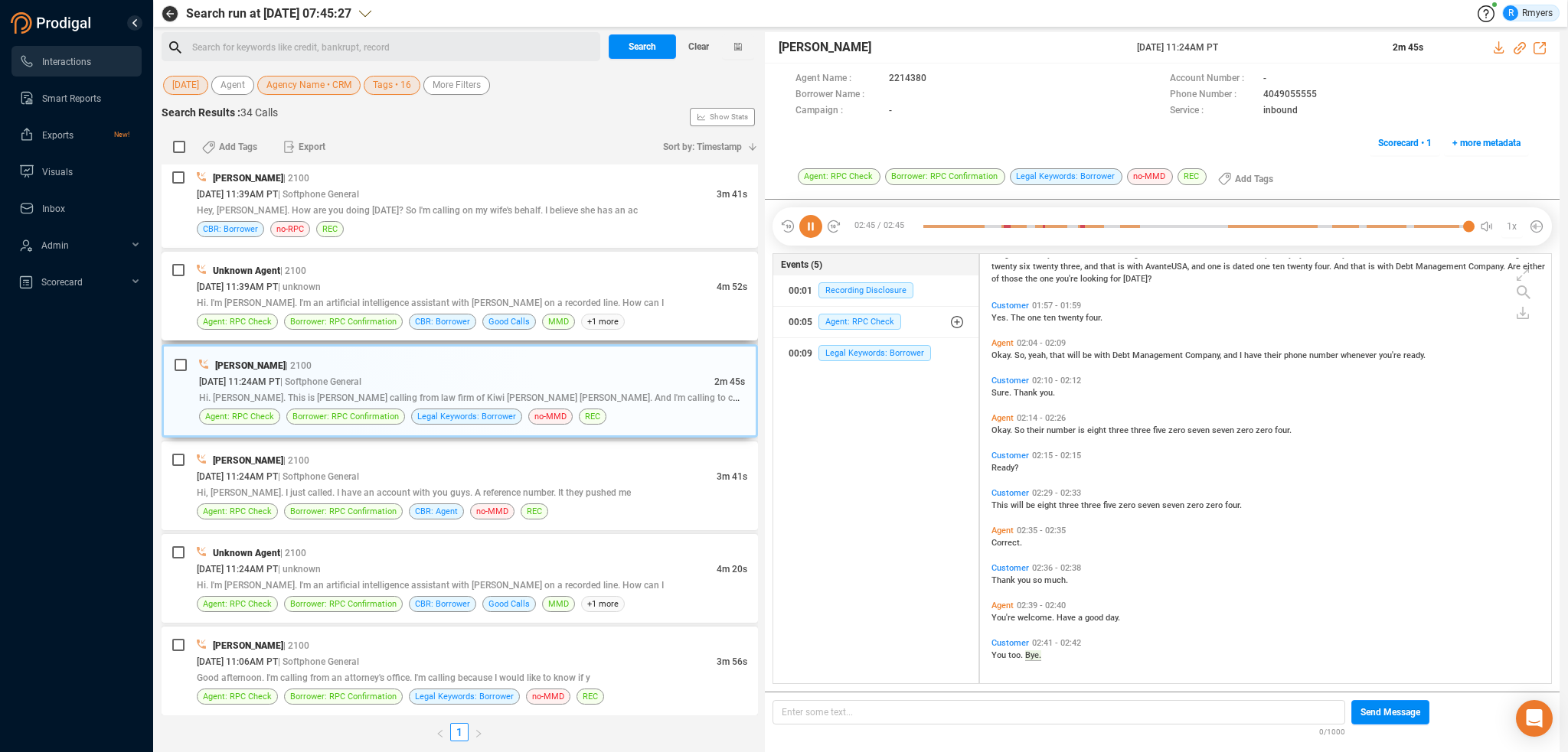
click at [493, 270] on div "Unknown Agent | 2100" at bounding box center [471, 270] width 550 height 16
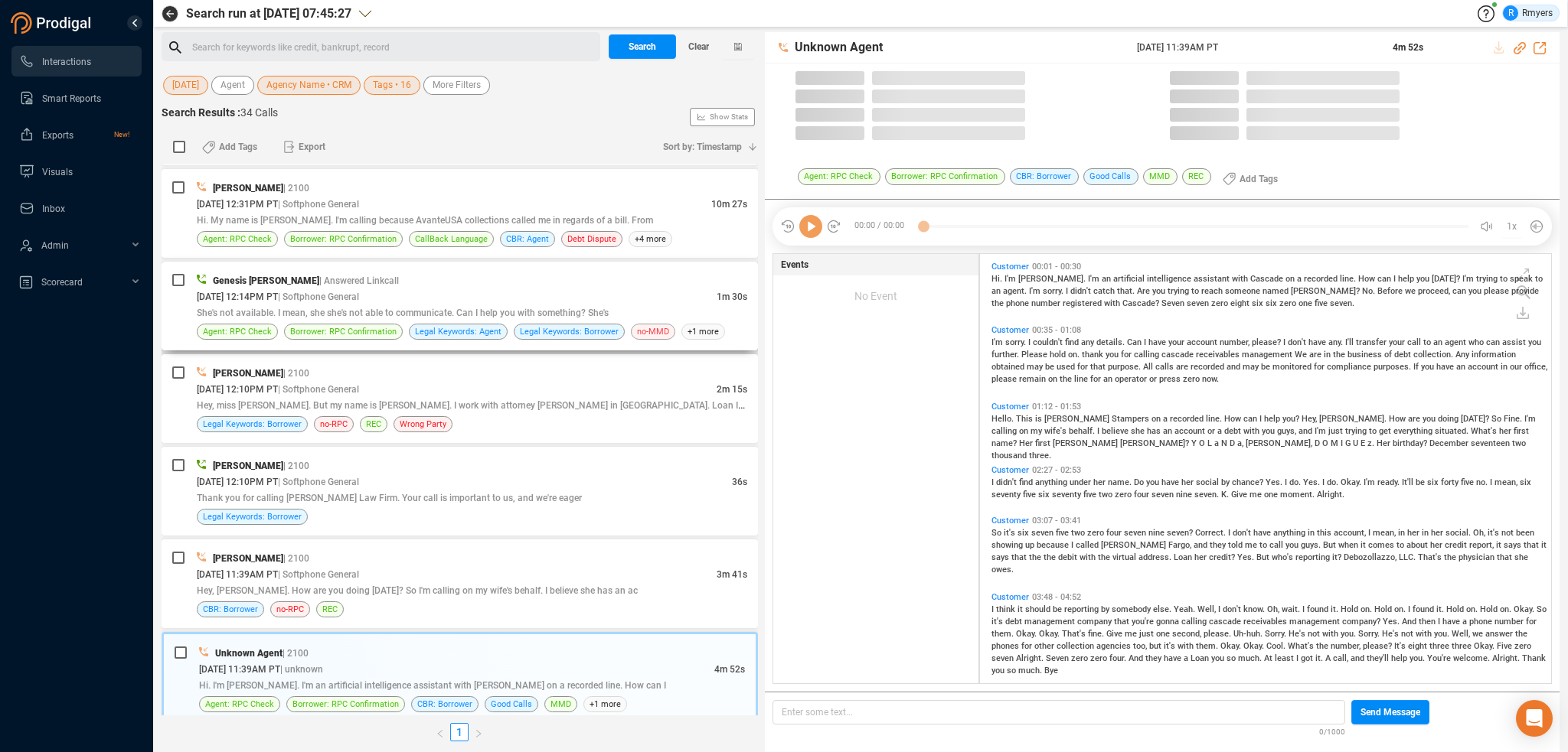
scroll to position [827, 0]
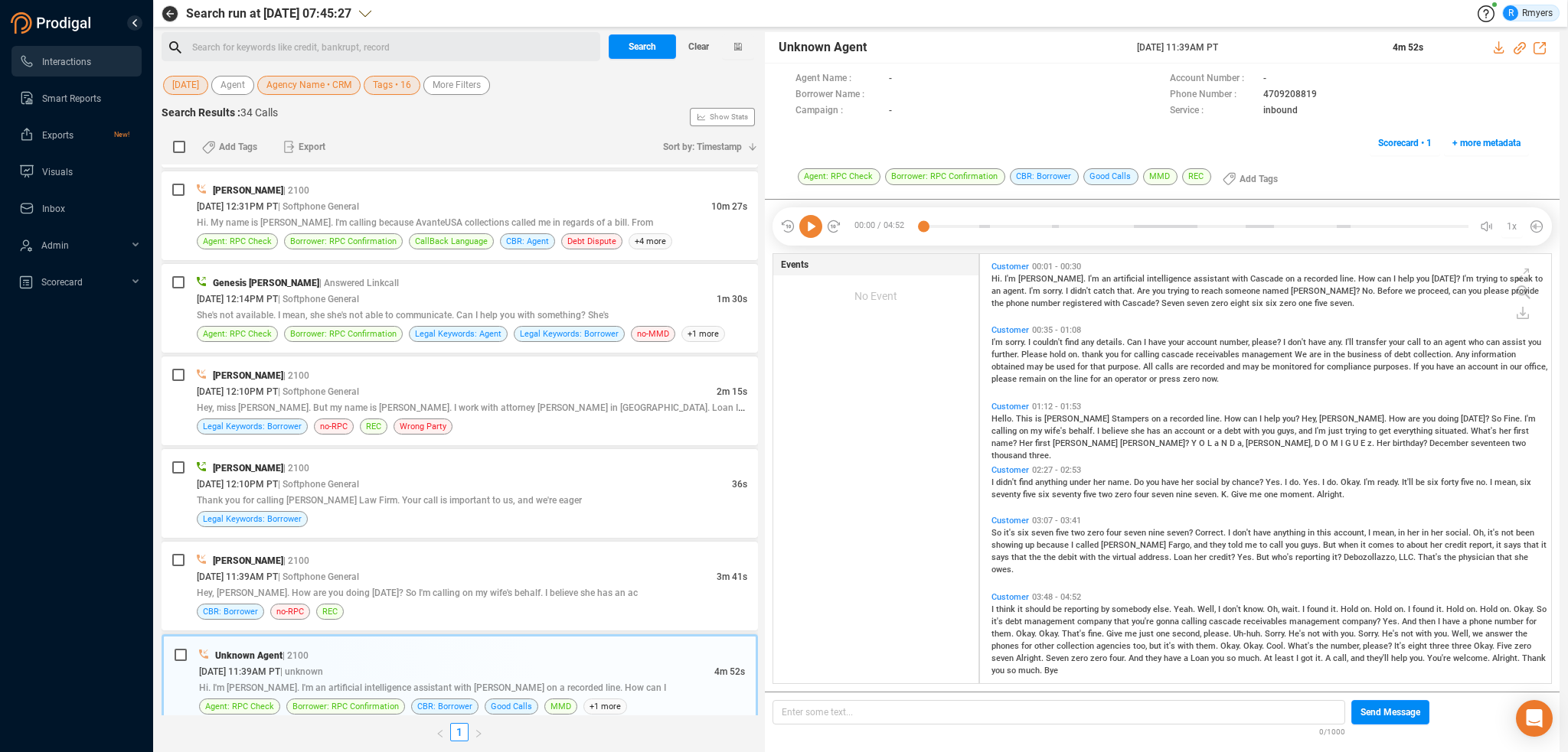
click at [808, 232] on icon at bounding box center [811, 226] width 23 height 23
click at [512, 585] on div "Hey, [PERSON_NAME]. How are you doing [DATE]? So I'm calling on my wife's behal…" at bounding box center [471, 593] width 550 height 16
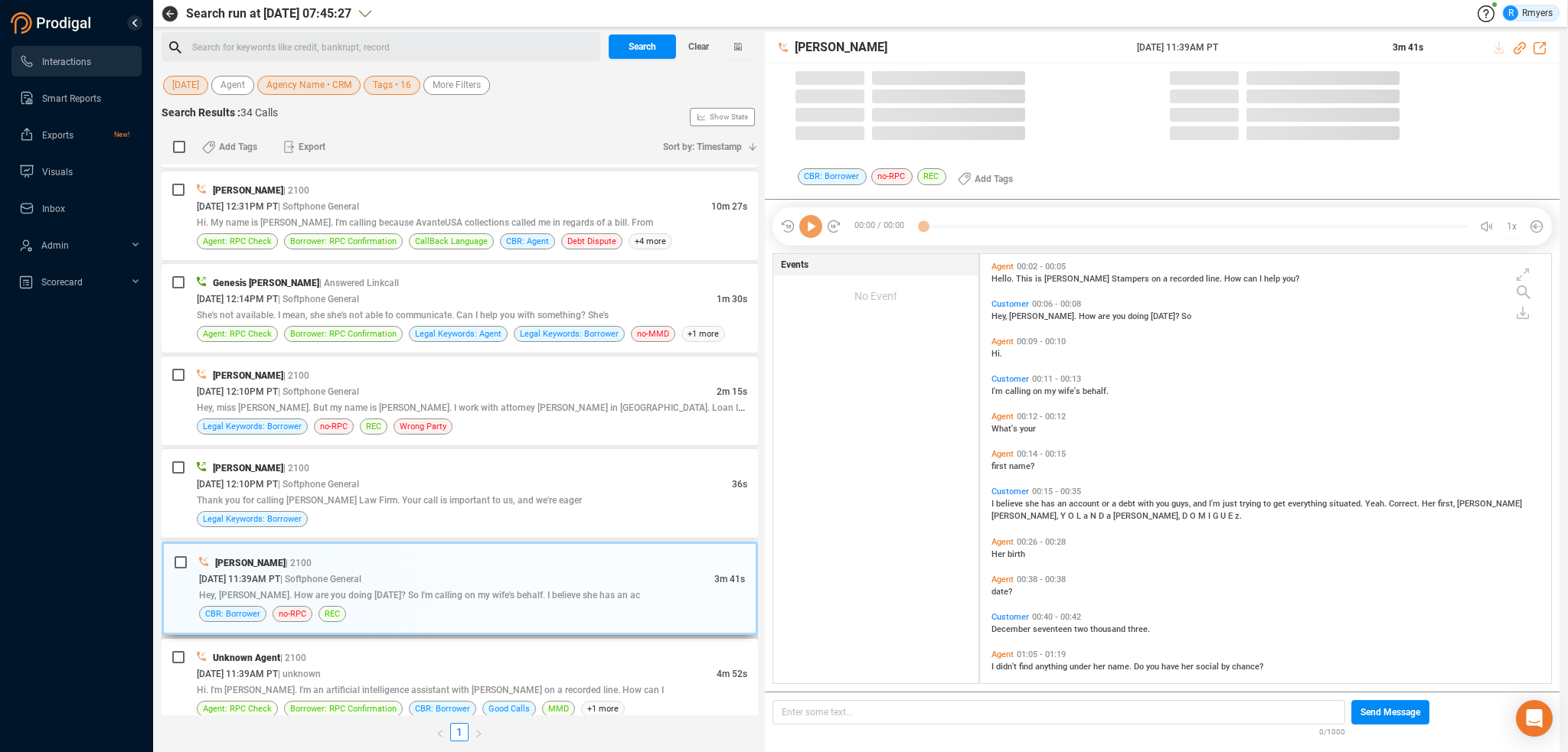
scroll to position [426, 563]
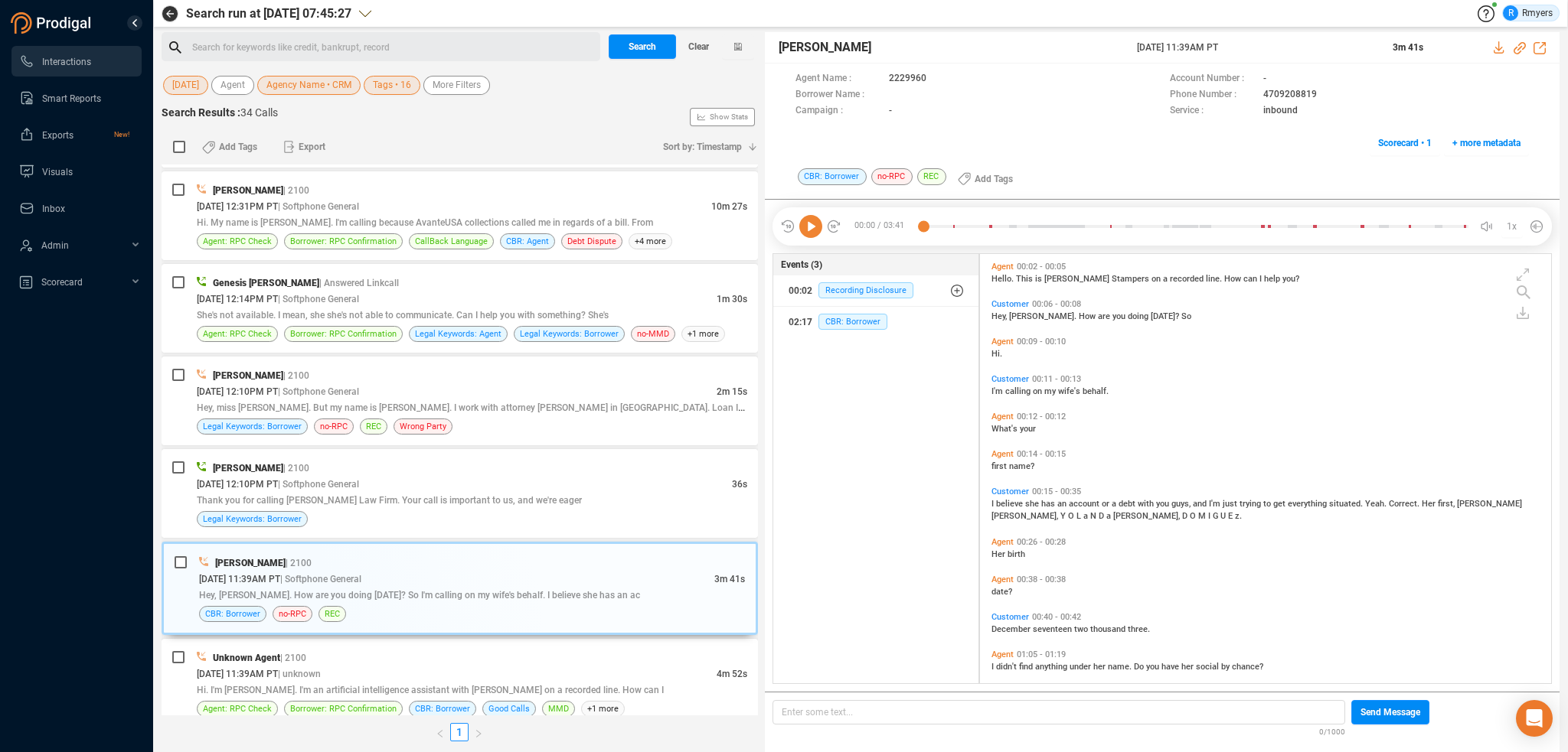
click at [803, 224] on icon at bounding box center [811, 226] width 23 height 23
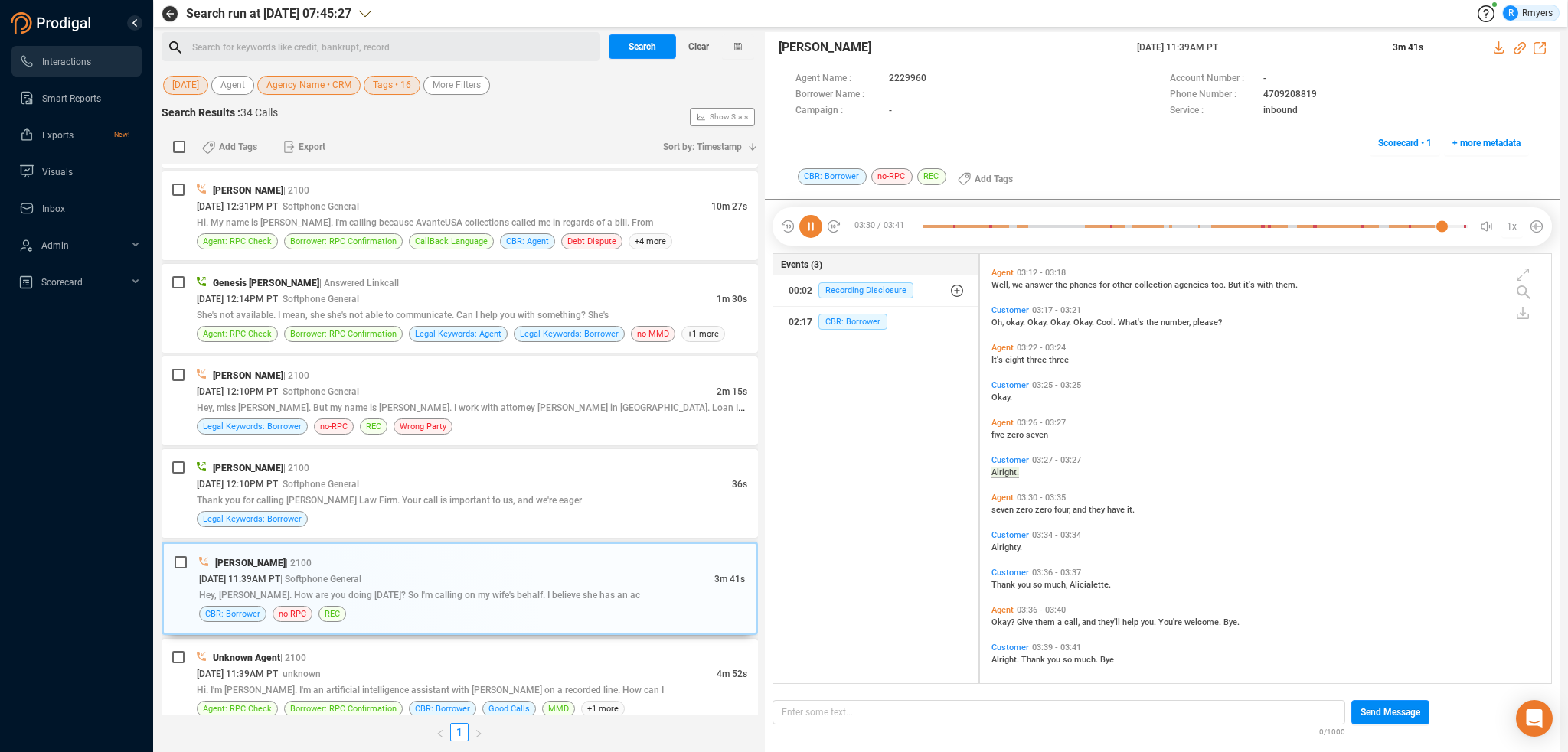
scroll to position [1238, 0]
click at [303, 513] on span "Legal Keywords: Borrower" at bounding box center [252, 520] width 111 height 16
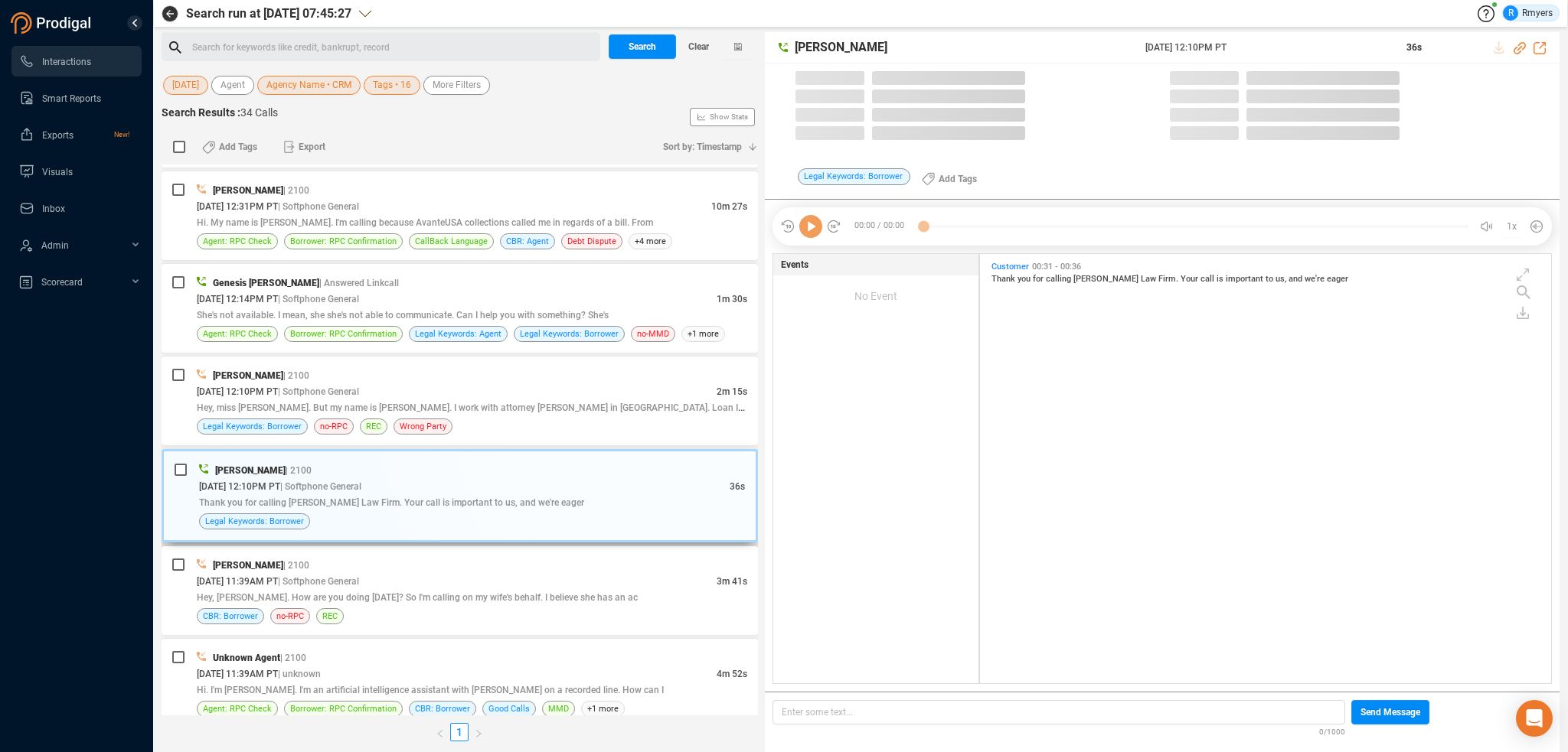
scroll to position [426, 563]
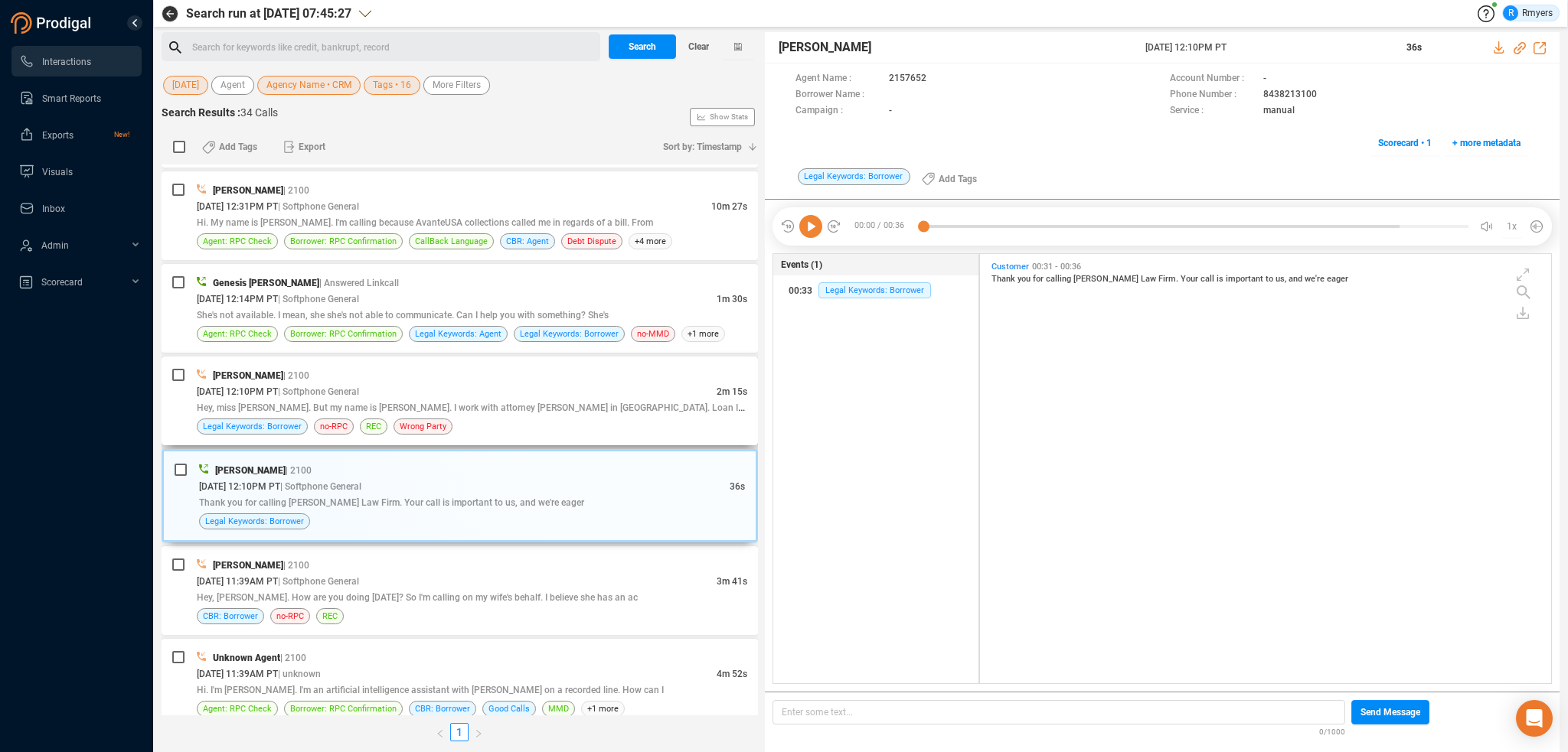
click at [536, 386] on div "[DATE] 12:10PM PT | Softphone General" at bounding box center [456, 392] width 520 height 16
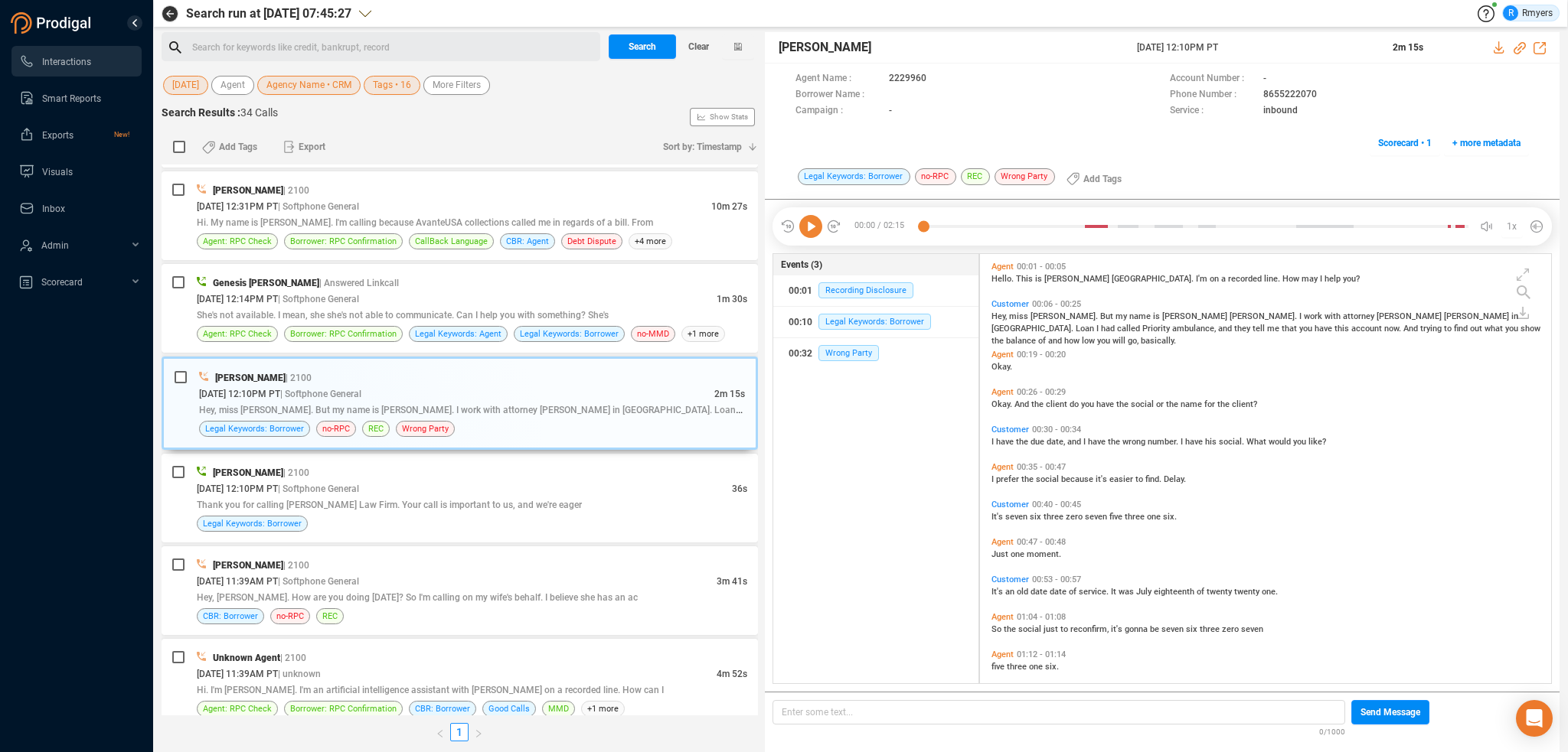
click at [813, 226] on icon at bounding box center [811, 226] width 23 height 23
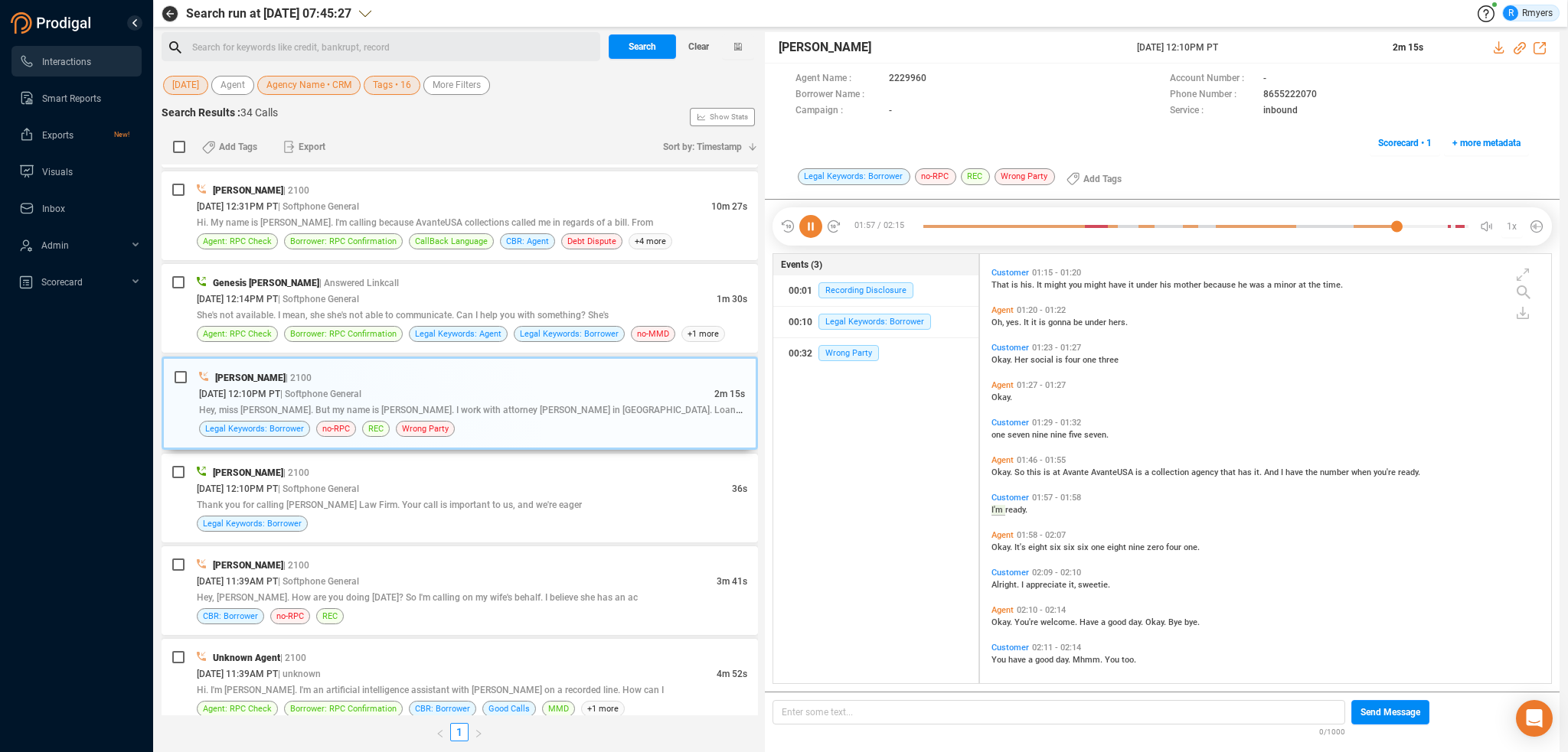
scroll to position [424, 0]
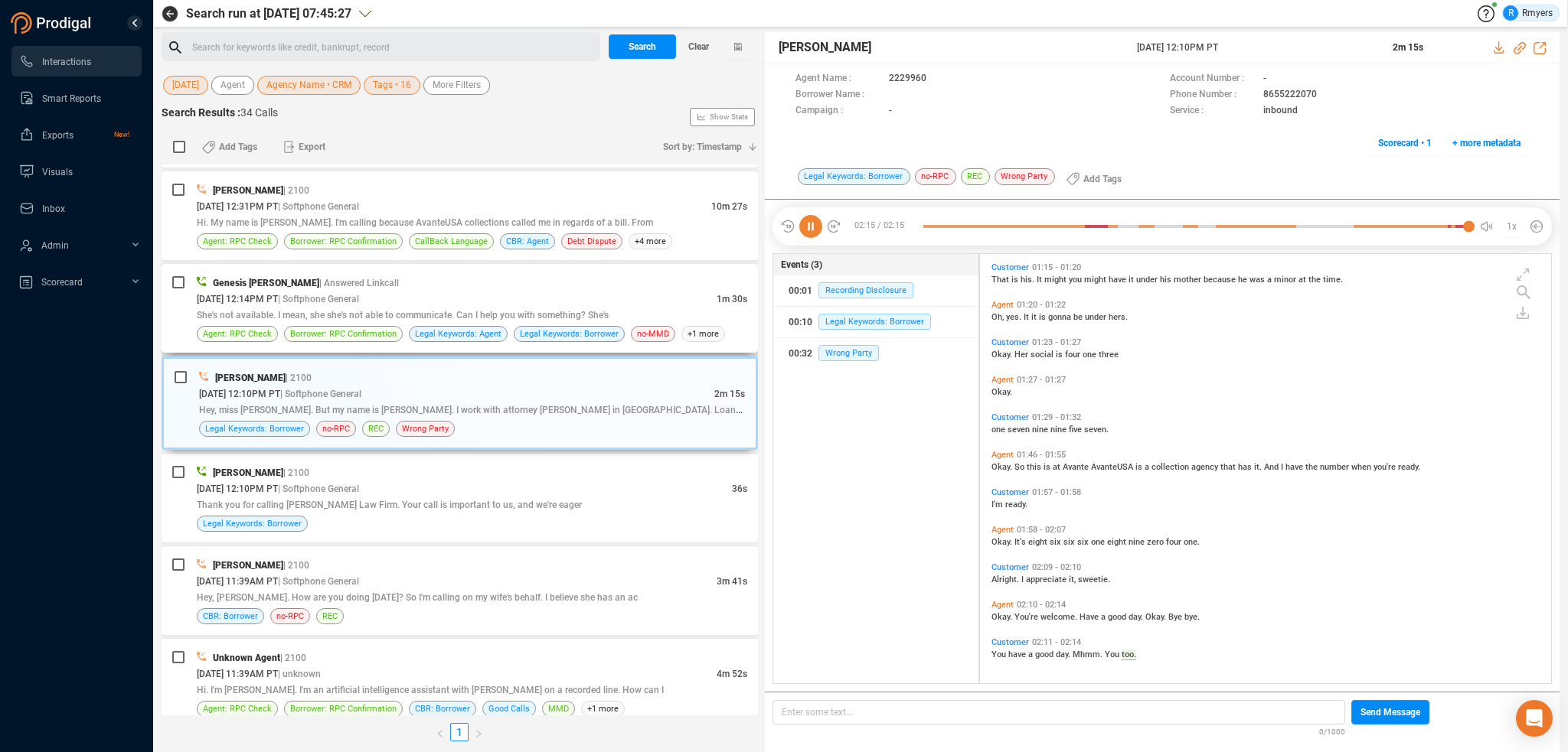
click at [450, 314] on span "She's not available. I mean, she she's not able to communicate. Can I help you …" at bounding box center [402, 314] width 412 height 11
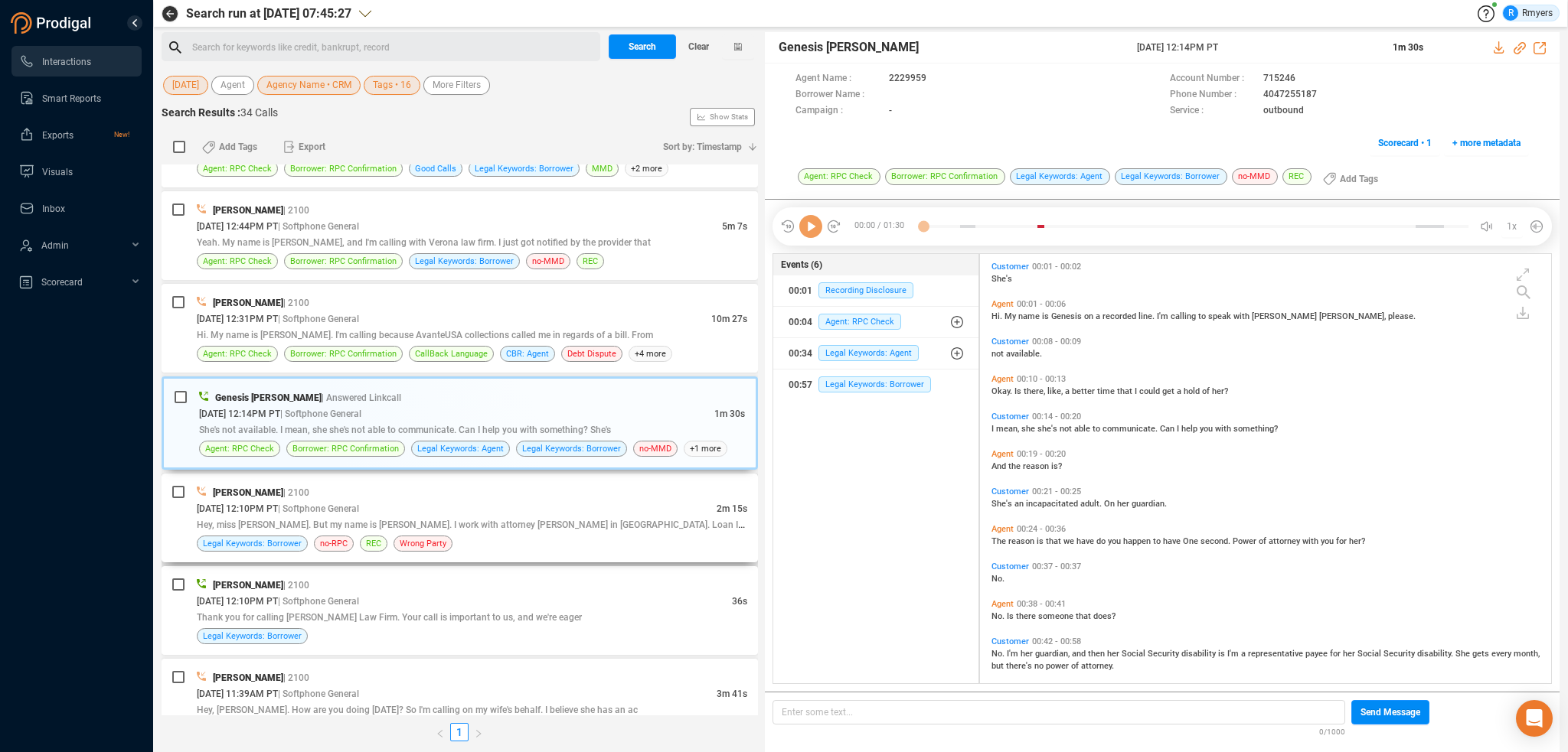
scroll to position [521, 0]
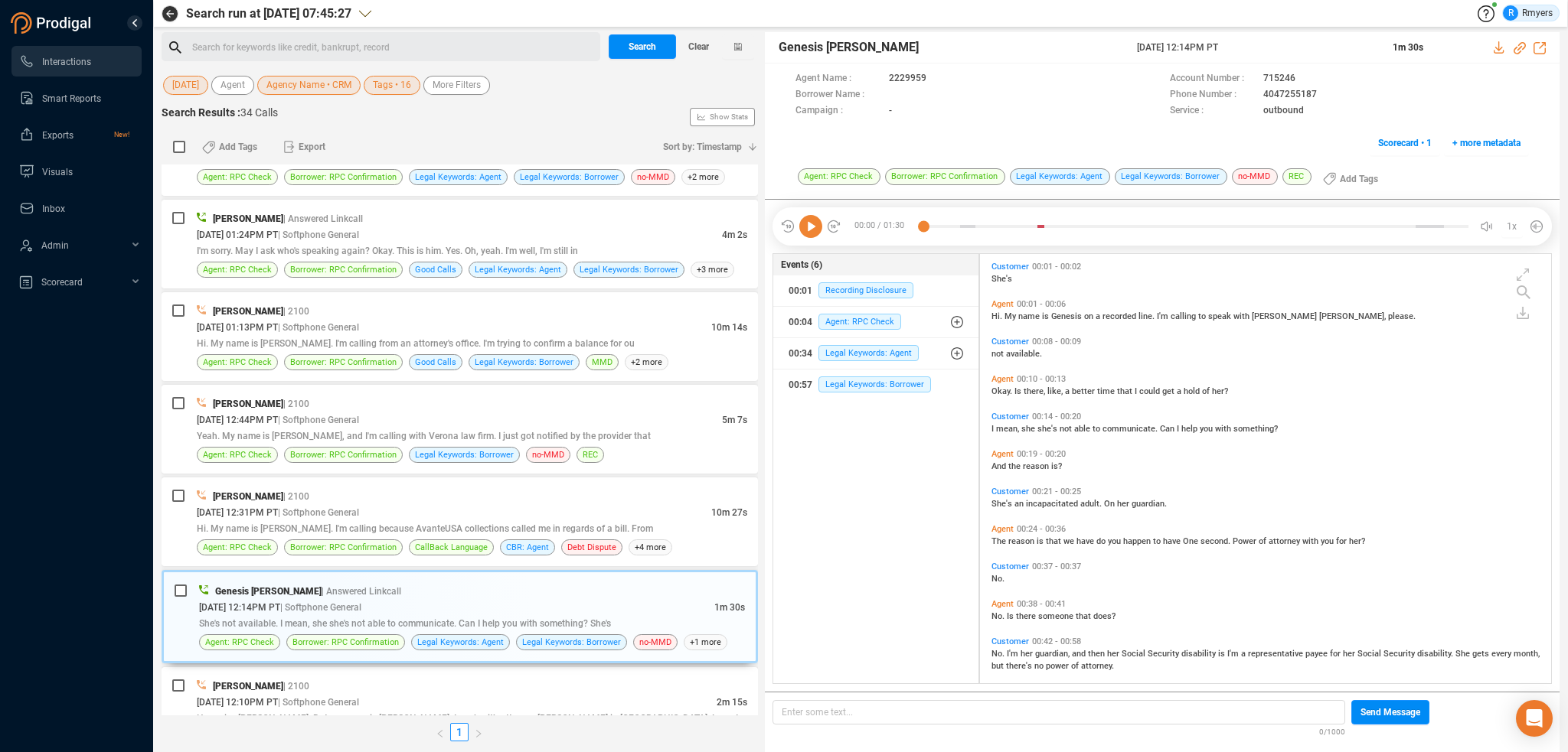
click at [815, 224] on icon at bounding box center [811, 226] width 23 height 23
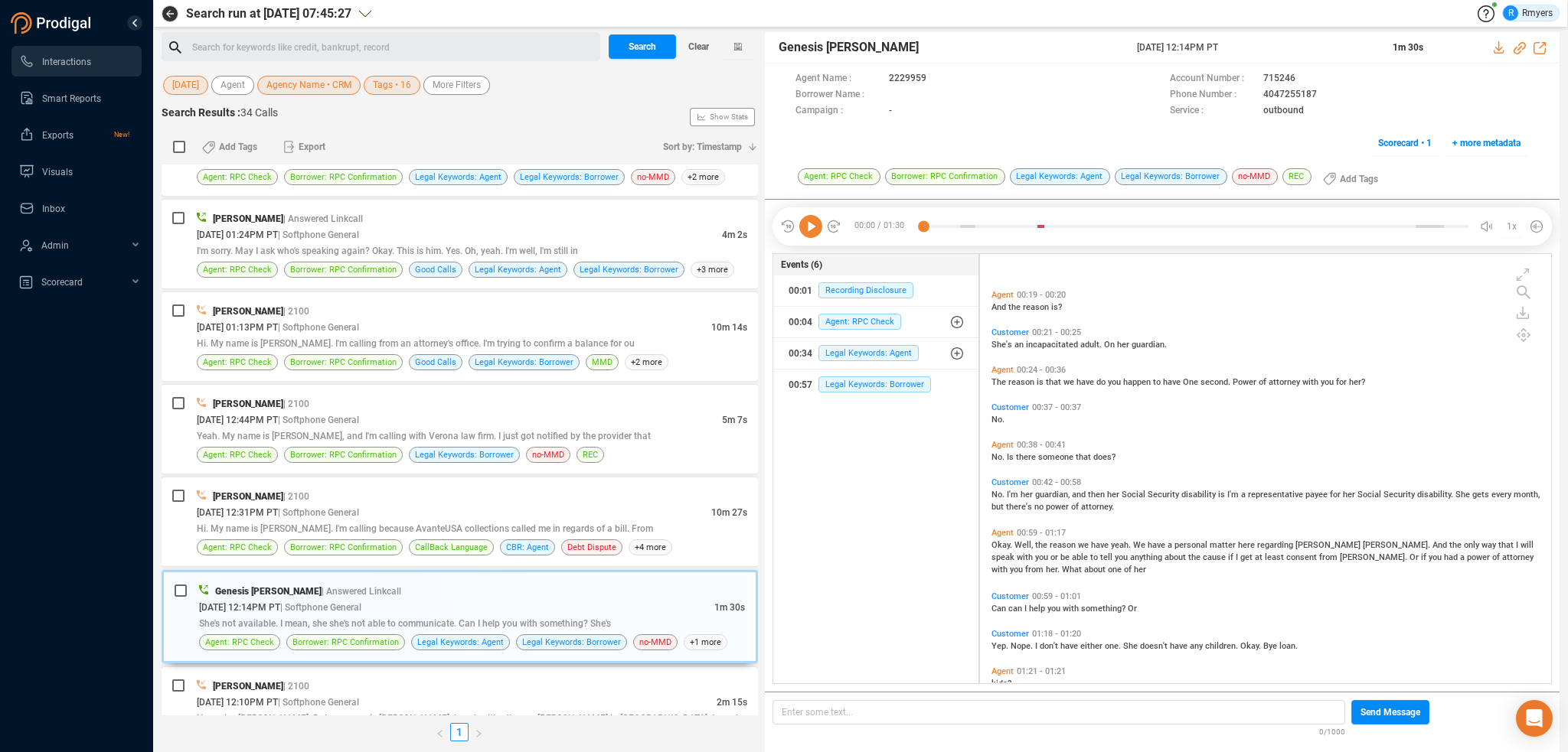
scroll to position [226, 0]
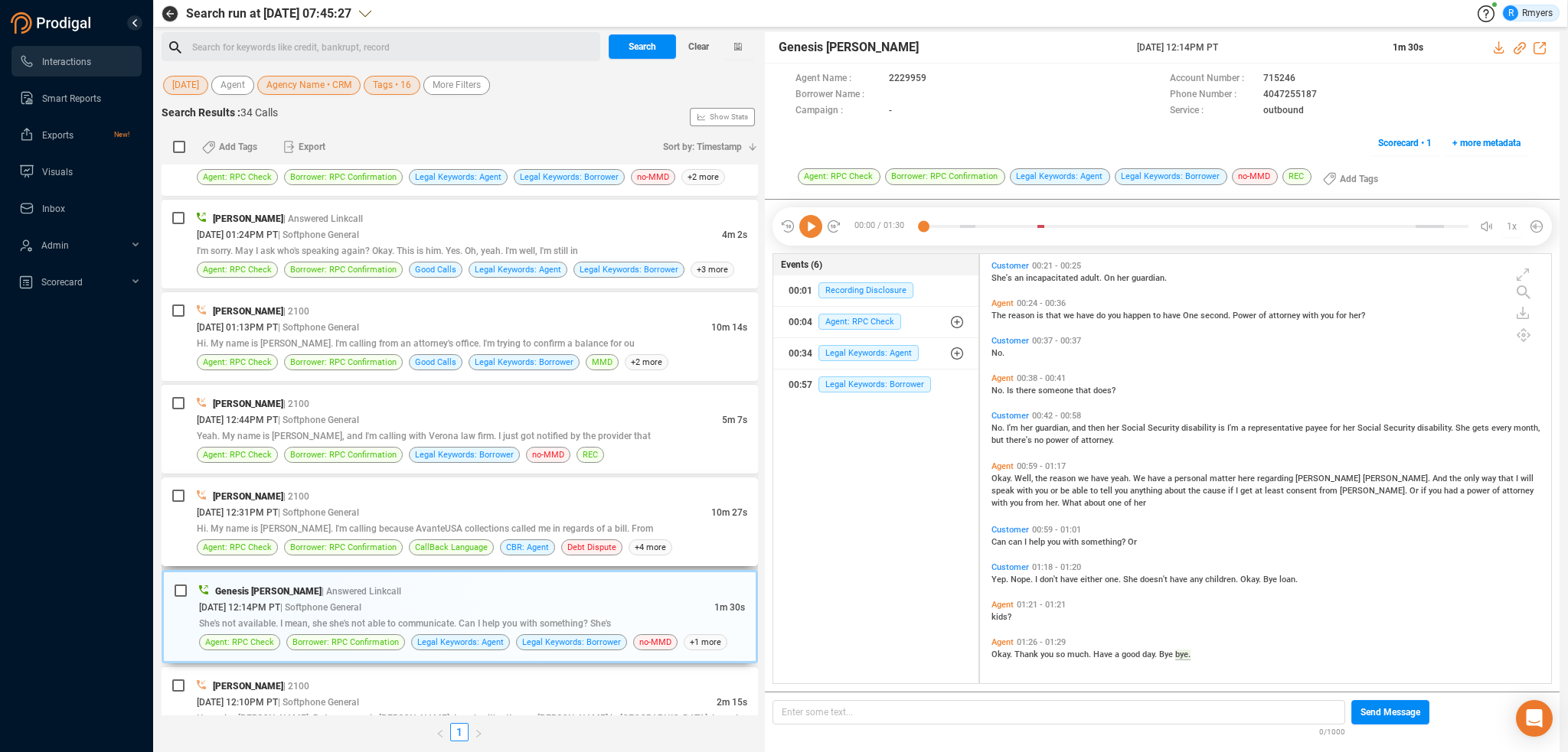
click at [399, 557] on div "[PERSON_NAME] | 2100 [DATE] 12:31PM PT | Softphone General 10m 27s Hi. My name …" at bounding box center [460, 521] width 597 height 89
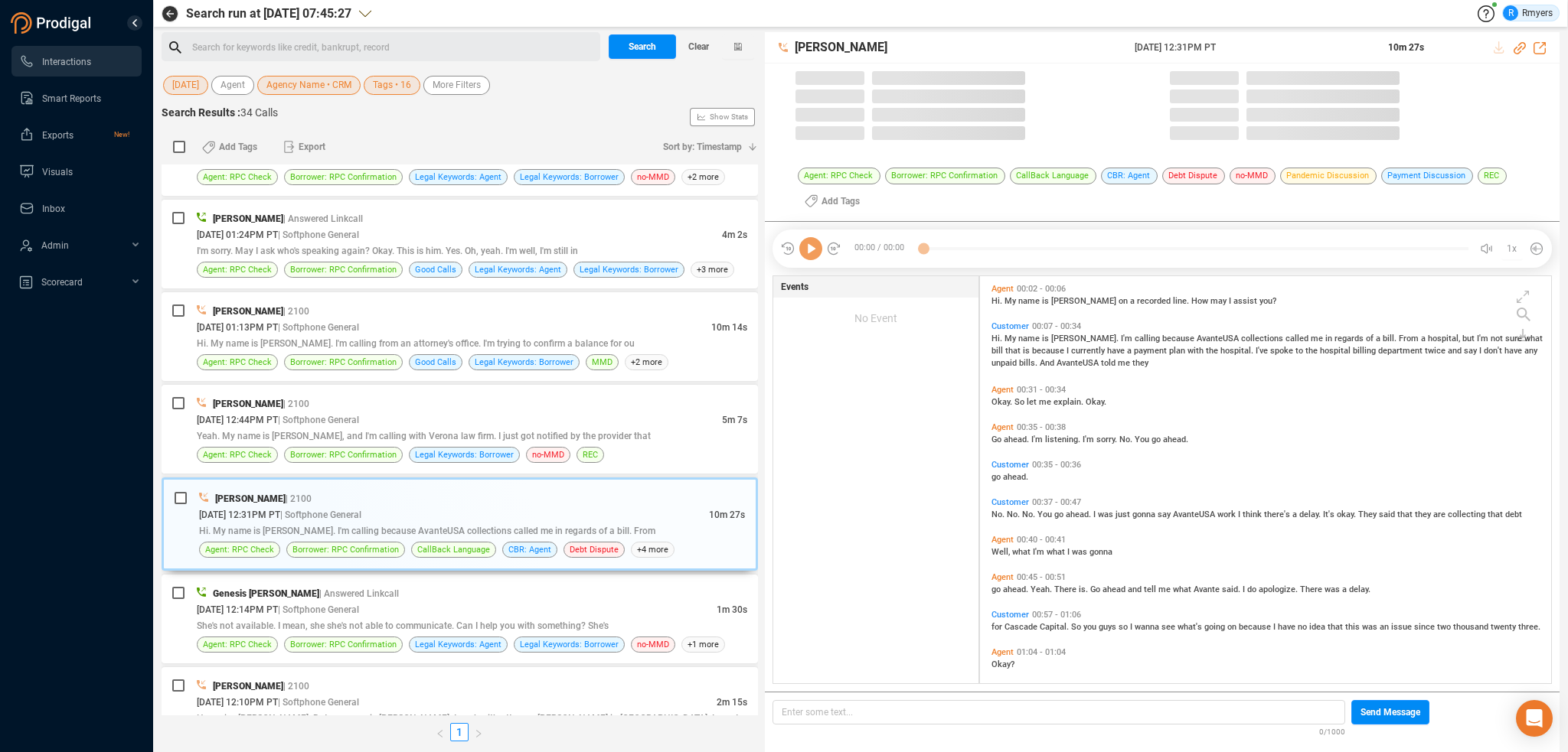
scroll to position [405, 563]
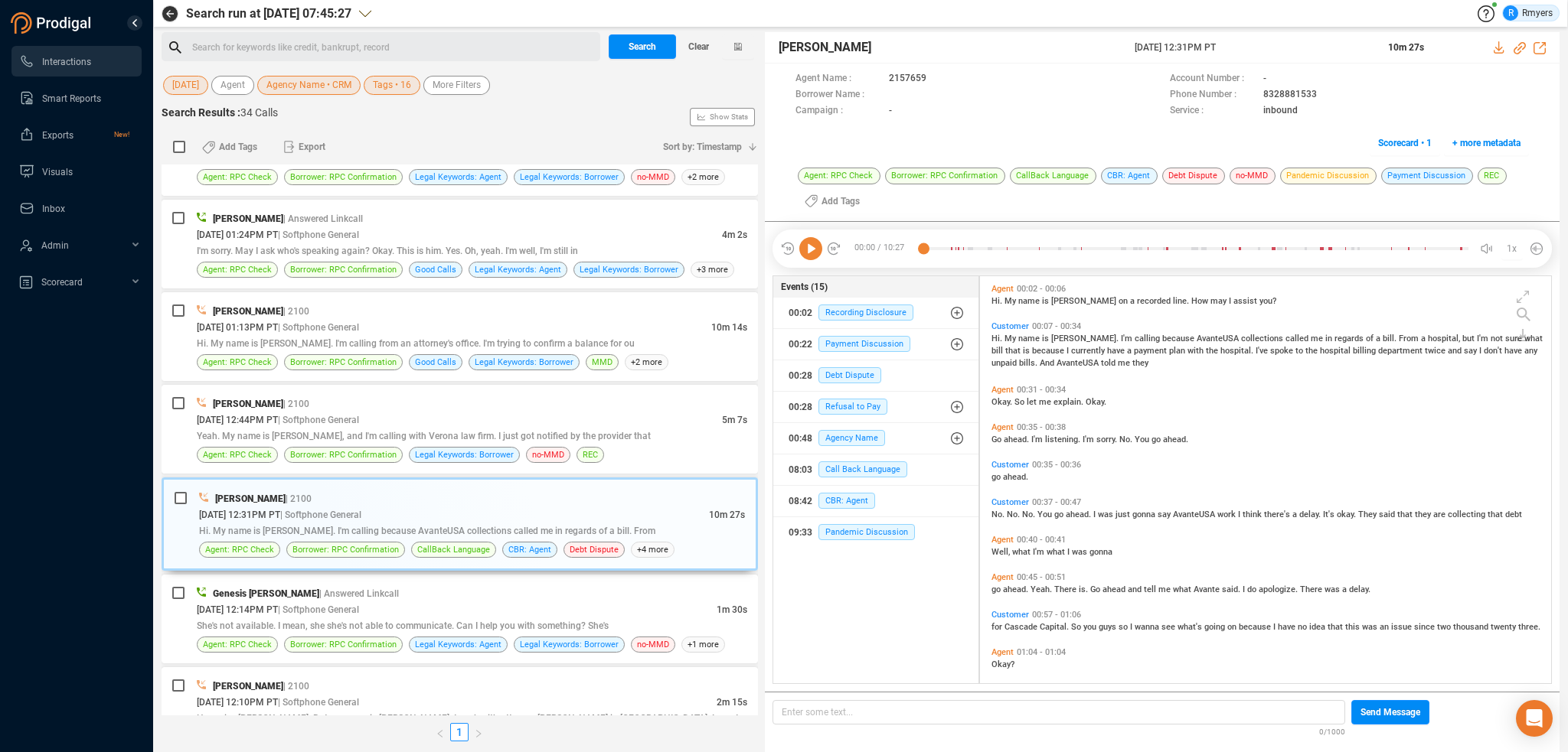
click at [808, 250] on icon at bounding box center [811, 248] width 23 height 23
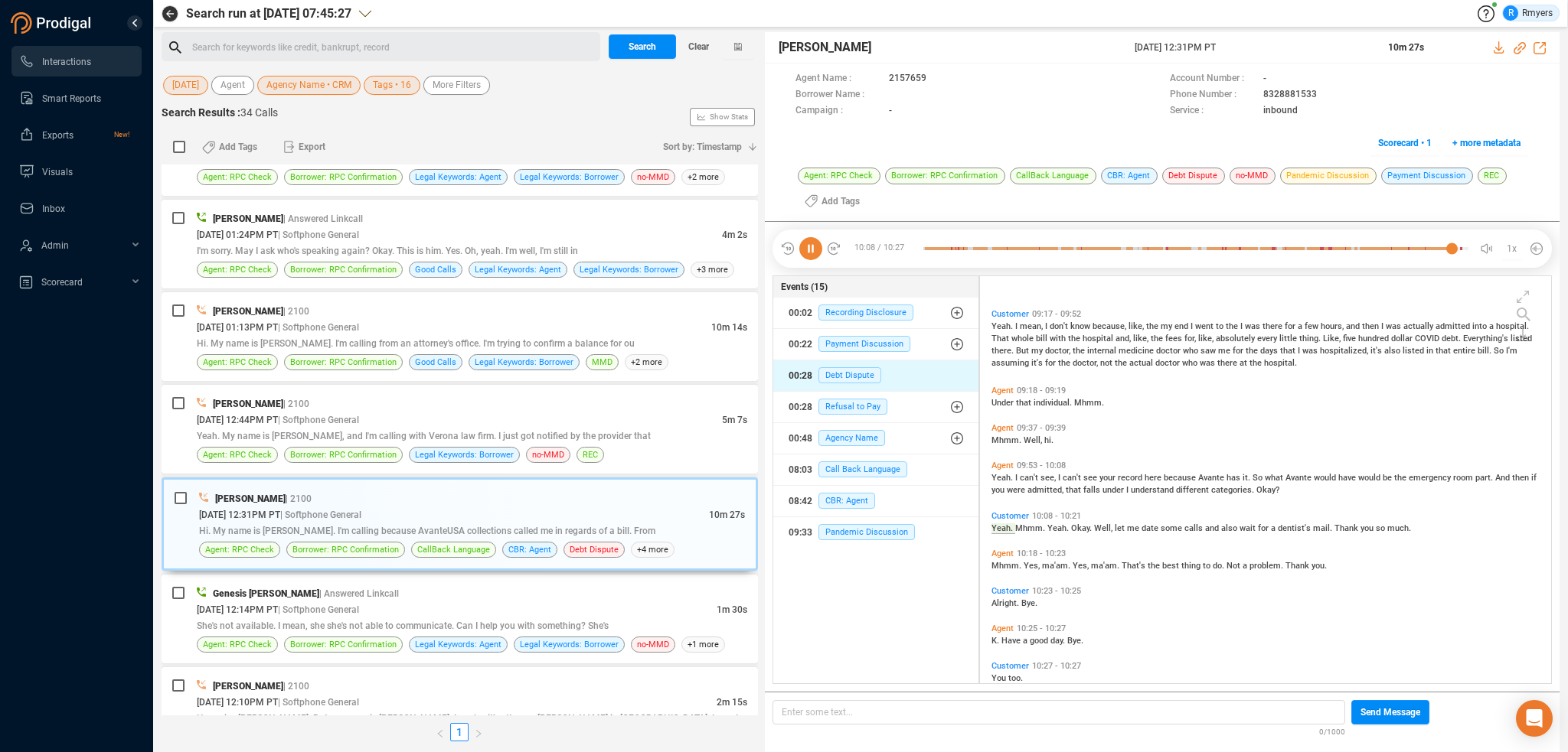
scroll to position [2803, 0]
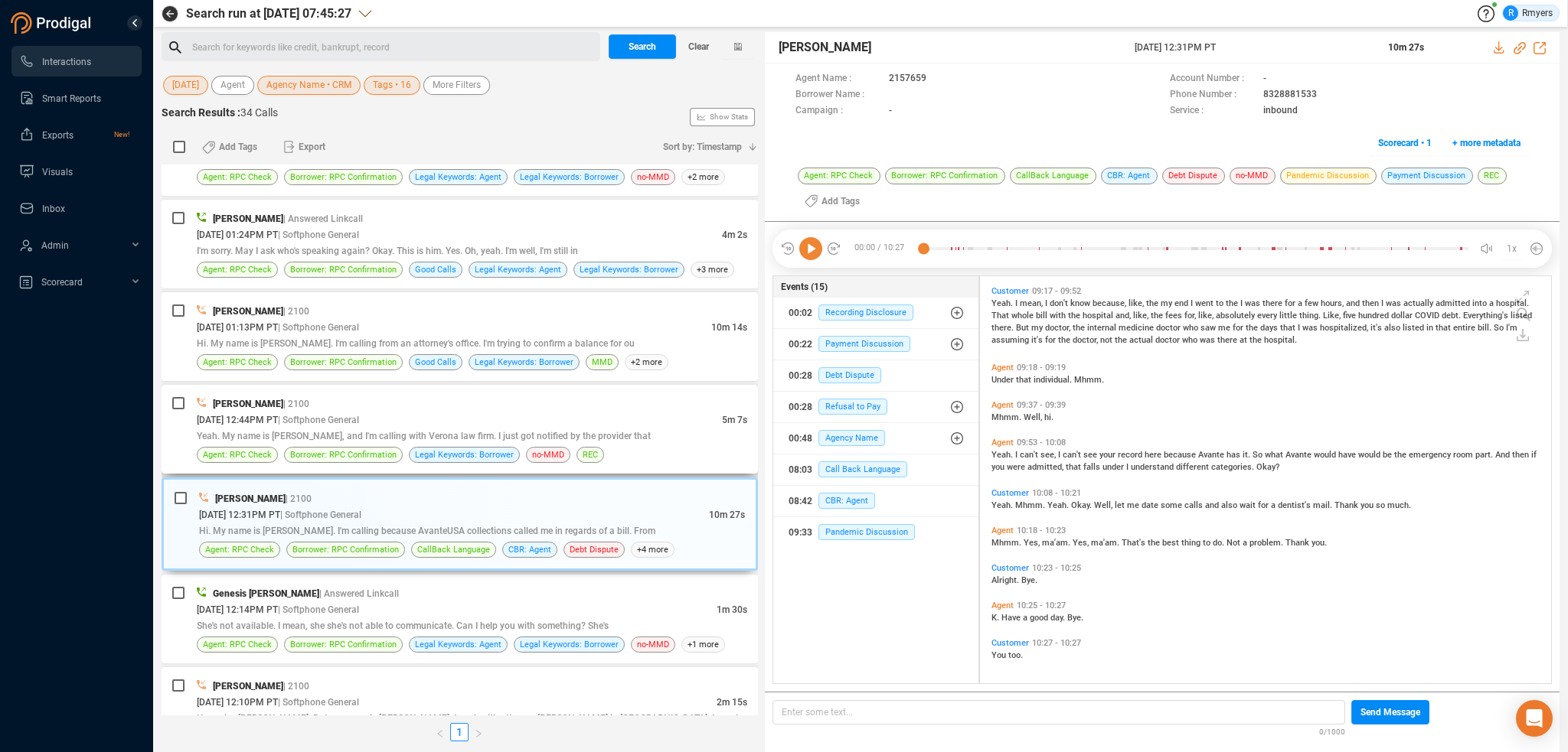
click at [376, 442] on div "[PERSON_NAME] | 2100 [DATE] 12:44PM PT | Softphone General 5m 7s Yeah. My name …" at bounding box center [471, 429] width 550 height 68
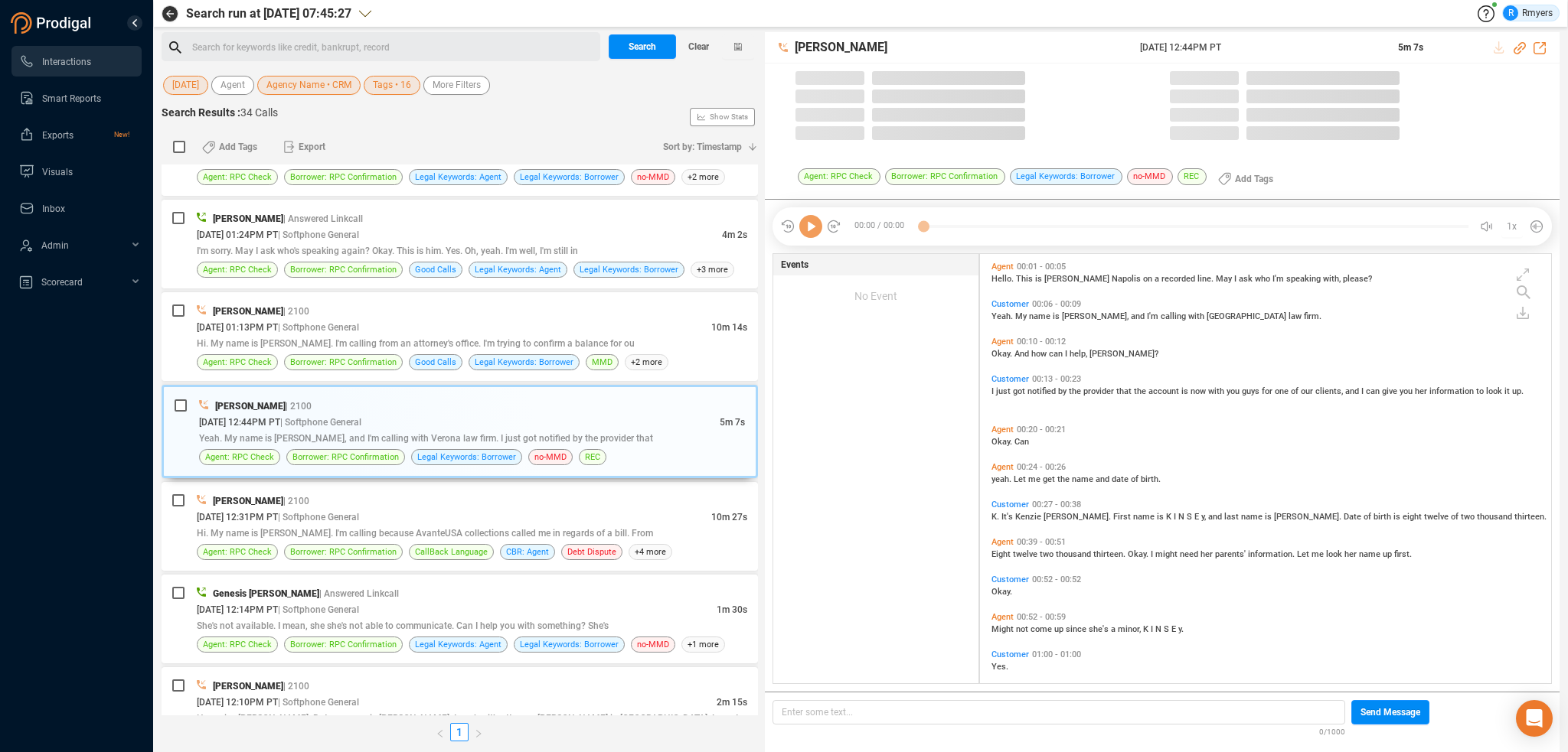
scroll to position [426, 563]
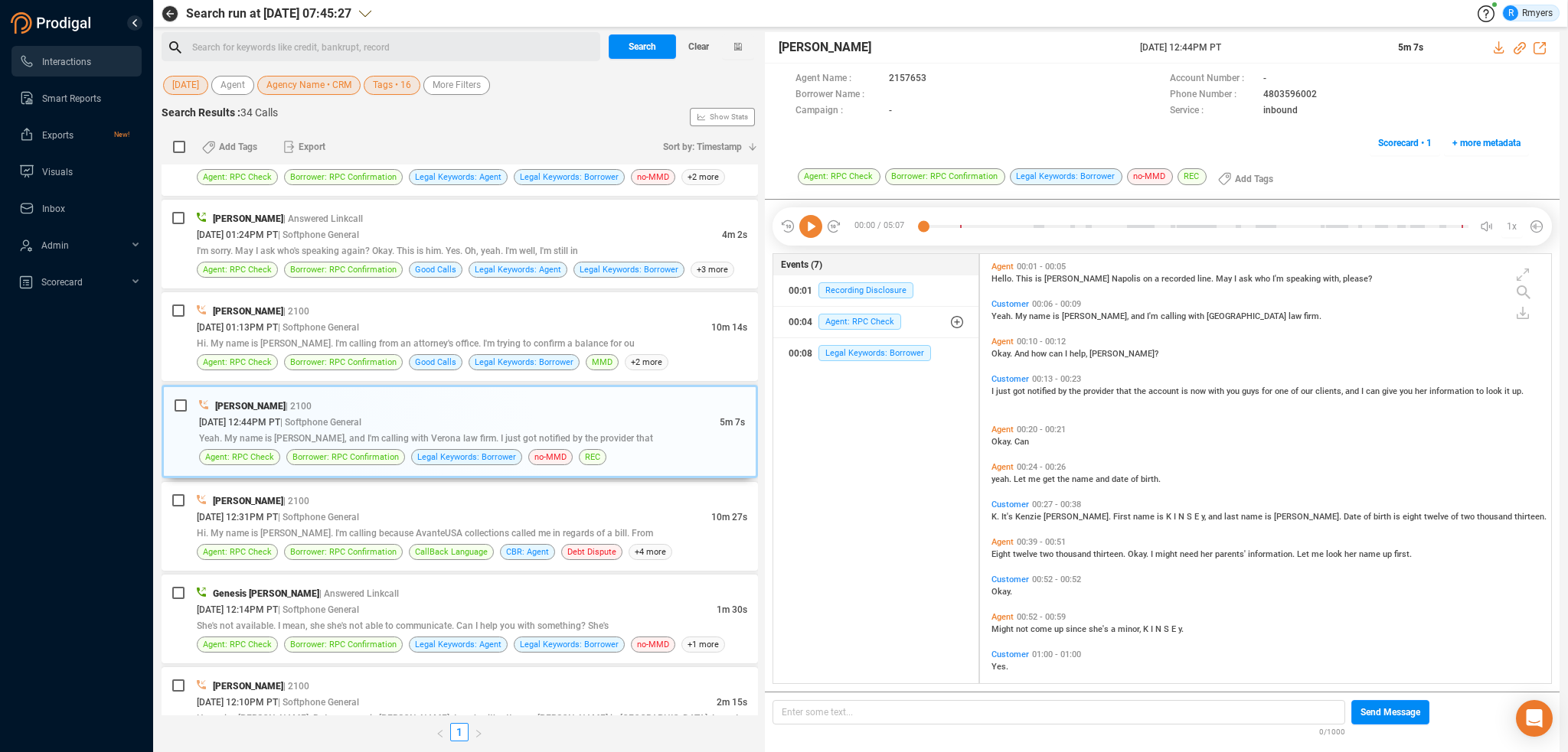
click at [804, 226] on icon at bounding box center [811, 226] width 23 height 23
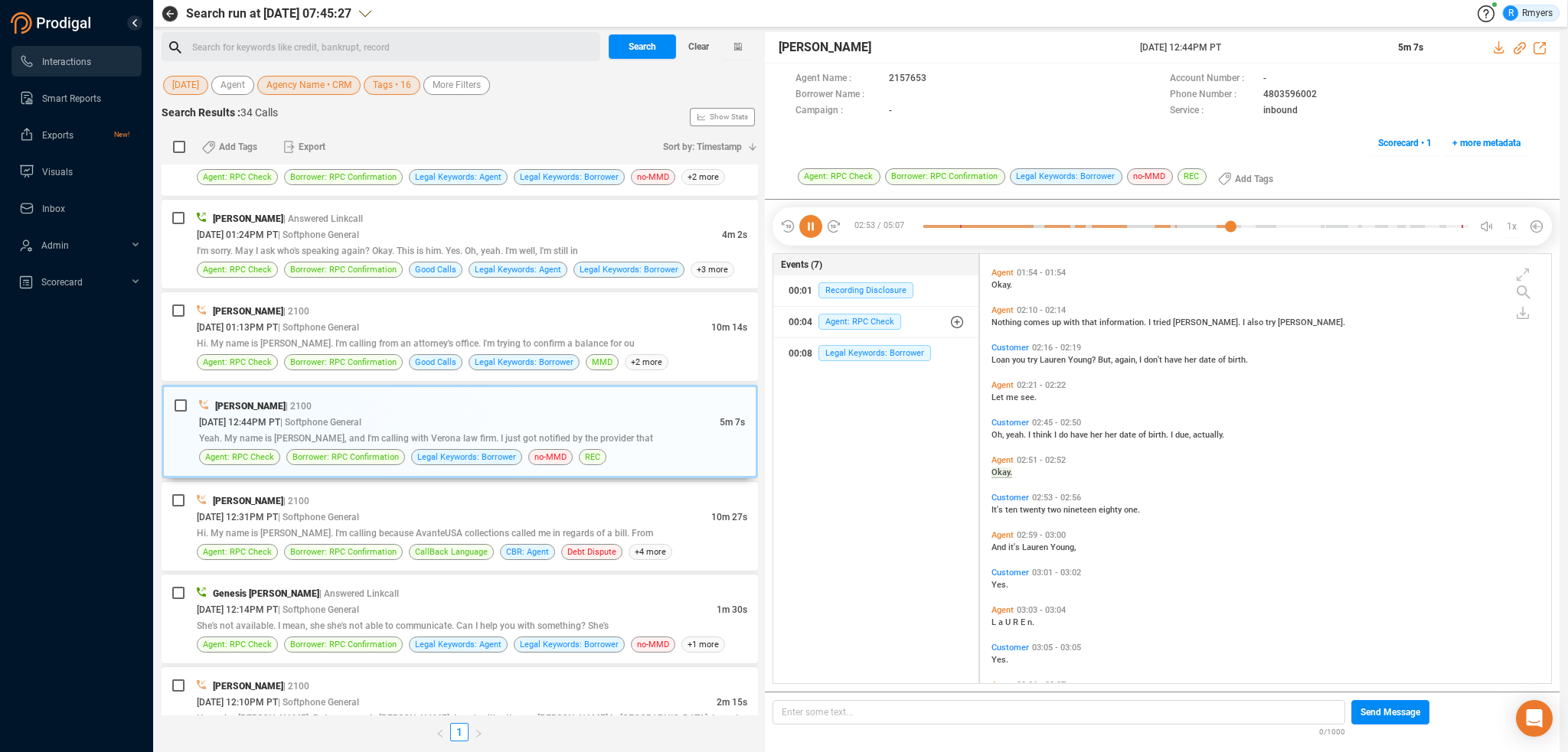
scroll to position [906, 0]
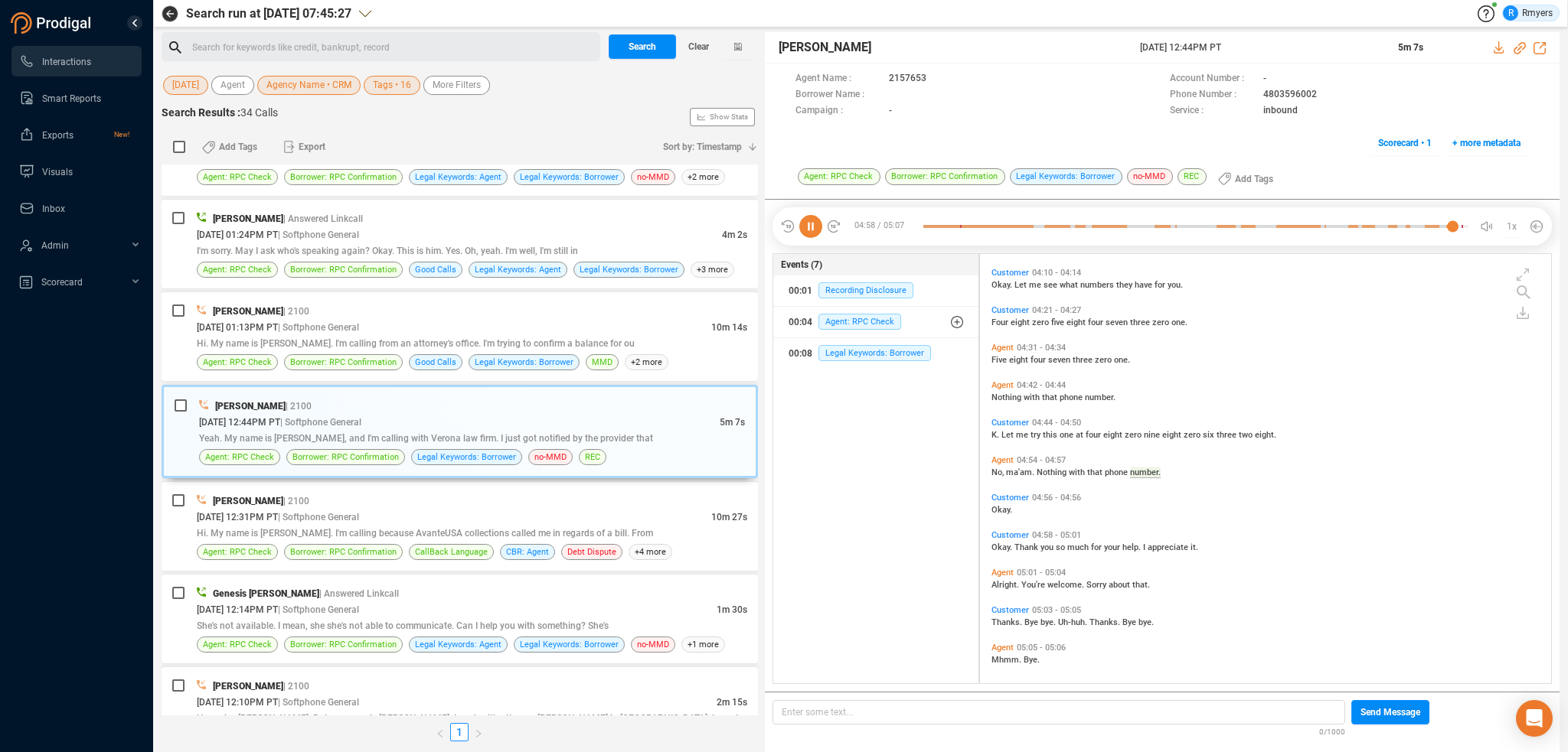
scroll to position [1737, 0]
click at [386, 354] on span "Borrower: RPC Confirmation" at bounding box center [344, 363] width 119 height 16
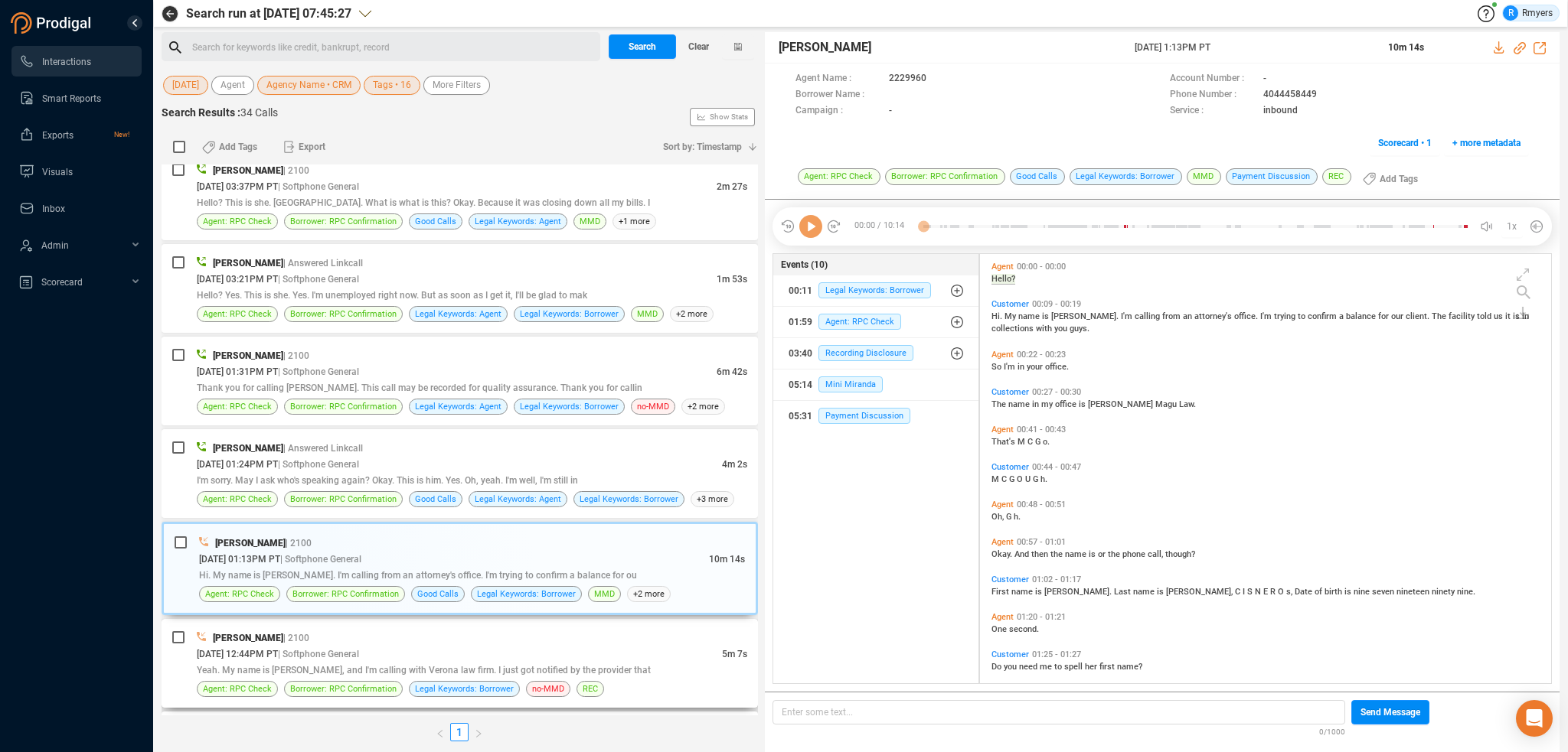
scroll to position [4, 7]
click at [815, 232] on icon at bounding box center [811, 226] width 23 height 23
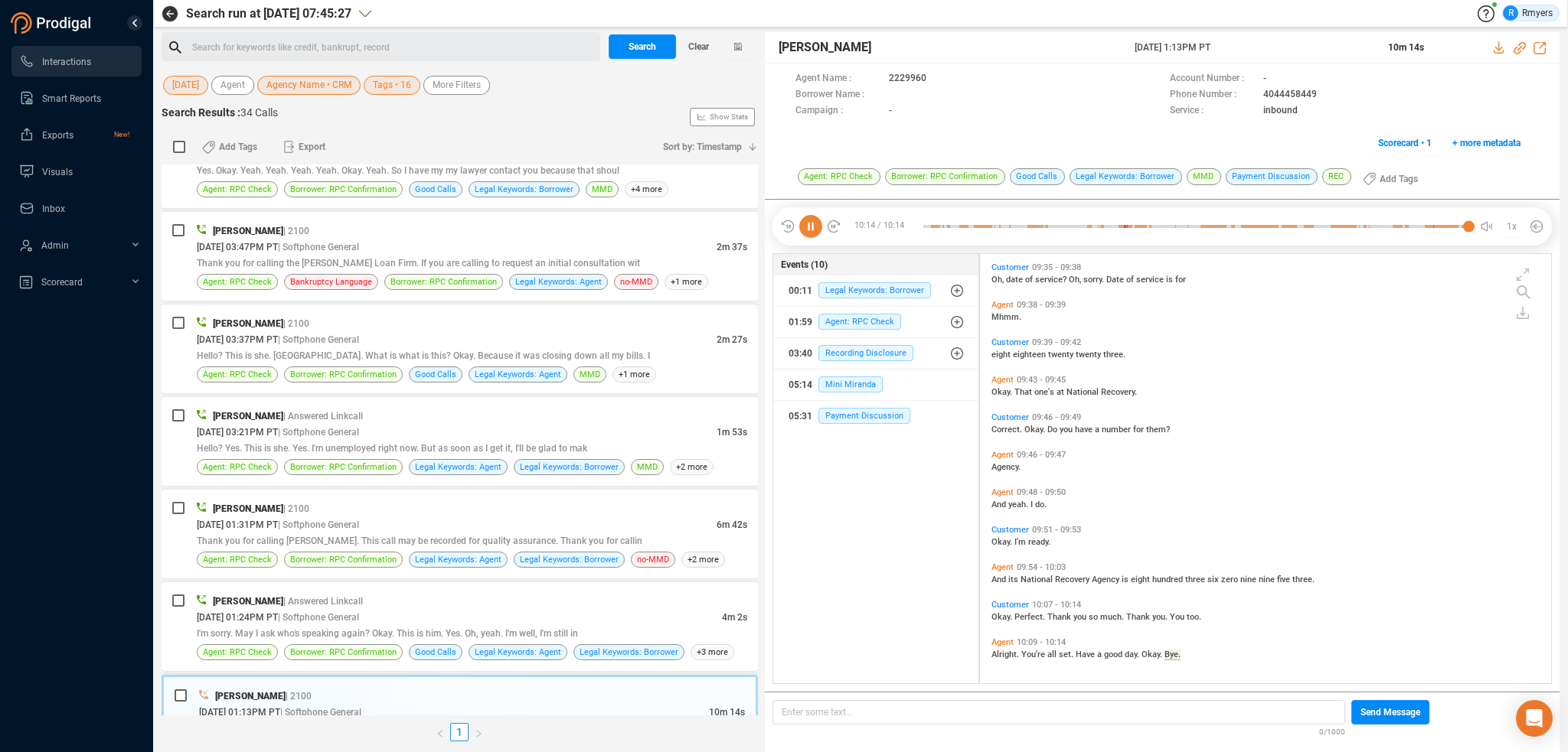
scroll to position [0, 0]
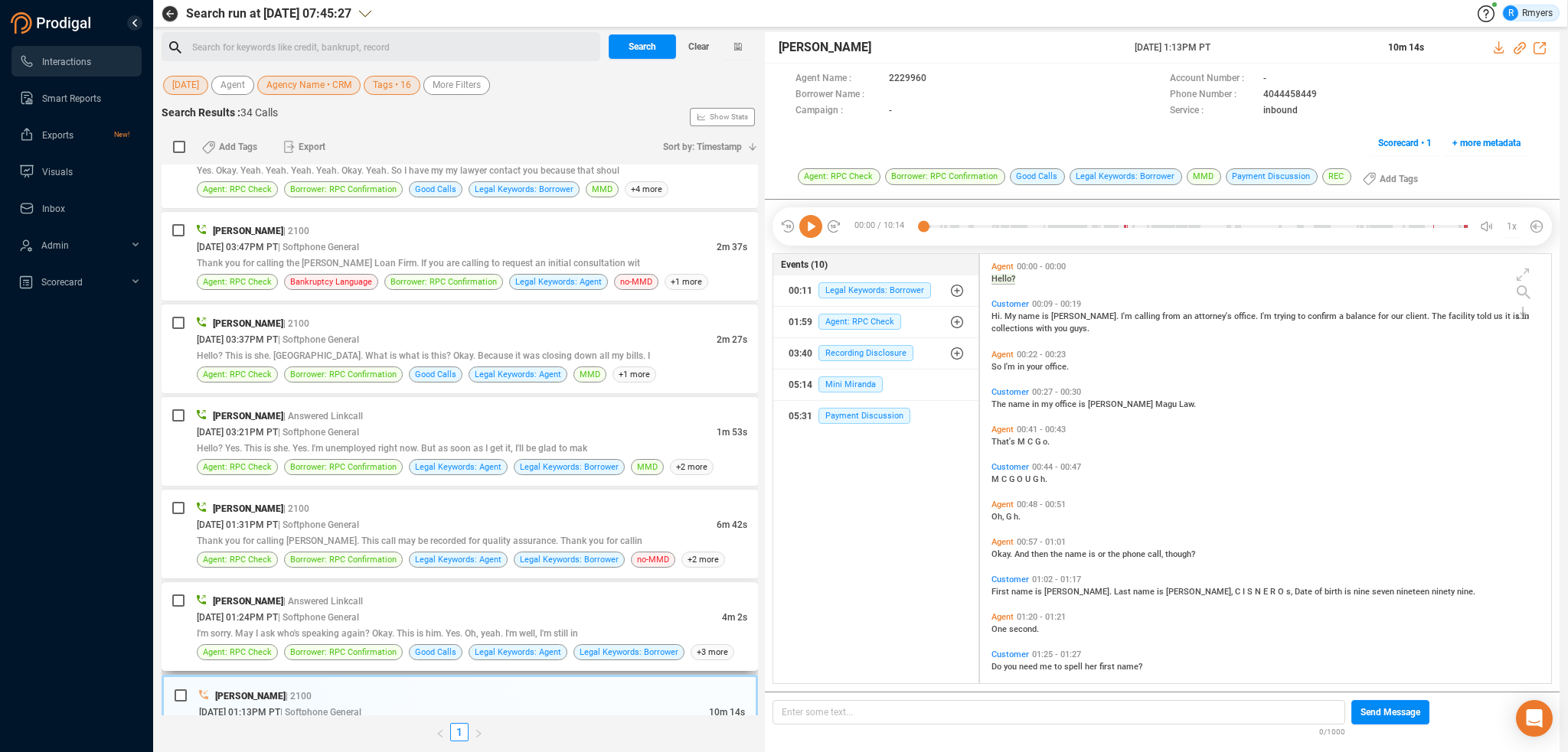
click at [551, 631] on span "I'm sorry. May I ask who's speaking again? Okay. This is him. Yes. Oh, yeah. I'…" at bounding box center [387, 633] width 381 height 11
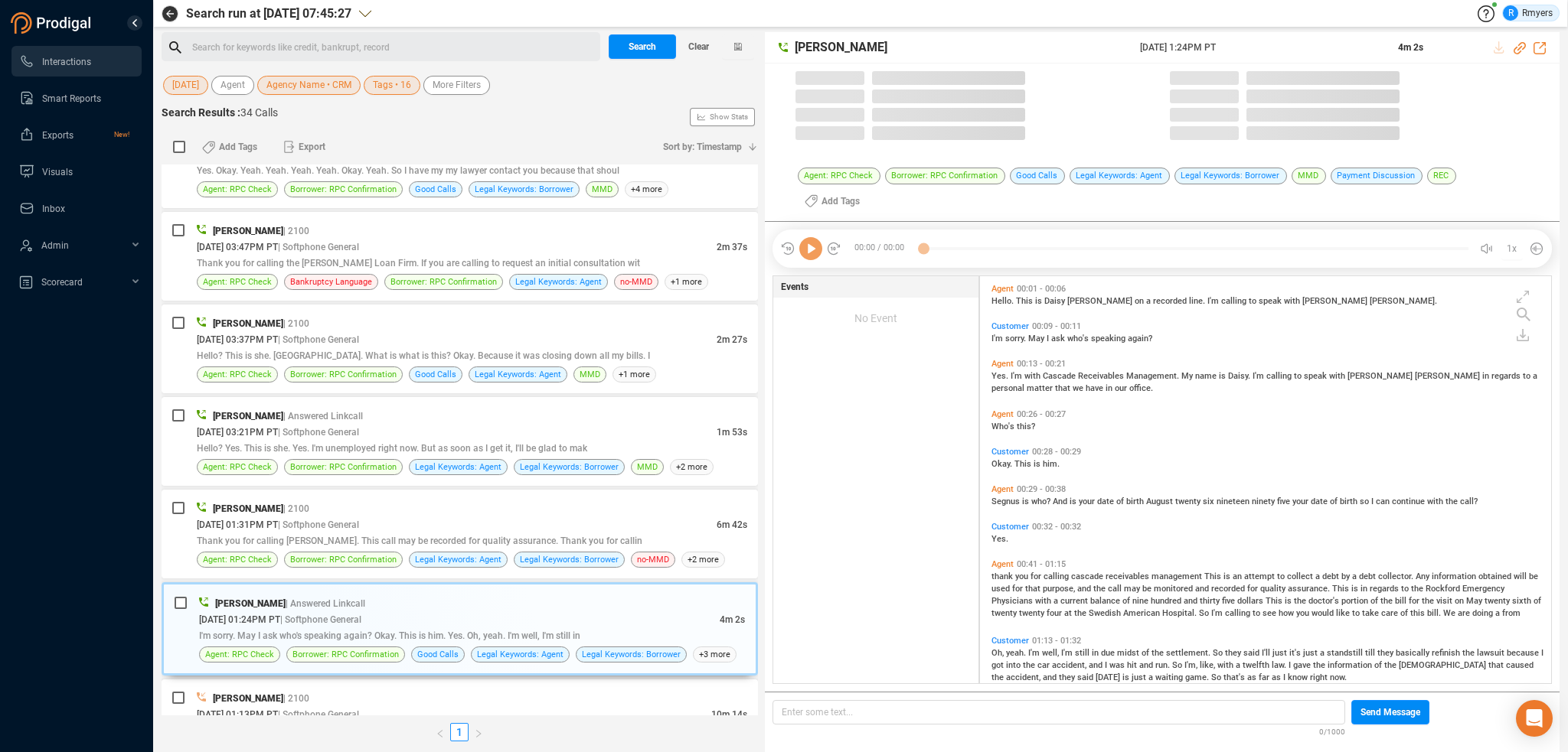
scroll to position [426, 563]
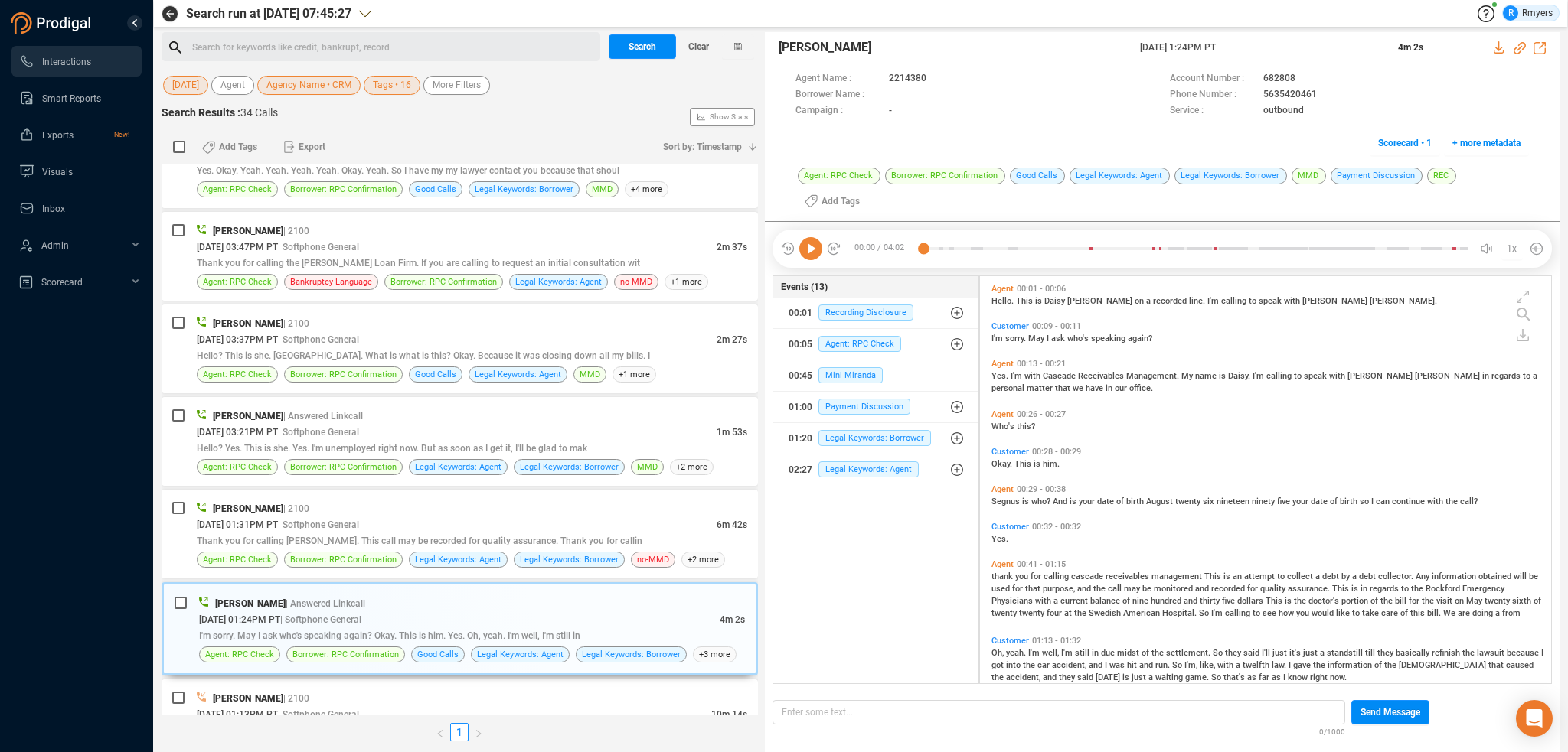
click at [816, 237] on icon at bounding box center [811, 248] width 23 height 23
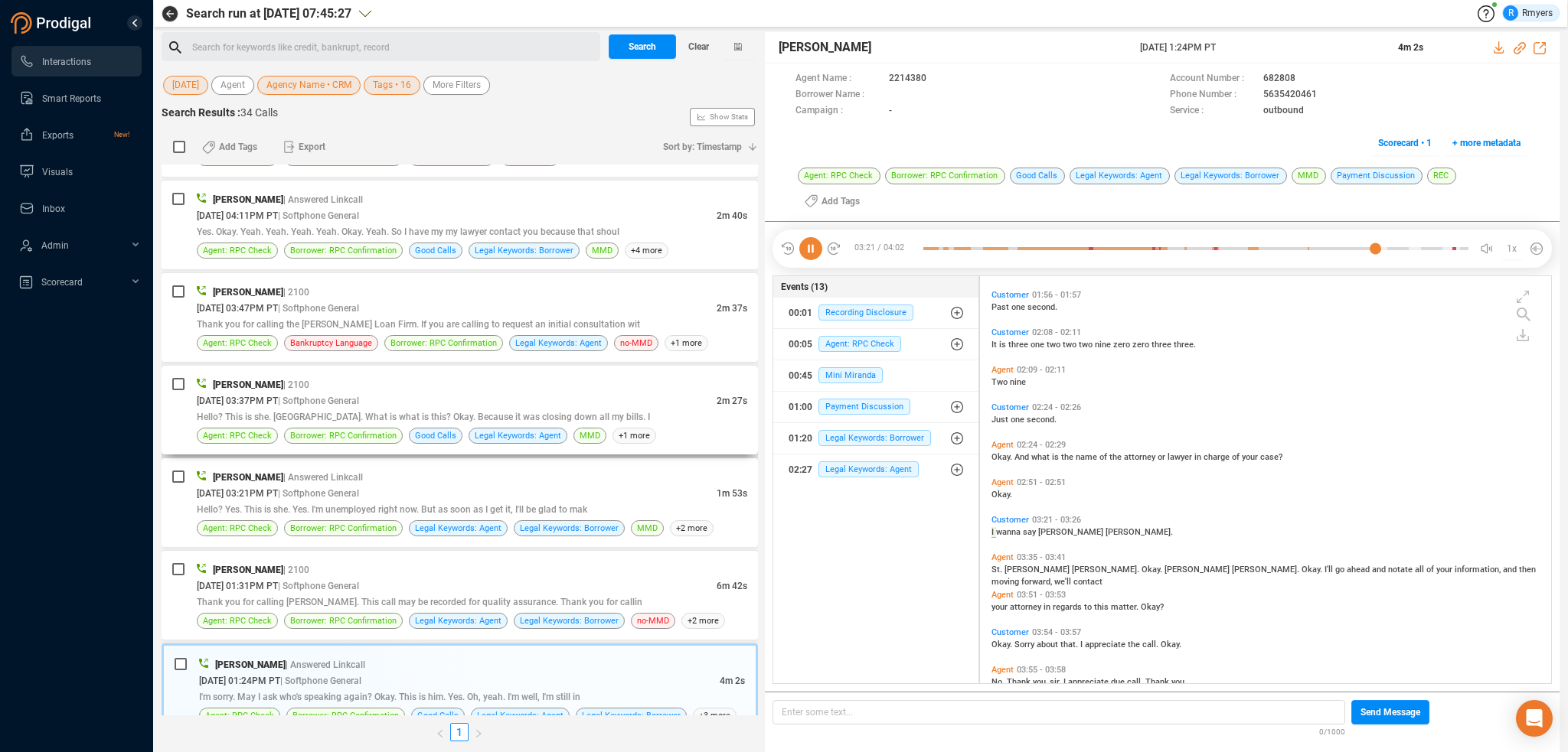
scroll to position [564, 0]
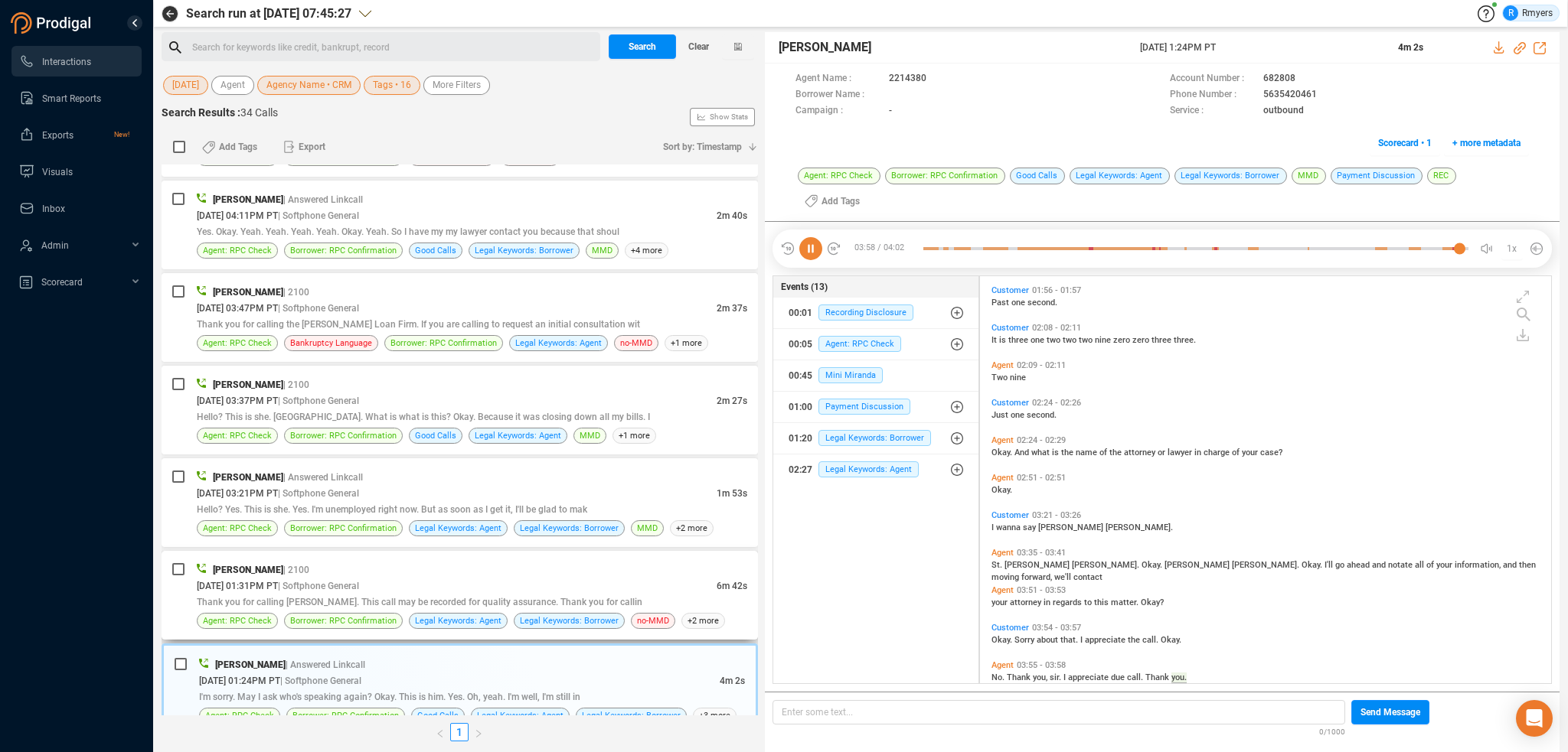
click at [551, 597] on span "Thank you for calling [PERSON_NAME]. This call may be recorded for quality assu…" at bounding box center [419, 602] width 446 height 11
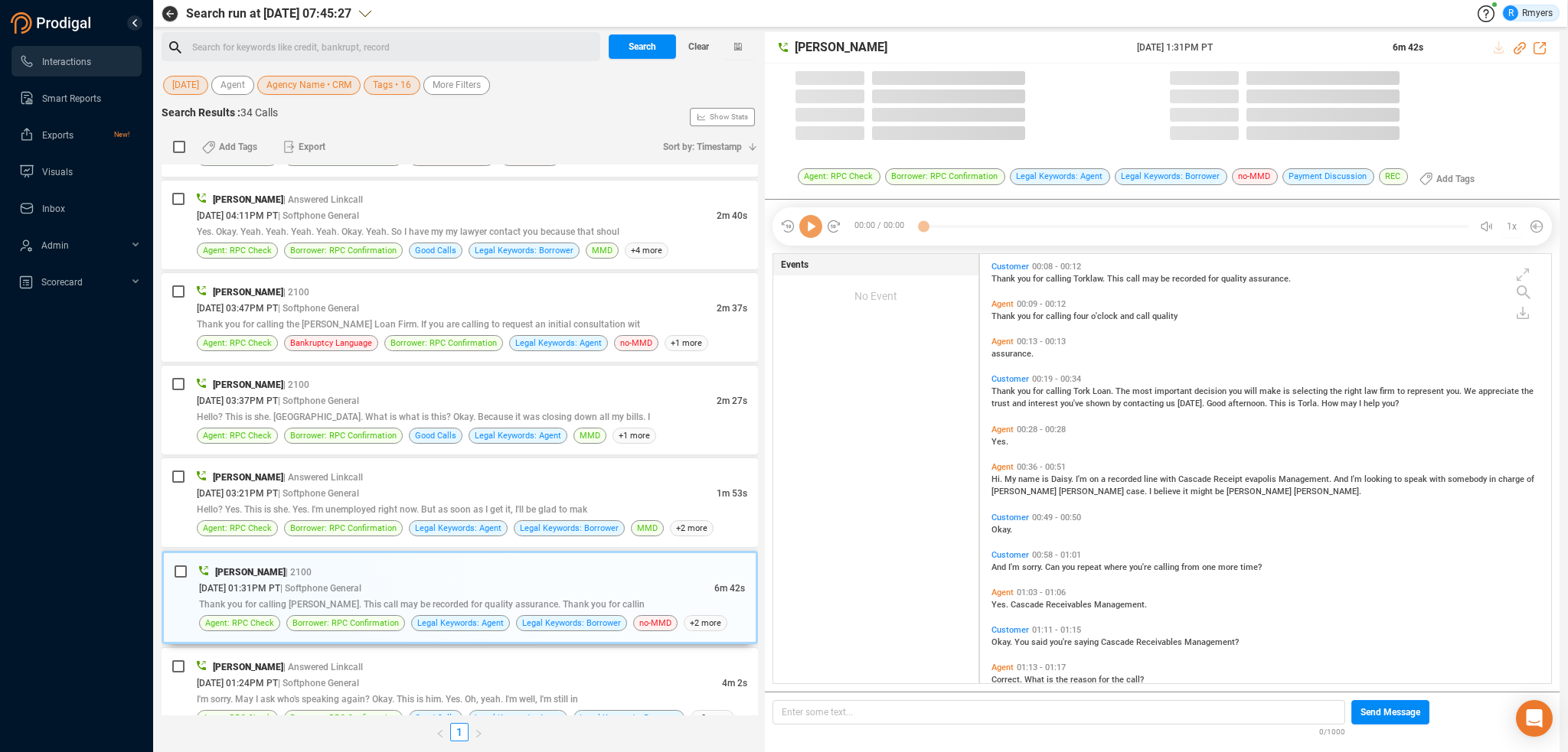
scroll to position [426, 563]
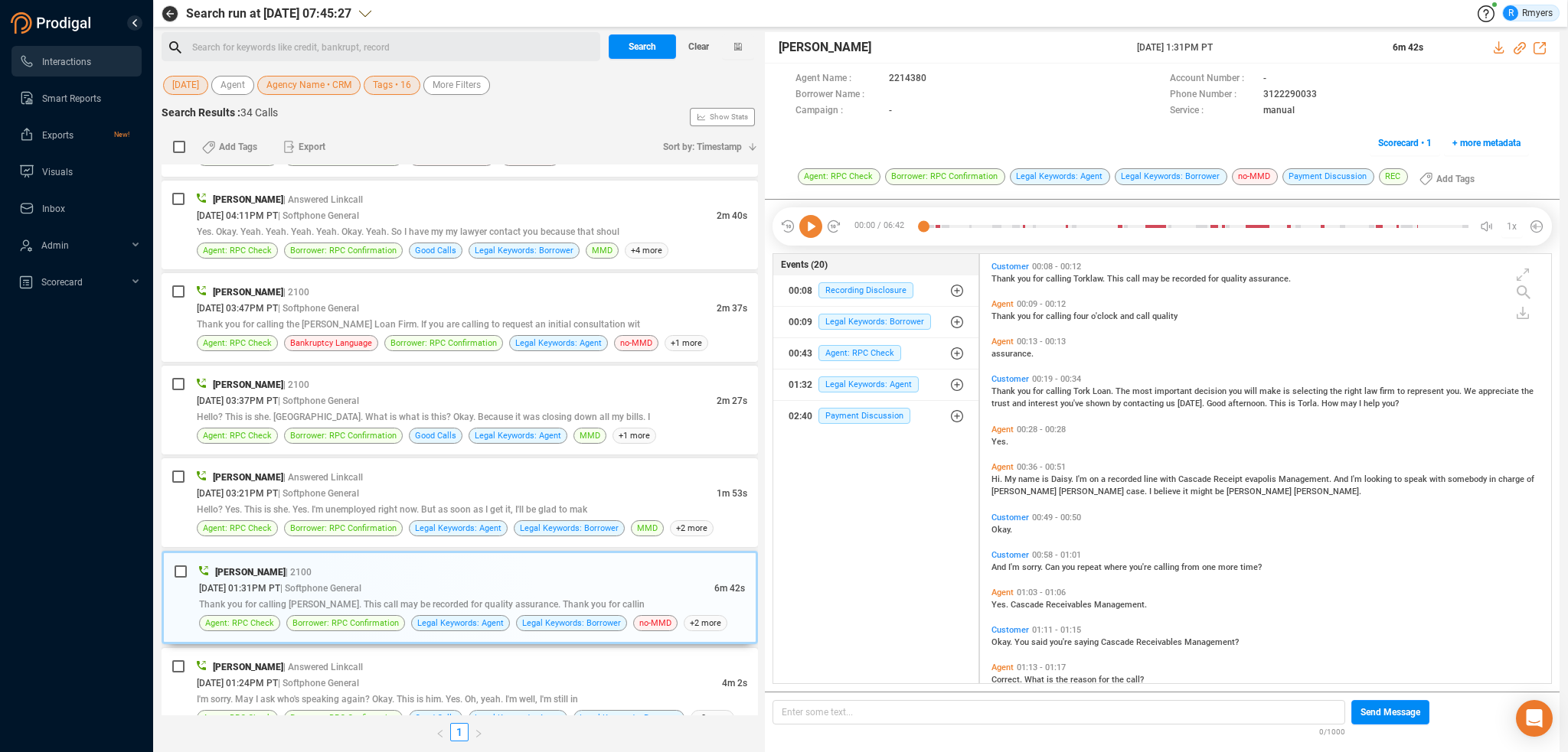
click at [810, 238] on div "00:00 / 06:42 1x" at bounding box center [1162, 226] width 779 height 38
click at [812, 232] on icon at bounding box center [811, 226] width 23 height 23
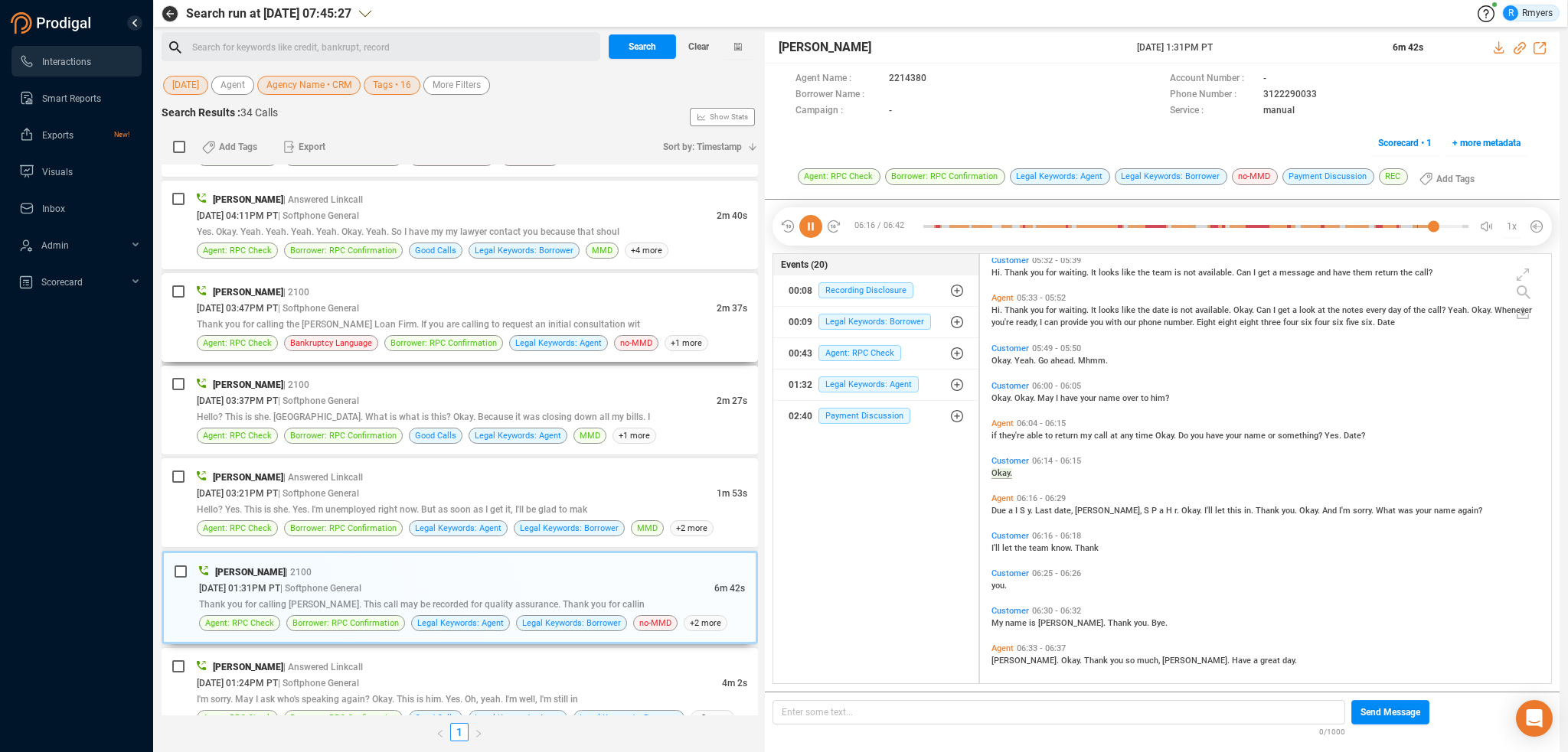
scroll to position [1623, 0]
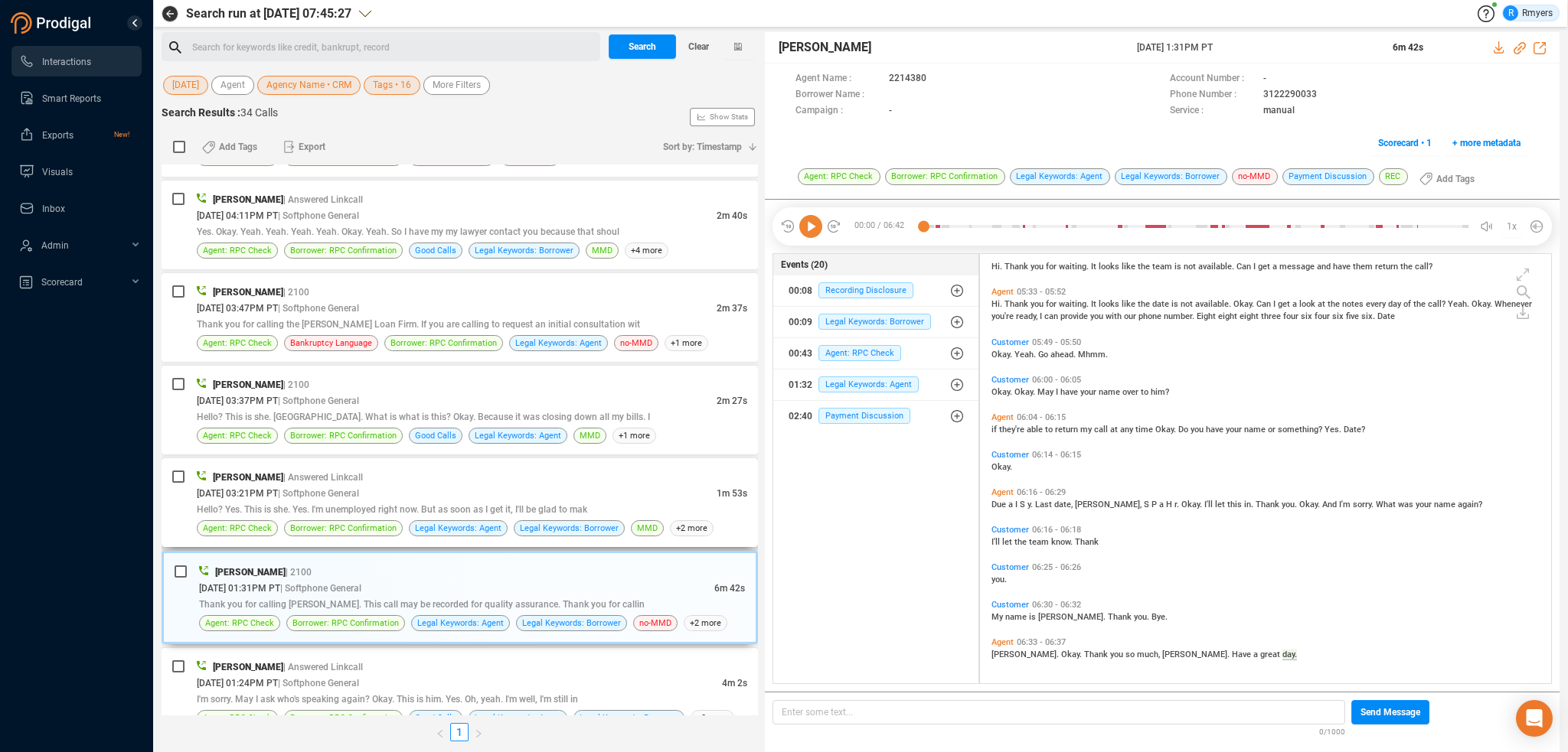
drag, startPoint x: 507, startPoint y: 477, endPoint x: 492, endPoint y: 496, distance: 24.2
click at [506, 486] on div "Pamela West | Answered Linkcall 08/25/2025 @ 03:21PM PT | Softphone General 1m …" at bounding box center [471, 503] width 550 height 68
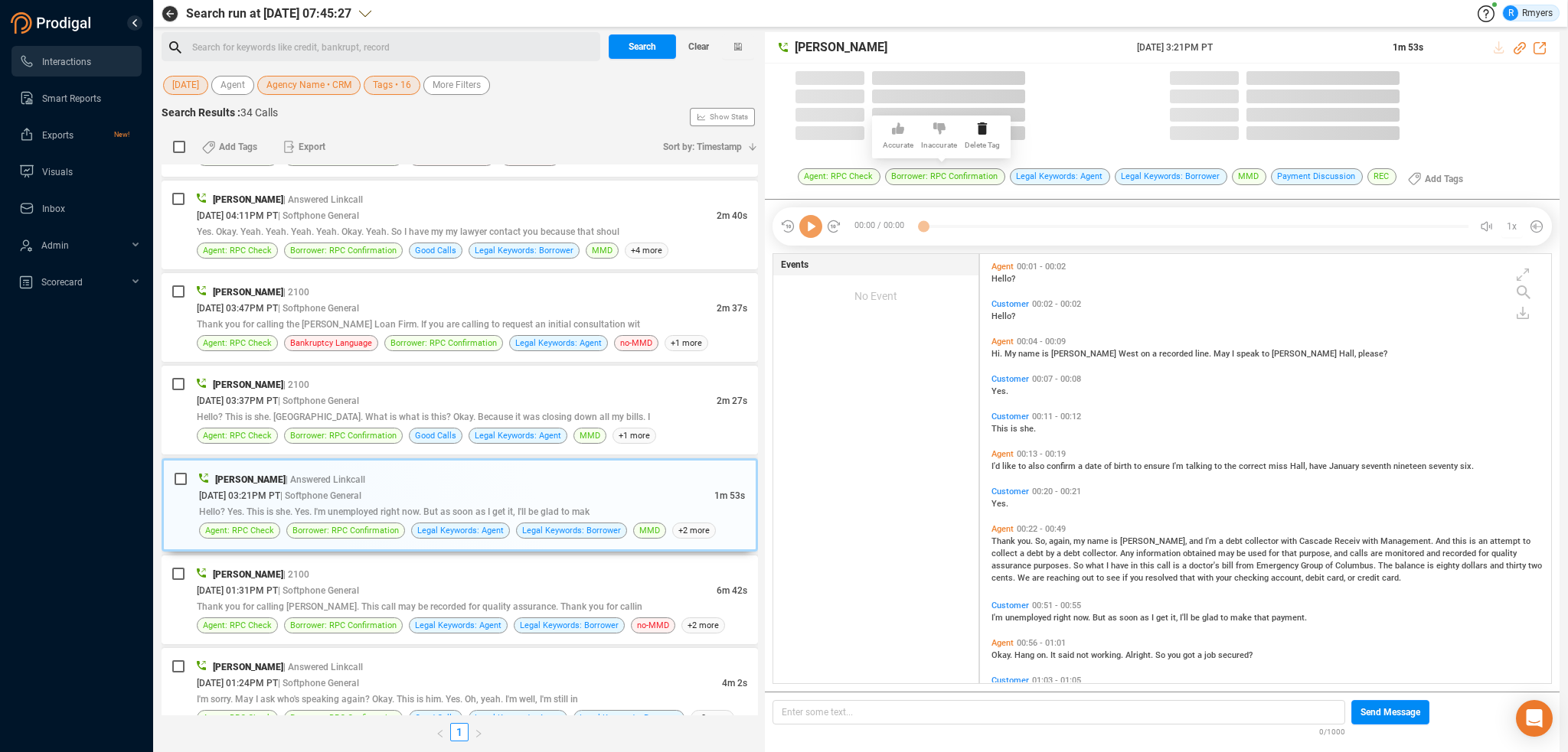
scroll to position [426, 563]
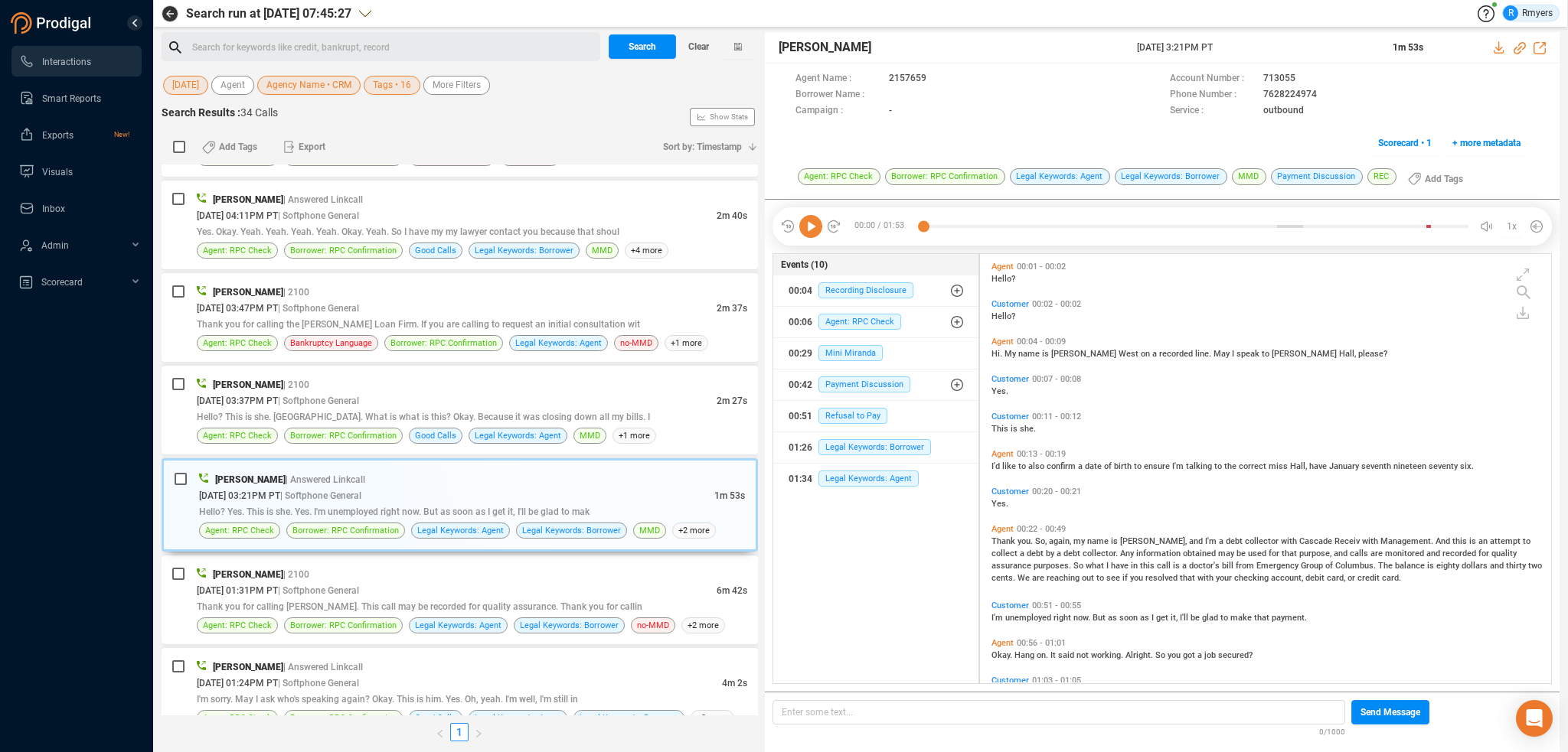
click at [813, 227] on icon at bounding box center [811, 226] width 23 height 23
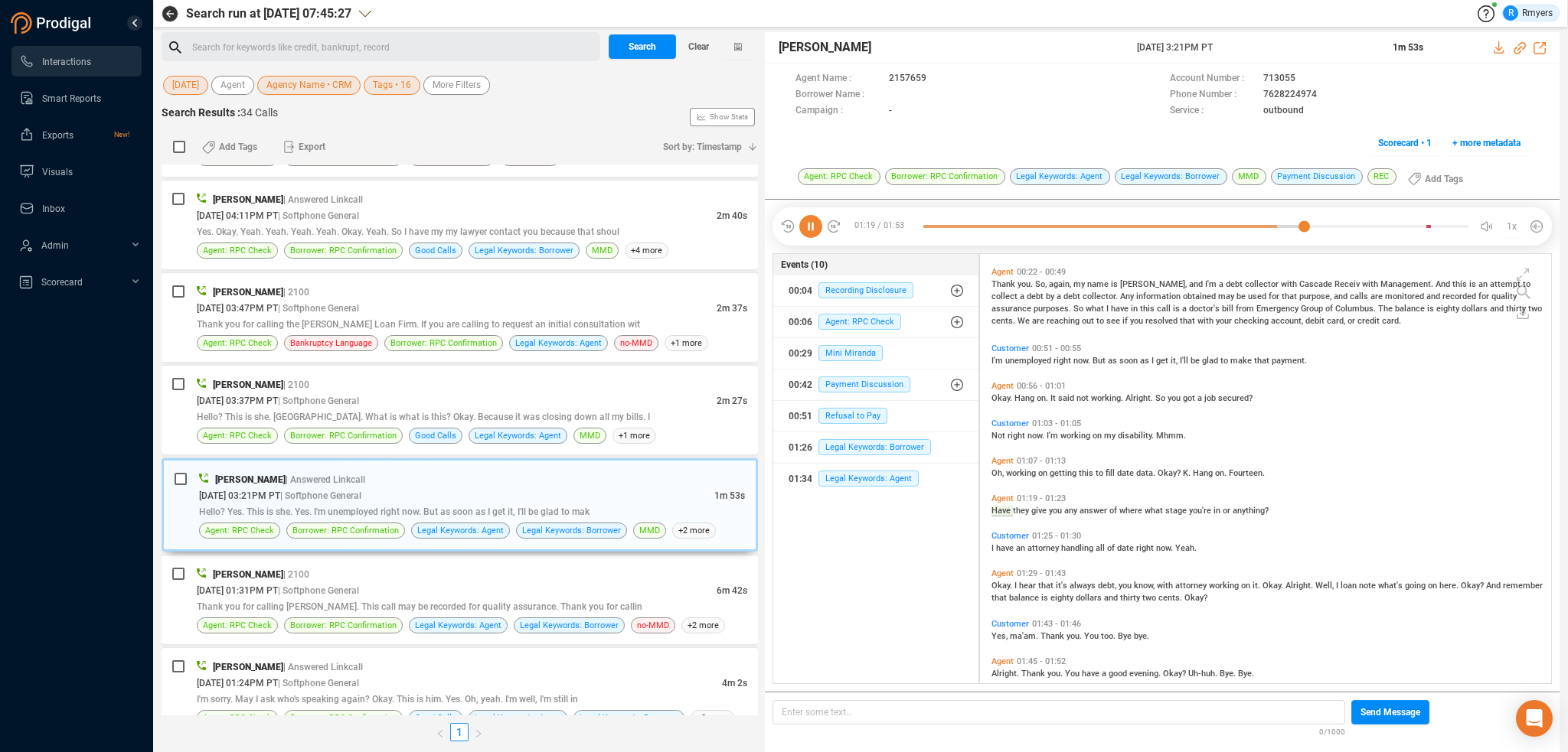
scroll to position [275, 0]
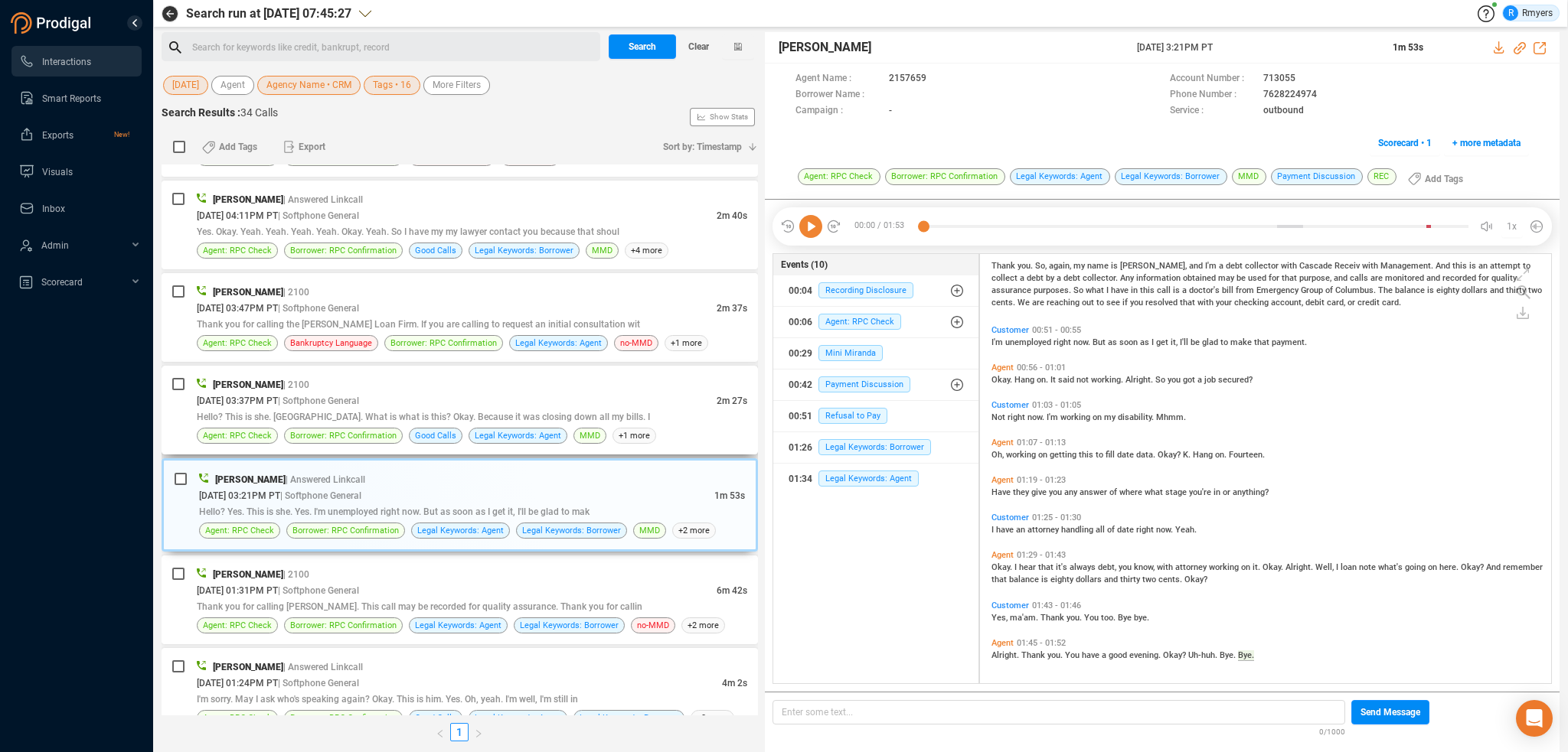
drag, startPoint x: 408, startPoint y: 421, endPoint x: 418, endPoint y: 423, distance: 10.2
click at [410, 421] on span "Hello? This is she. [GEOGRAPHIC_DATA]. What is what is this? Okay. Because it w…" at bounding box center [423, 416] width 453 height 11
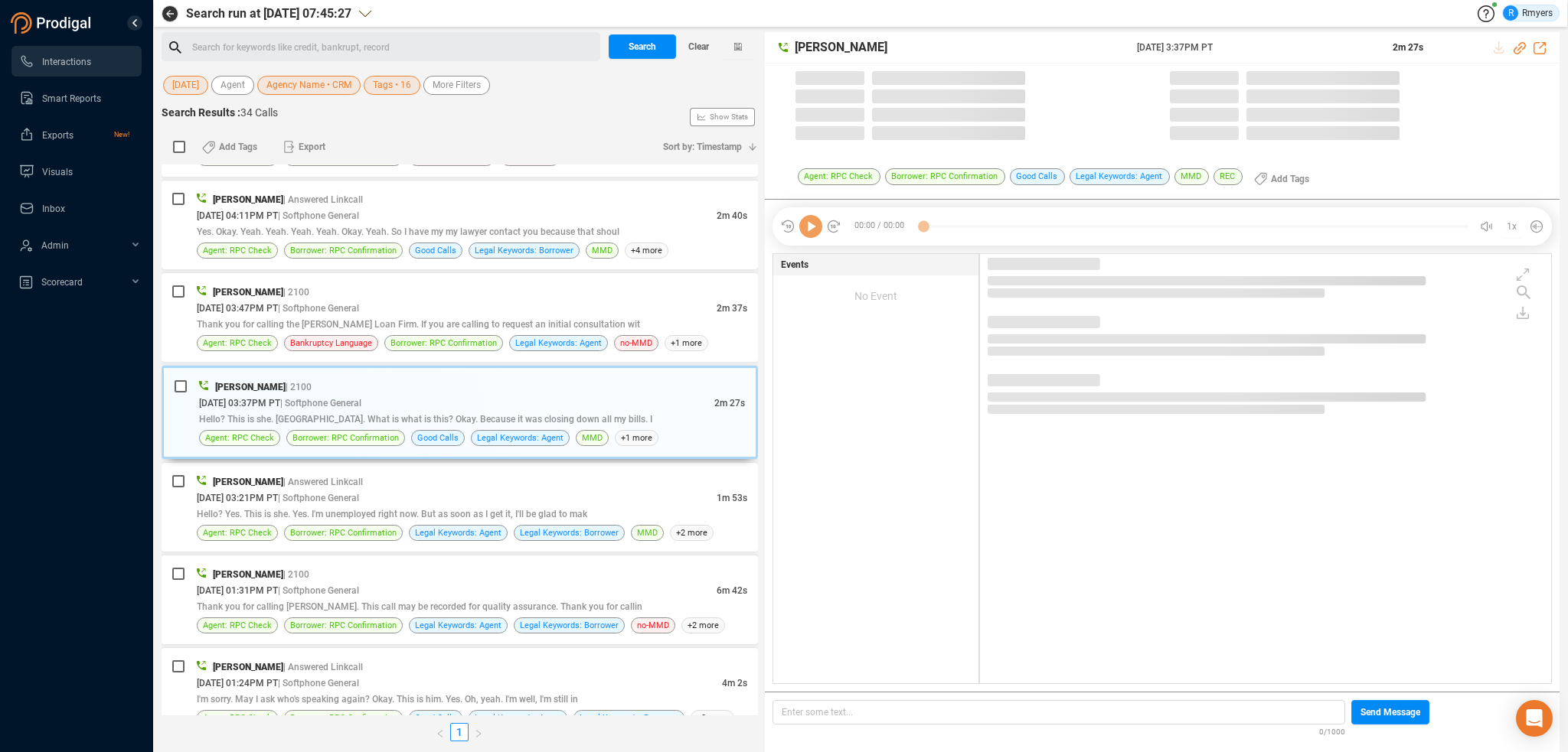
click at [816, 231] on icon at bounding box center [811, 226] width 23 height 23
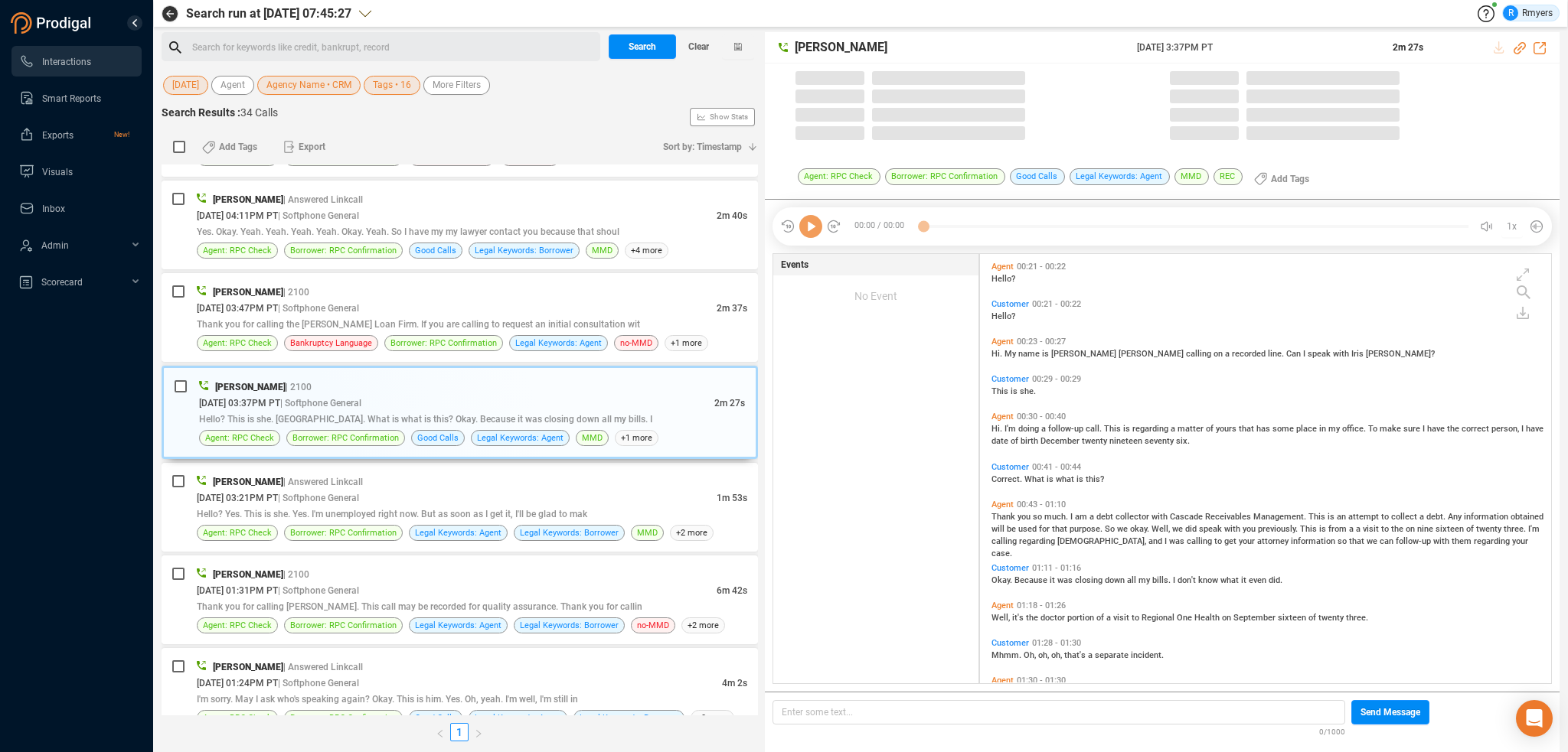
scroll to position [426, 563]
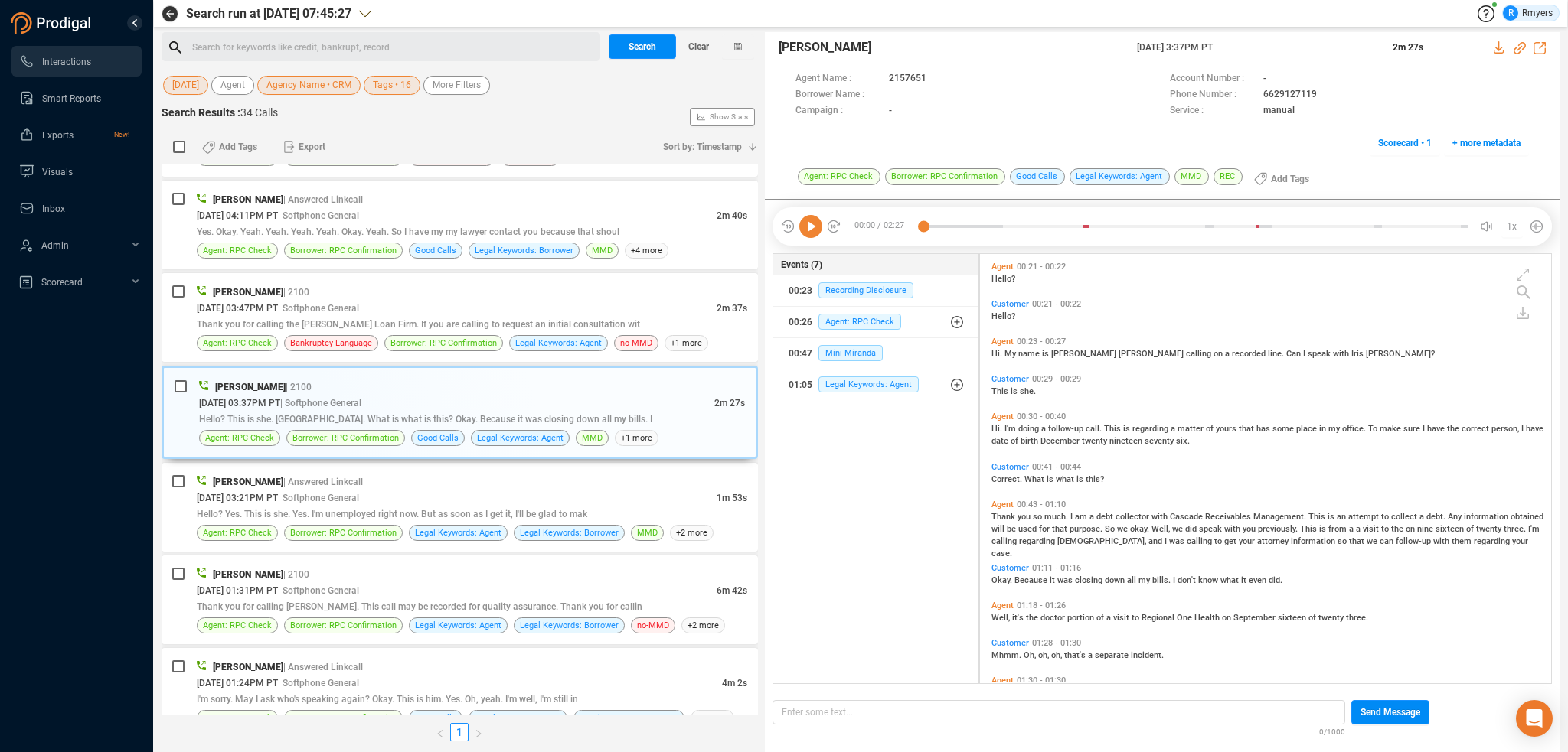
click at [805, 230] on icon at bounding box center [811, 226] width 23 height 23
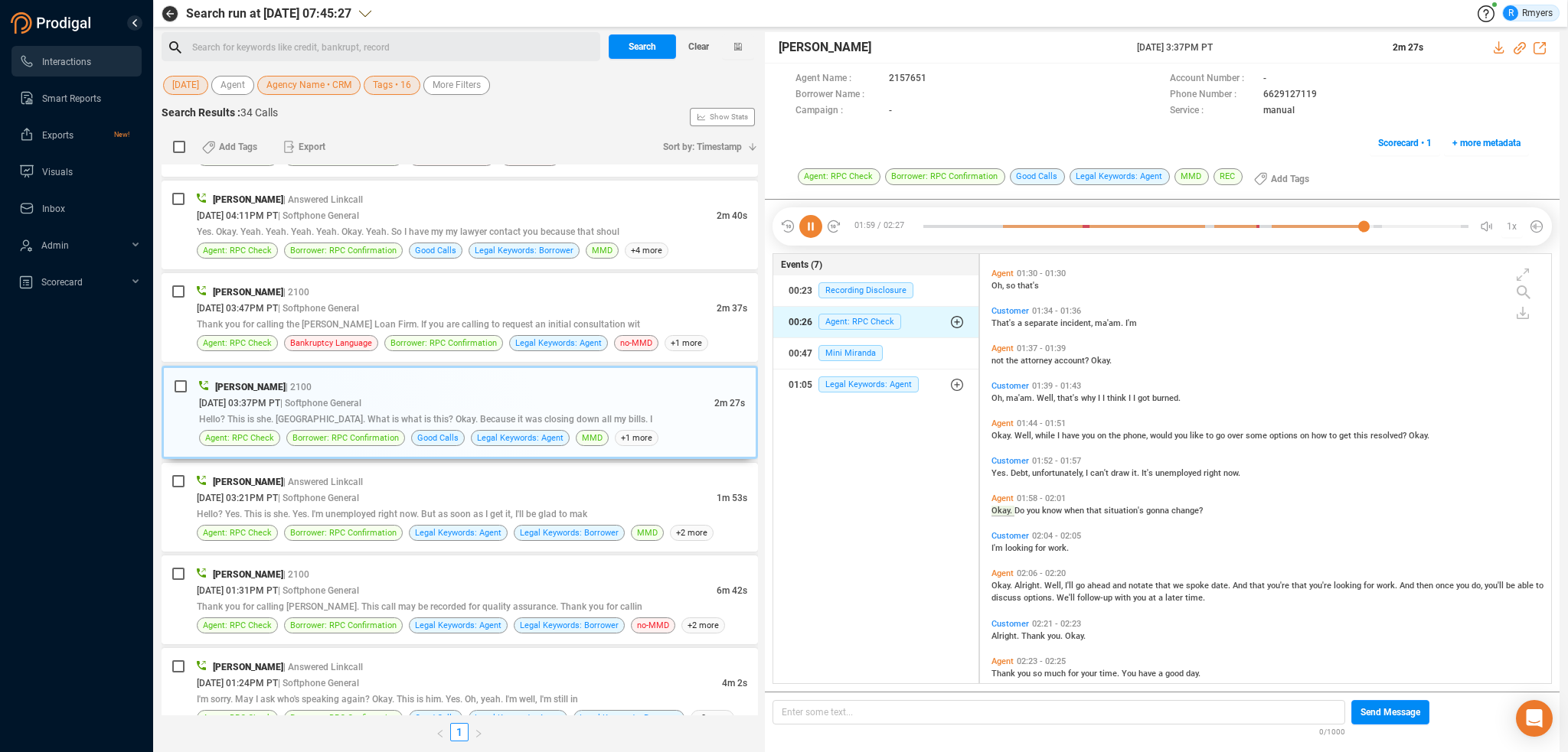
scroll to position [425, 0]
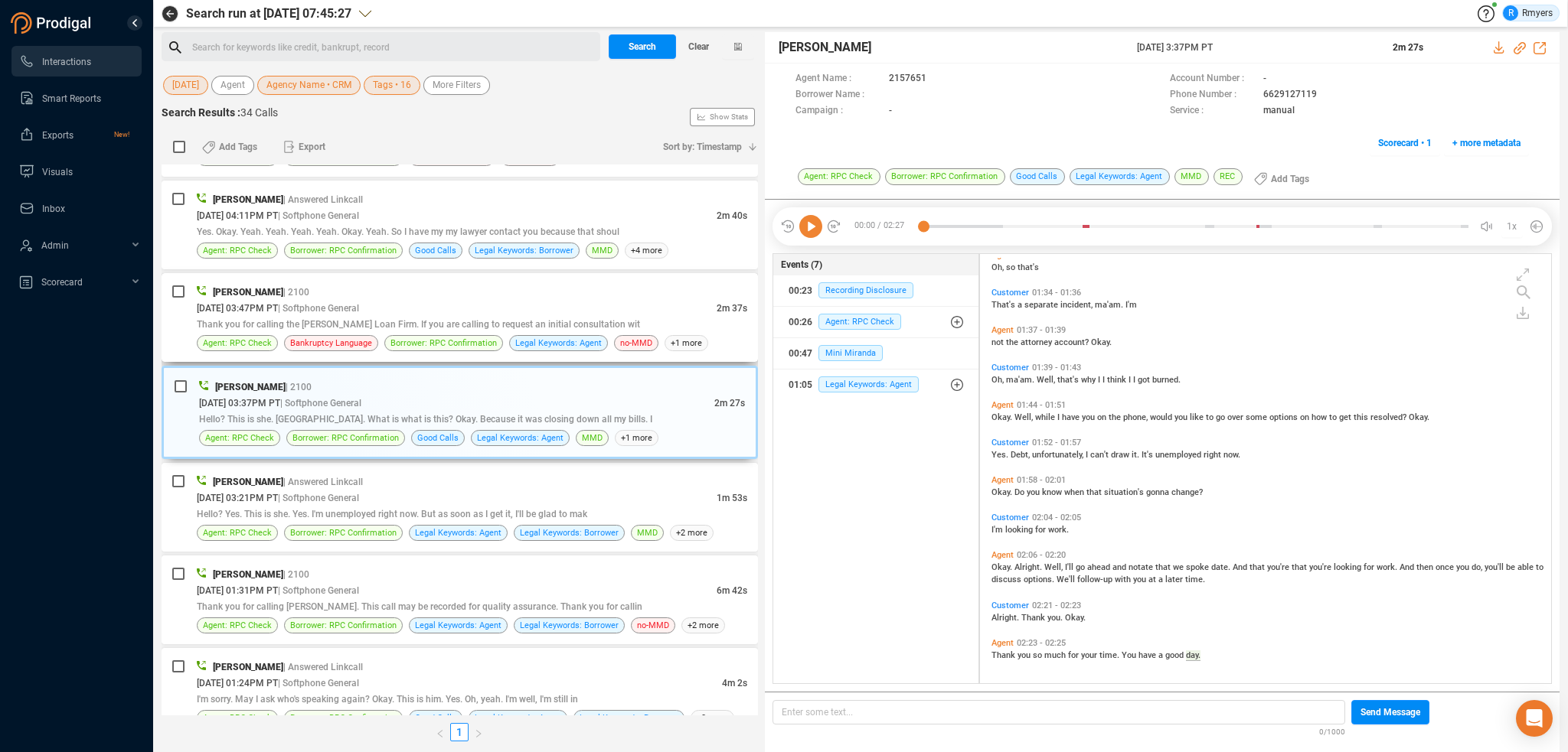
click at [540, 313] on div "08/25/2025 @ 03:47PM PT | Softphone General" at bounding box center [456, 308] width 520 height 16
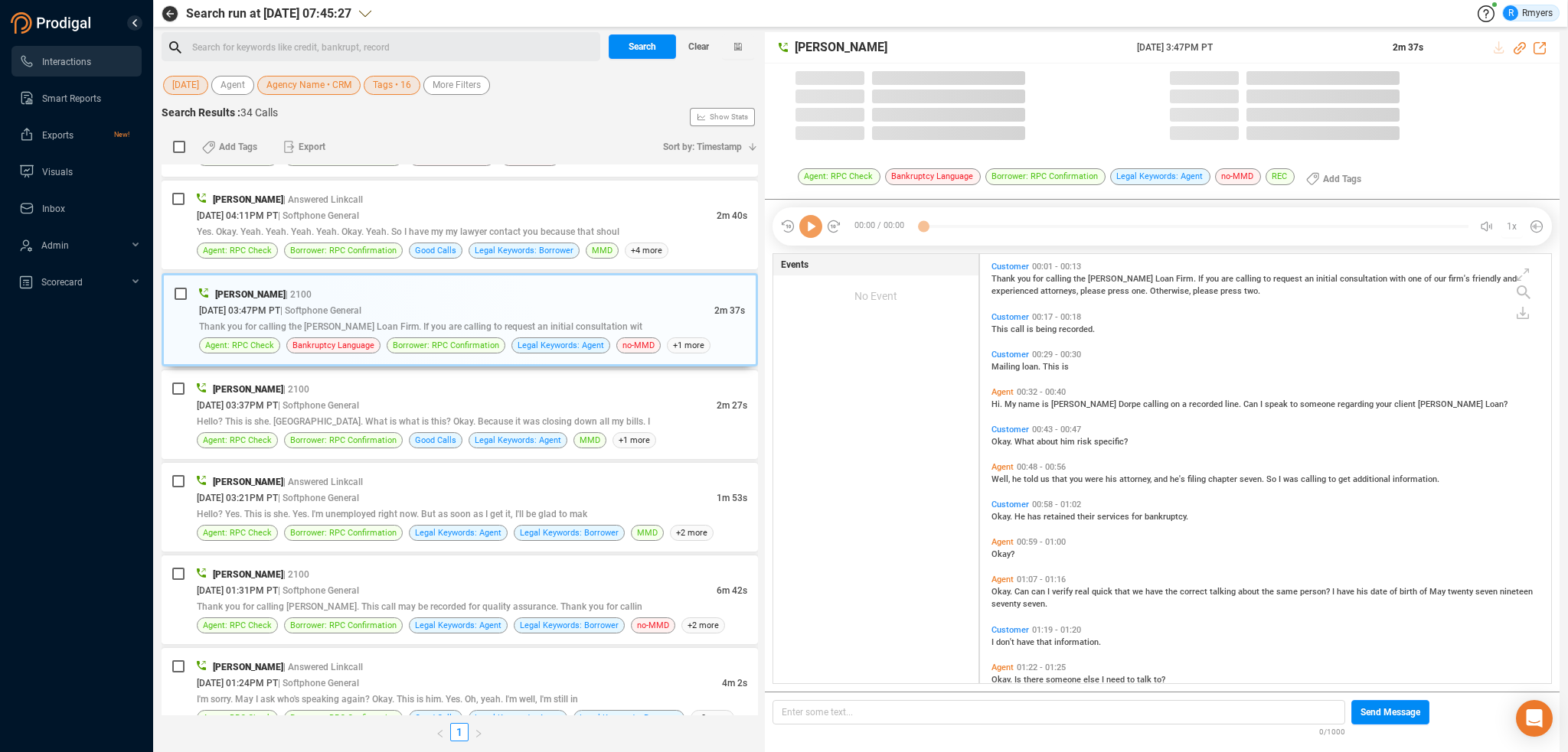
scroll to position [426, 563]
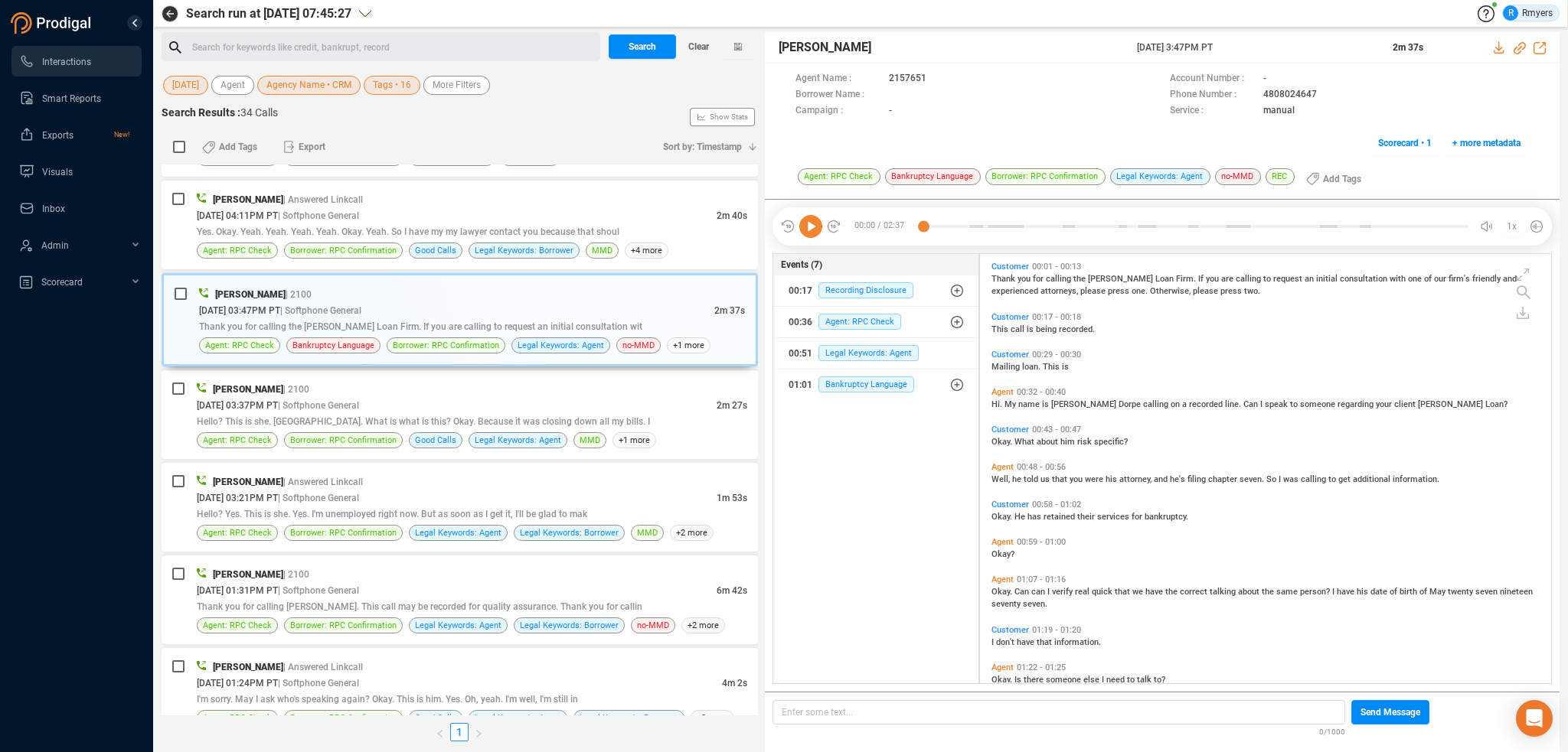
click at [812, 235] on icon at bounding box center [811, 226] width 23 height 23
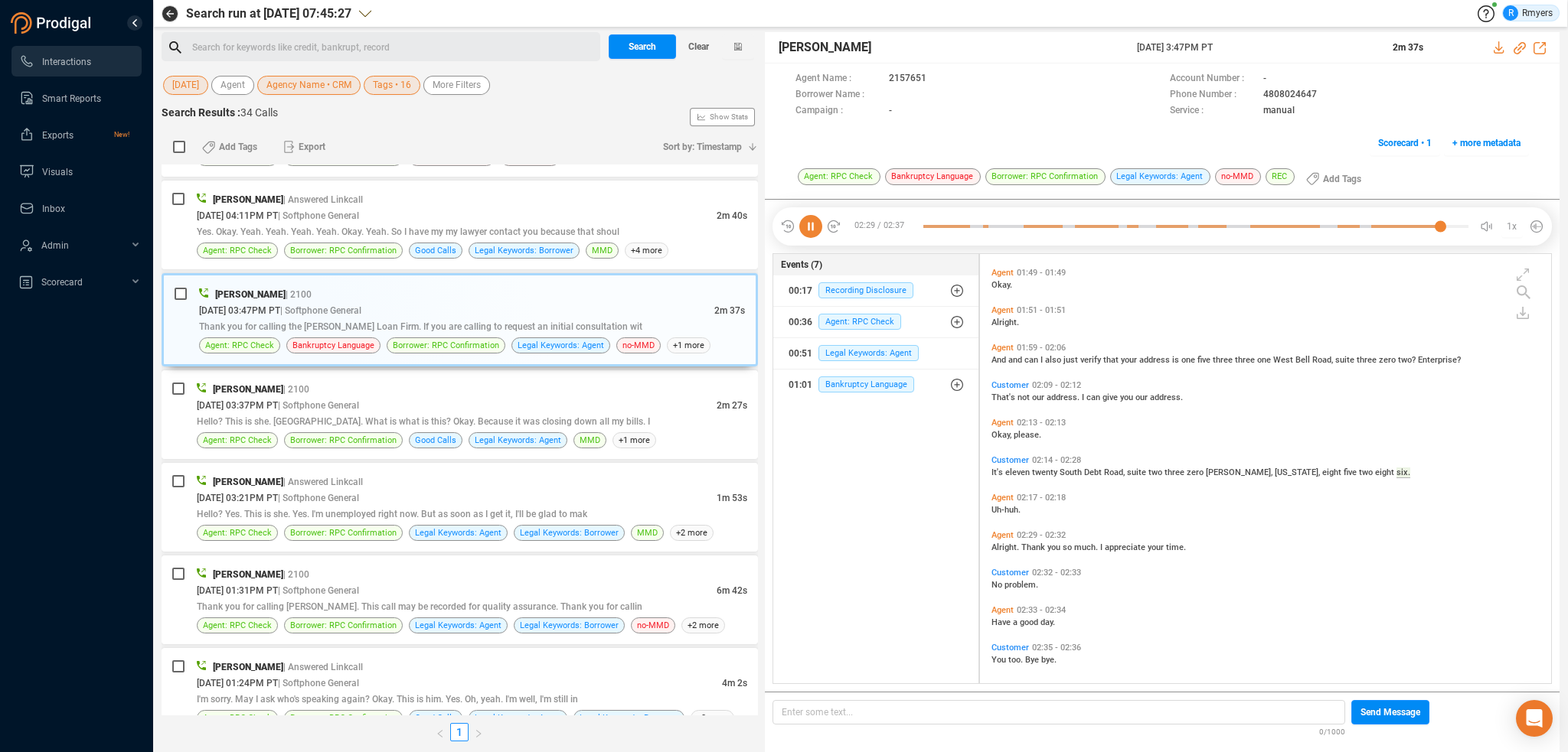
scroll to position [701, 0]
click at [402, 220] on div "08/25/2025 @ 04:11PM PT | Softphone General" at bounding box center [456, 216] width 520 height 16
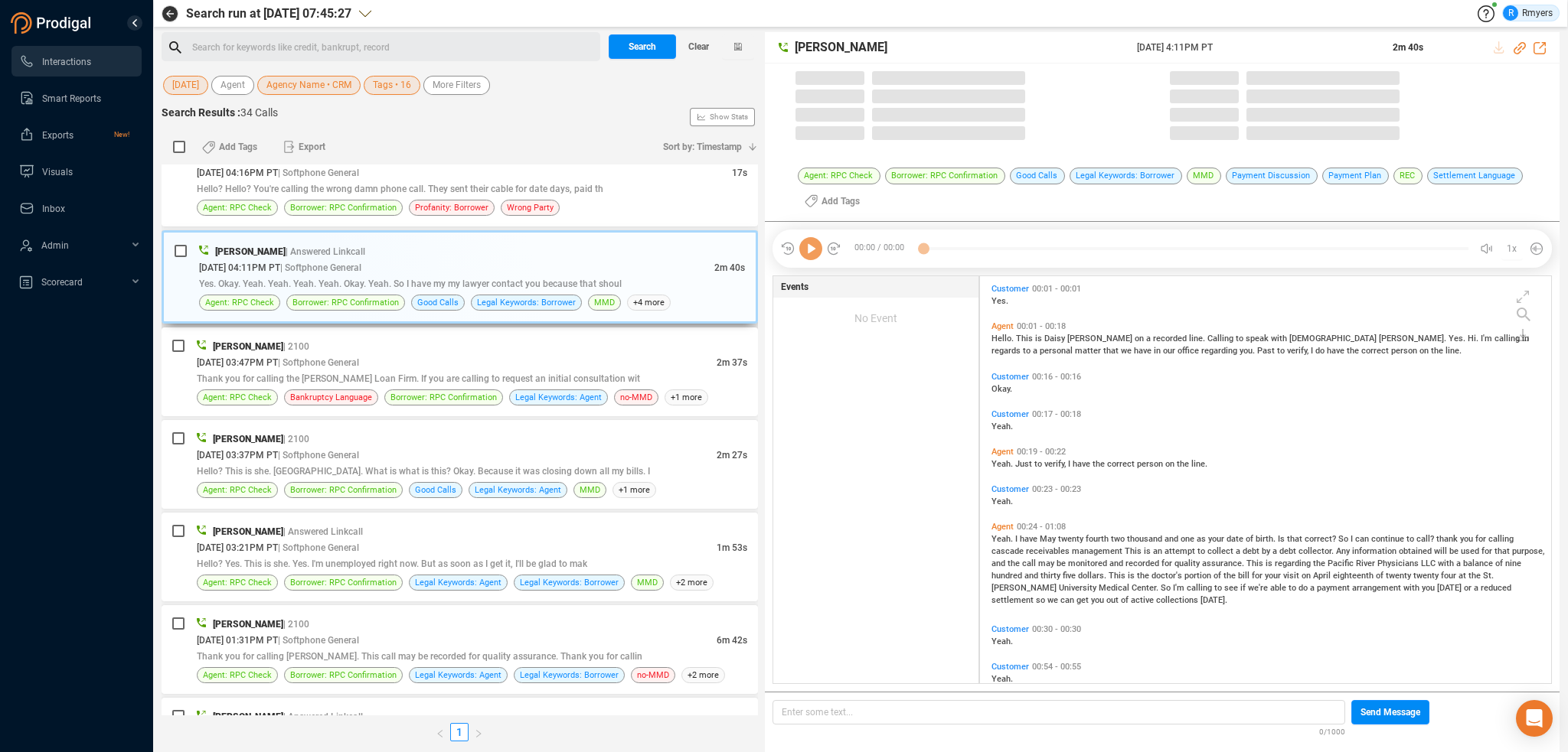
scroll to position [0, 0]
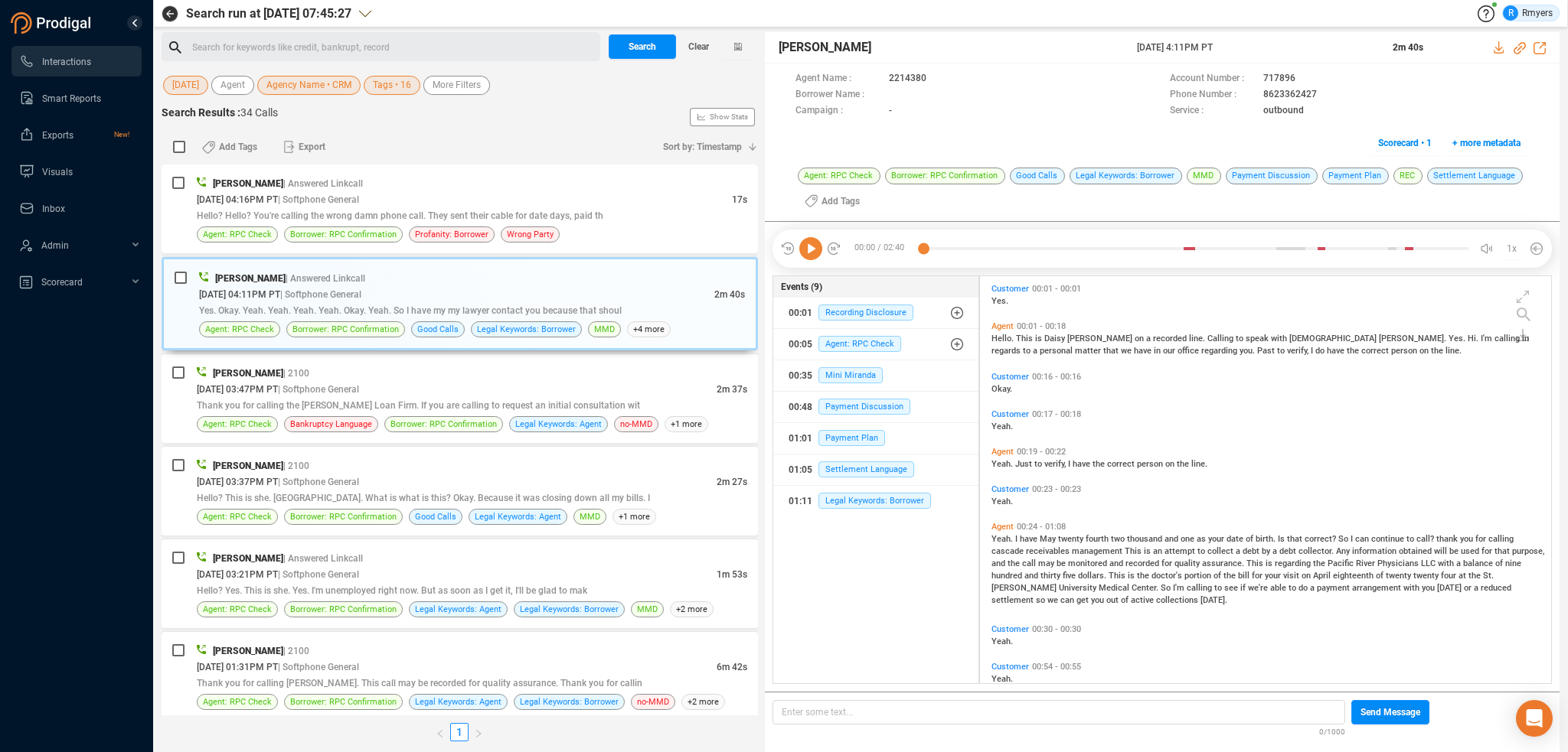
click at [810, 244] on icon at bounding box center [811, 248] width 23 height 23
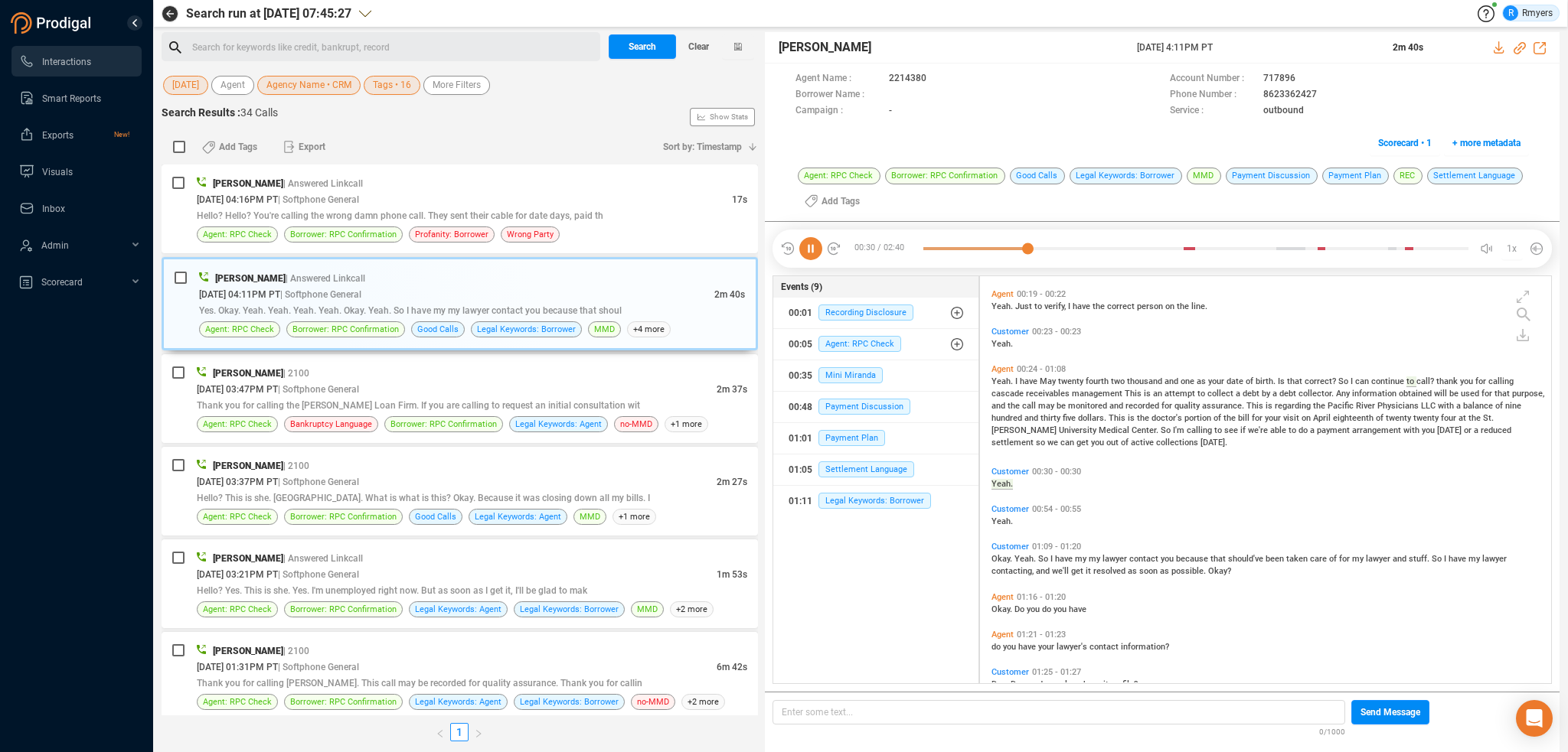
scroll to position [88, 0]
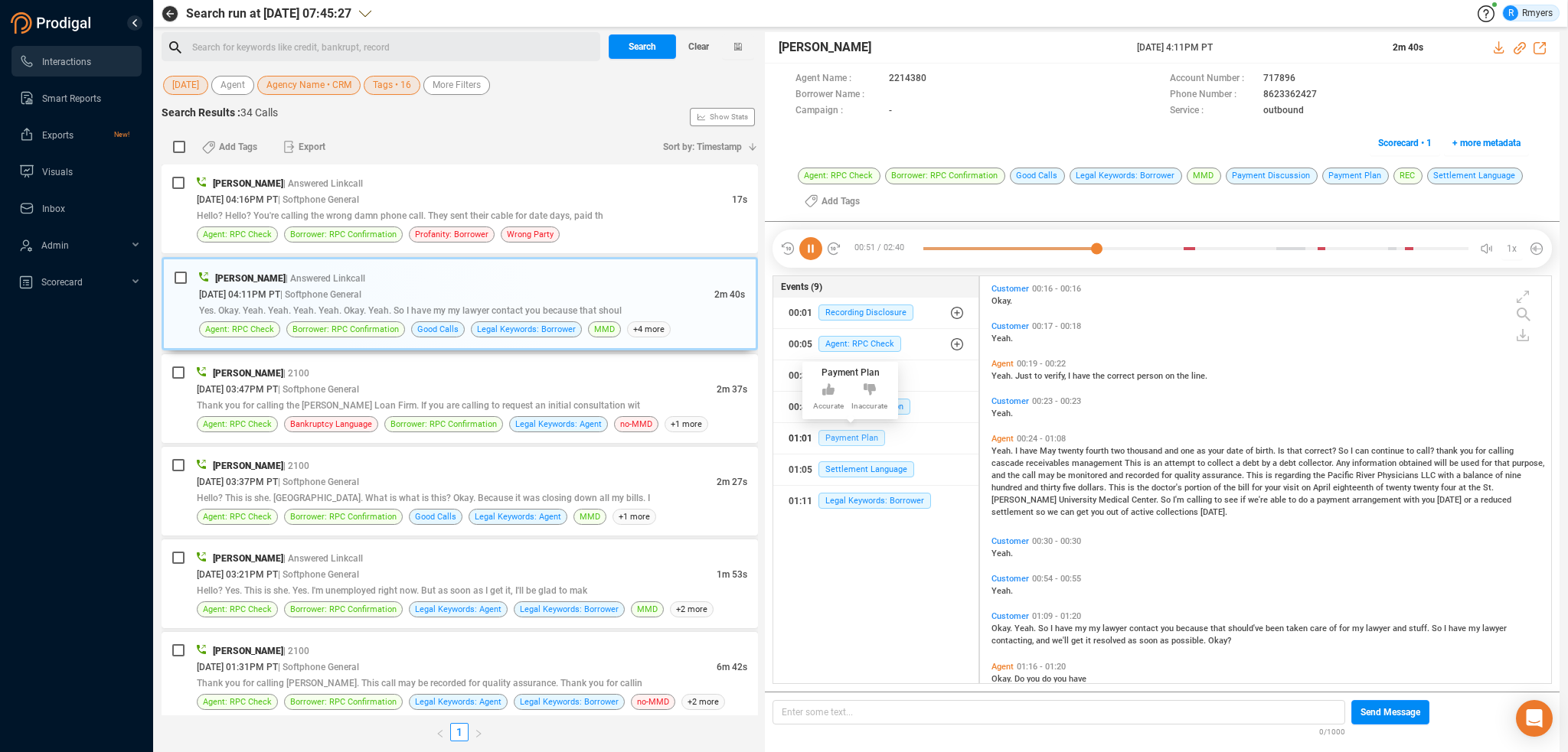
click at [839, 437] on span "Payment Plan" at bounding box center [852, 438] width 67 height 16
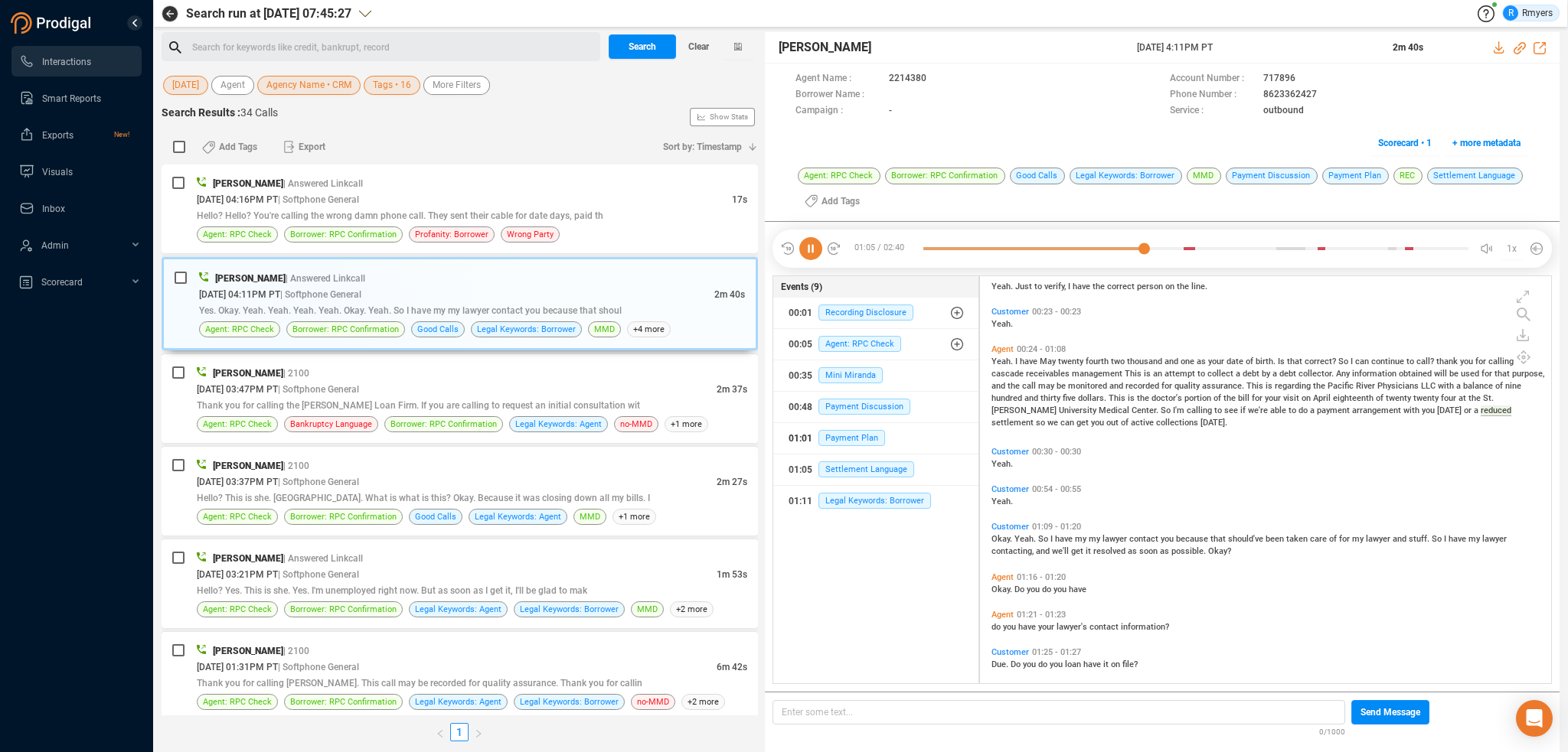
scroll to position [241, 0]
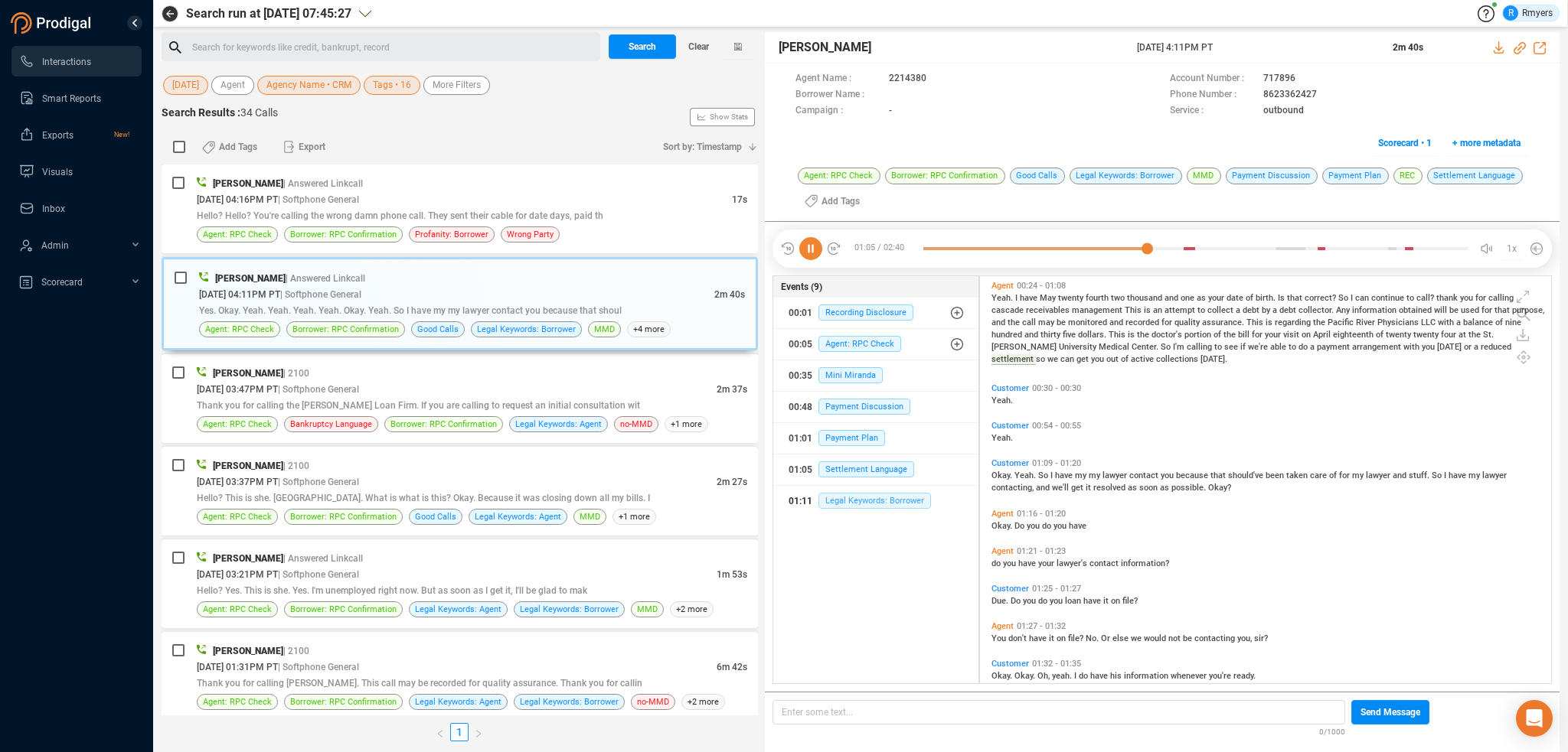
click at [842, 503] on span "Legal Keywords: Borrower" at bounding box center [874, 501] width 112 height 16
click at [434, 232] on span "Profanity: Borrower" at bounding box center [451, 235] width 73 height 15
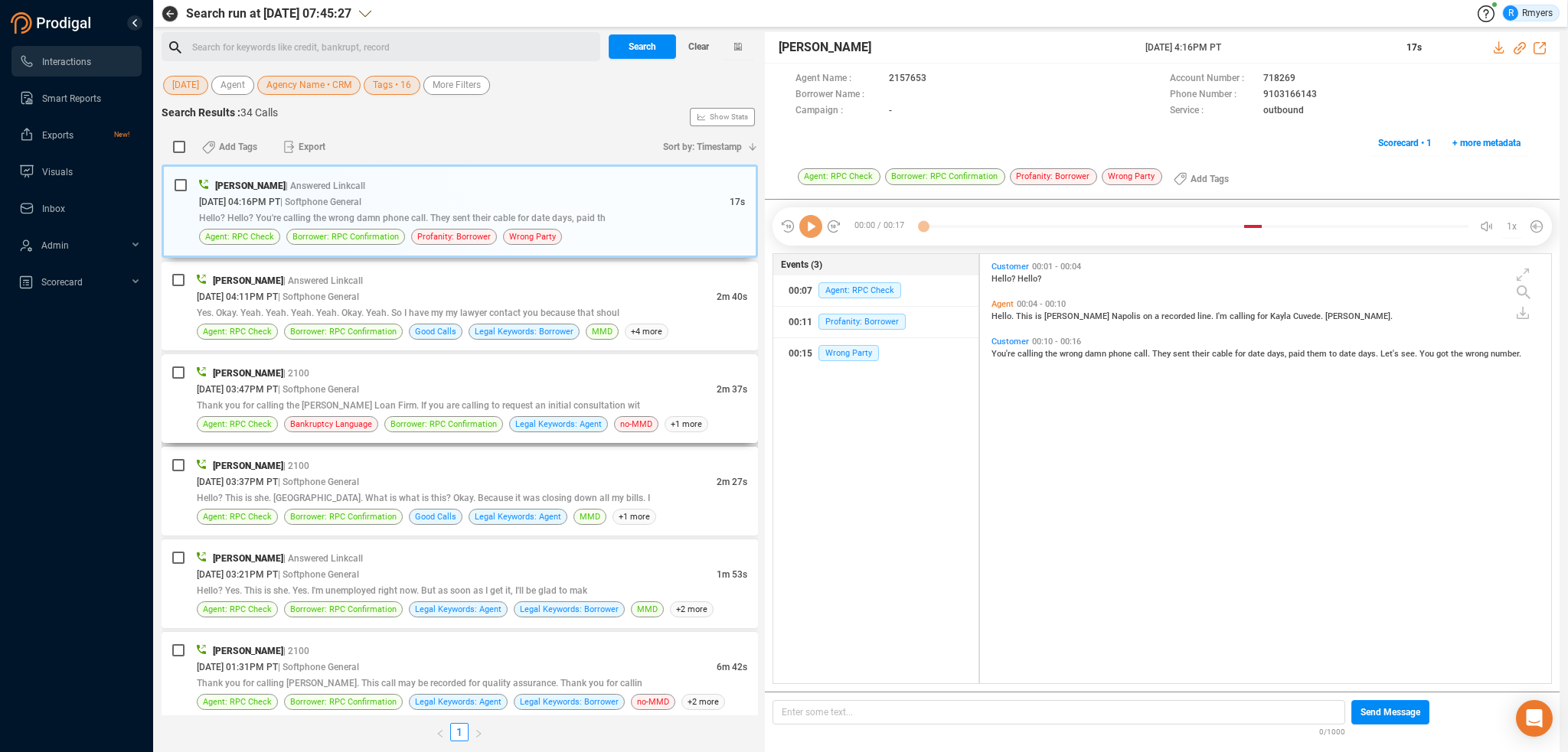
scroll to position [426, 563]
click at [810, 235] on icon at bounding box center [811, 226] width 23 height 23
click at [689, 43] on span "Clear" at bounding box center [698, 46] width 20 height 24
click at [199, 99] on div "Search for keywords like credit, bankrupt, record ﻿ Search Clear Last 7 days Ag…" at bounding box center [460, 392] width 597 height 720
click at [195, 81] on span "Last 7 days" at bounding box center [196, 85] width 47 height 19
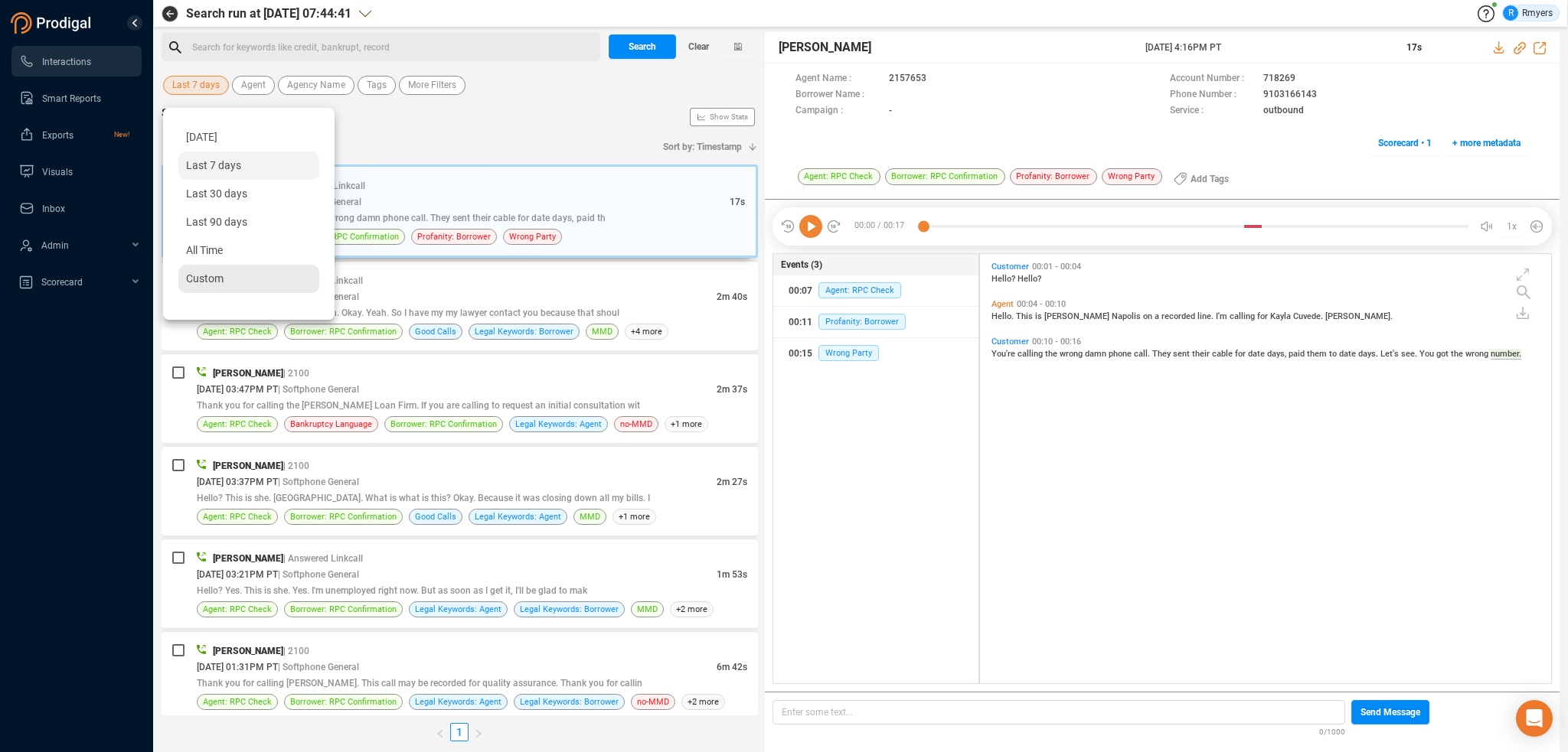
click at [220, 277] on span "Custom" at bounding box center [205, 278] width 37 height 12
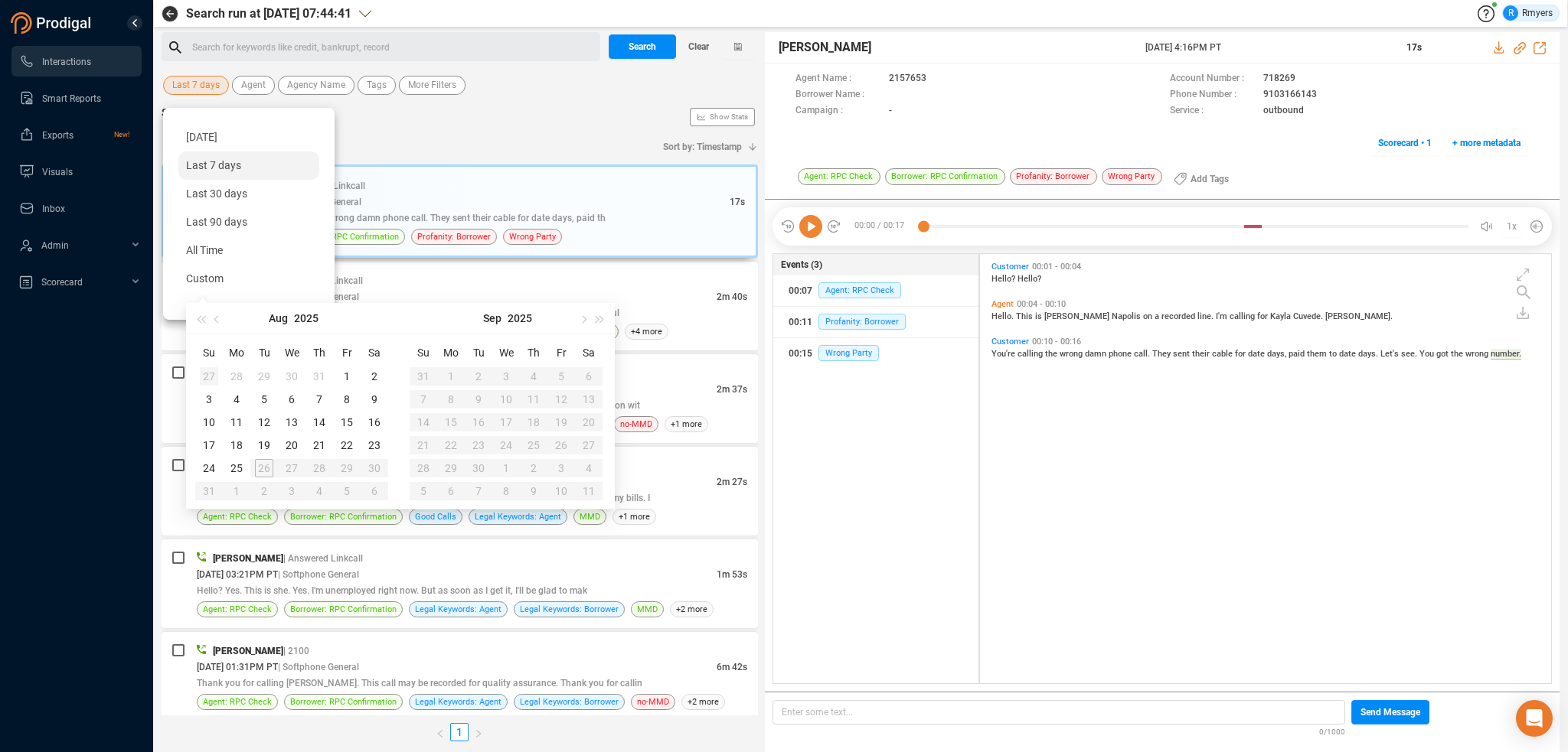
type input "2025-07-27"
click at [212, 323] on button "button" at bounding box center [217, 319] width 17 height 31
click at [218, 318] on span "button" at bounding box center [218, 319] width 7 height 7
type input "2025-06-01"
click at [210, 373] on div "1" at bounding box center [209, 376] width 19 height 19
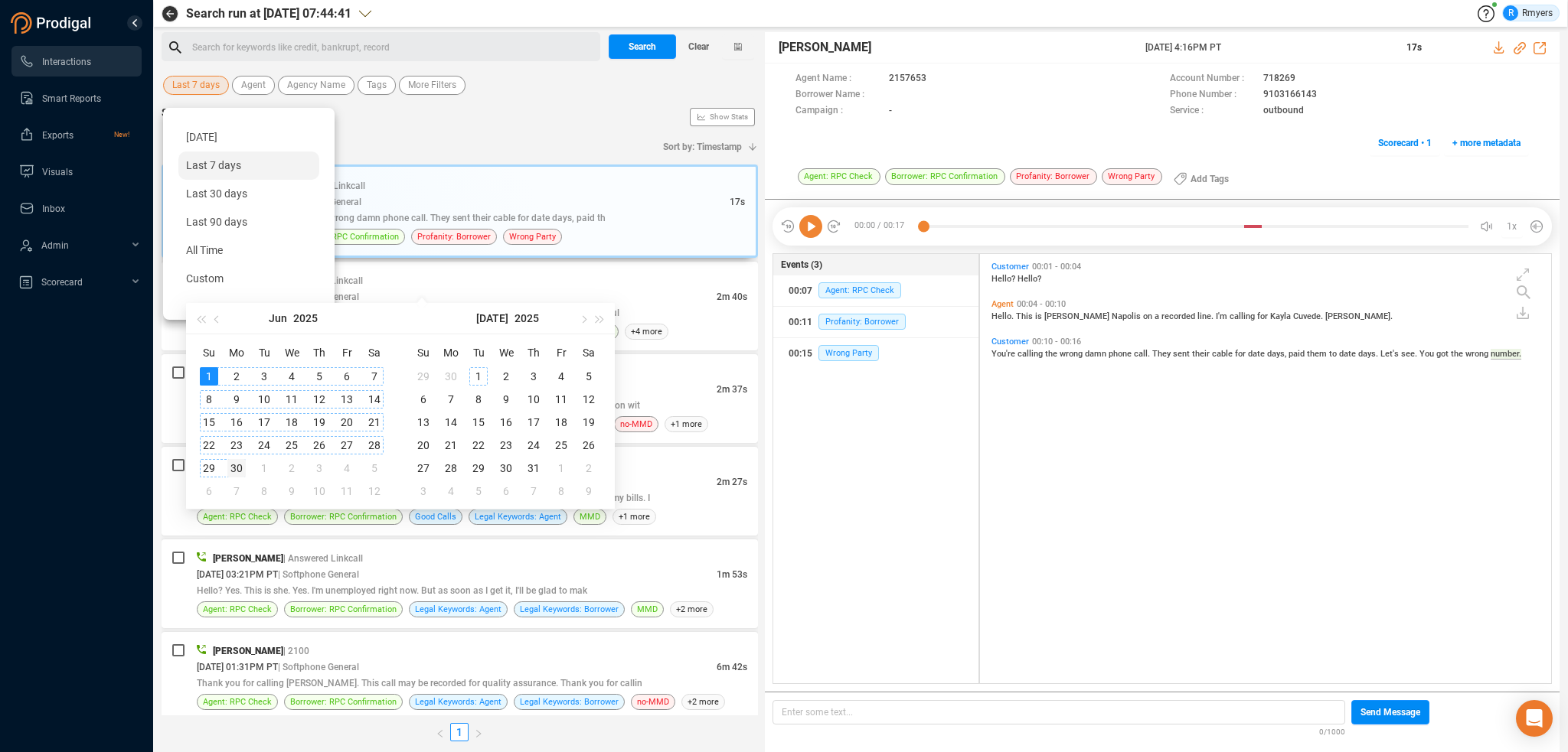
type input "2025-06-30"
click at [236, 468] on div "30" at bounding box center [236, 468] width 19 height 19
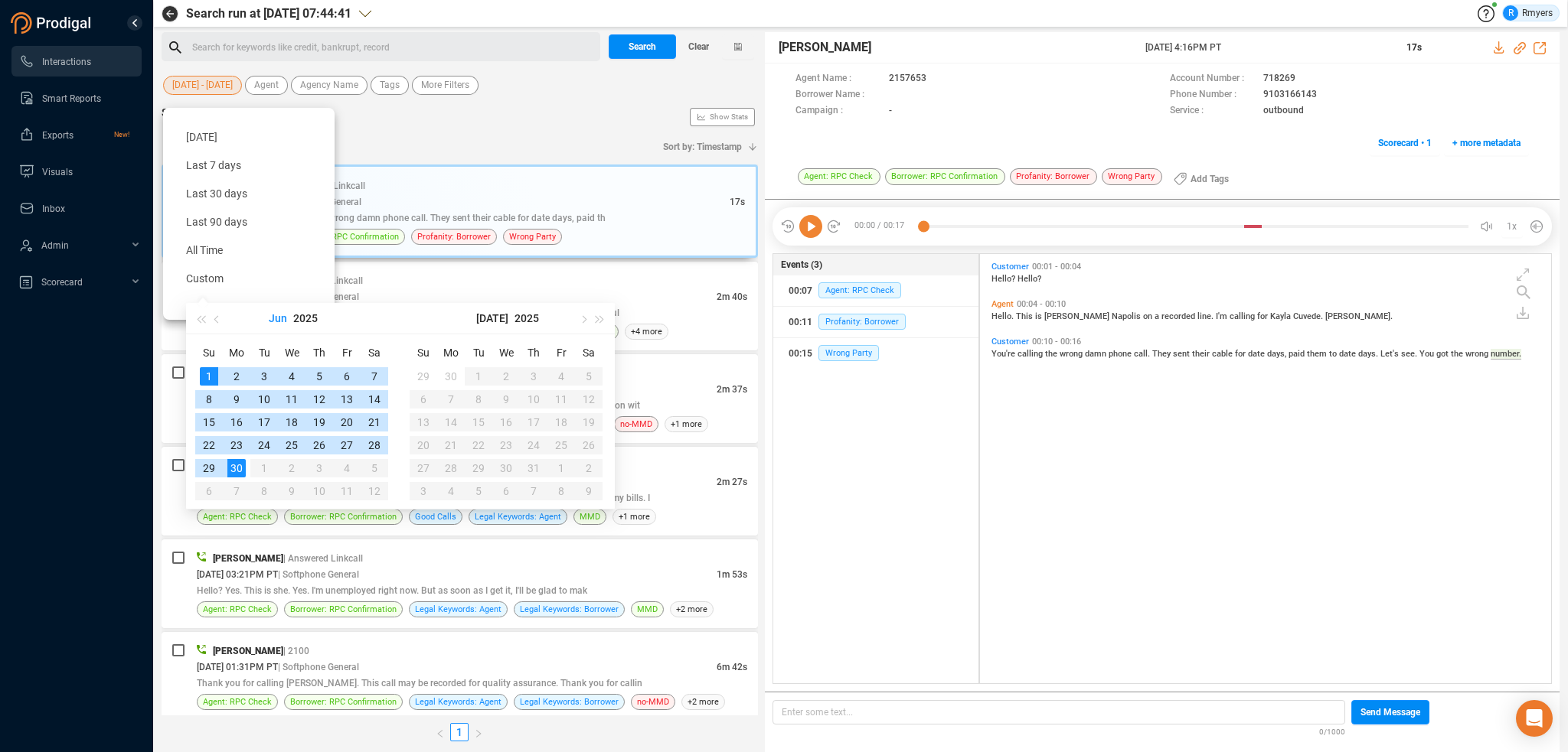
type input "2025-06-01"
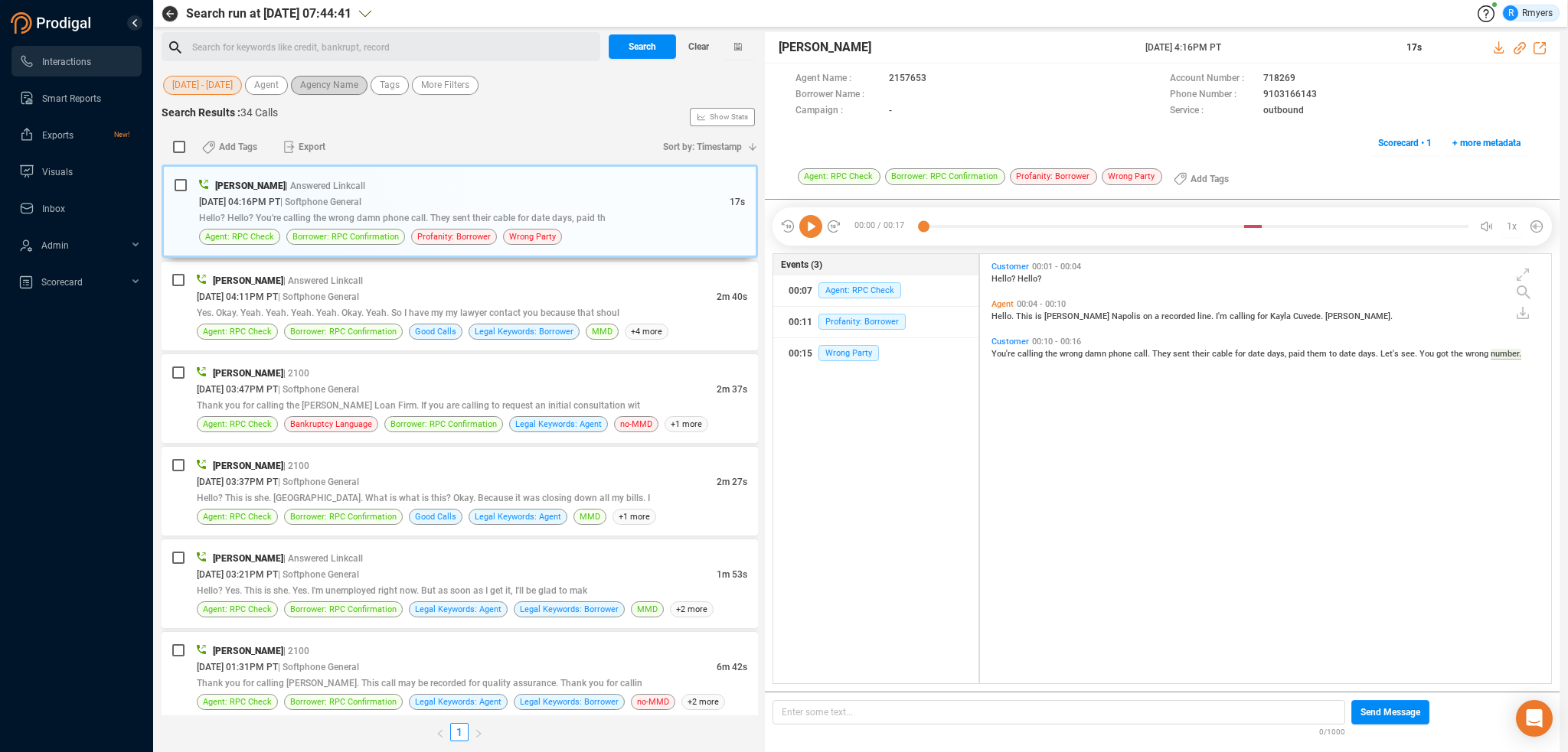
click at [333, 88] on span "Agency Name" at bounding box center [328, 85] width 58 height 19
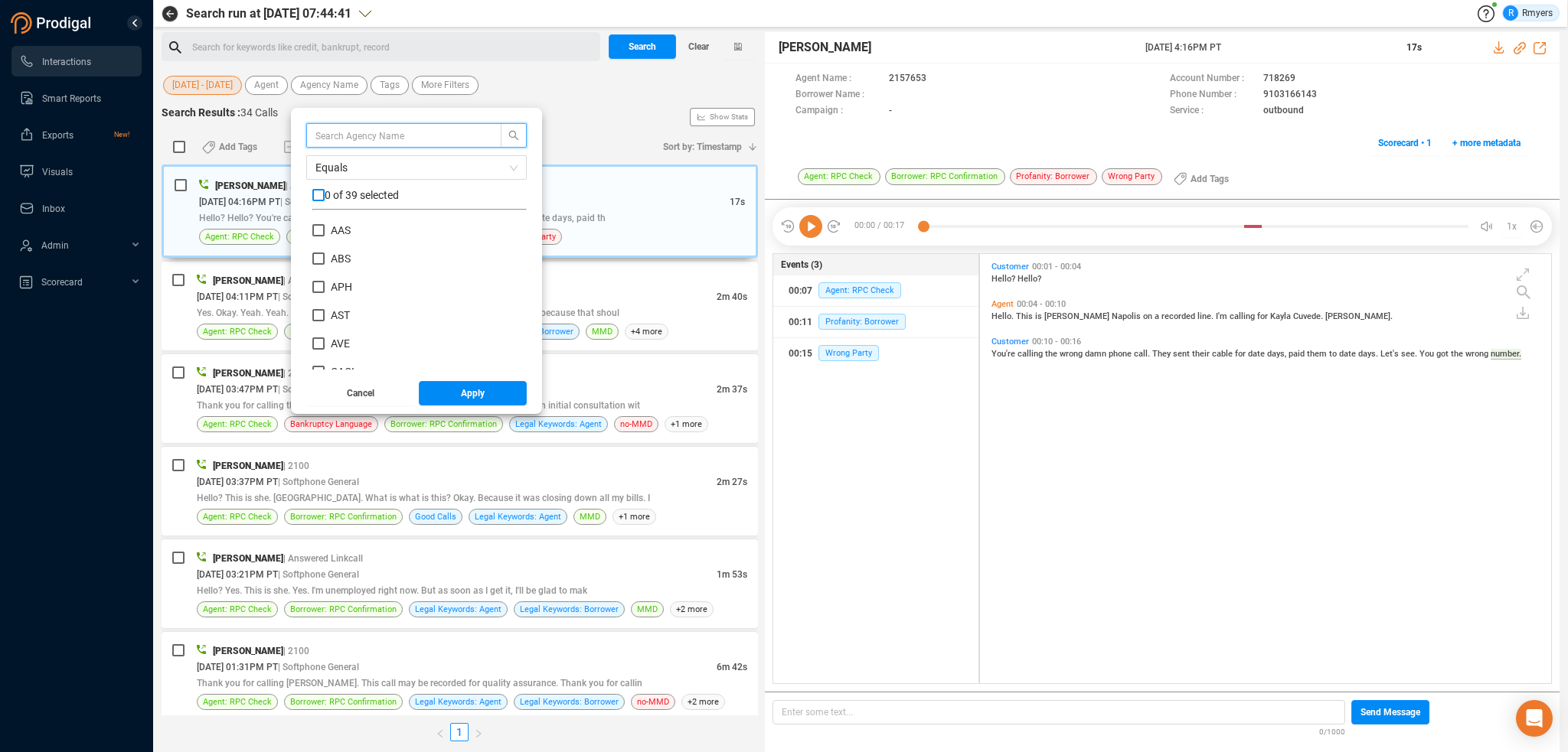
scroll to position [143, 207]
drag, startPoint x: 340, startPoint y: 253, endPoint x: 364, endPoint y: 287, distance: 41.6
click at [340, 255] on span "ABS" at bounding box center [341, 258] width 20 height 12
click at [324, 255] on input "ABS" at bounding box center [318, 258] width 12 height 12
checkbox input "true"
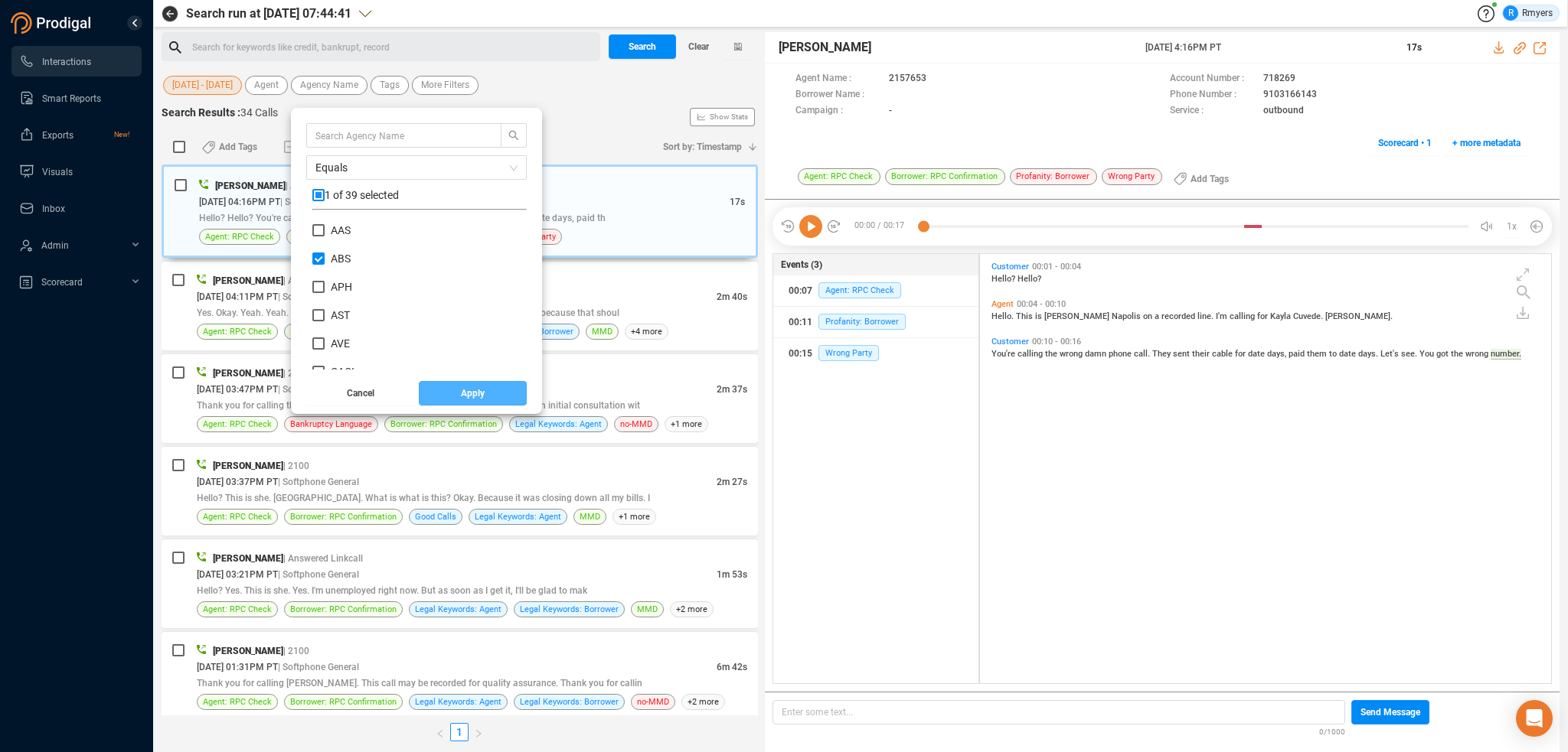
click at [454, 388] on button "Apply" at bounding box center [473, 394] width 108 height 24
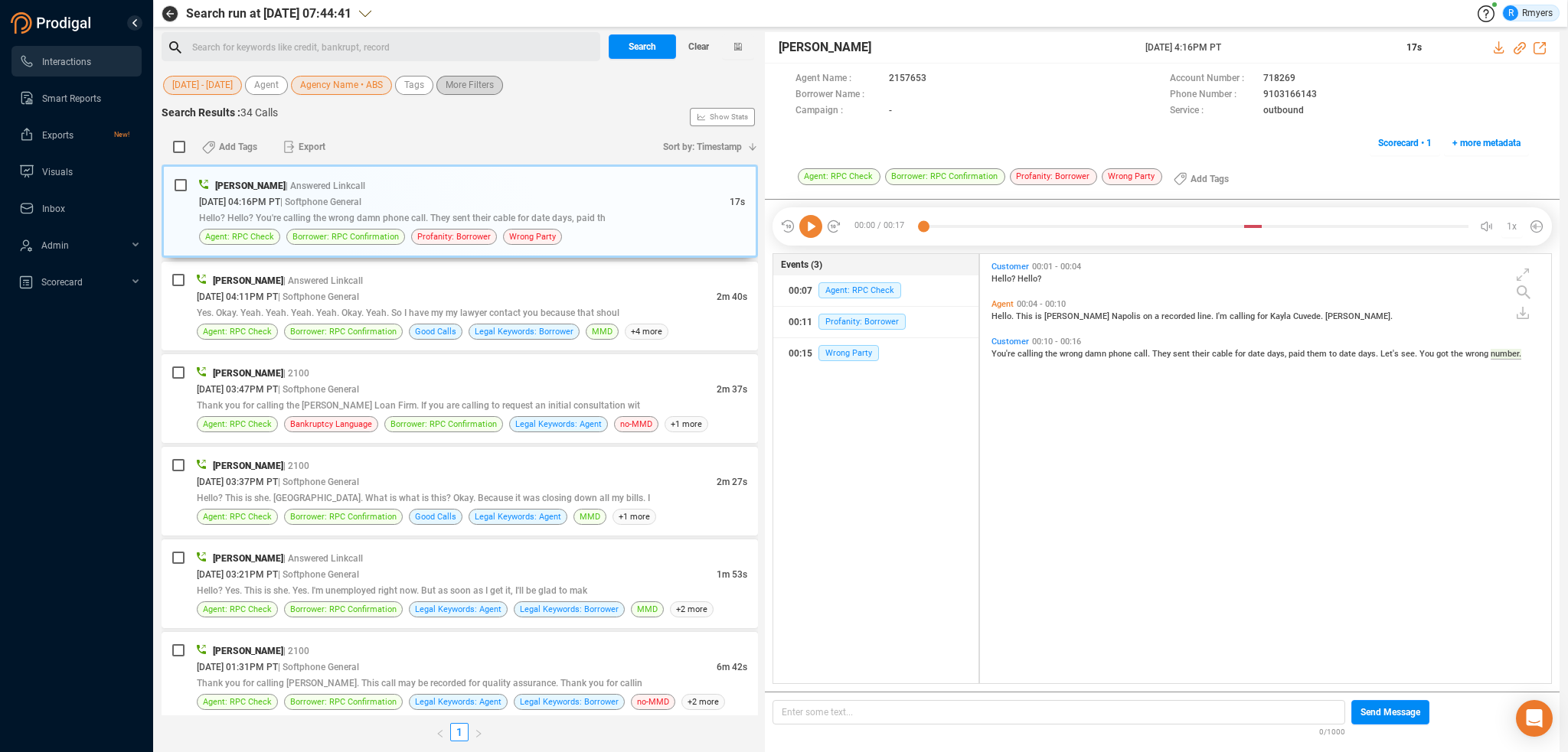
click at [473, 89] on span "More Filters" at bounding box center [469, 85] width 48 height 19
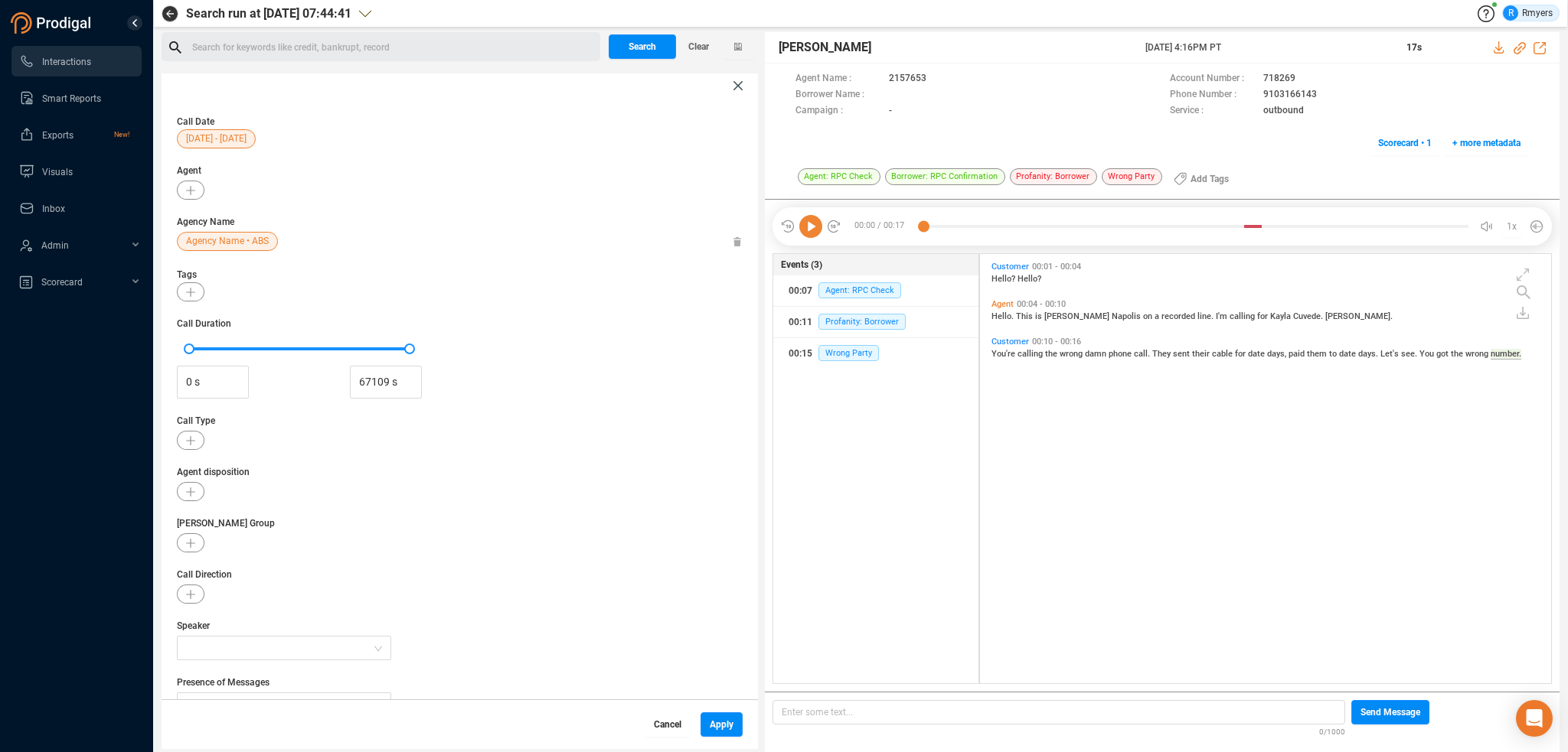
click at [676, 729] on span "Cancel" at bounding box center [667, 725] width 28 height 24
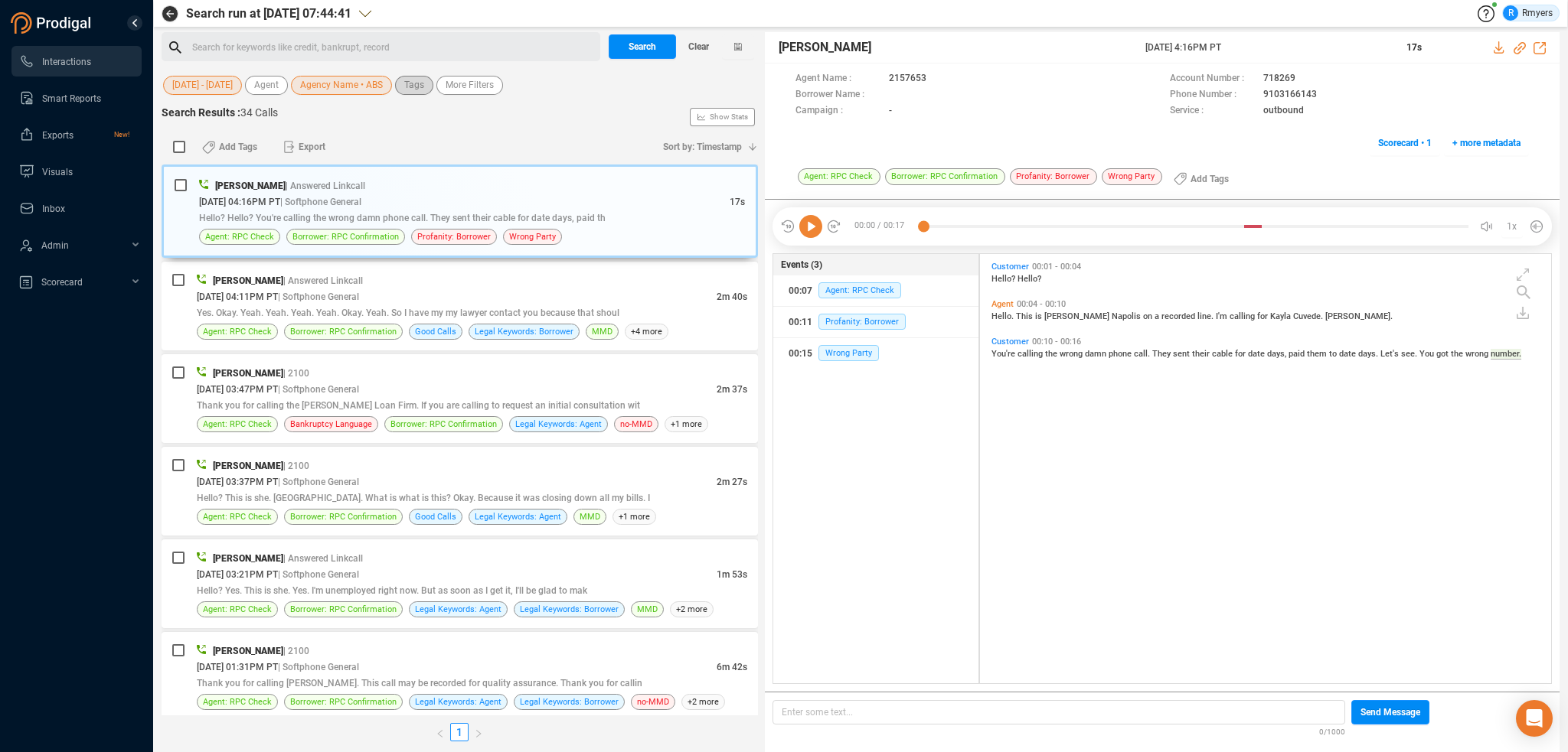
click at [415, 85] on span "Tags" at bounding box center [414, 85] width 20 height 19
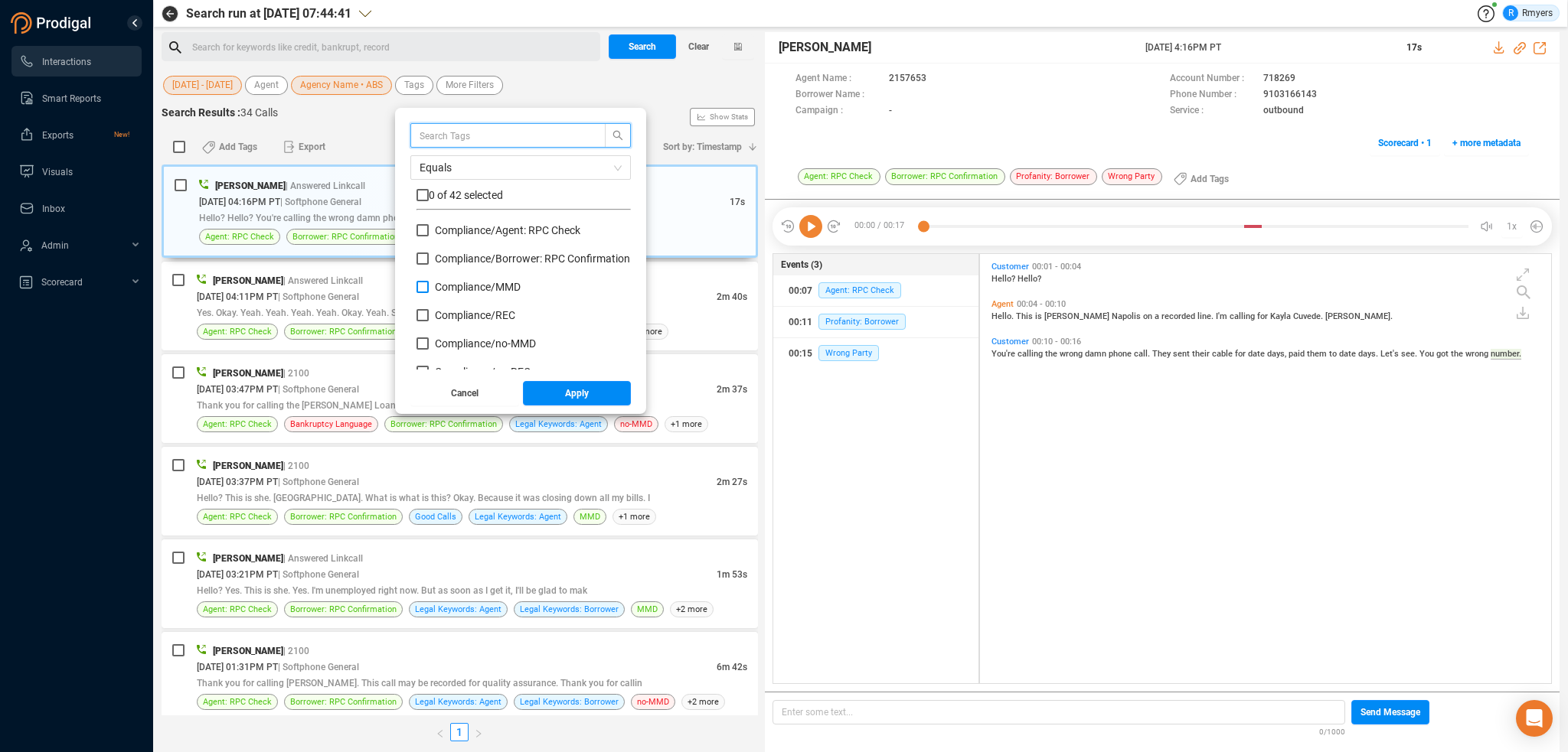
scroll to position [77, 0]
click at [468, 292] on span "Compliance/ no-REC" at bounding box center [482, 295] width 95 height 12
click at [429, 292] on input "Compliance/ no-REC" at bounding box center [422, 295] width 12 height 12
checkbox input "true"
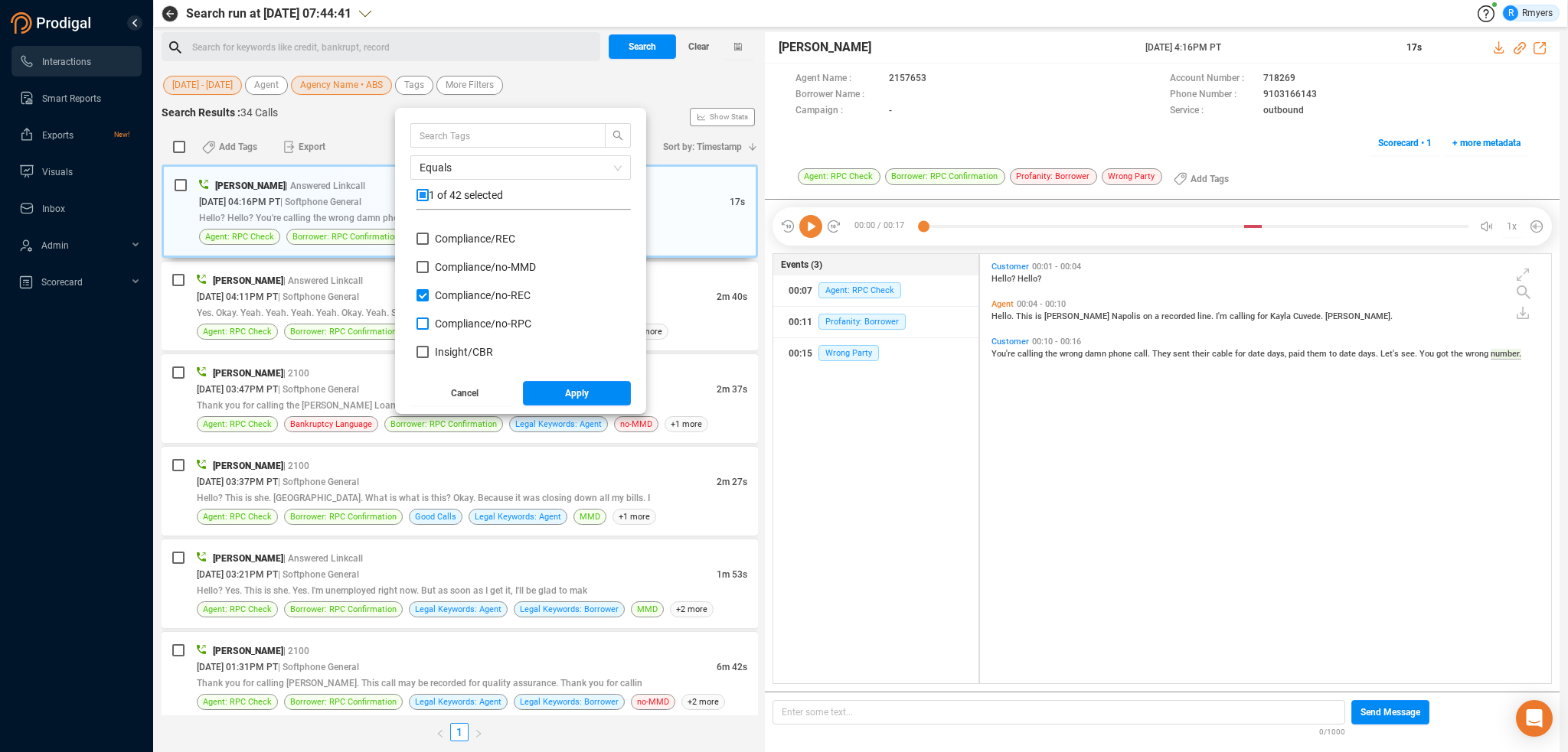
click at [469, 321] on span "Compliance/ no-RPC" at bounding box center [483, 323] width 96 height 12
click at [429, 321] on input "Compliance/ no-RPC" at bounding box center [422, 323] width 12 height 12
checkbox input "true"
click at [465, 264] on span "Compliance/ no-MMD" at bounding box center [486, 266] width 101 height 12
click at [429, 264] on input "Compliance/ no-MMD" at bounding box center [422, 266] width 12 height 12
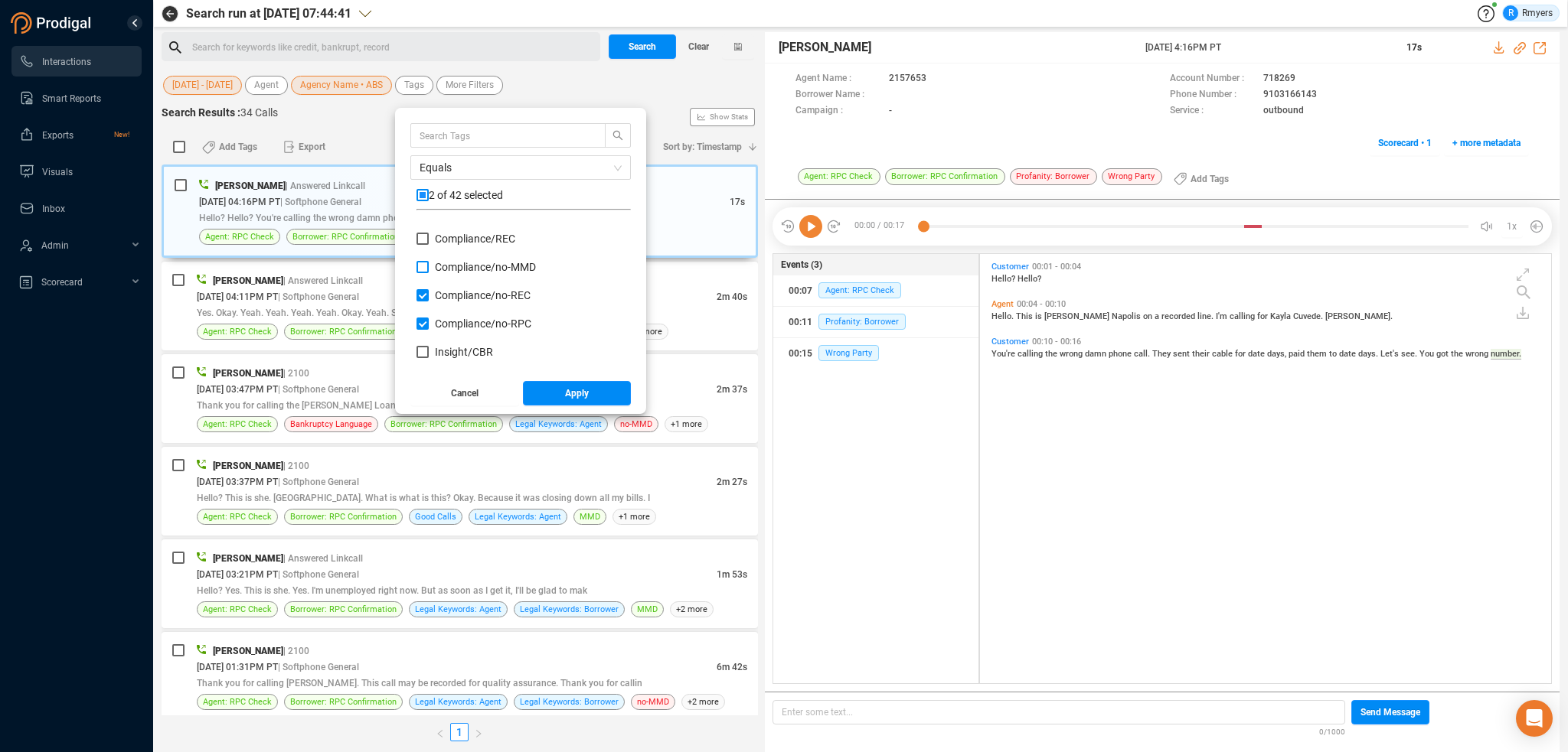
checkbox input "true"
click at [455, 274] on span "Insight/ CBR" at bounding box center [464, 275] width 58 height 12
click at [429, 274] on input "Insight/ CBR" at bounding box center [422, 275] width 12 height 12
checkbox input "true"
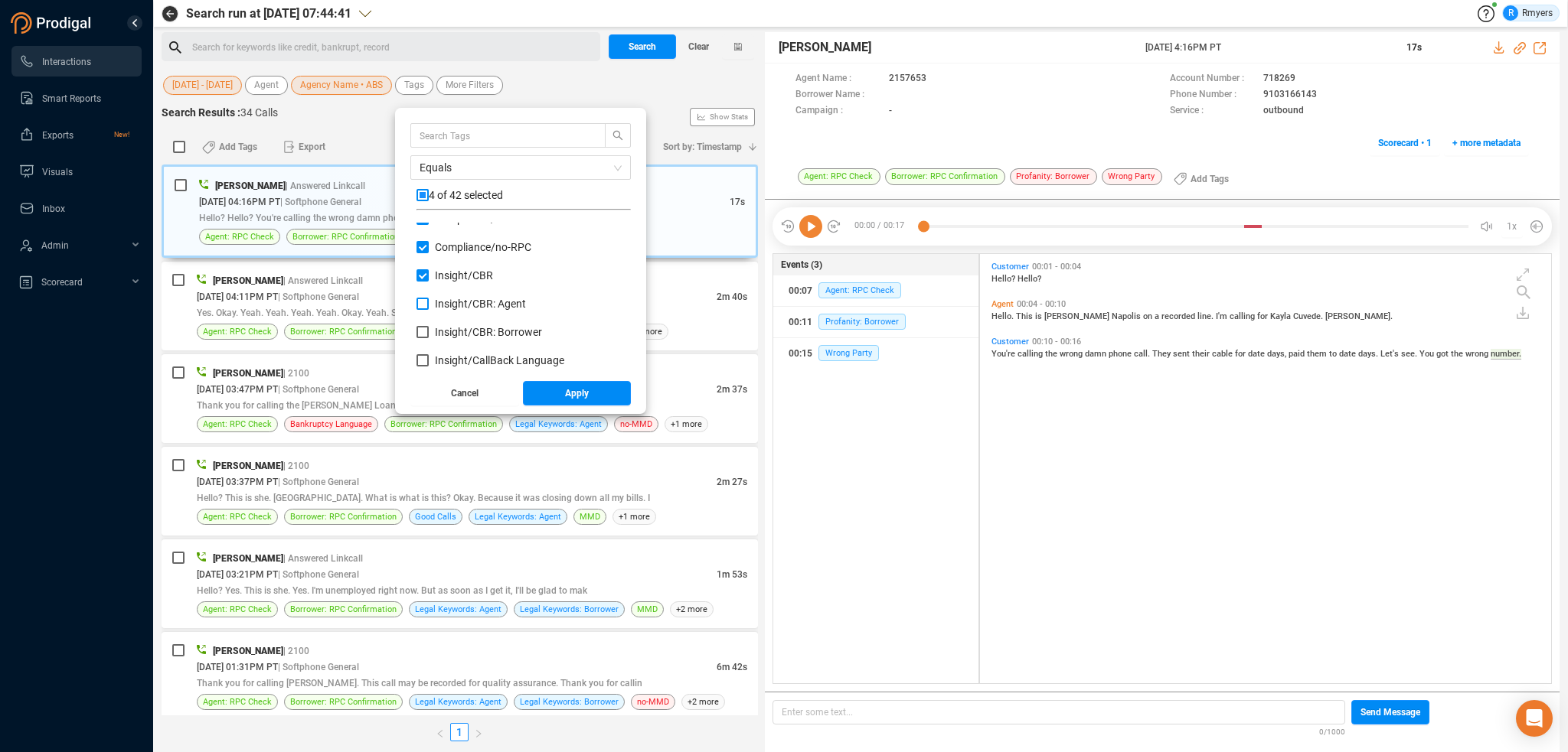
click at [455, 306] on span "Insight/ CBR: Agent" at bounding box center [481, 303] width 91 height 12
click at [429, 306] on input "Insight/ CBR: Agent" at bounding box center [422, 303] width 12 height 12
checkbox input "true"
click at [455, 332] on span "Insight/ CBR: Borrower" at bounding box center [489, 332] width 108 height 12
click at [429, 332] on input "Insight/ CBR: Borrower" at bounding box center [422, 332] width 12 height 12
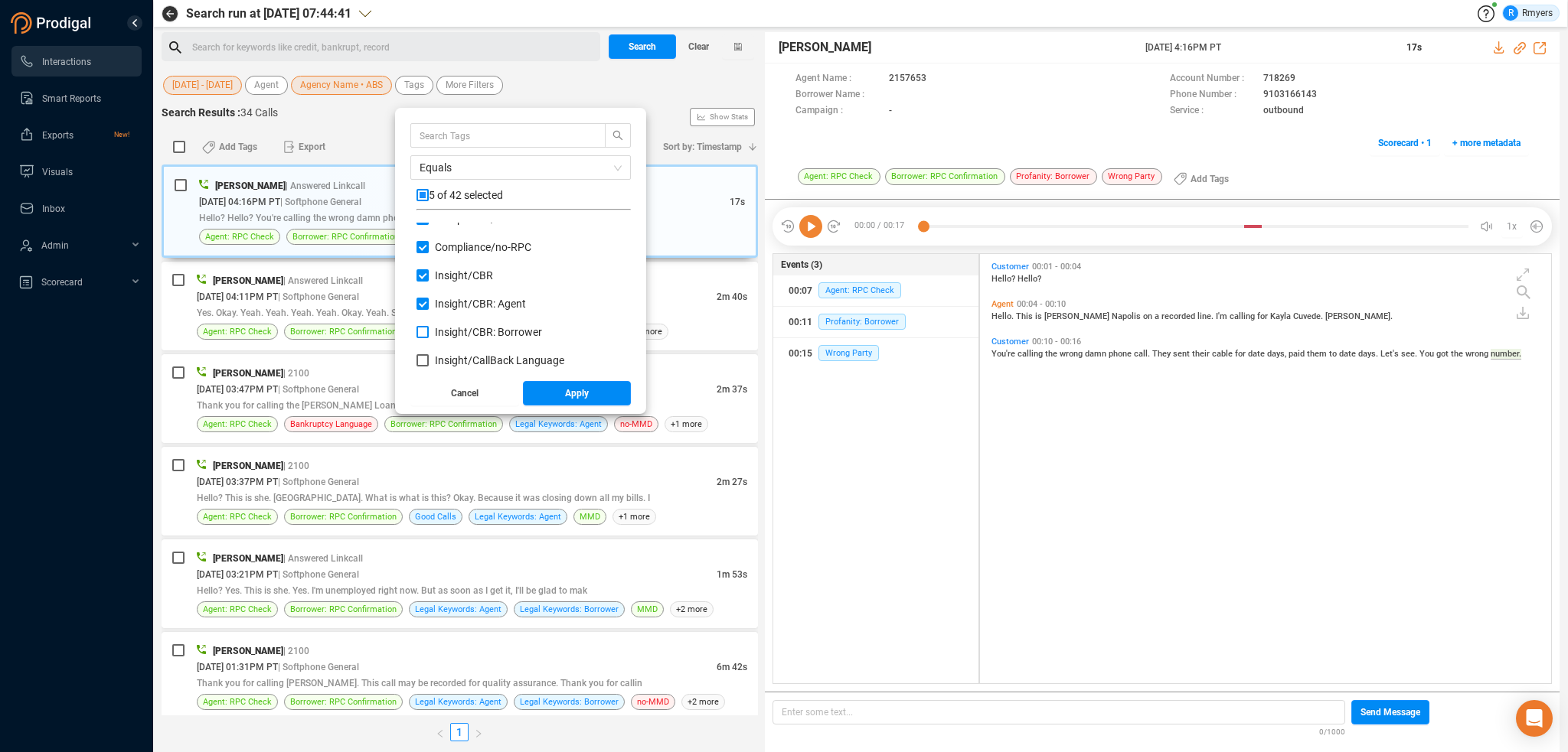
checkbox input "true"
click at [454, 278] on span "Red Flag/ Bankruptcy Language" at bounding box center [511, 277] width 152 height 12
click at [429, 278] on input "Red Flag/ Bankruptcy Language" at bounding box center [422, 277] width 12 height 12
checkbox input "true"
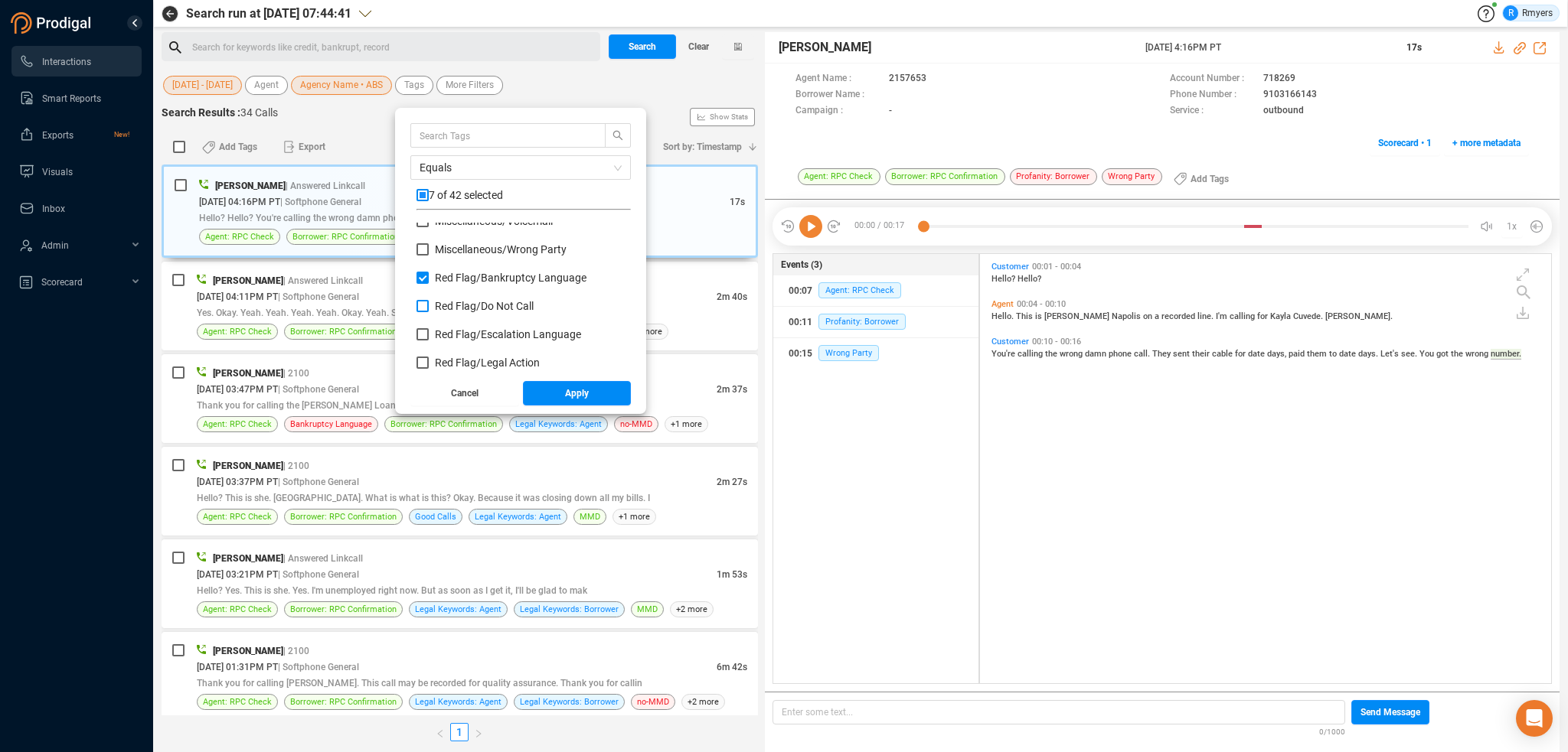
click at [454, 306] on span "Red Flag/ Do Not Call" at bounding box center [484, 306] width 99 height 12
click at [429, 306] on input "Red Flag/ Do Not Call" at bounding box center [422, 306] width 12 height 12
checkbox input "true"
drag, startPoint x: 454, startPoint y: 333, endPoint x: 455, endPoint y: 357, distance: 24.0
click at [455, 342] on label "Red Flag/ Escalation Language" at bounding box center [501, 335] width 170 height 16
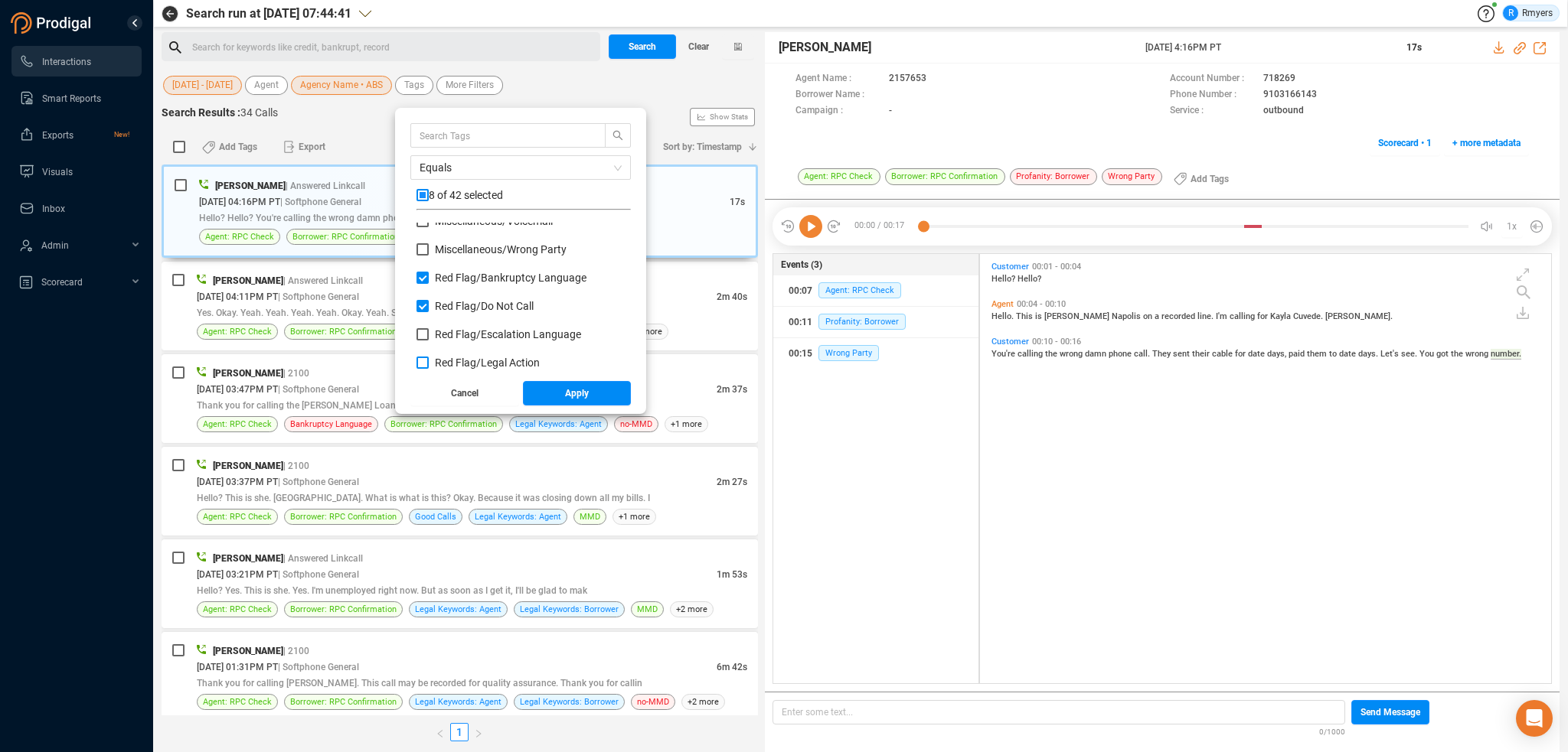
click at [455, 359] on span "Red Flag/ Legal Action" at bounding box center [487, 363] width 105 height 12
click at [429, 359] on input "Red Flag/ Legal Action" at bounding box center [422, 363] width 12 height 12
checkbox input "true"
click at [420, 333] on input "Red Flag/ Escalation Language" at bounding box center [422, 334] width 12 height 12
checkbox input "true"
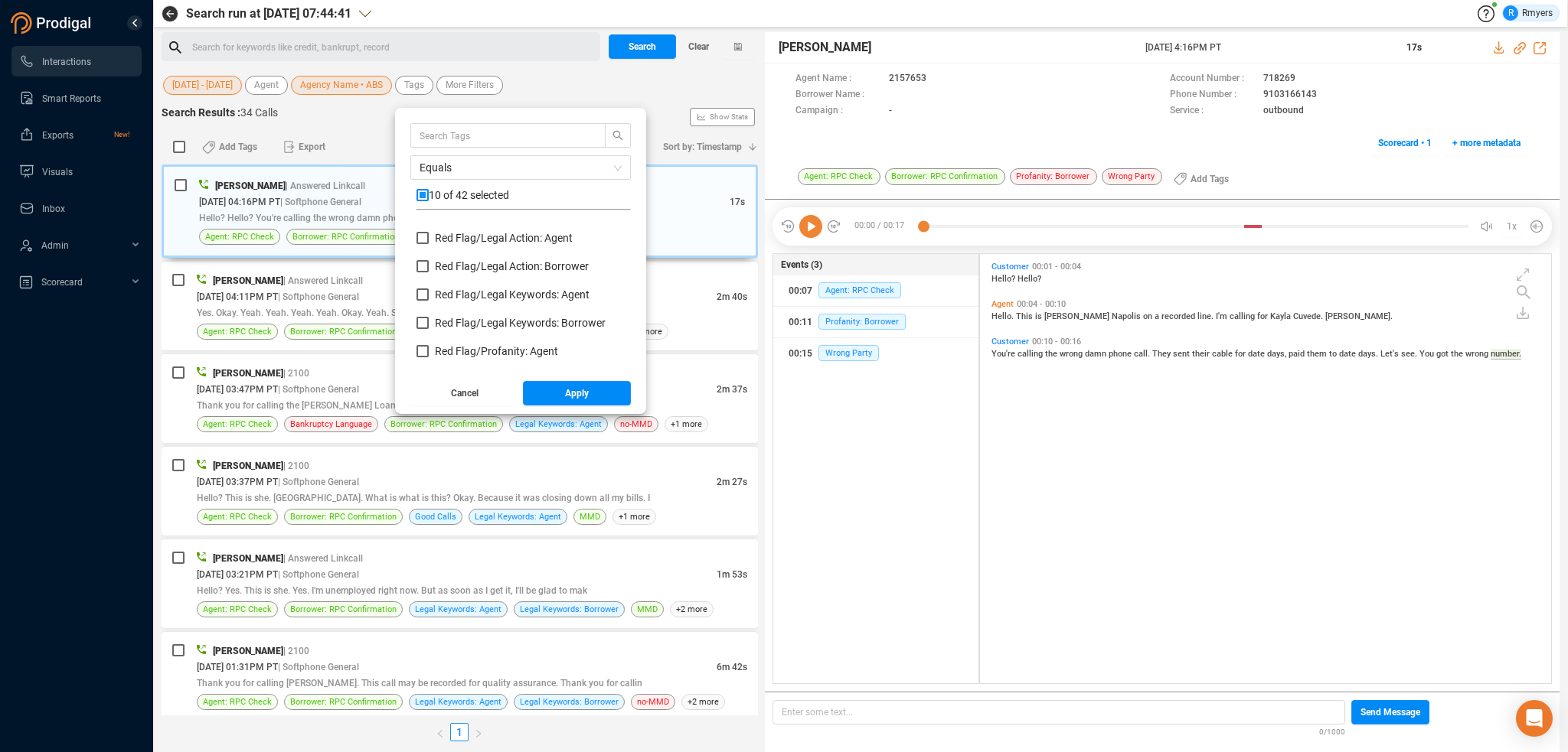
scroll to position [765, 0]
click at [449, 309] on span "Red Flag/ Legal Action: Agent" at bounding box center [504, 314] width 138 height 12
click at [429, 309] on input "Red Flag/ Legal Action: Agent" at bounding box center [422, 314] width 12 height 12
checkbox input "true"
click at [449, 345] on span "Red Flag/ Legal Action: Borrower" at bounding box center [512, 342] width 154 height 12
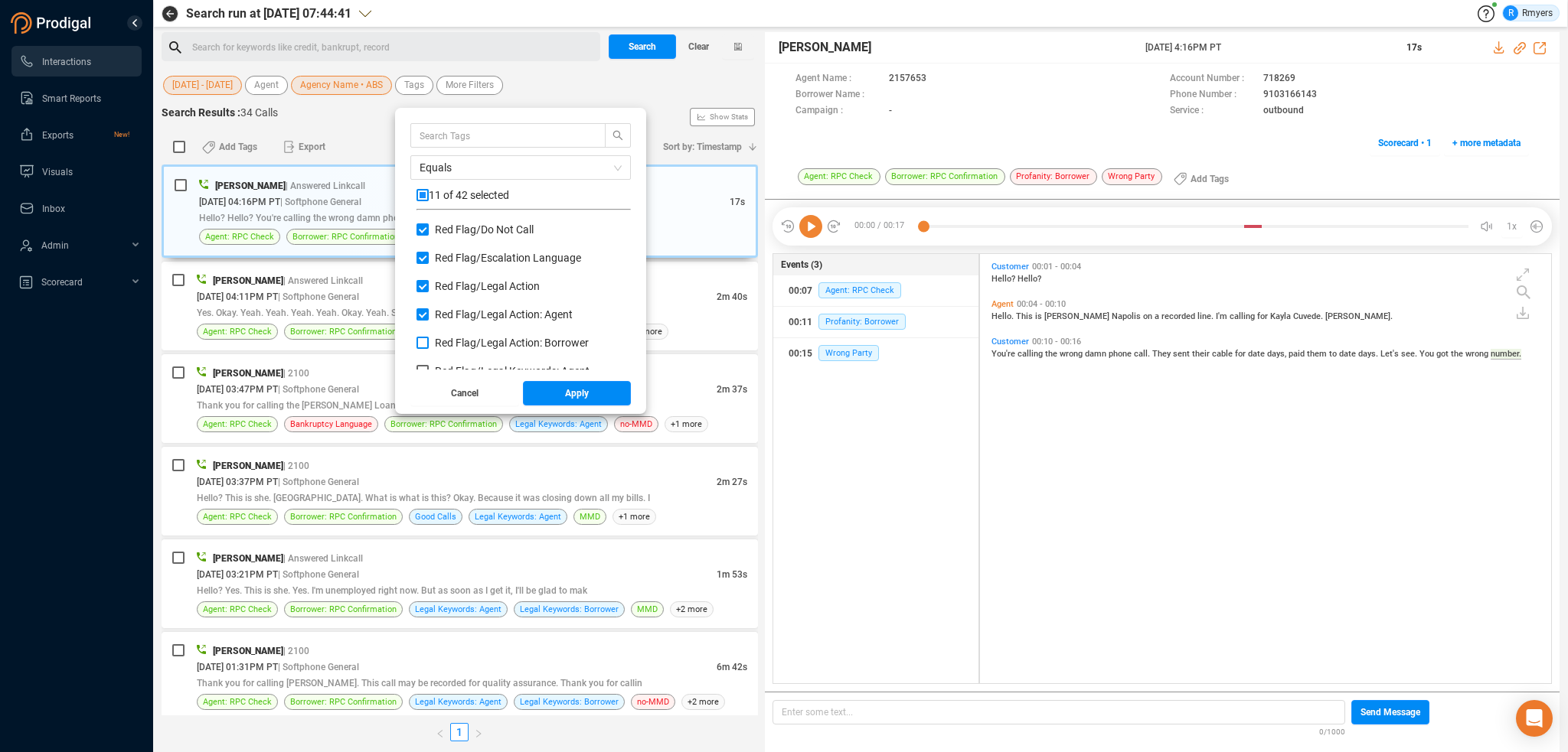
click at [429, 345] on input "Red Flag/ Legal Action: Borrower" at bounding box center [422, 342] width 12 height 12
checkbox input "true"
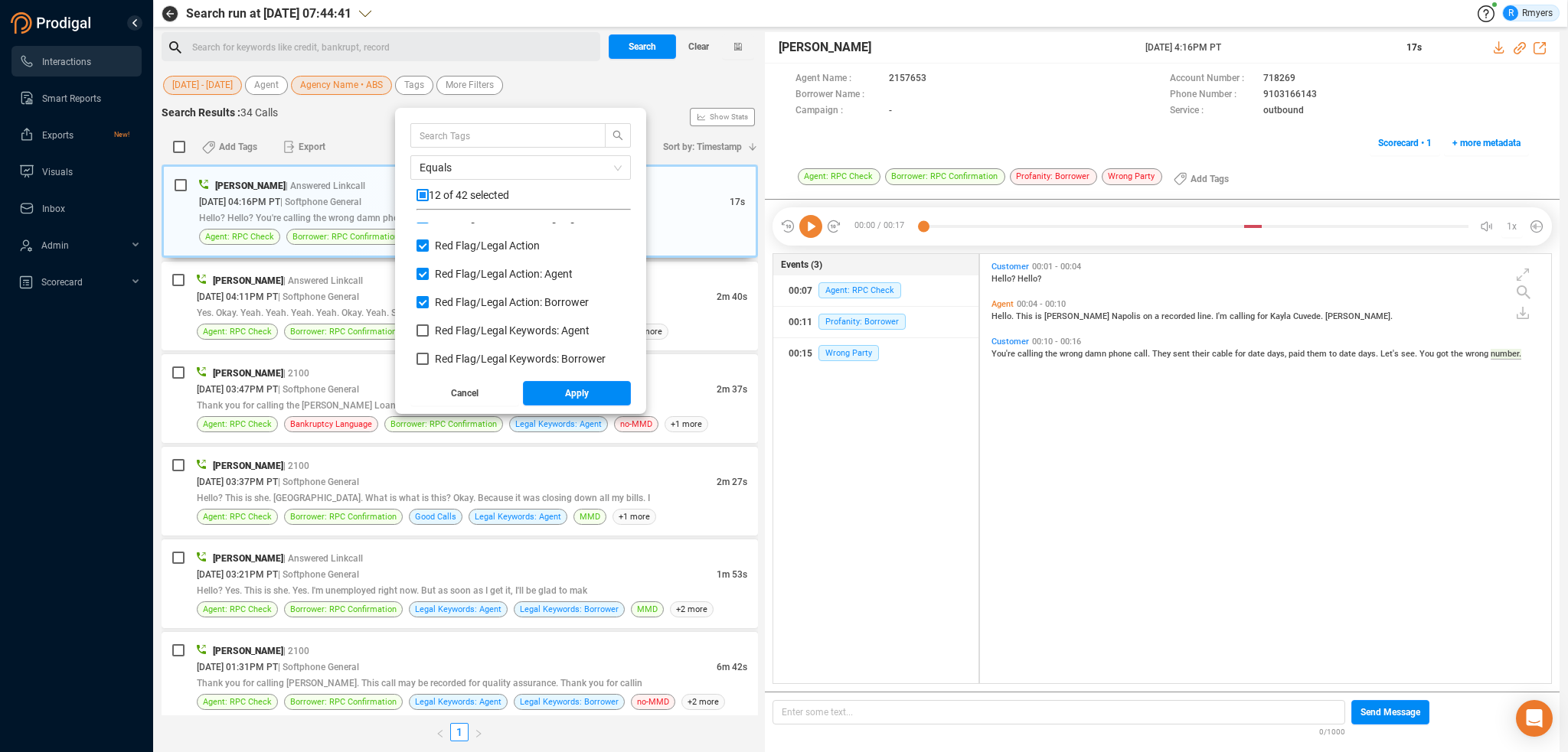
scroll to position [842, 0]
click at [440, 294] on span "Red Flag/ Legal Keywords: Agent" at bounding box center [513, 294] width 155 height 12
click at [429, 294] on input "Red Flag/ Legal Keywords: Agent" at bounding box center [422, 294] width 12 height 12
checkbox input "true"
click at [439, 317] on span "Red Flag/ Legal Keywords: Borrower" at bounding box center [520, 323] width 170 height 12
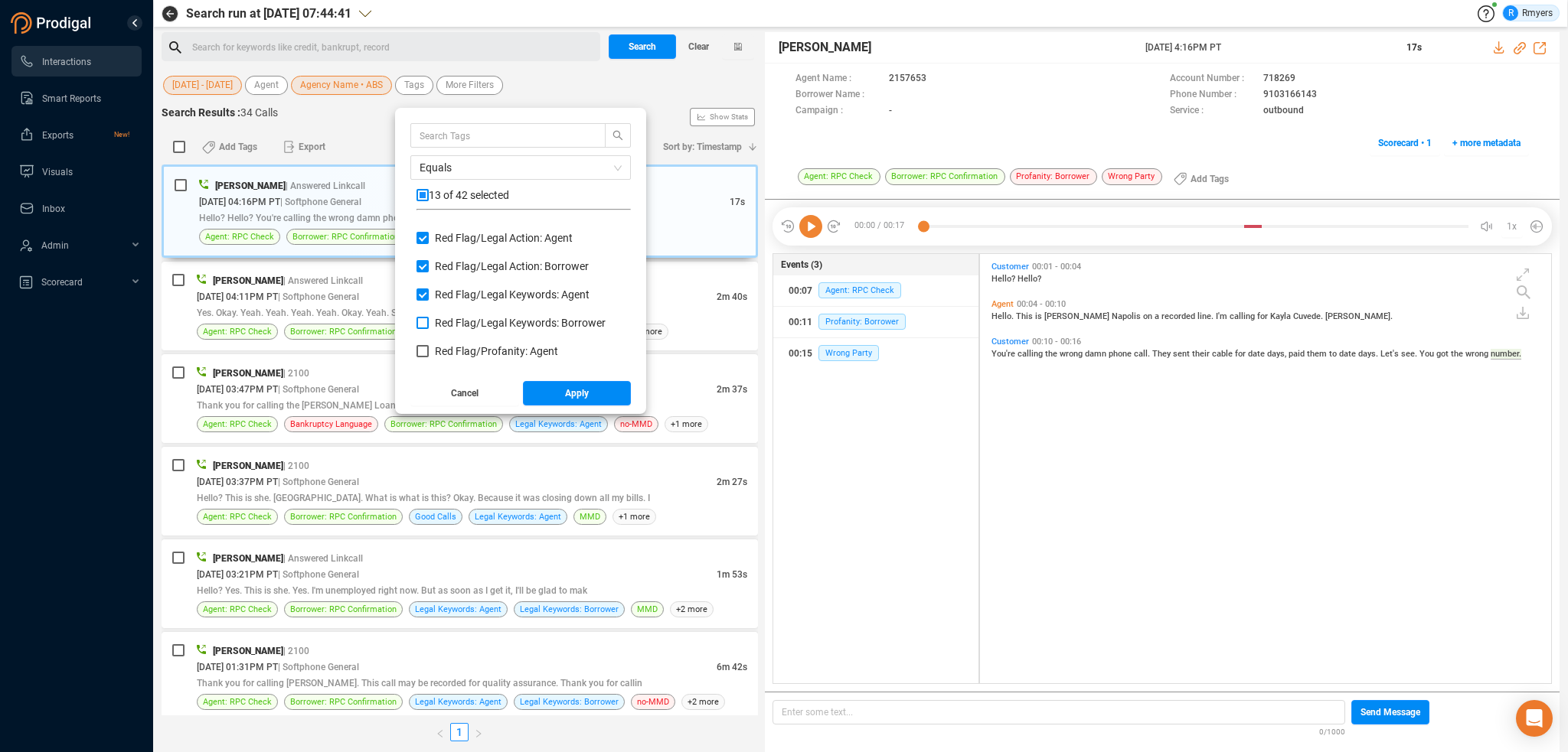
click at [429, 317] on input "Red Flag/ Legal Keywords: Borrower" at bounding box center [422, 323] width 12 height 12
checkbox input "true"
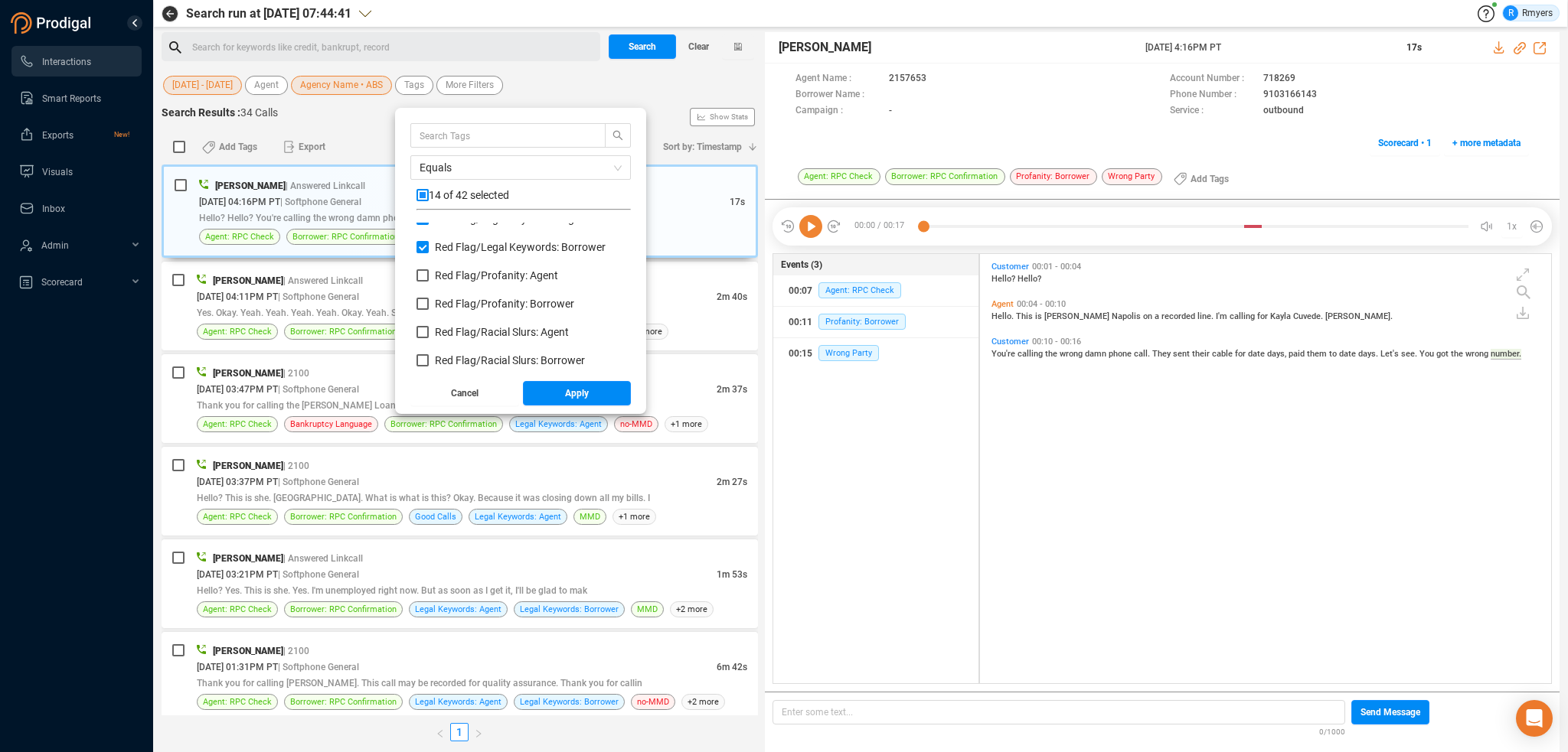
scroll to position [918, 0]
click at [457, 271] on span "Red Flag/ Profanity: Agent" at bounding box center [496, 275] width 123 height 12
click at [429, 271] on input "Red Flag/ Profanity: Agent" at bounding box center [422, 275] width 12 height 12
checkbox input "true"
click at [461, 297] on span "Red Flag/ Profanity: Borrower" at bounding box center [504, 303] width 139 height 12
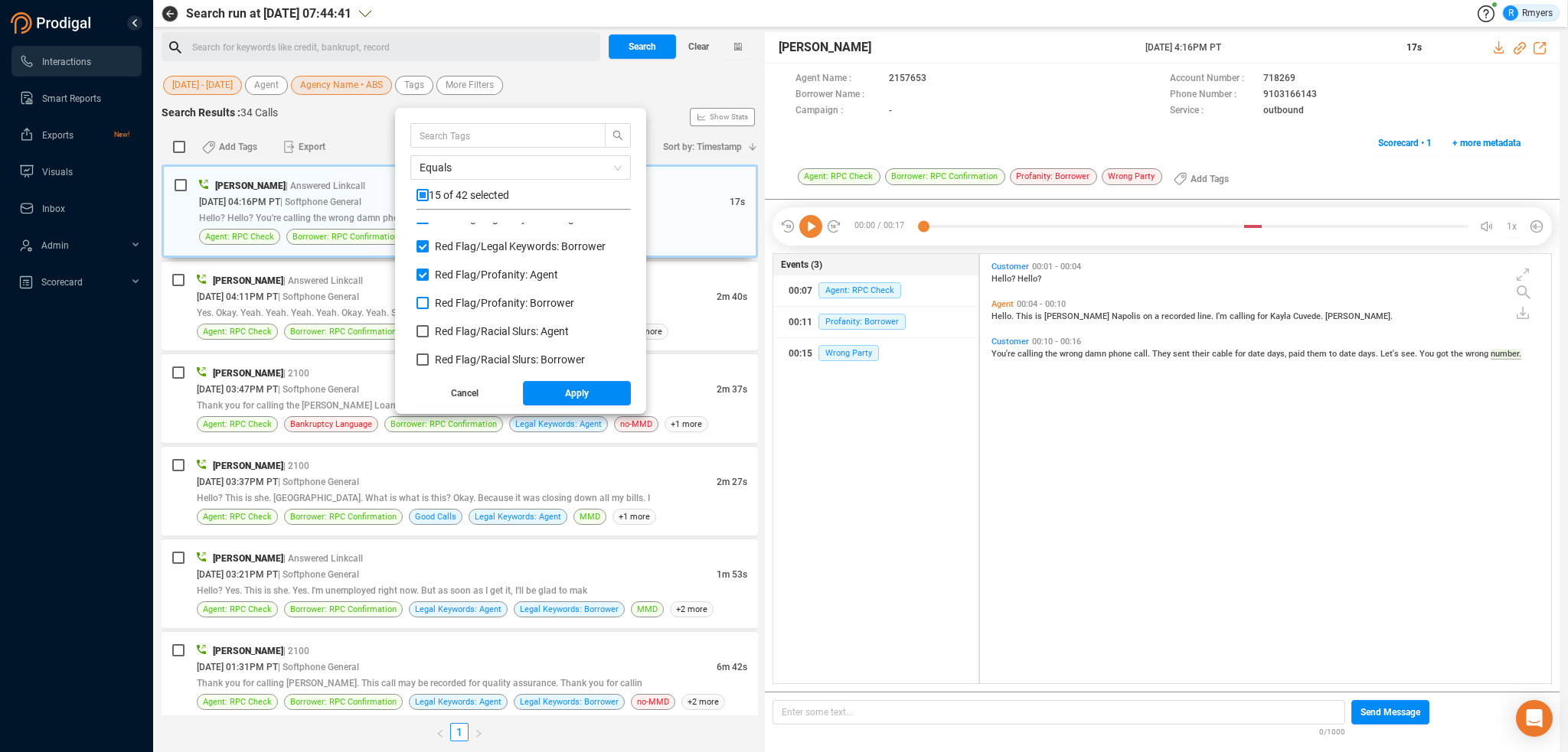
click at [429, 297] on input "Red Flag/ Profanity: Borrower" at bounding box center [422, 303] width 12 height 12
checkbox input "true"
click at [461, 330] on span "Red Flag/ Racial Slurs: Agent" at bounding box center [502, 331] width 134 height 12
click at [429, 330] on input "Red Flag/ Racial Slurs: Agent" at bounding box center [422, 331] width 12 height 12
checkbox input "true"
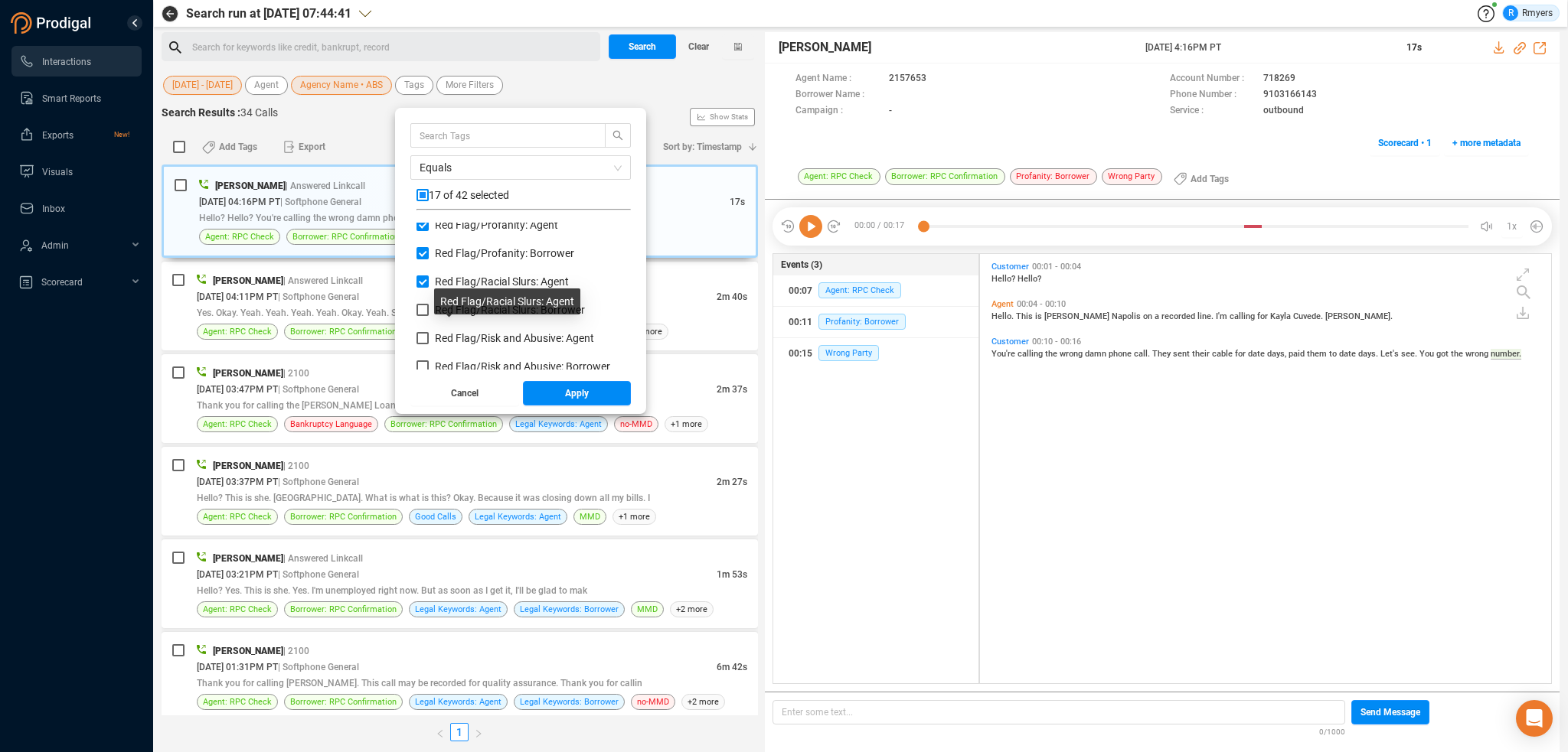
scroll to position [995, 0]
click at [460, 282] on span "Red Flag/ Racial Slurs: Borrower" at bounding box center [510, 283] width 150 height 12
click at [429, 282] on input "Red Flag/ Racial Slurs: Borrower" at bounding box center [422, 283] width 12 height 12
checkbox input "true"
drag, startPoint x: 462, startPoint y: 304, endPoint x: 462, endPoint y: 314, distance: 10.0
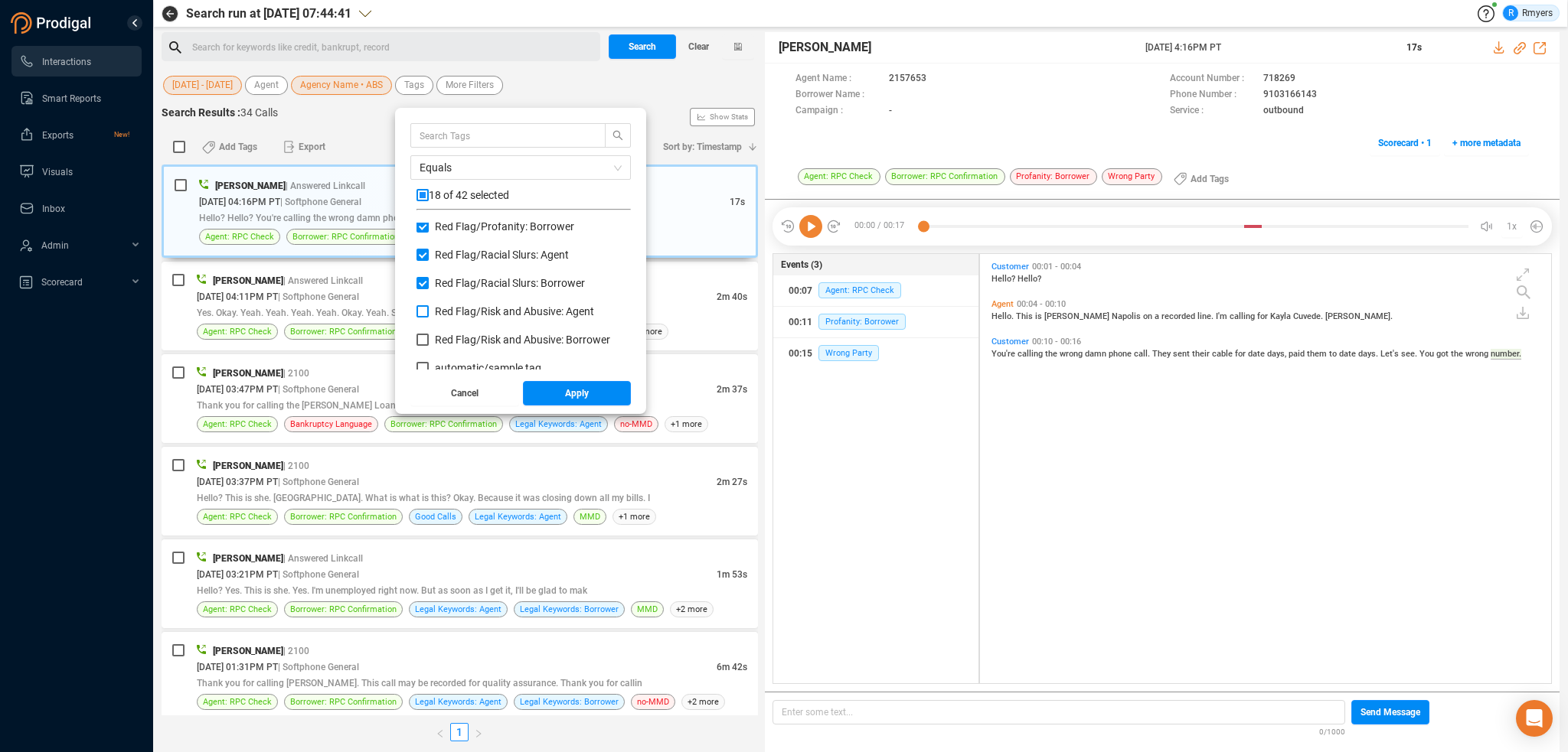
click at [462, 306] on span "Red Flag/ Risk and Abusive: Agent" at bounding box center [514, 311] width 159 height 12
click at [429, 306] on input "Red Flag/ Risk and Abusive: Agent" at bounding box center [422, 311] width 12 height 12
checkbox input "true"
click at [460, 336] on span "Red Flag/ Risk and Abusive: Borrower" at bounding box center [522, 340] width 175 height 12
click at [429, 336] on input "Red Flag/ Risk and Abusive: Borrower" at bounding box center [422, 340] width 12 height 12
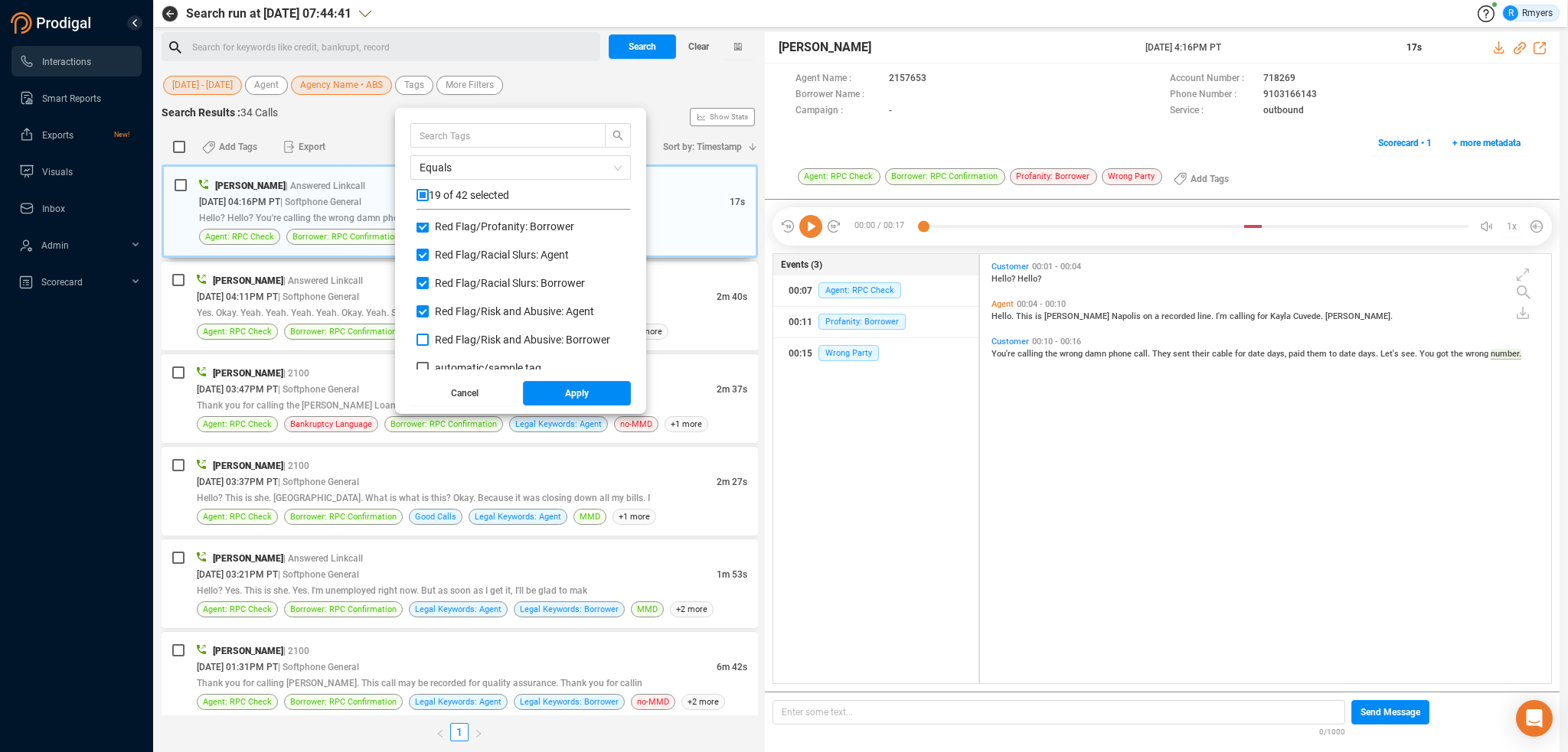
checkbox input "true"
click at [563, 397] on button "Apply" at bounding box center [577, 394] width 108 height 24
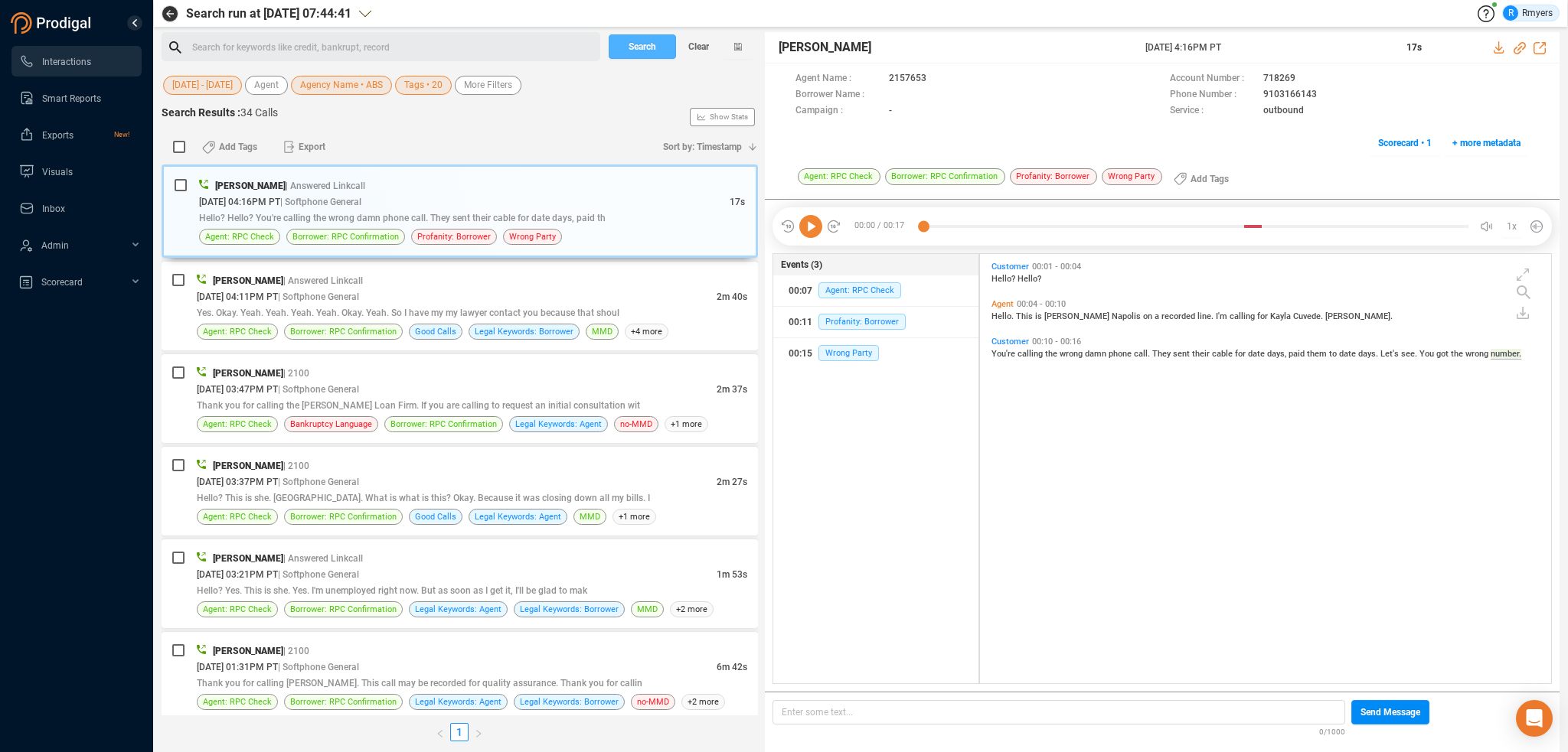
click at [632, 55] on span "Search" at bounding box center [642, 46] width 28 height 24
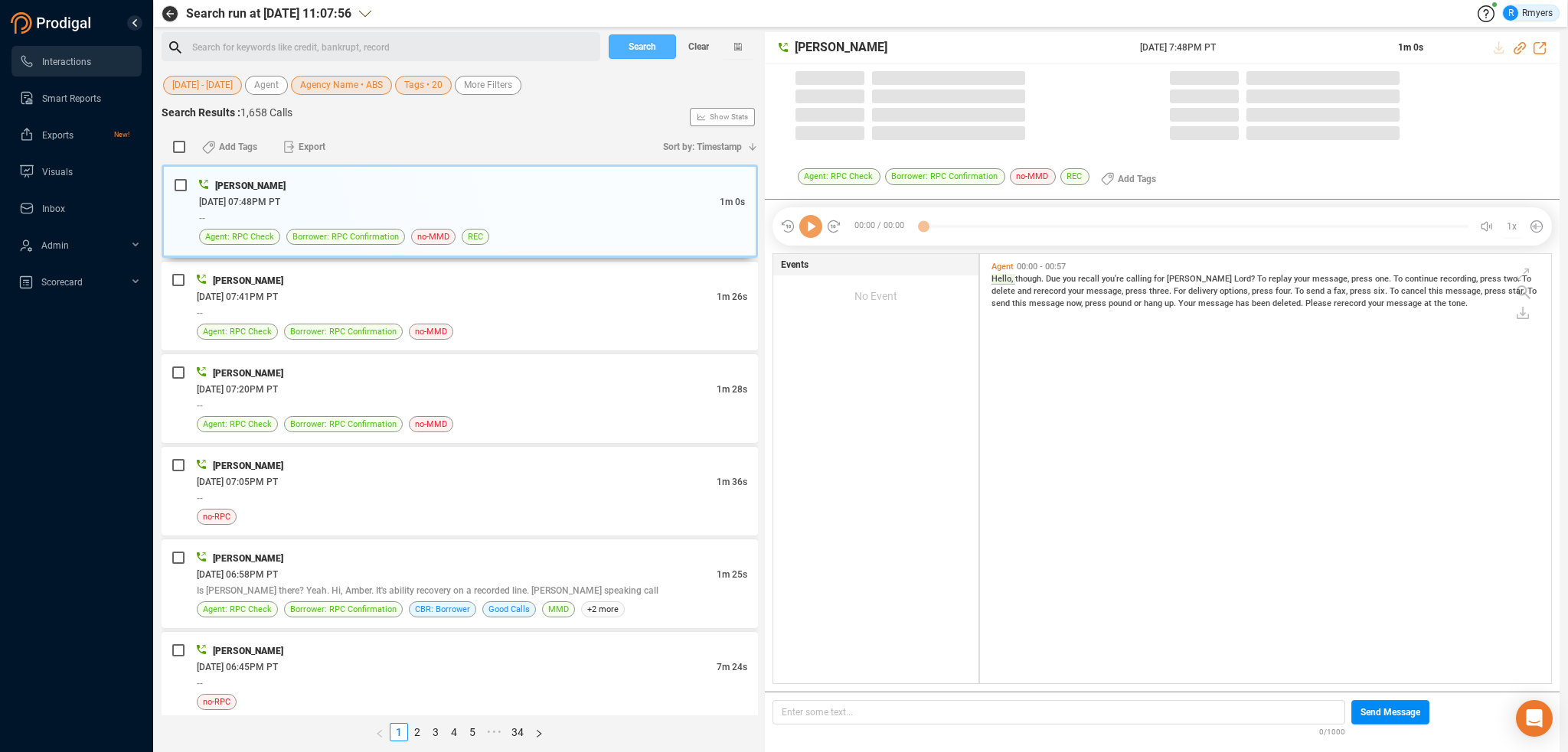
scroll to position [426, 563]
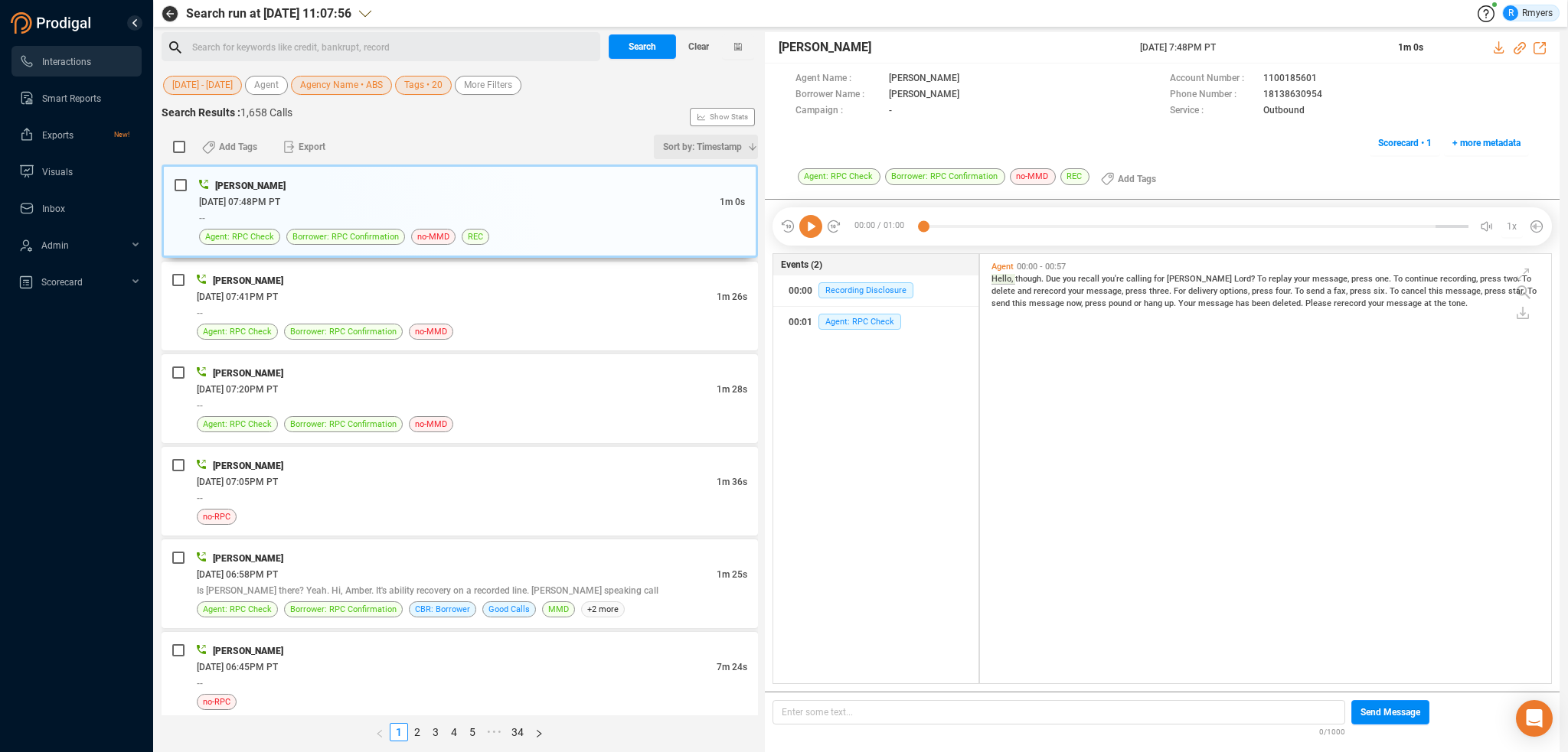
click at [683, 143] on span "Sort by: Timestamp" at bounding box center [703, 147] width 79 height 24
click at [677, 168] on span "Timestamp" at bounding box center [695, 174] width 122 height 32
click at [693, 151] on span "Sort by: Timestamp" at bounding box center [703, 147] width 79 height 24
click at [686, 170] on span "Timestamp" at bounding box center [695, 174] width 122 height 32
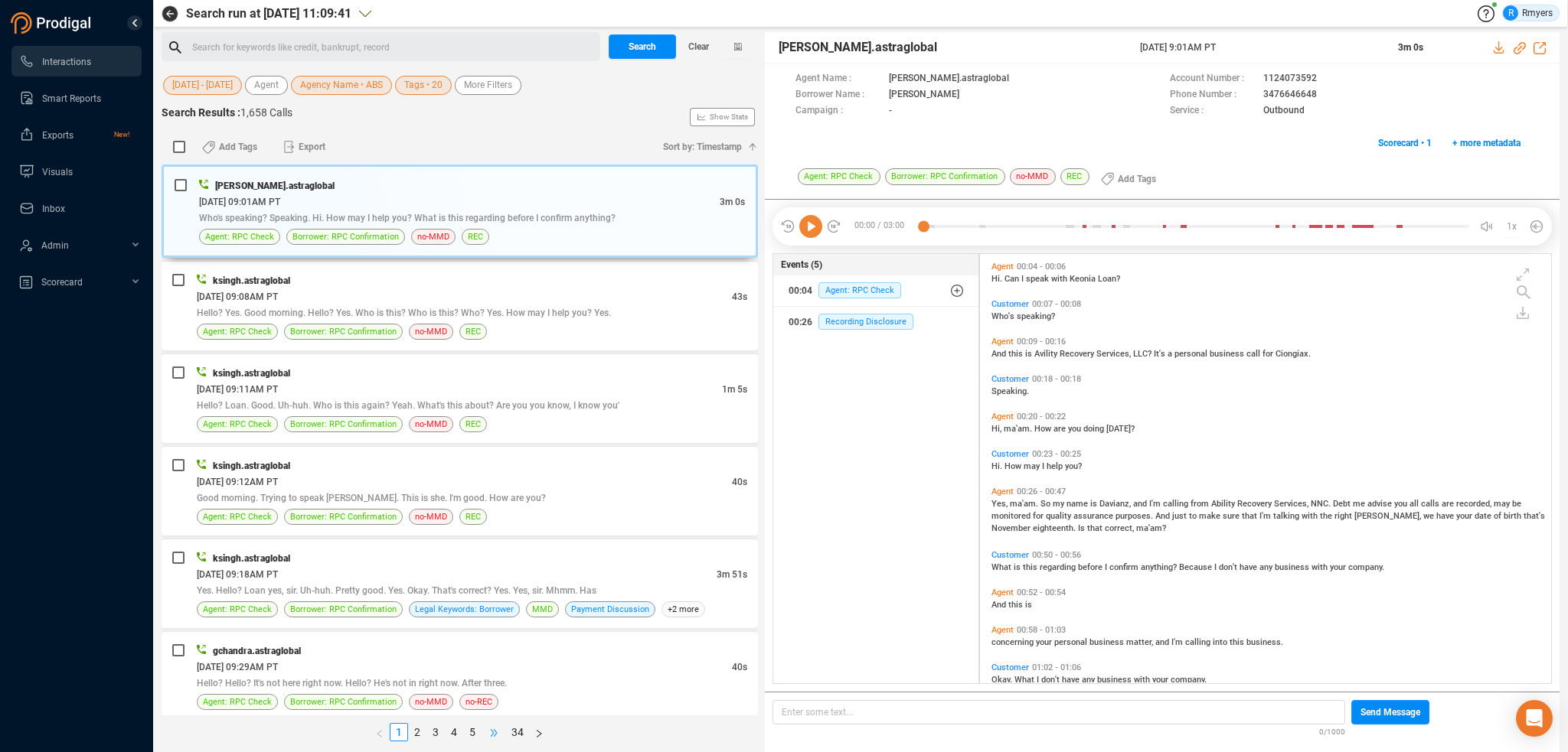
click at [491, 731] on span "•••" at bounding box center [494, 732] width 24 height 19
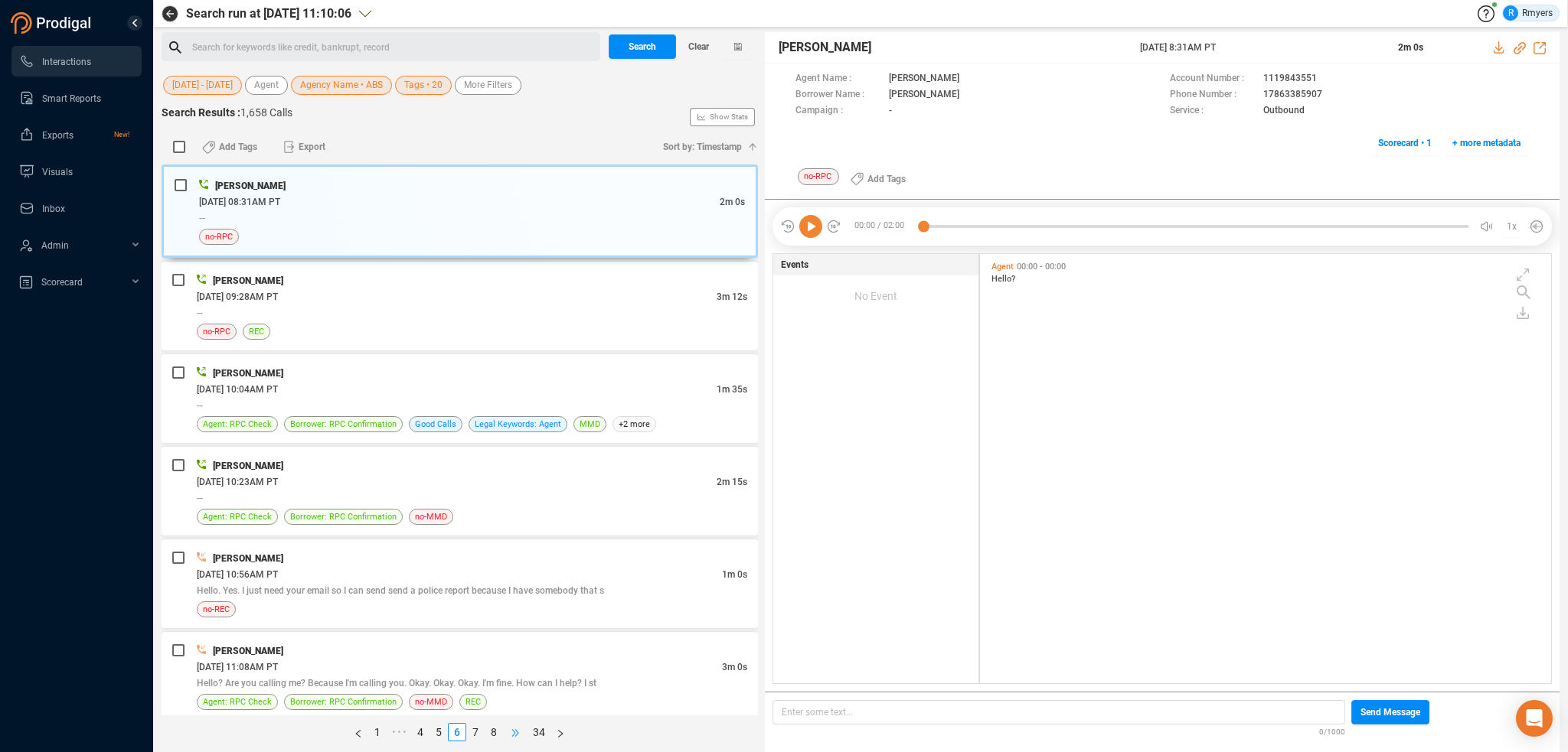
click at [511, 729] on span "•••" at bounding box center [515, 732] width 24 height 19
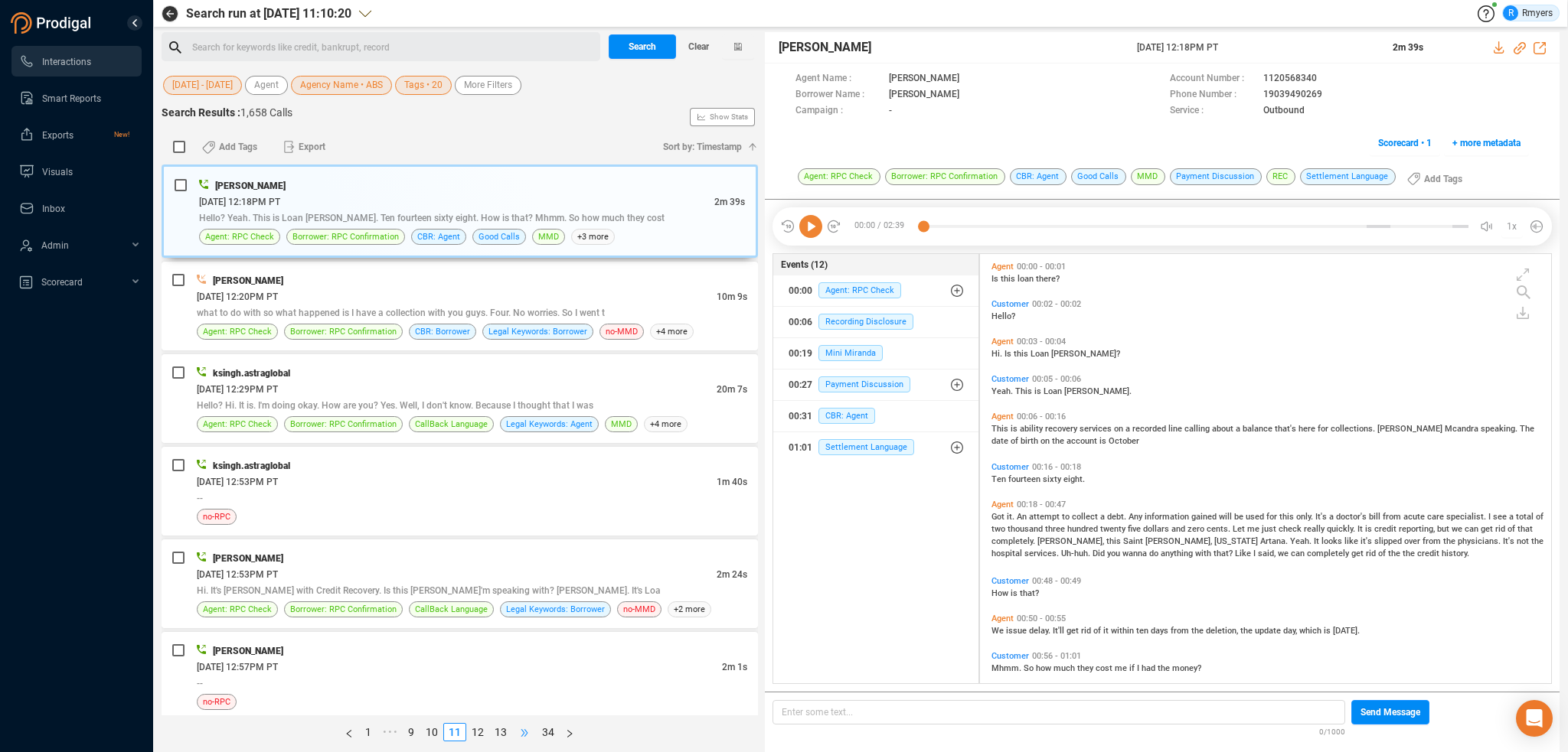
click at [518, 731] on span "•••" at bounding box center [524, 732] width 24 height 19
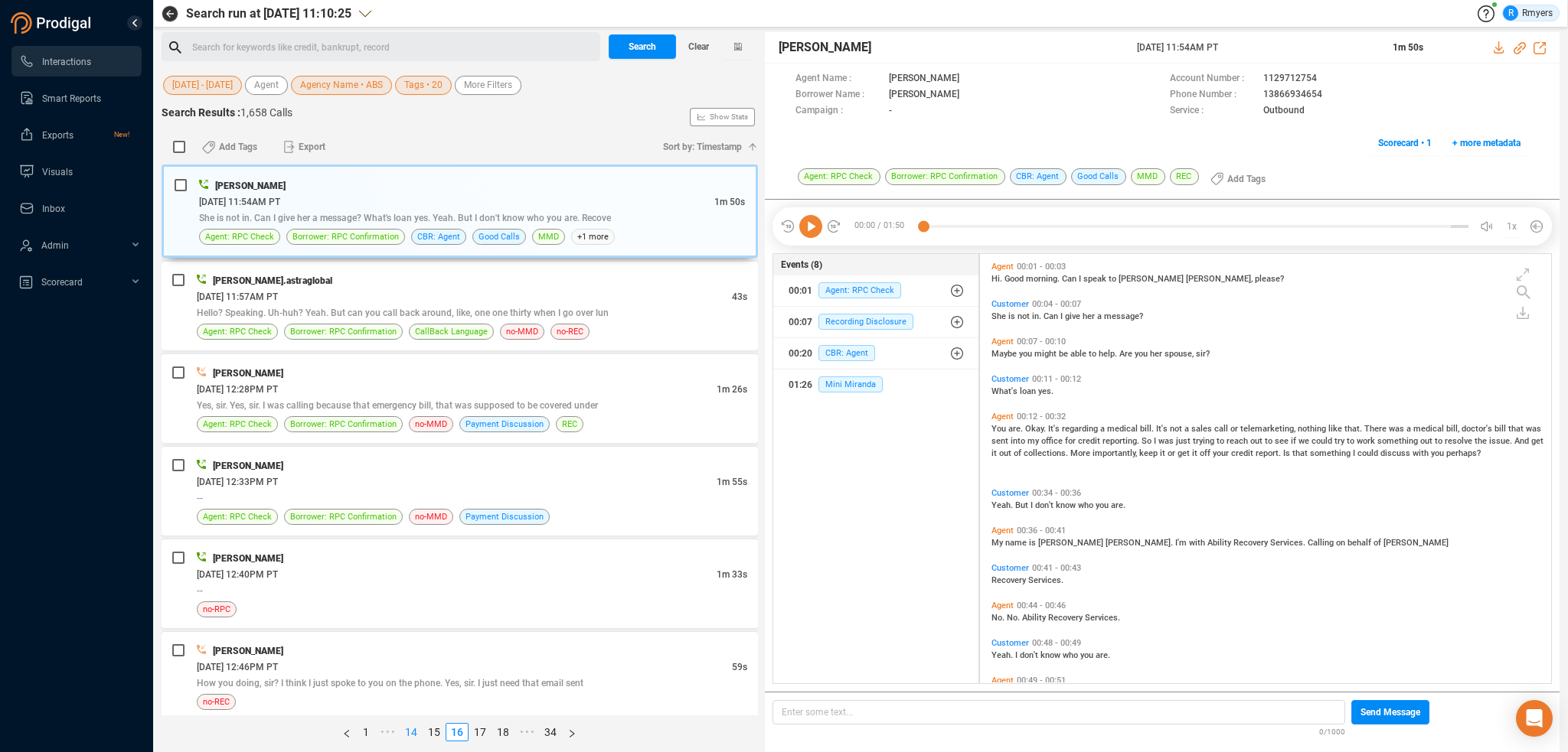
click at [414, 733] on link "14" at bounding box center [411, 732] width 21 height 17
